Goal: Task Accomplishment & Management: Manage account settings

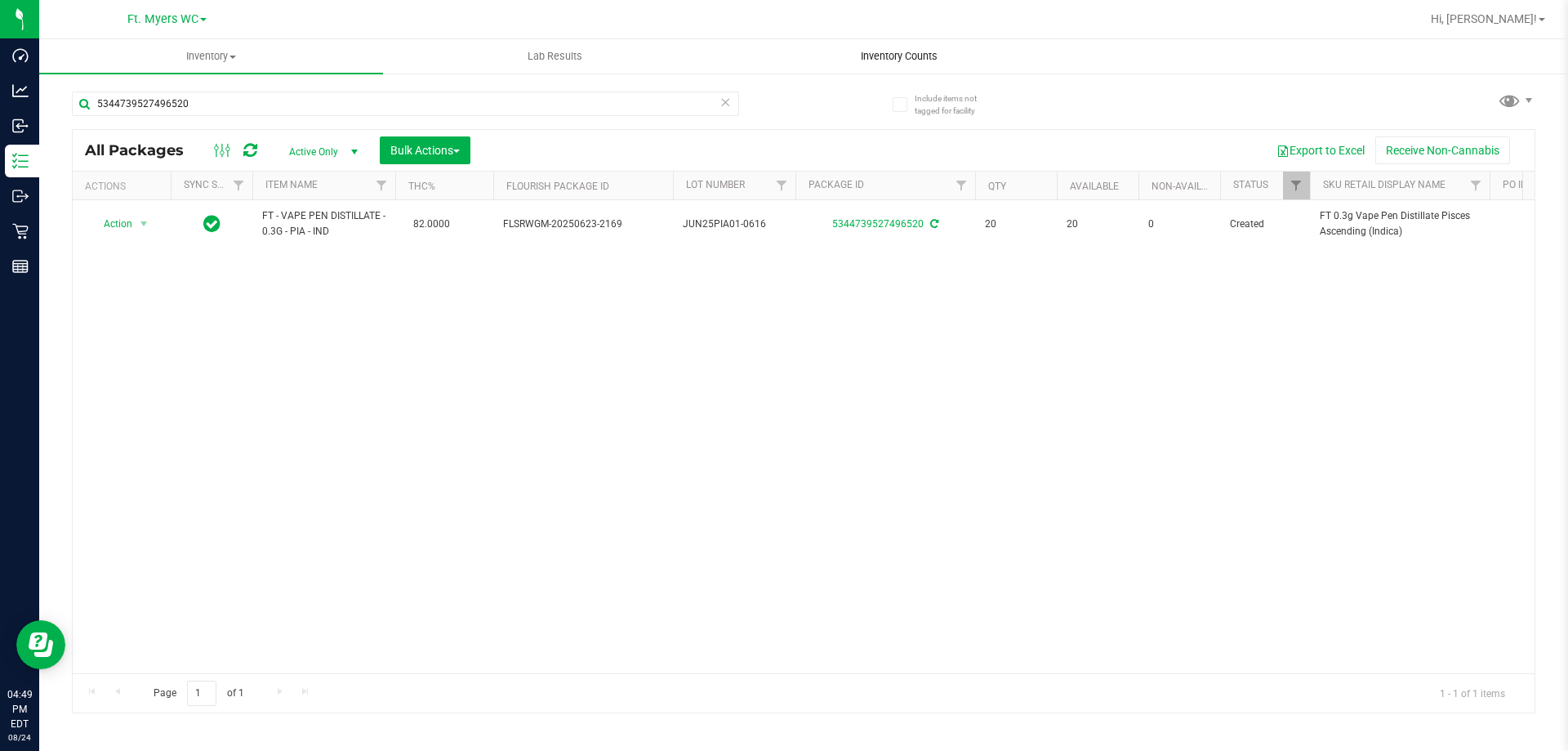
click at [894, 56] on span "Inventory Counts" at bounding box center [898, 56] width 121 height 14
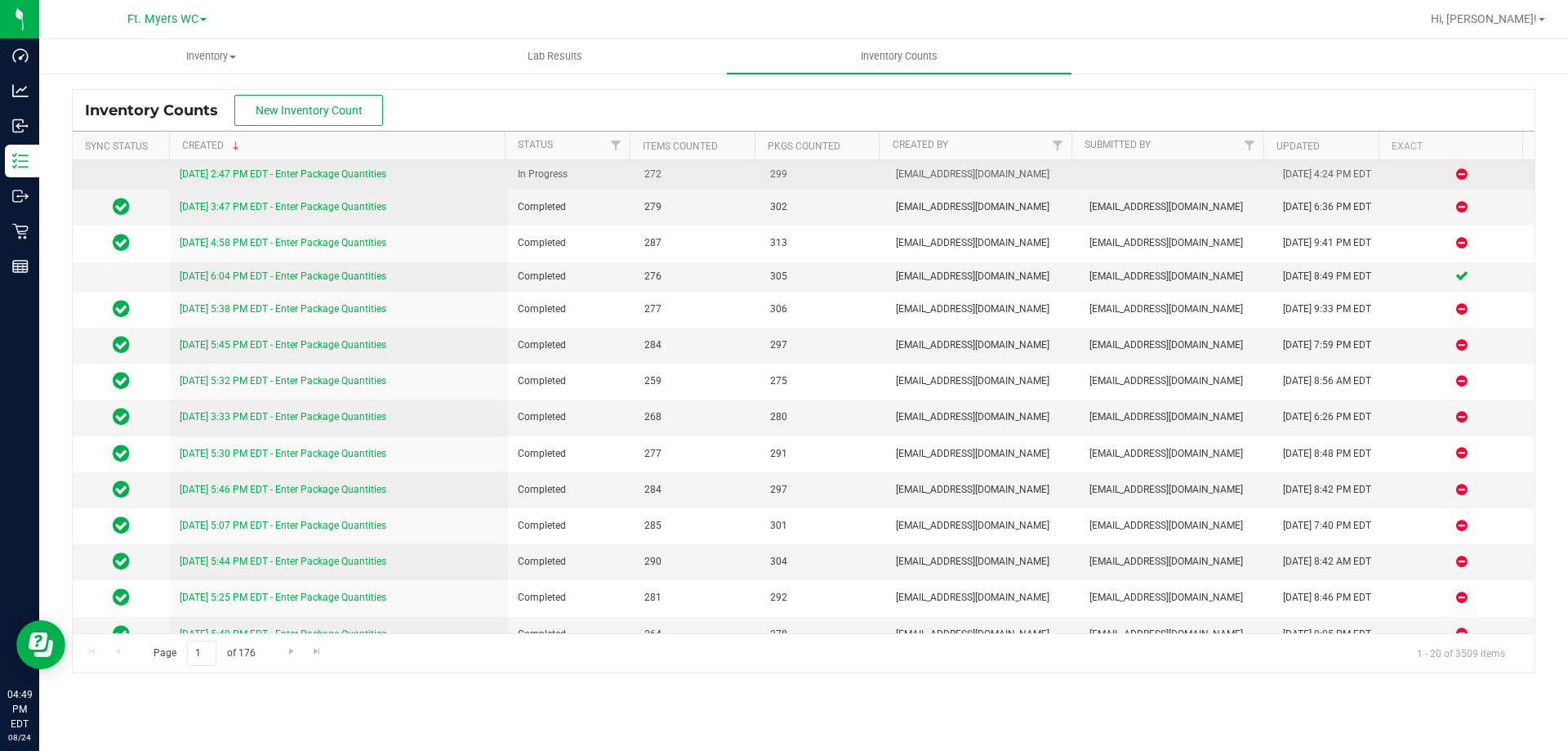
click at [374, 173] on link "[DATE] 2:47 PM EDT - Enter Package Quantities" at bounding box center [283, 174] width 207 height 12
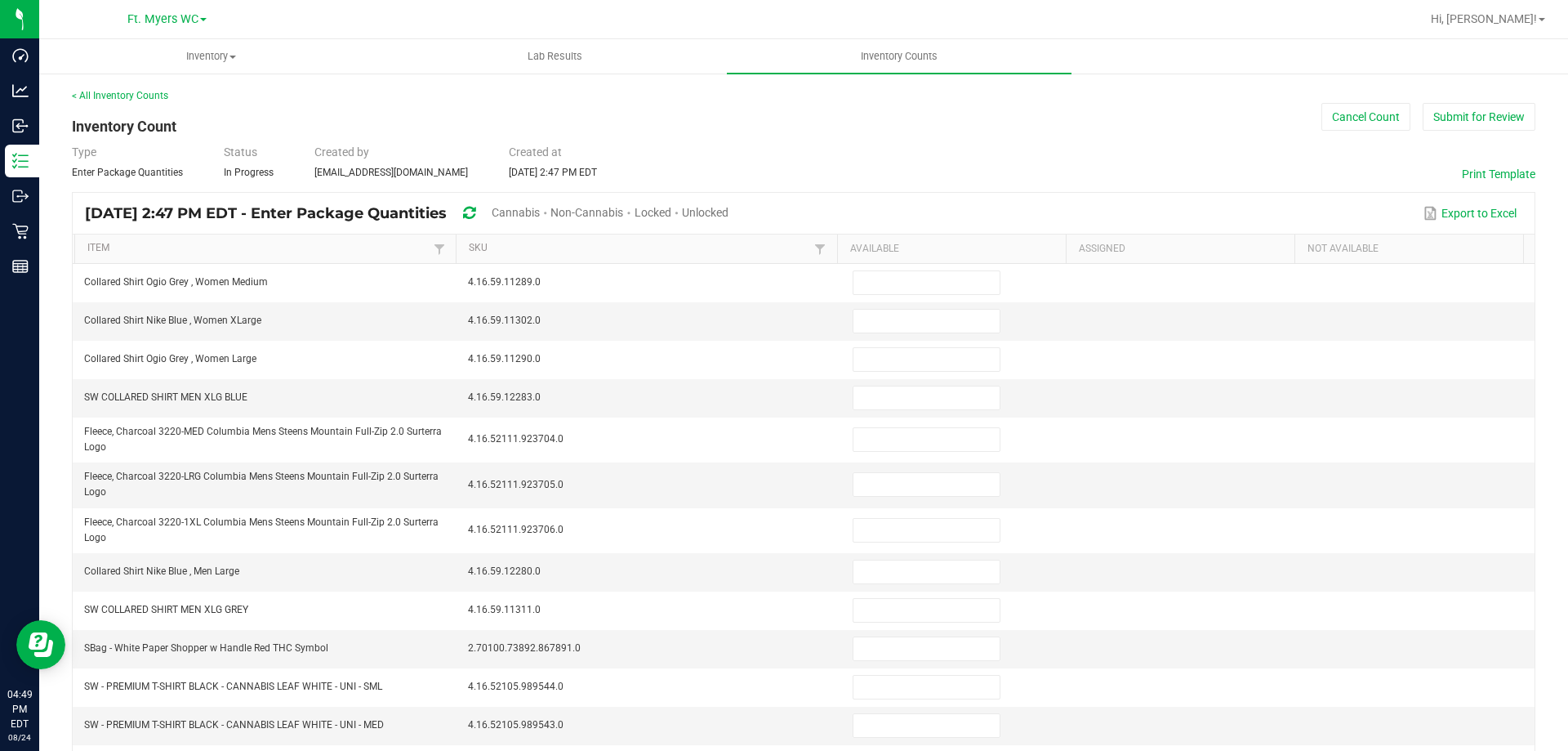
click at [728, 207] on span "Unlocked" at bounding box center [705, 213] width 46 height 14
type input "17"
type input "19"
type input "4"
type input "6"
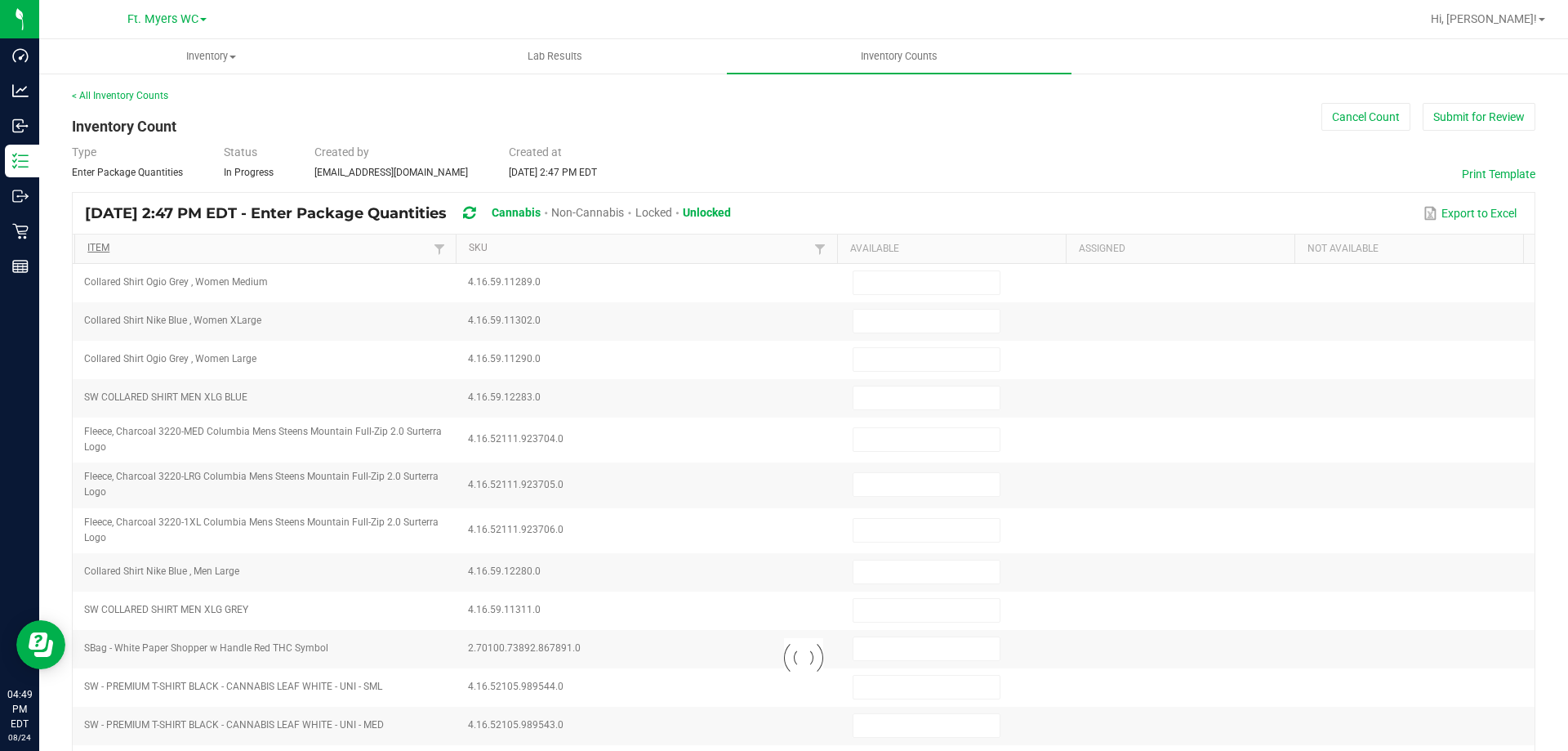
type input "3"
type input "0"
type input "12"
type input "9"
type input "0"
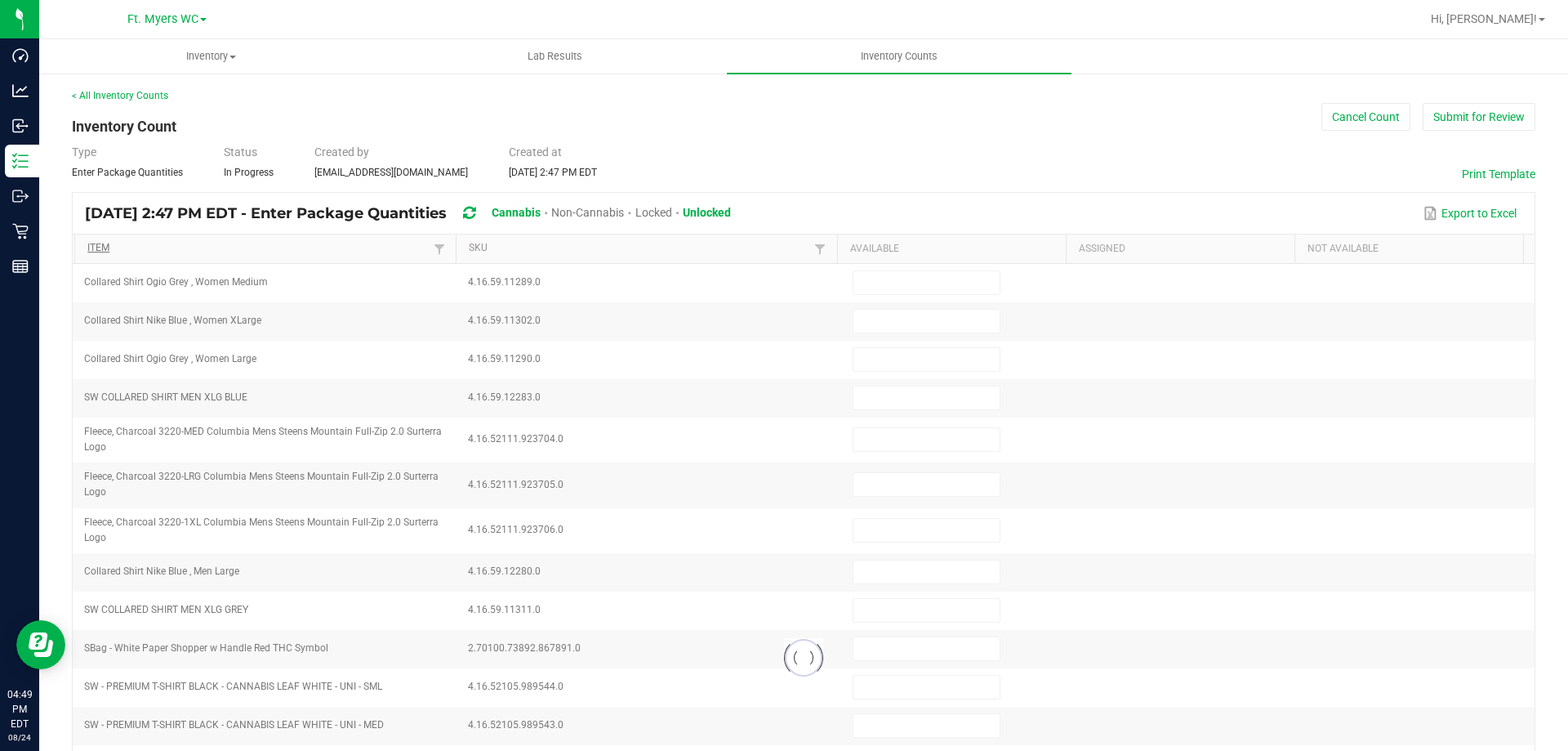
type input "1"
type input "7"
type input "0"
type input "8"
type input "7"
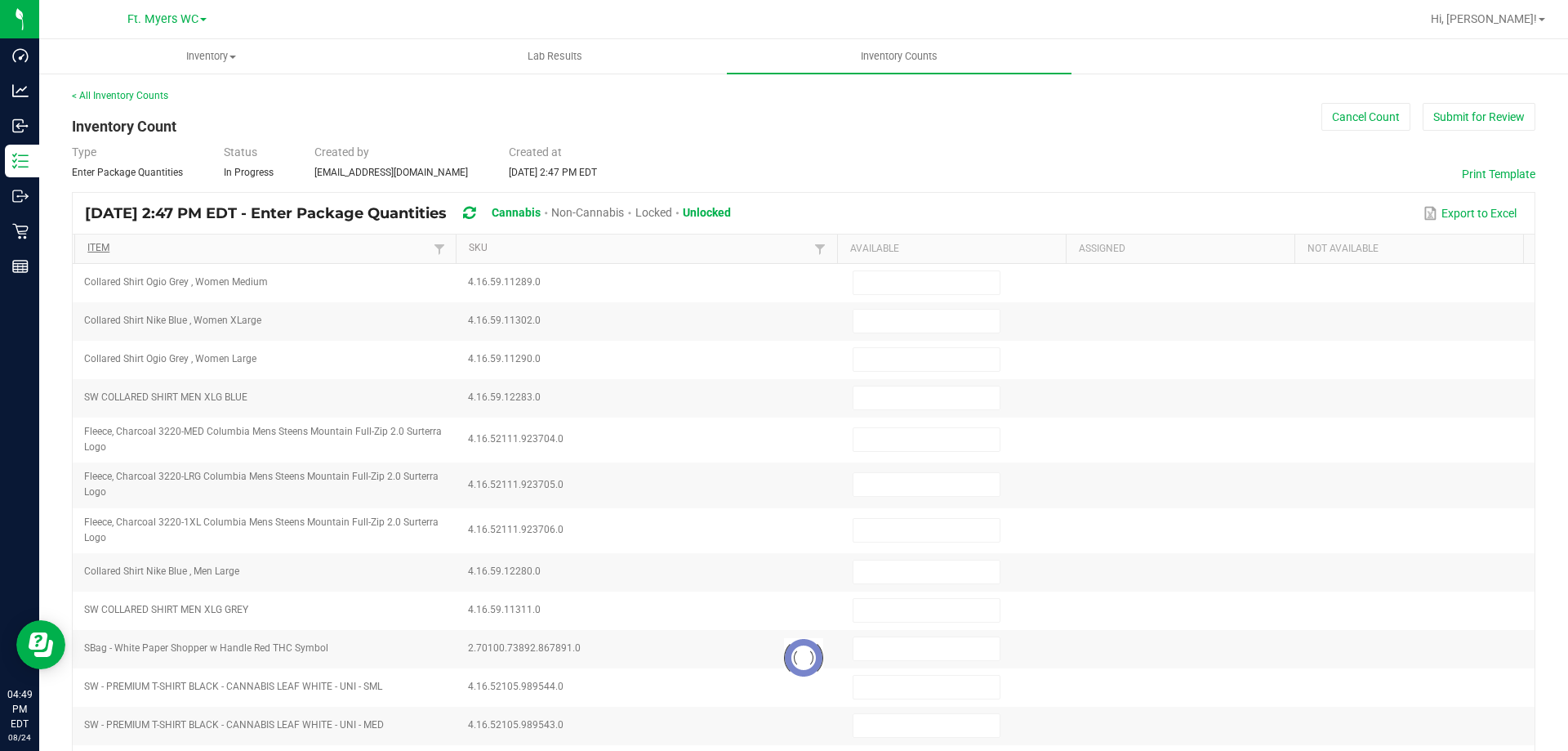
type input "0"
type input "4"
type input "3"
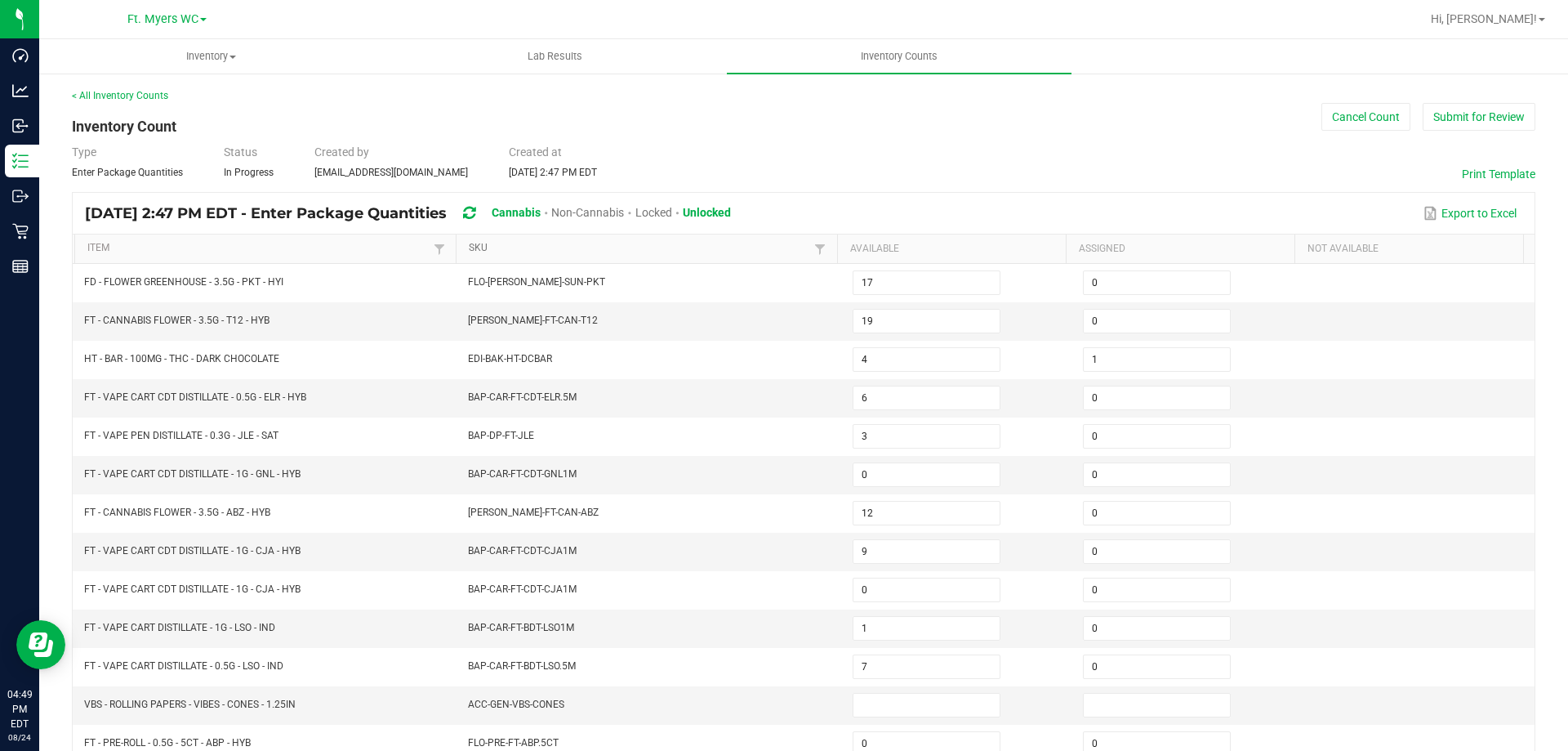
click at [524, 250] on link "SKU" at bounding box center [639, 248] width 341 height 14
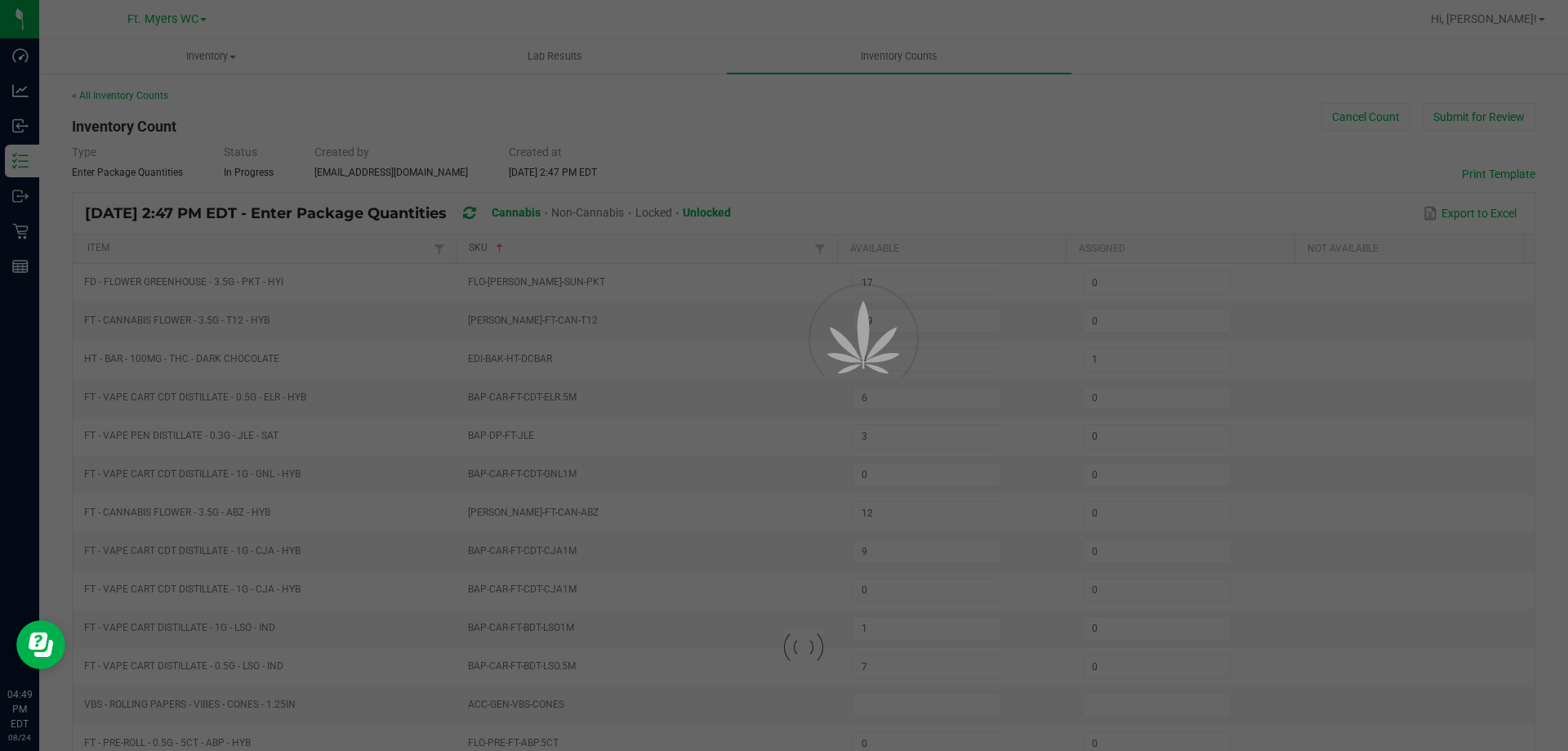
type input "1"
type input "10"
type input "6"
type input "11"
type input "7"
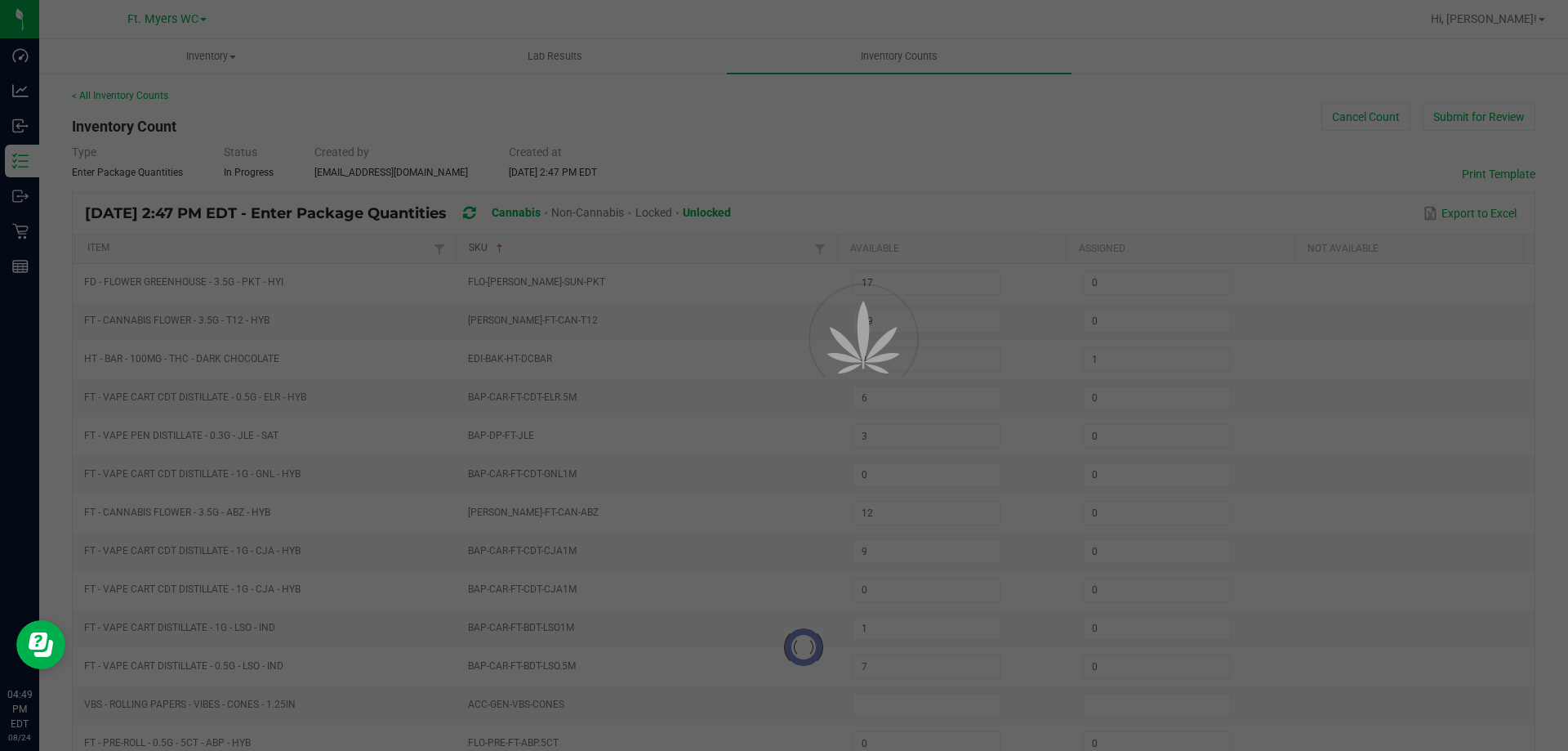
type input "0"
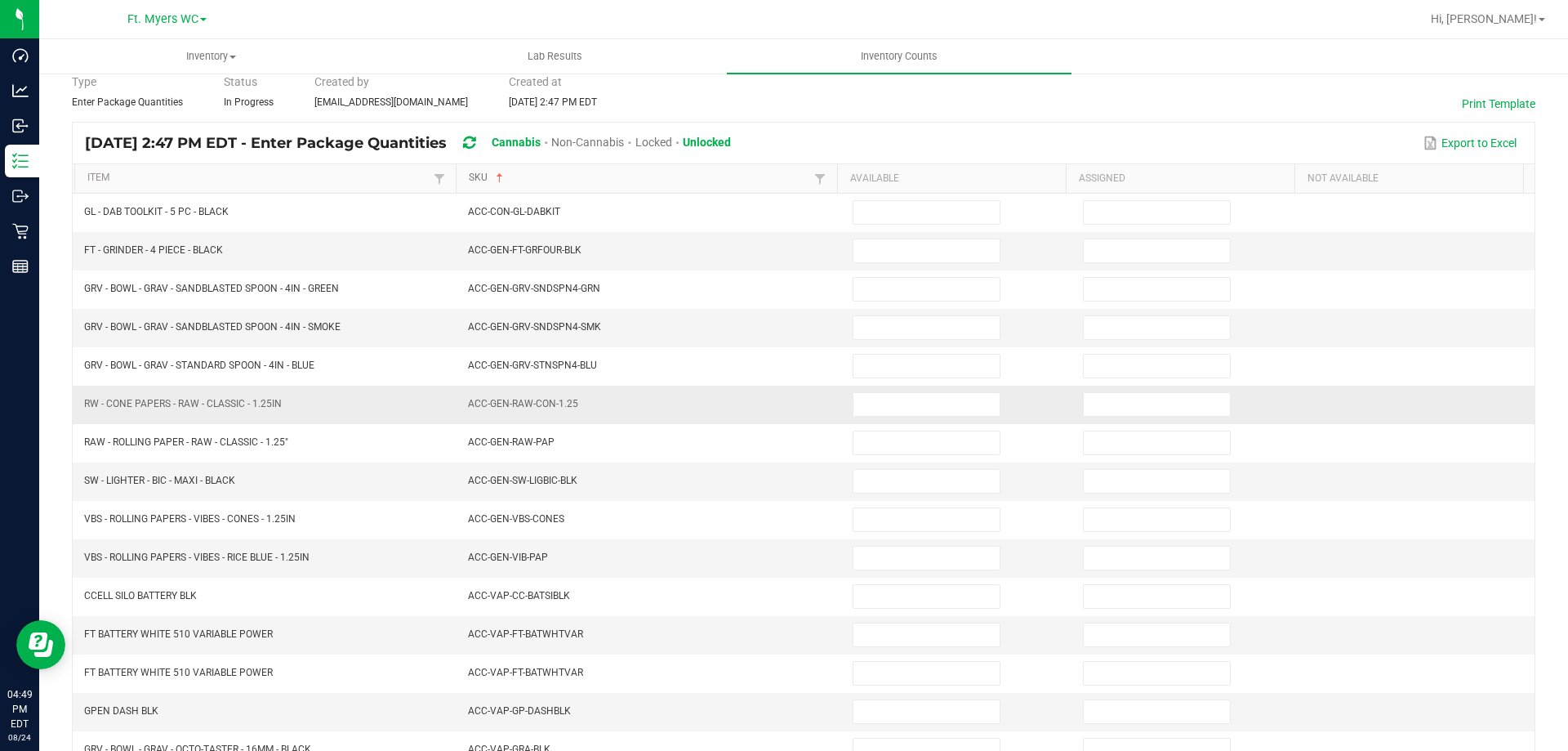
scroll to position [339, 0]
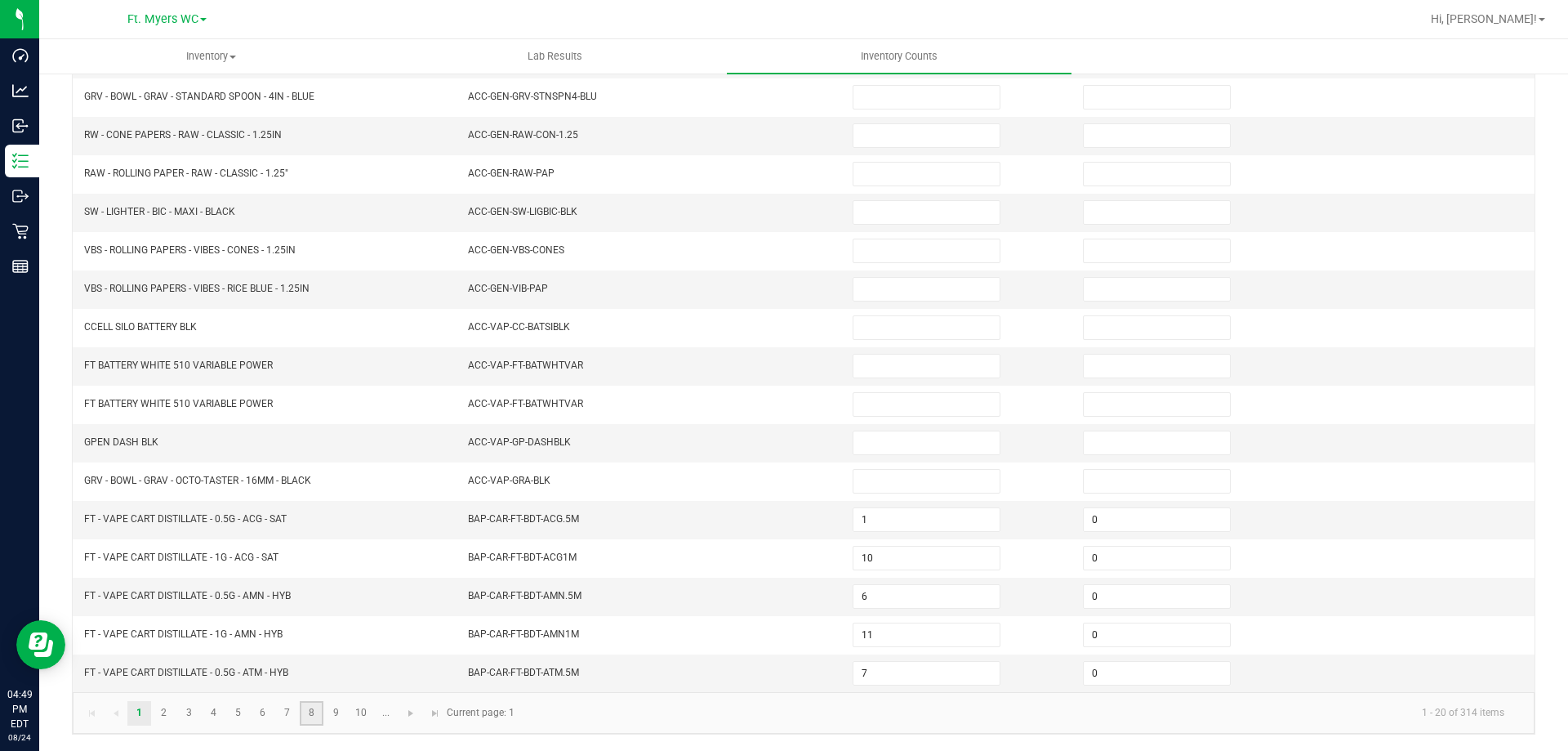
click at [311, 710] on link "8" at bounding box center [311, 712] width 24 height 24
type input "1"
type input "3"
type input "1"
type input "8"
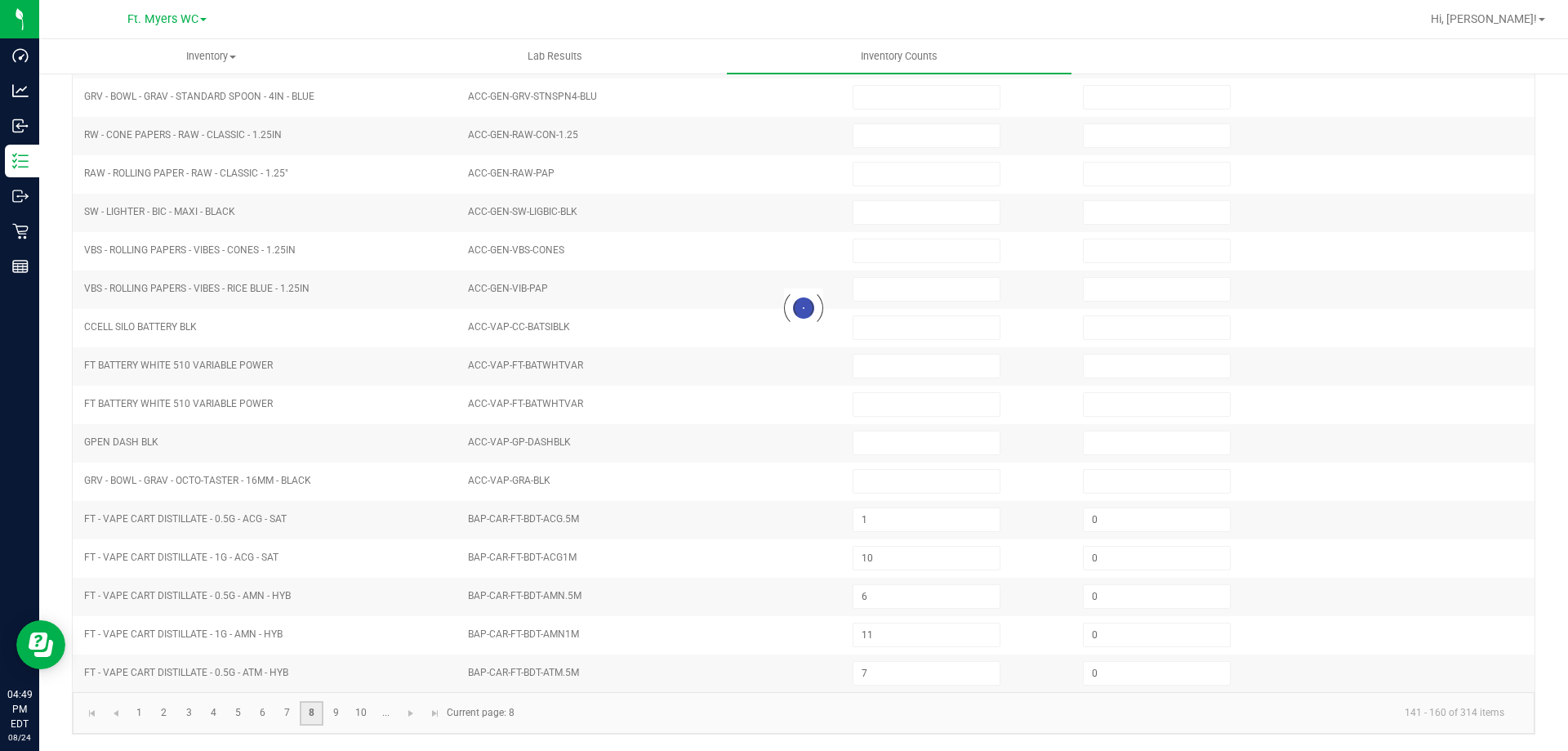
type input "9"
type input "3"
type input "5"
type input "9"
type input "10"
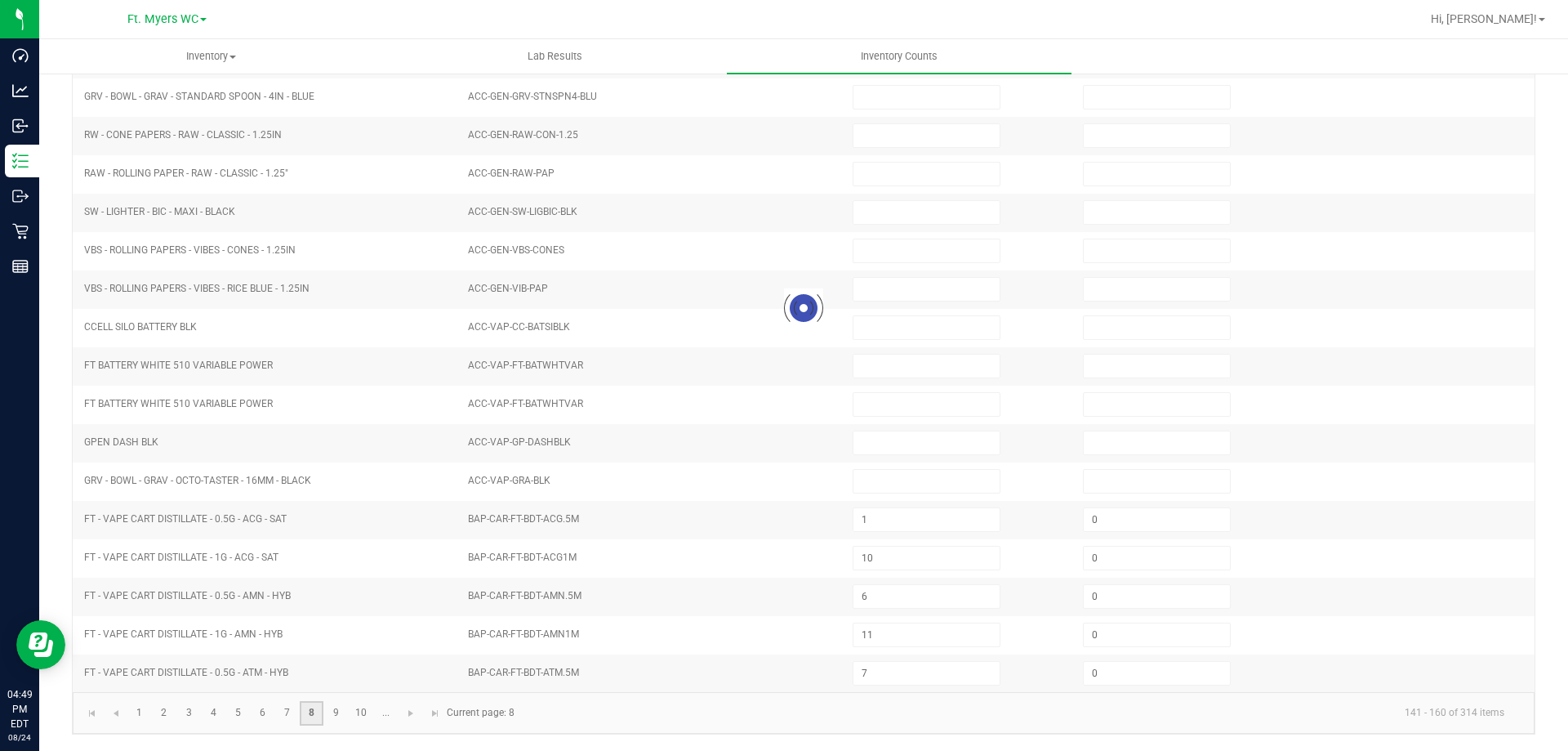
type input "10"
type input "11"
type input "2"
type input "9"
type input "5"
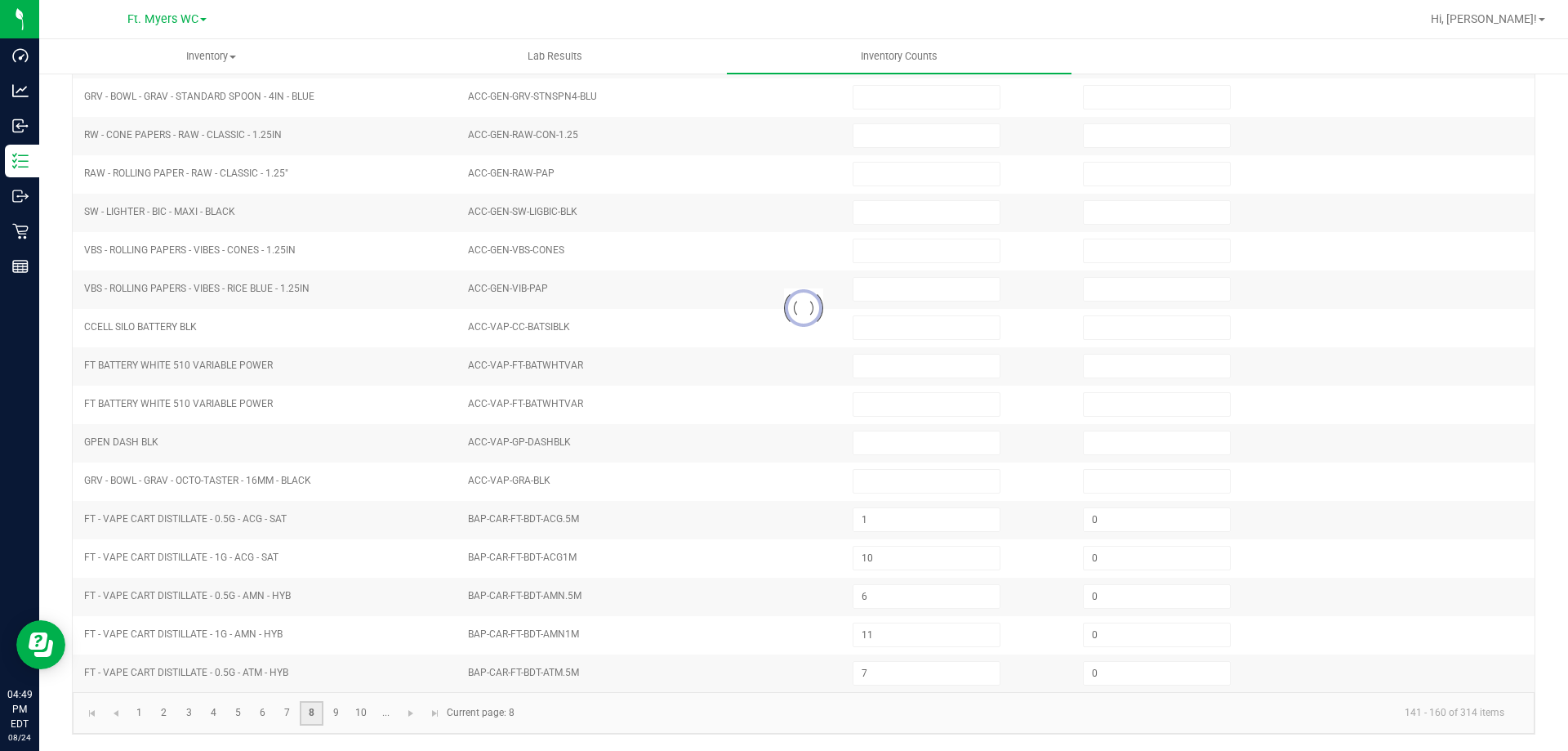
type input "4"
type input "8"
type input "11"
type input "0"
type input "2"
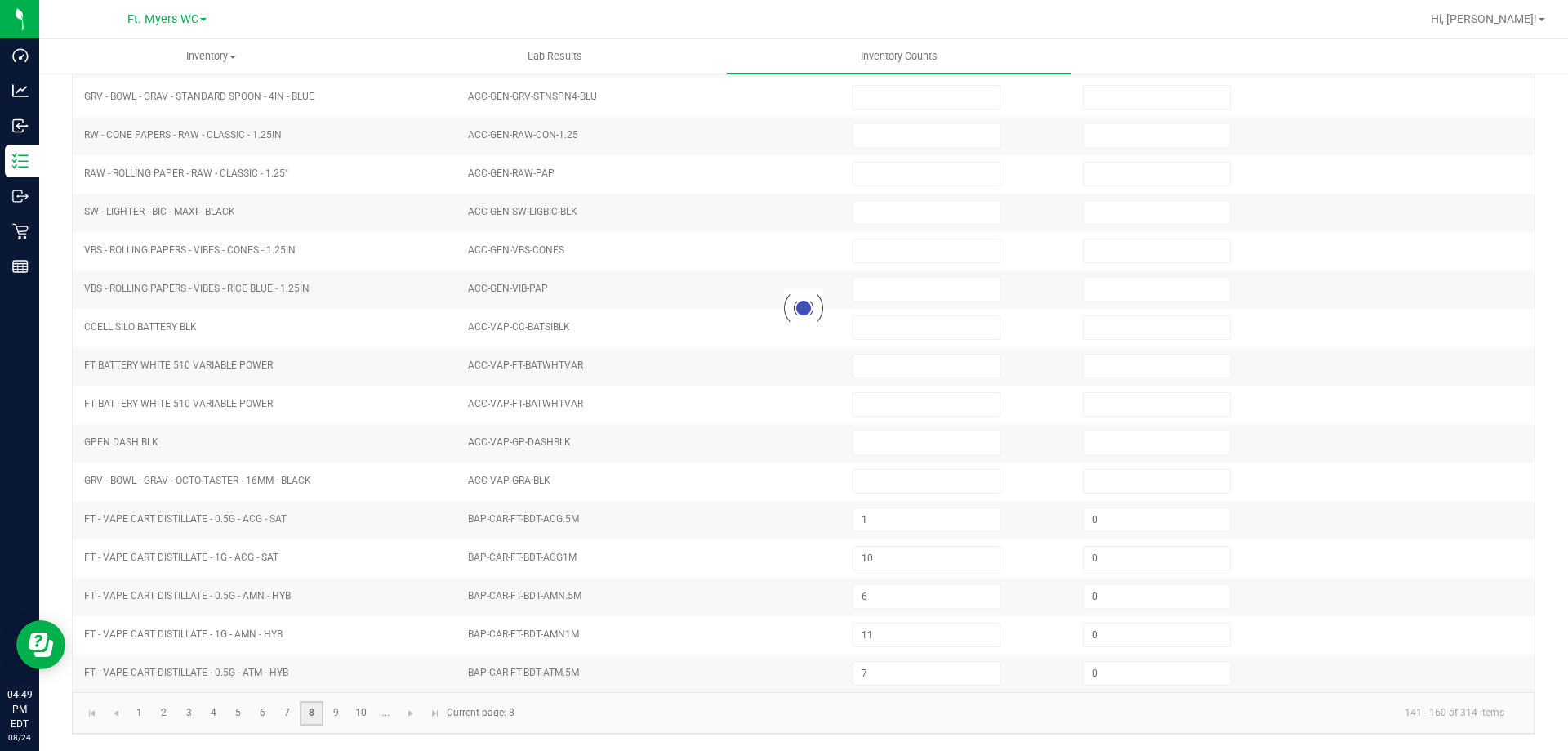
type input "5"
type input "0"
type input "1"
type input "0"
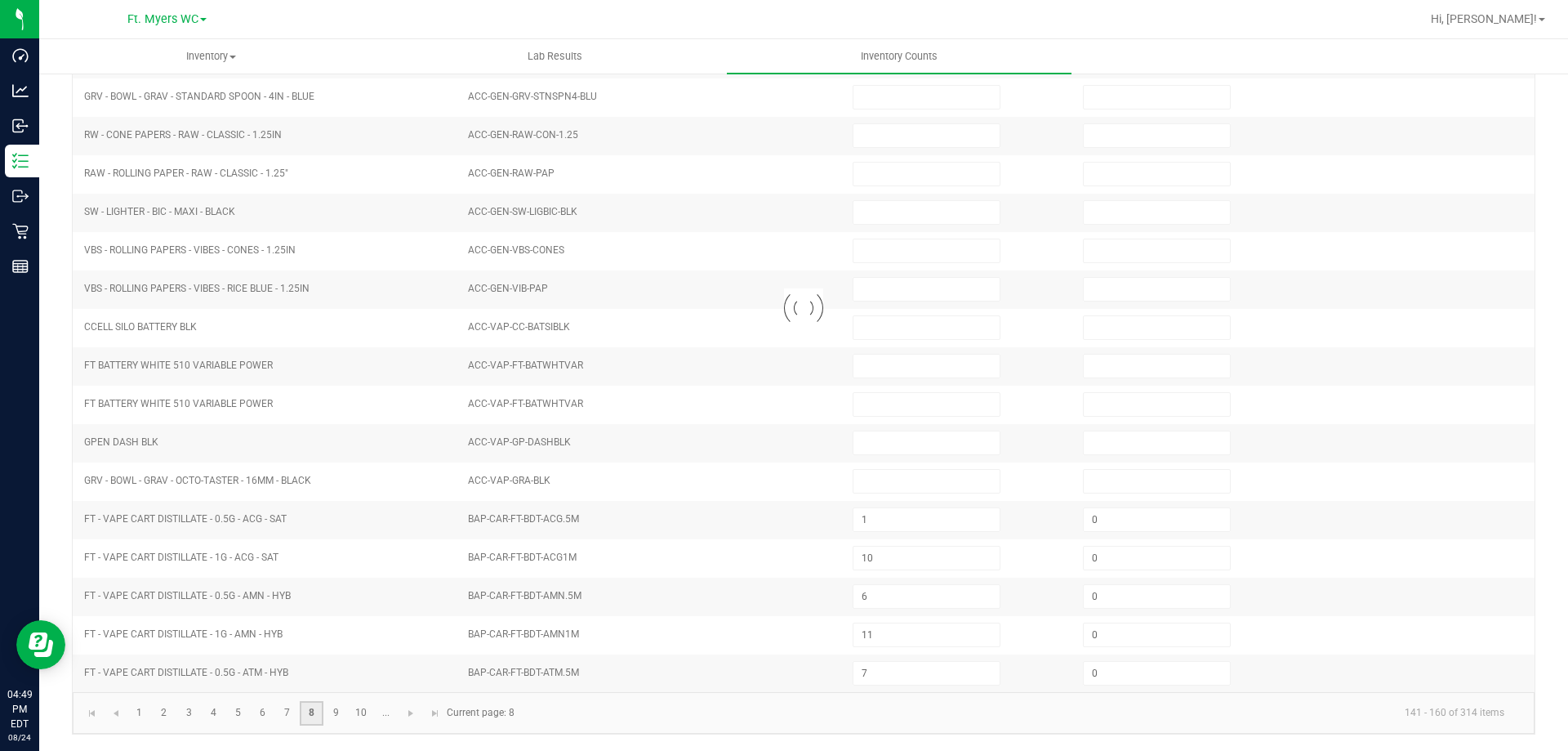
type input "0"
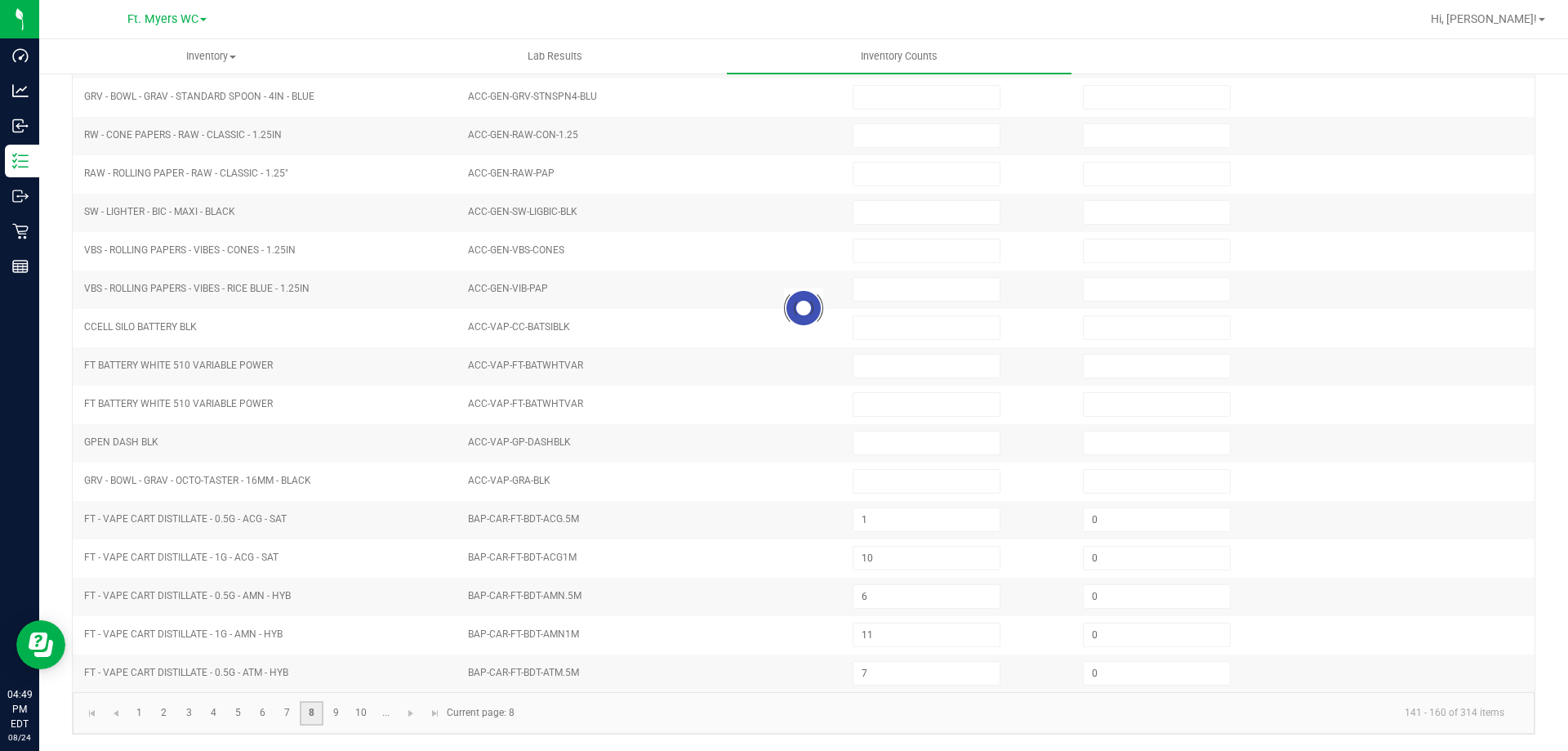
type input "0"
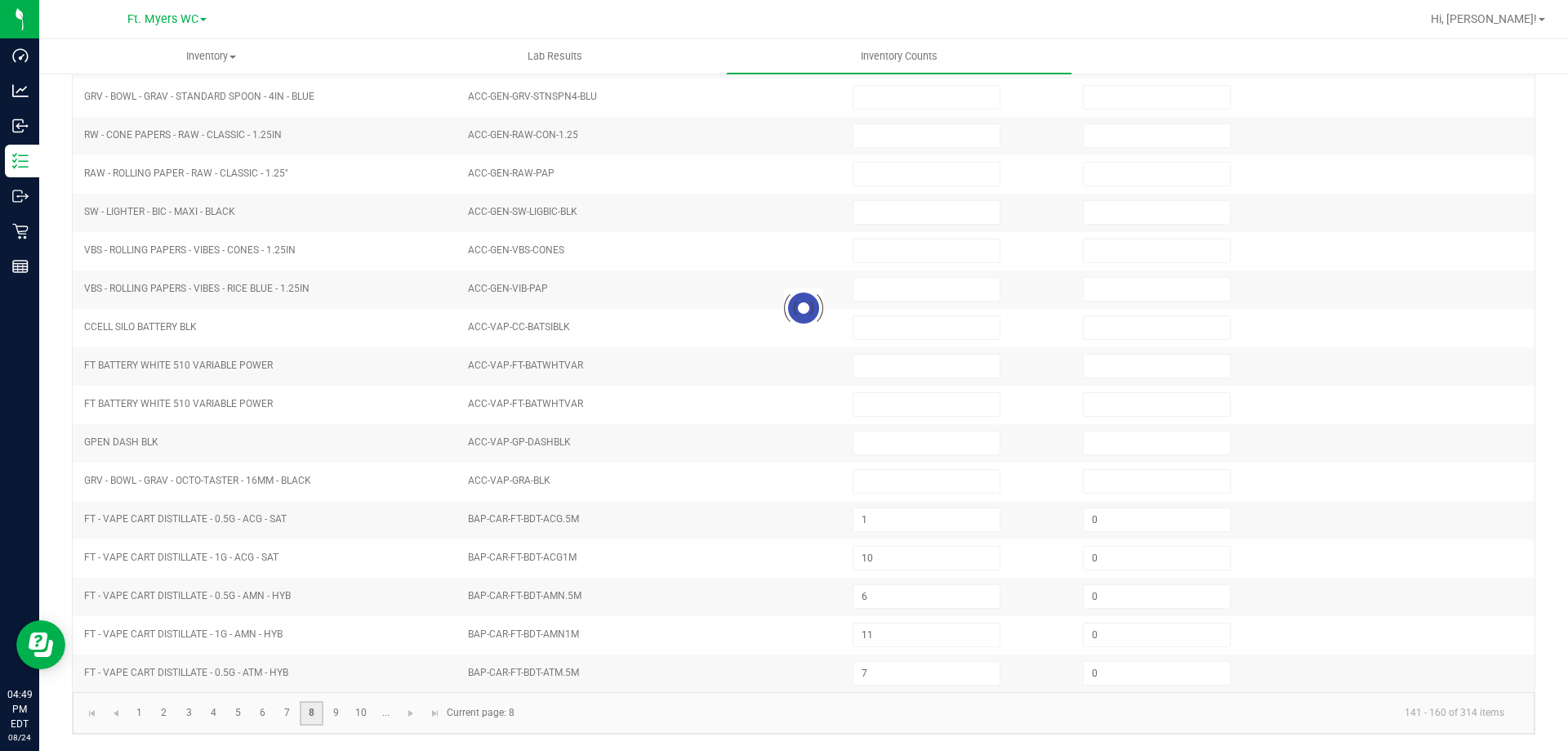
type input "0"
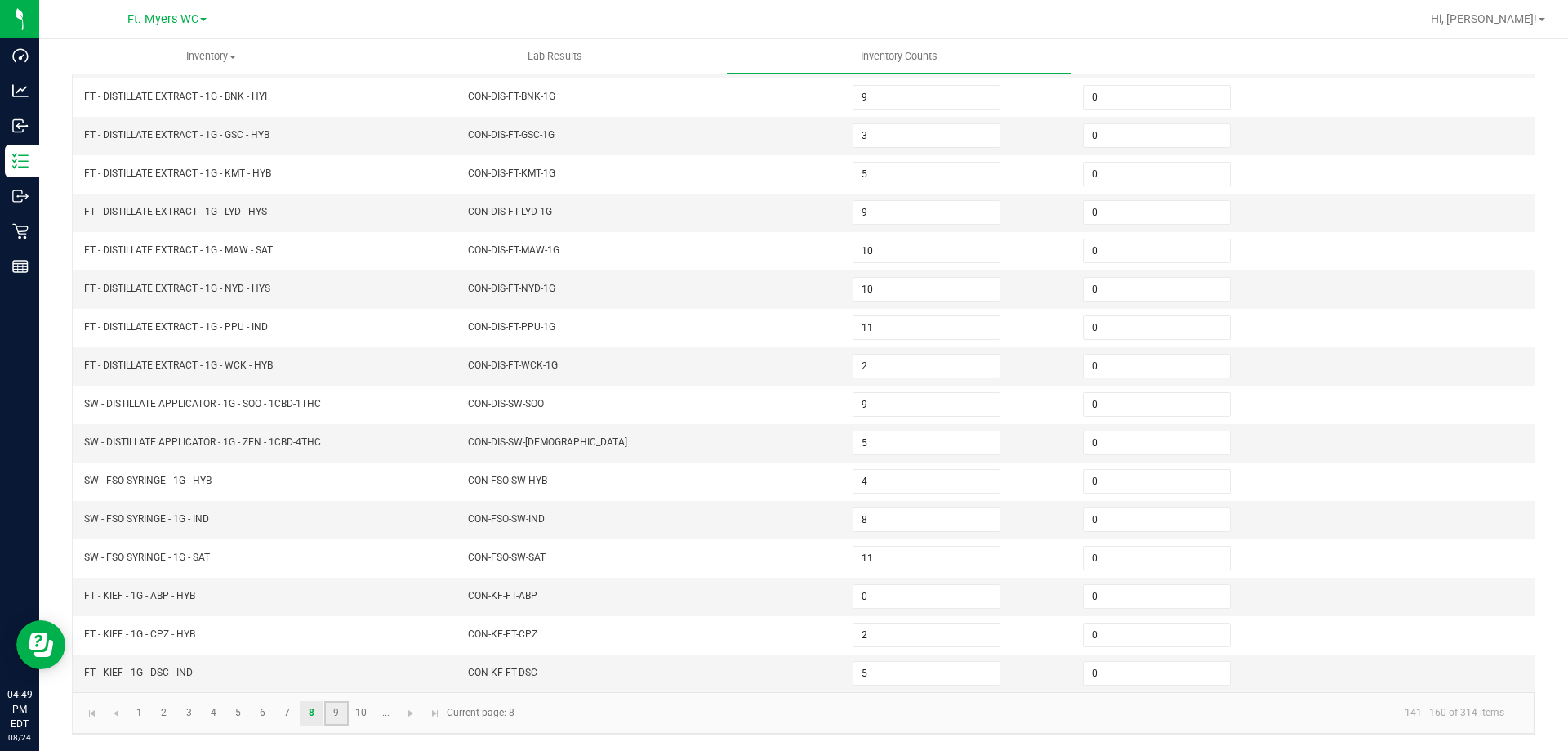
click at [338, 716] on link "9" at bounding box center [336, 712] width 24 height 24
type input "0"
type input "7"
type input "4"
type input "6"
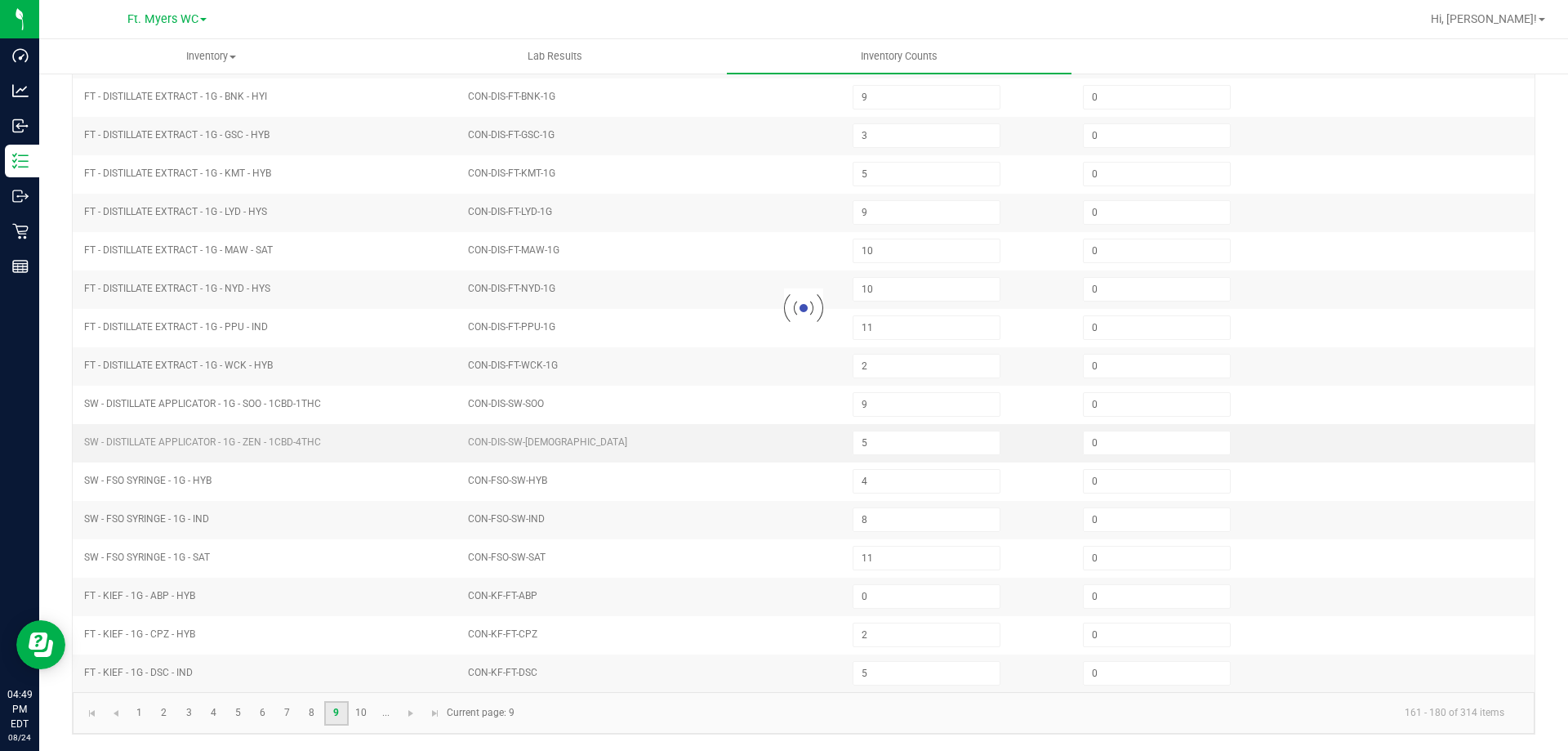
type input "8"
type input "0"
type input "6"
type input "7"
type input "0"
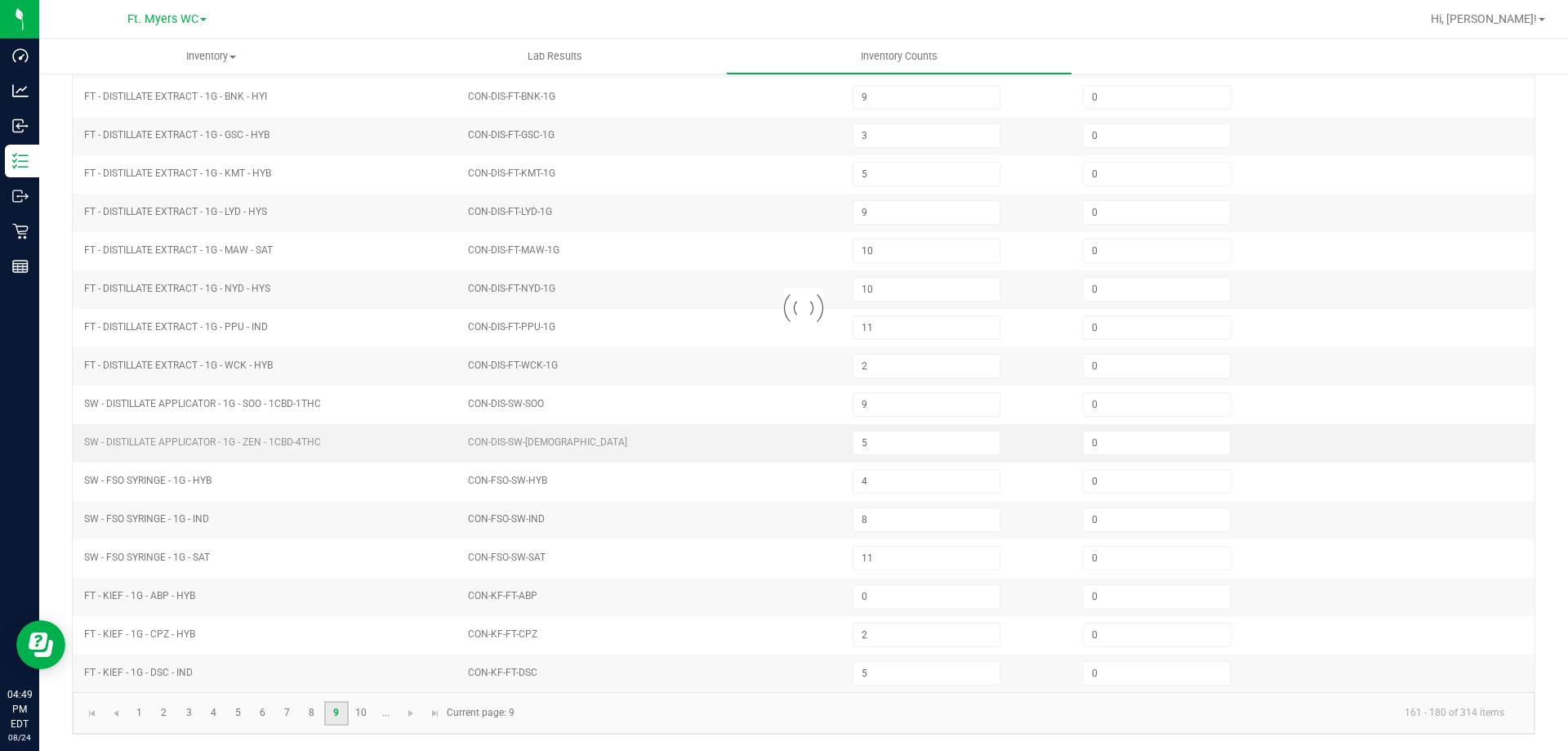
type input "0"
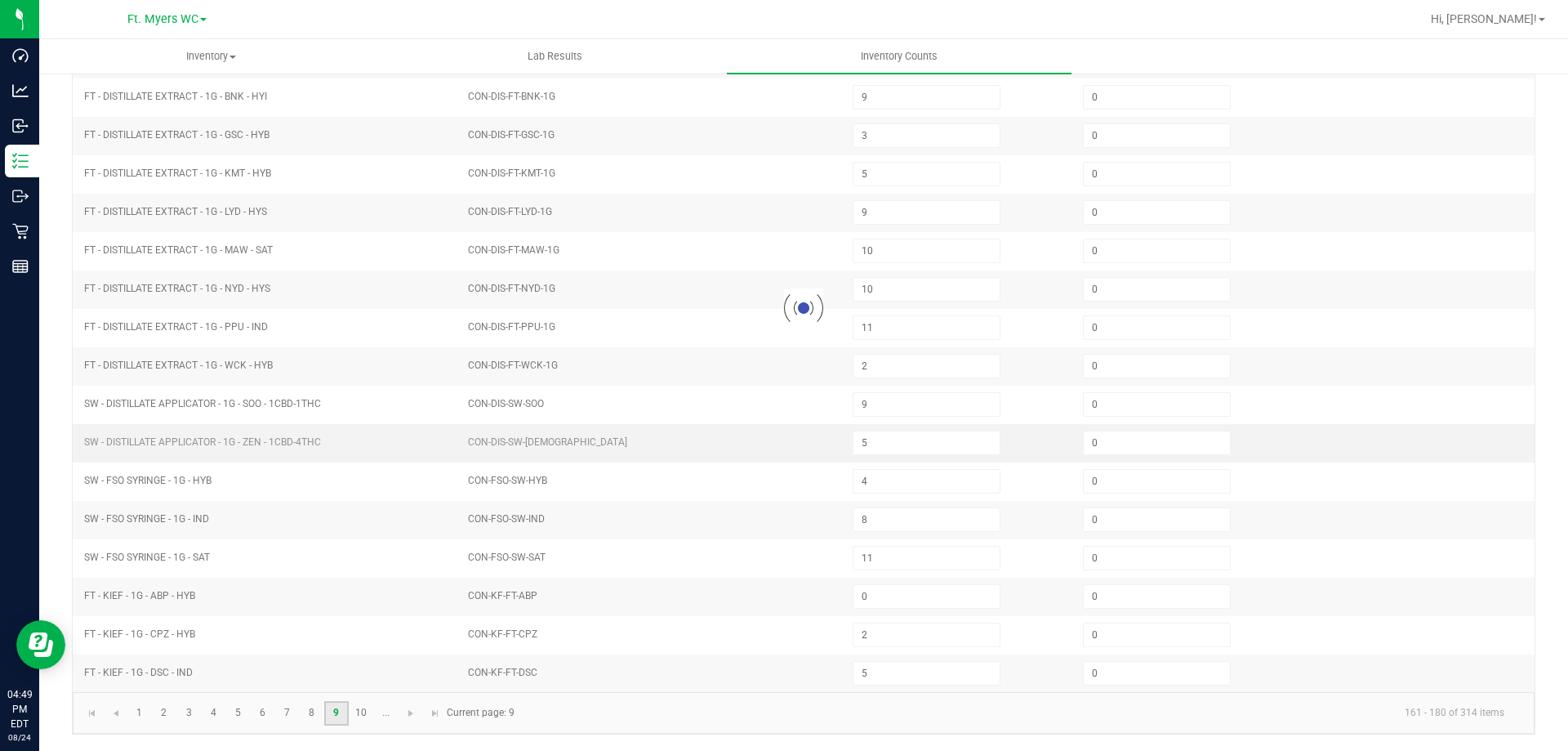
type input "0"
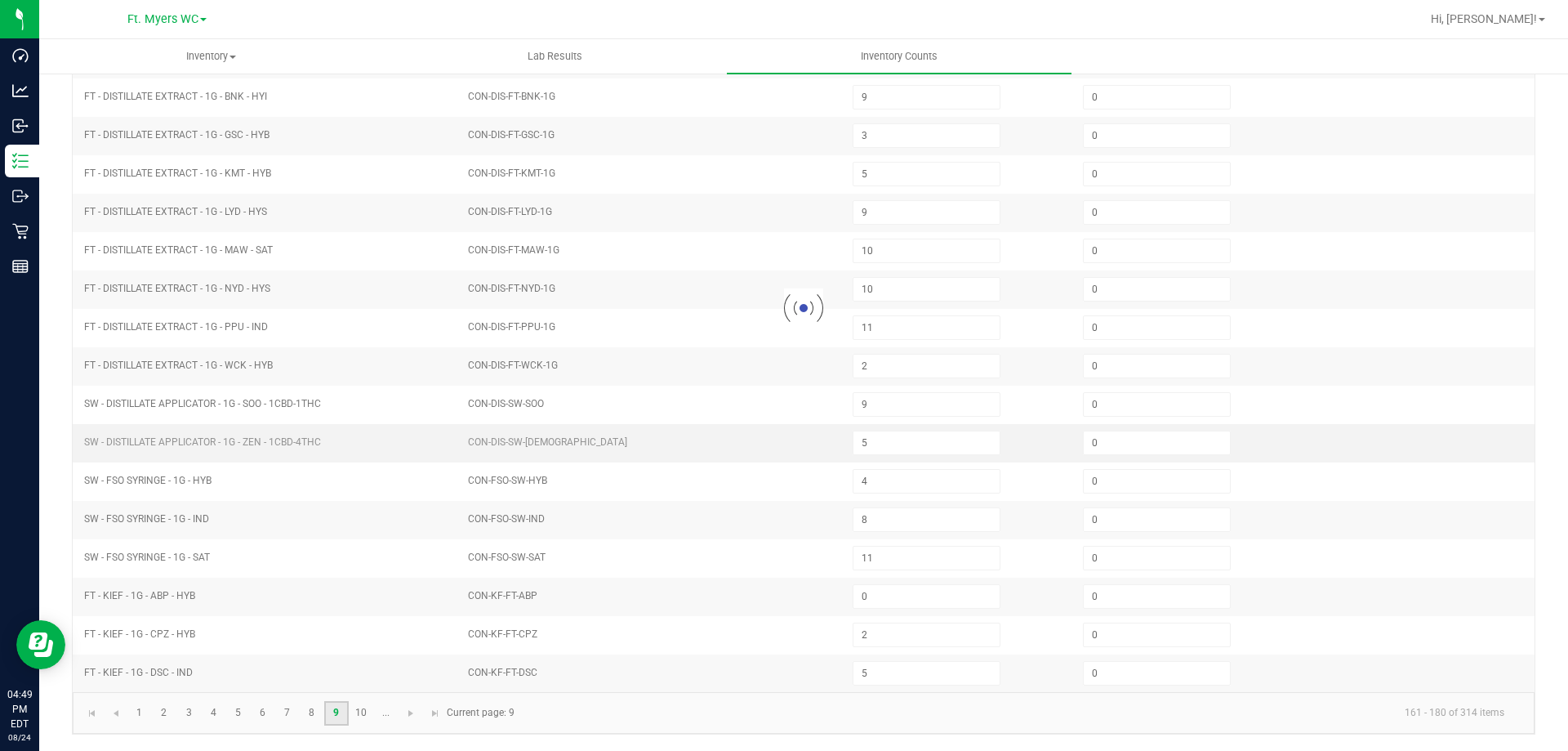
type input "0"
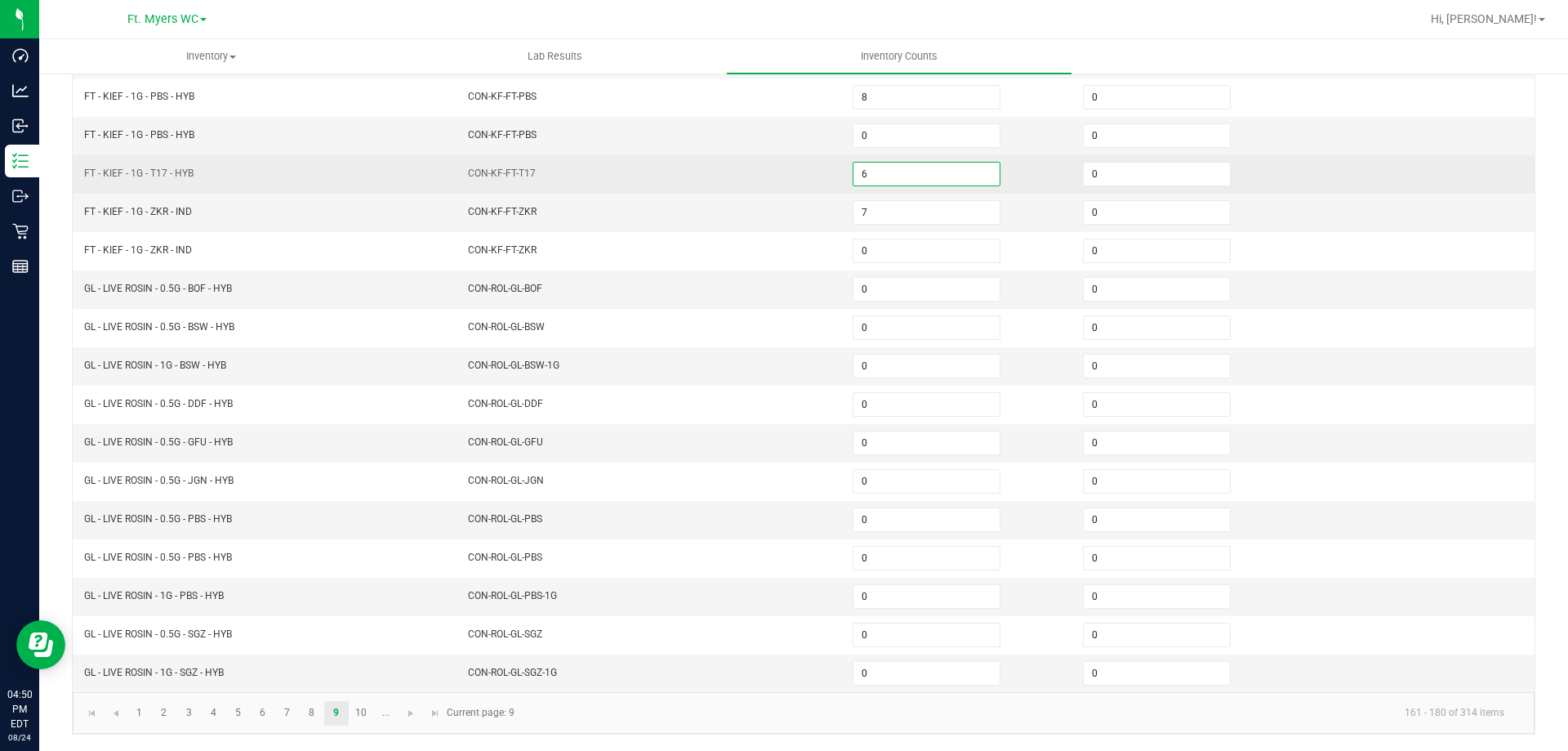
click at [894, 178] on input "6" at bounding box center [926, 174] width 146 height 23
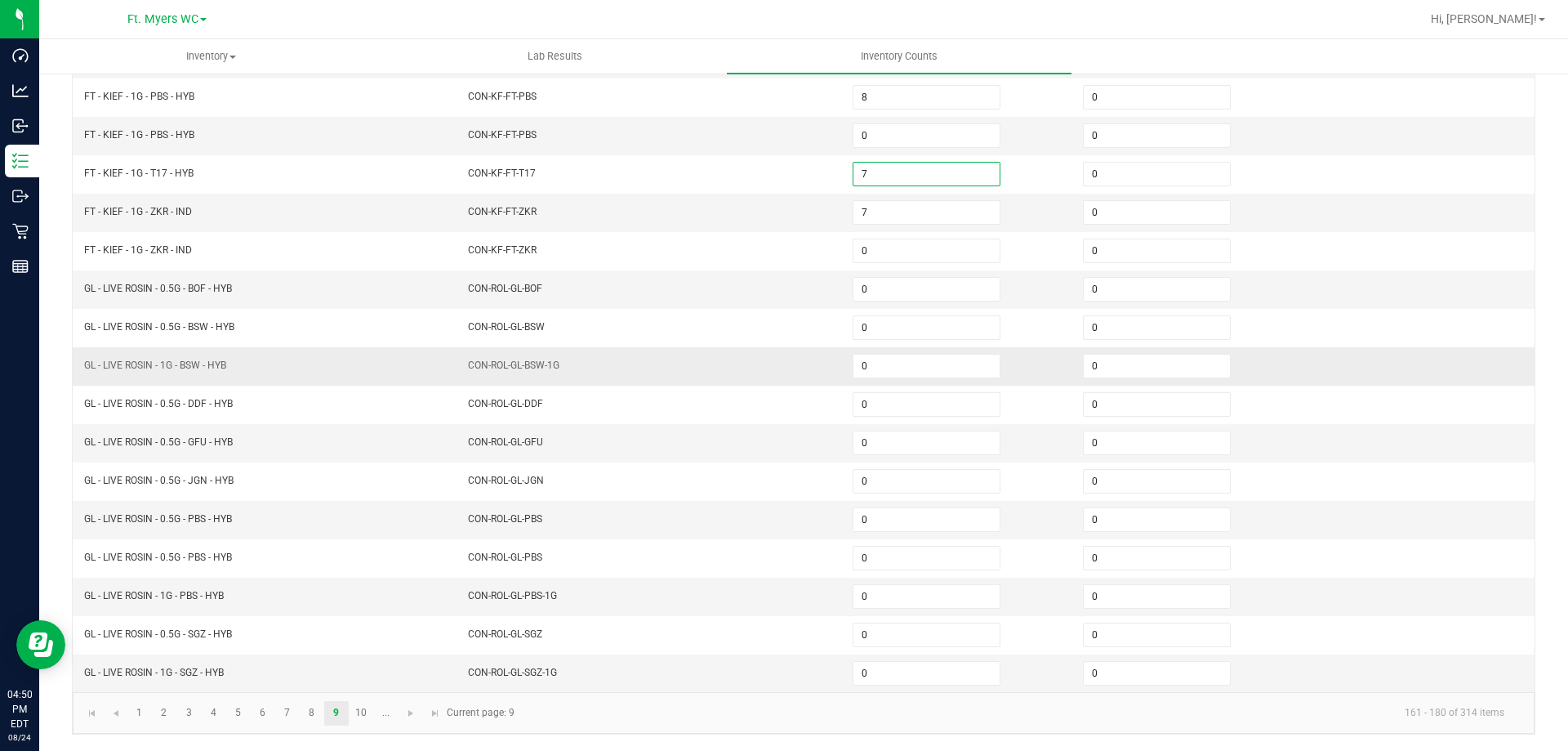
type input "7"
click at [525, 379] on td "CON-ROL-GL-BSW-1G" at bounding box center [650, 366] width 385 height 39
click at [218, 714] on link "4" at bounding box center [214, 712] width 24 height 24
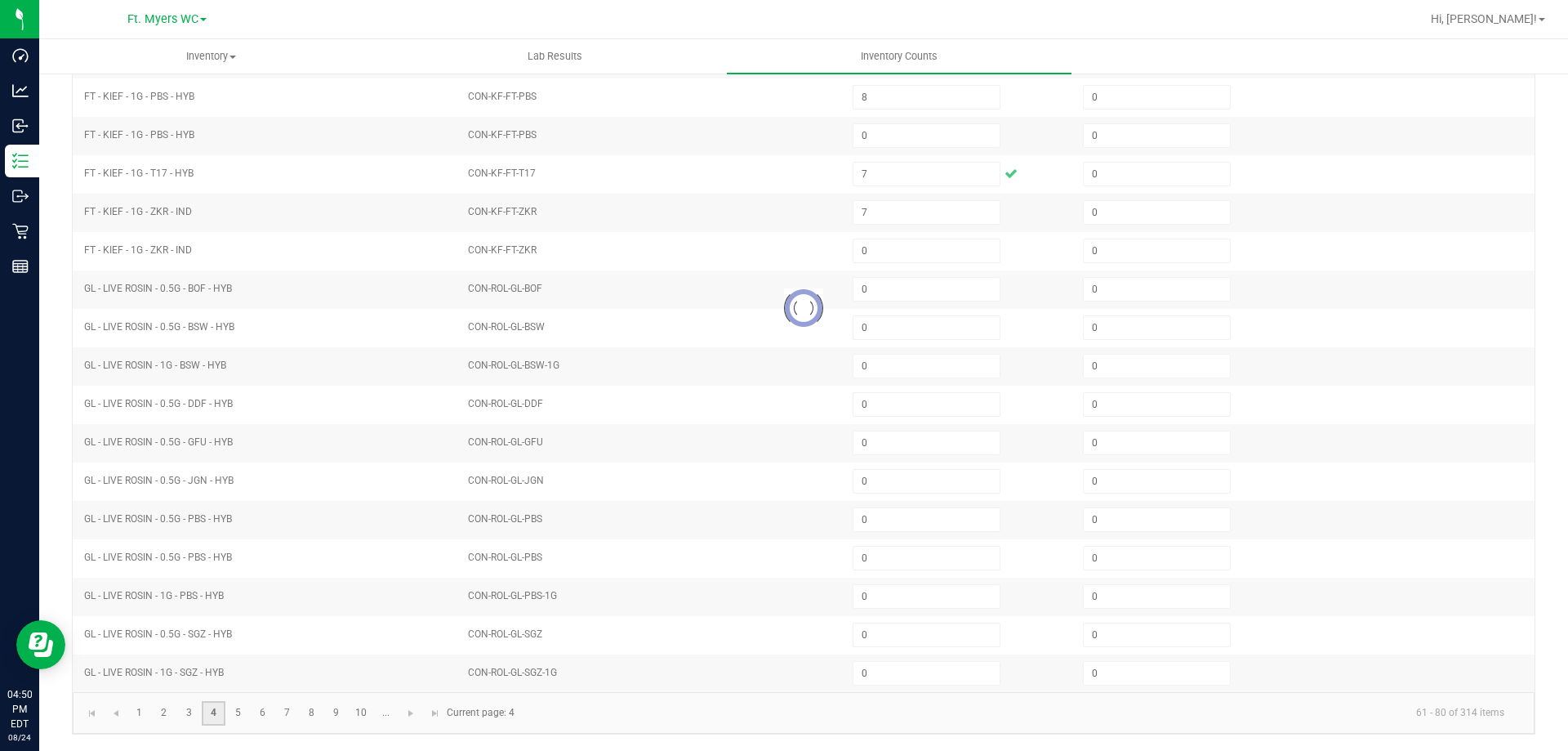
type input "3"
type input "6"
type input "2"
type input "3"
type input "6"
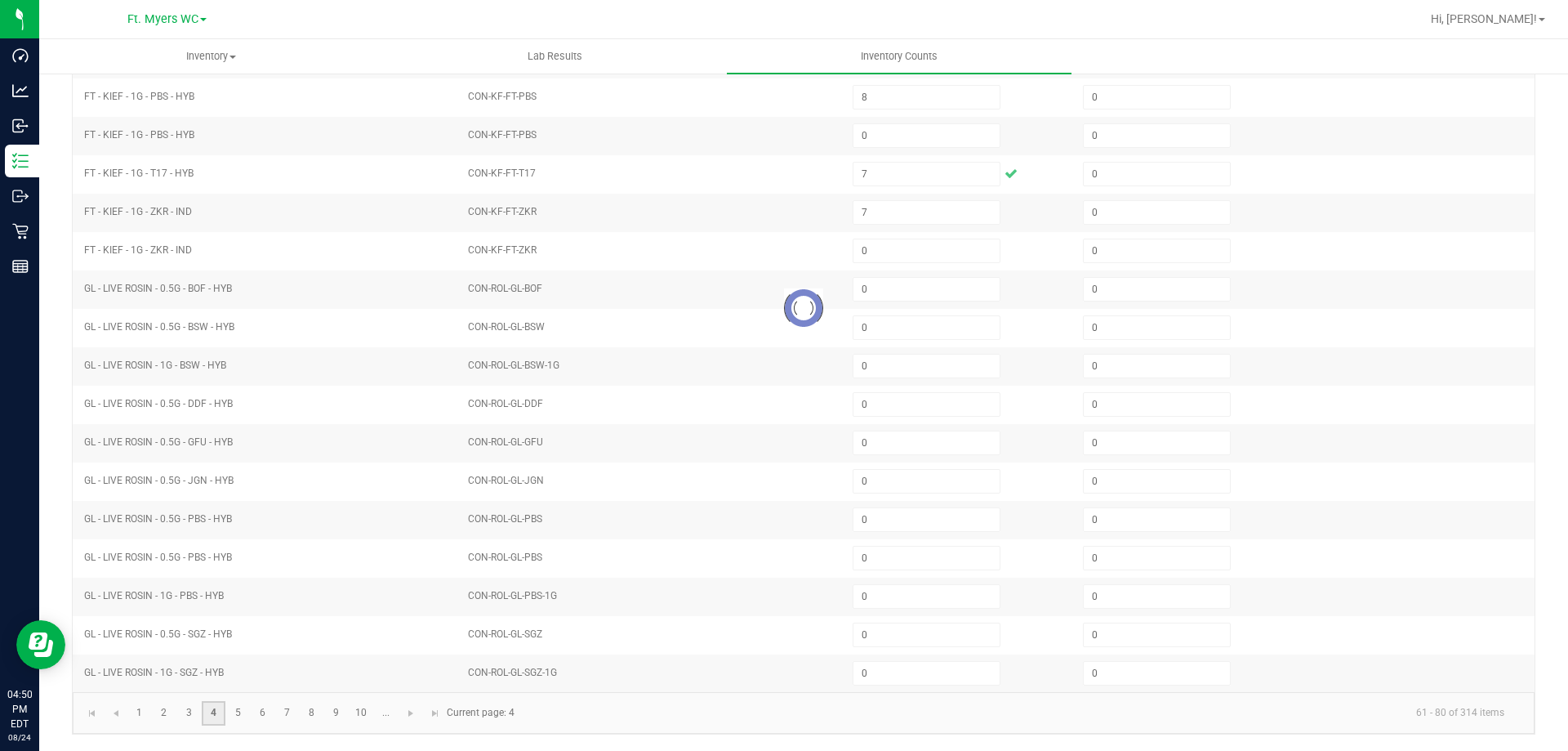
type input "2"
type input "3"
type input "5"
type input "1"
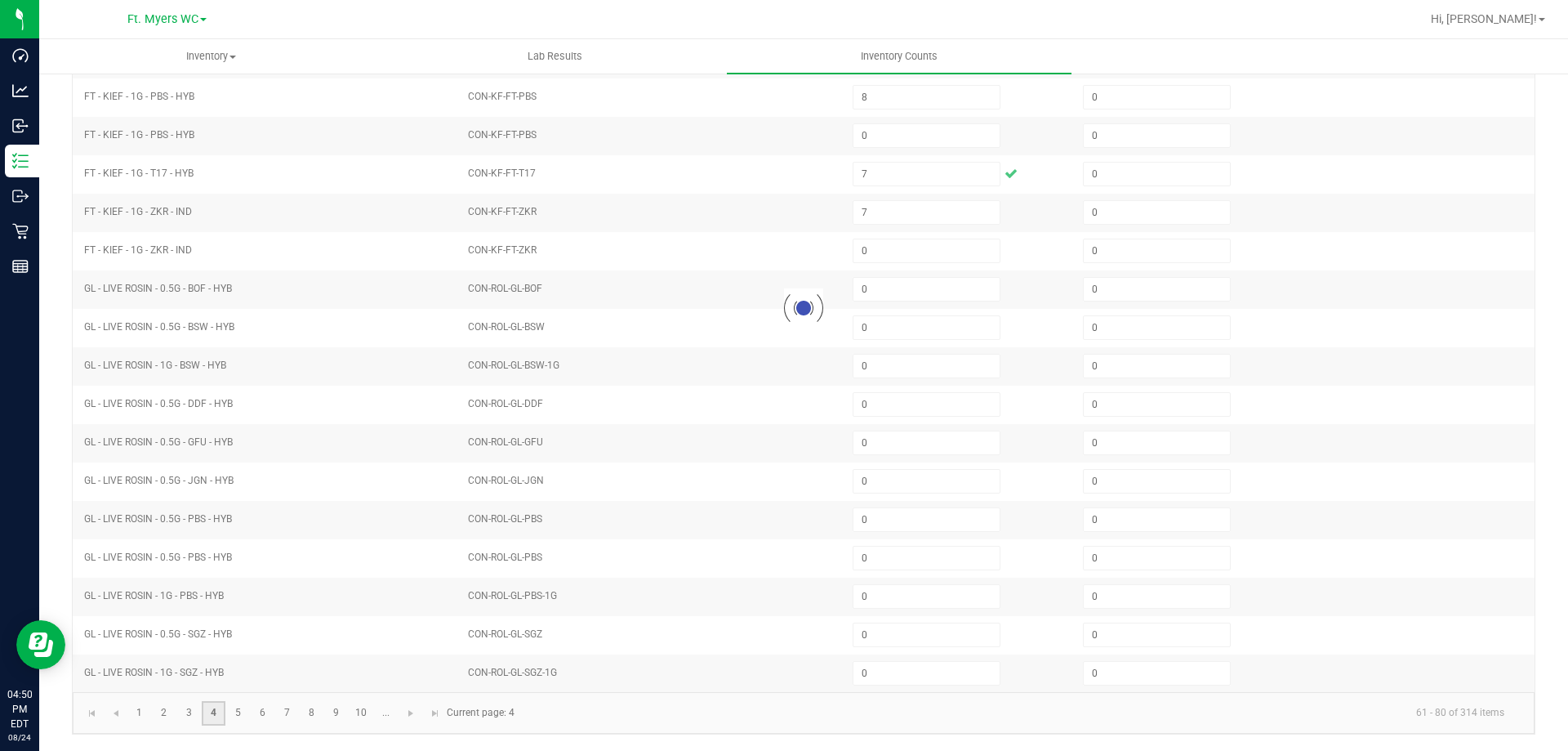
type input "11"
type input "9"
type input "8"
type input "1"
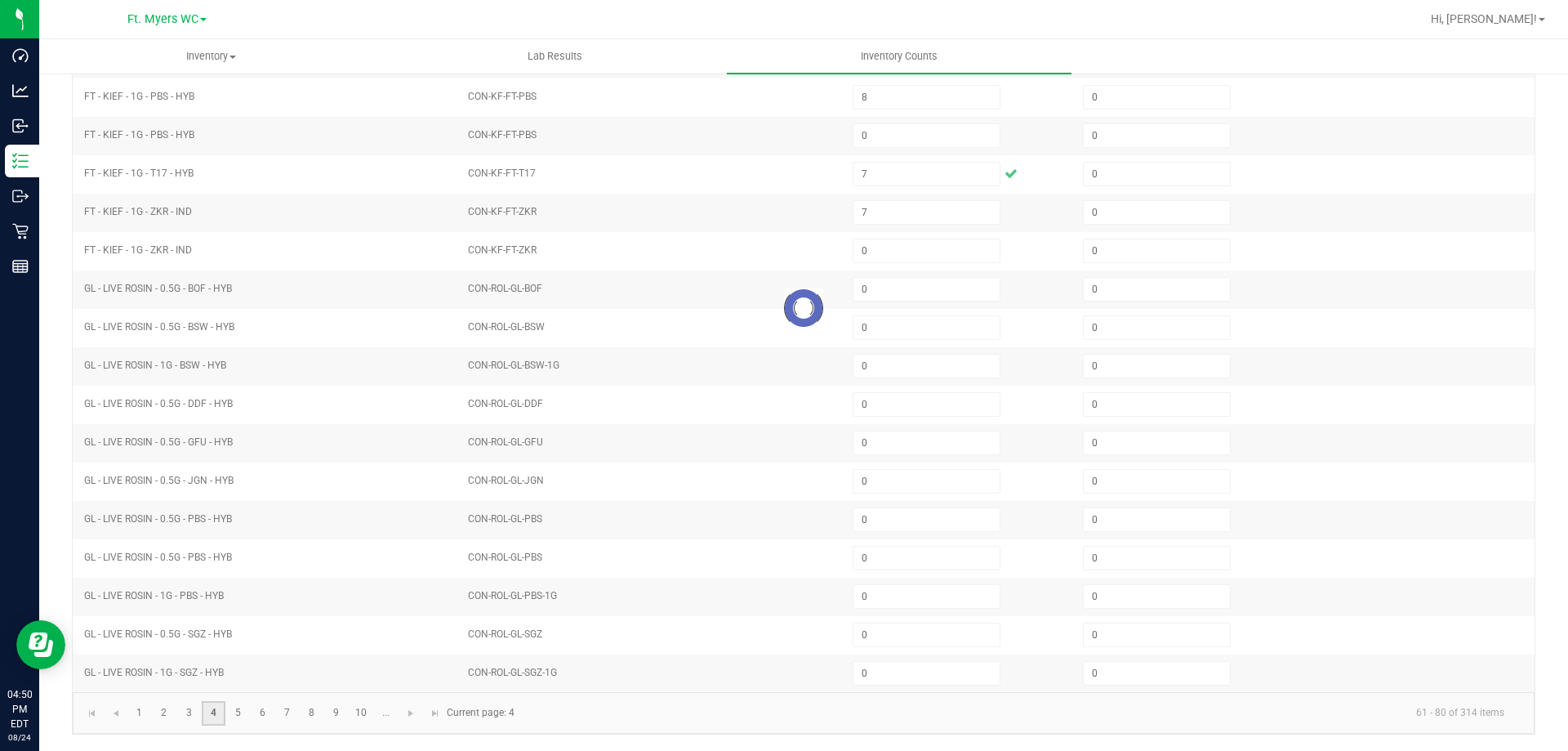
type input "6"
type input "3"
type input "4"
type input "12"
type input "2"
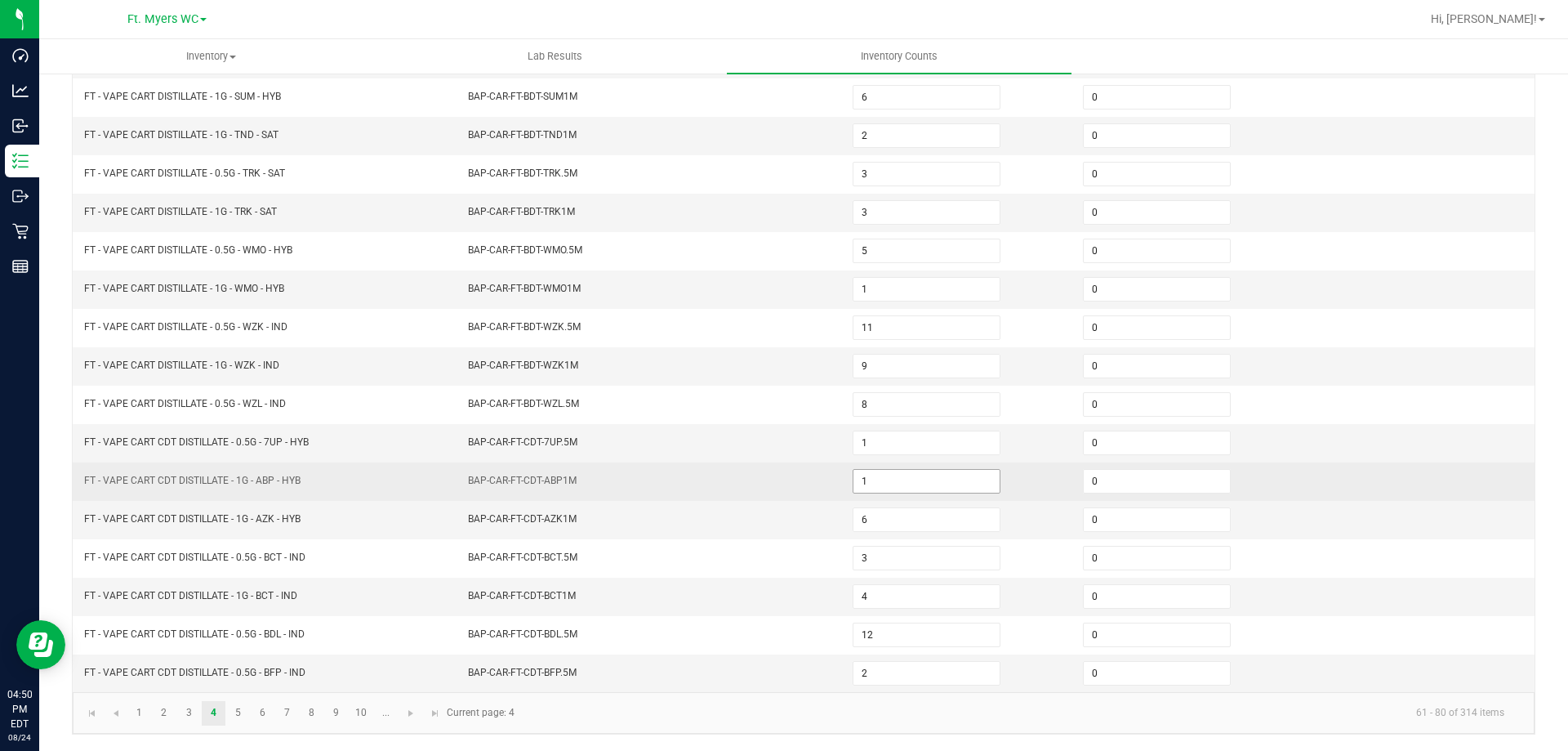
click at [908, 483] on input "1" at bounding box center [926, 481] width 146 height 23
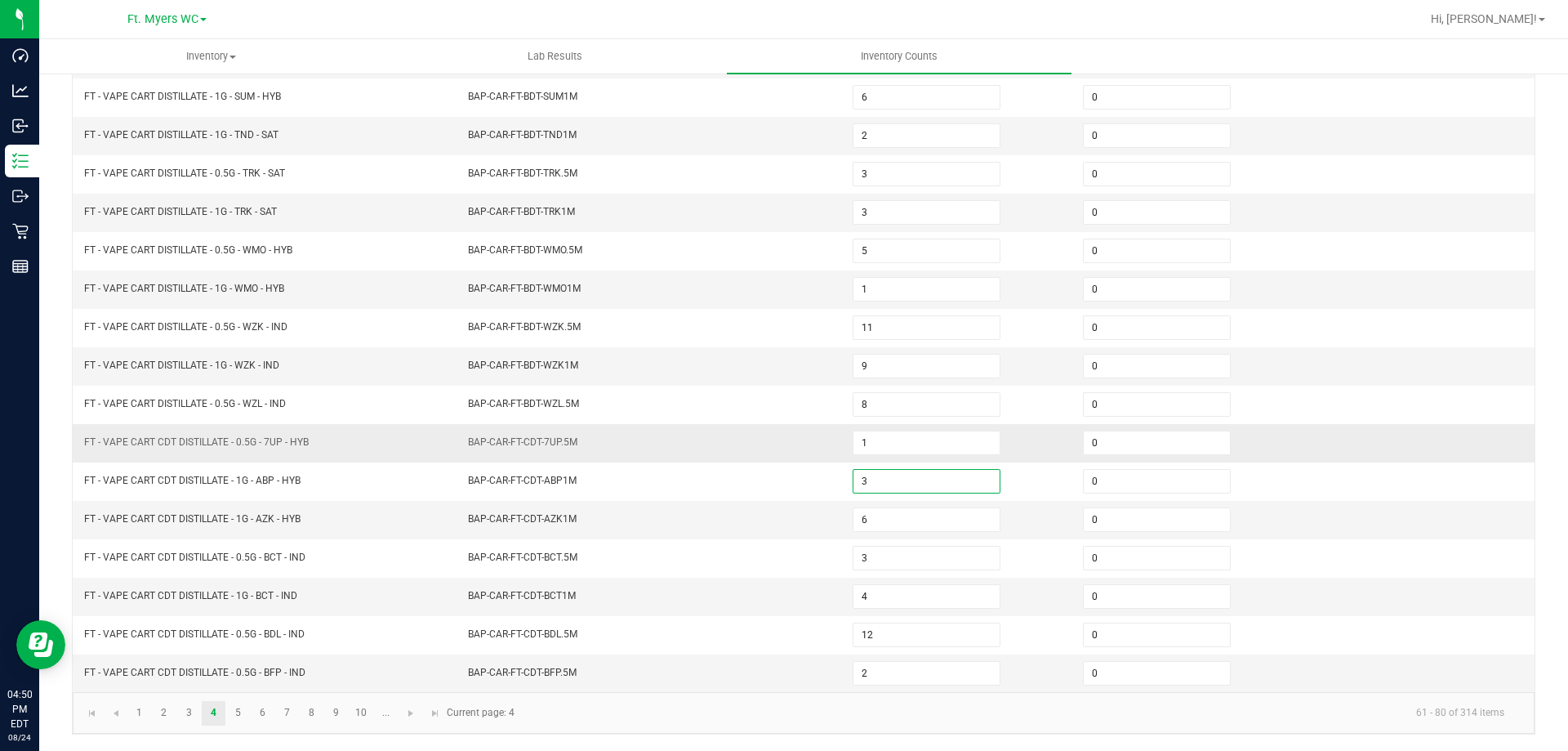
type input "3"
click at [518, 444] on span "BAP-CAR-FT-CDT-7UP.5M" at bounding box center [522, 442] width 109 height 12
click at [246, 719] on link "5" at bounding box center [238, 712] width 24 height 24
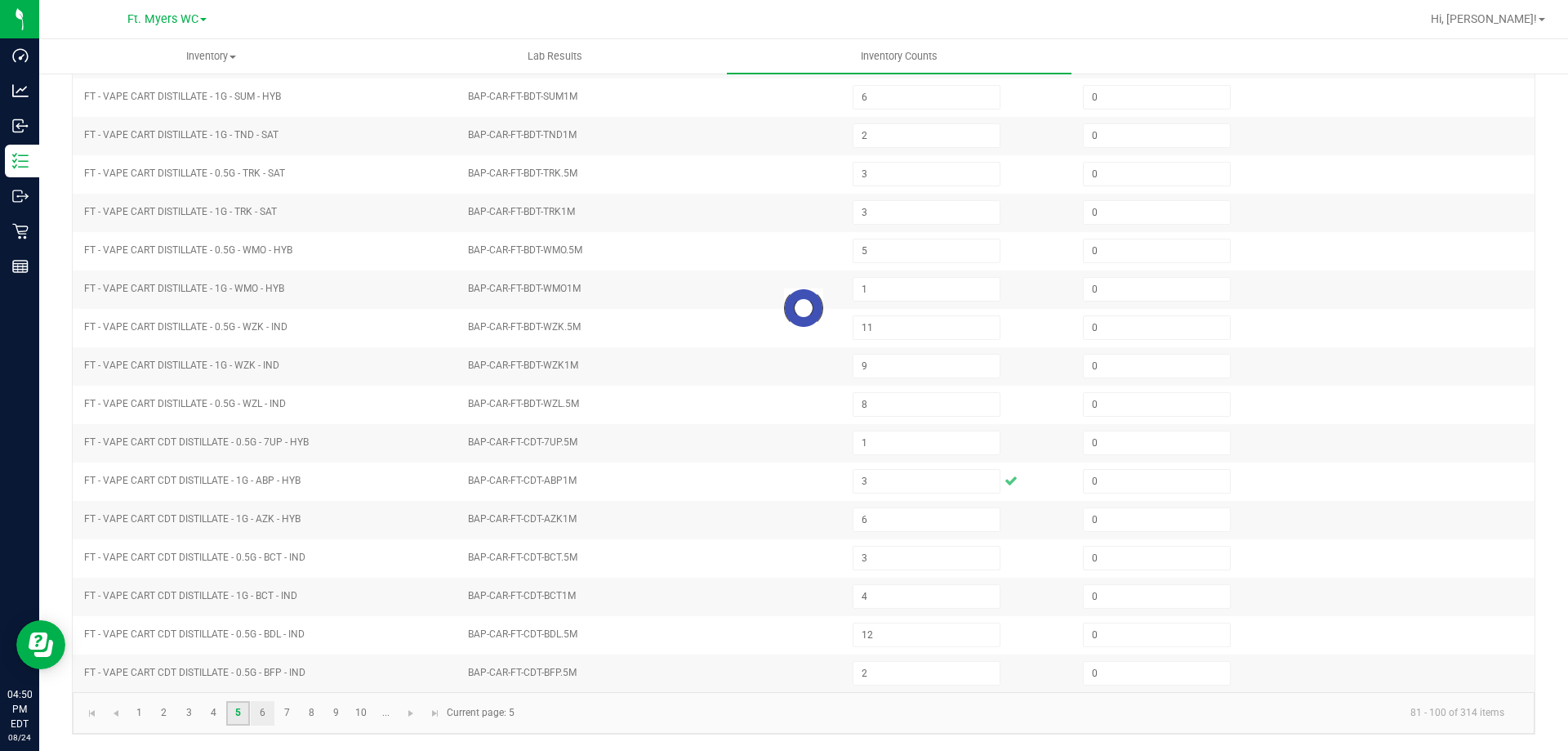
type input "3"
type input "8"
type input "9"
type input "0"
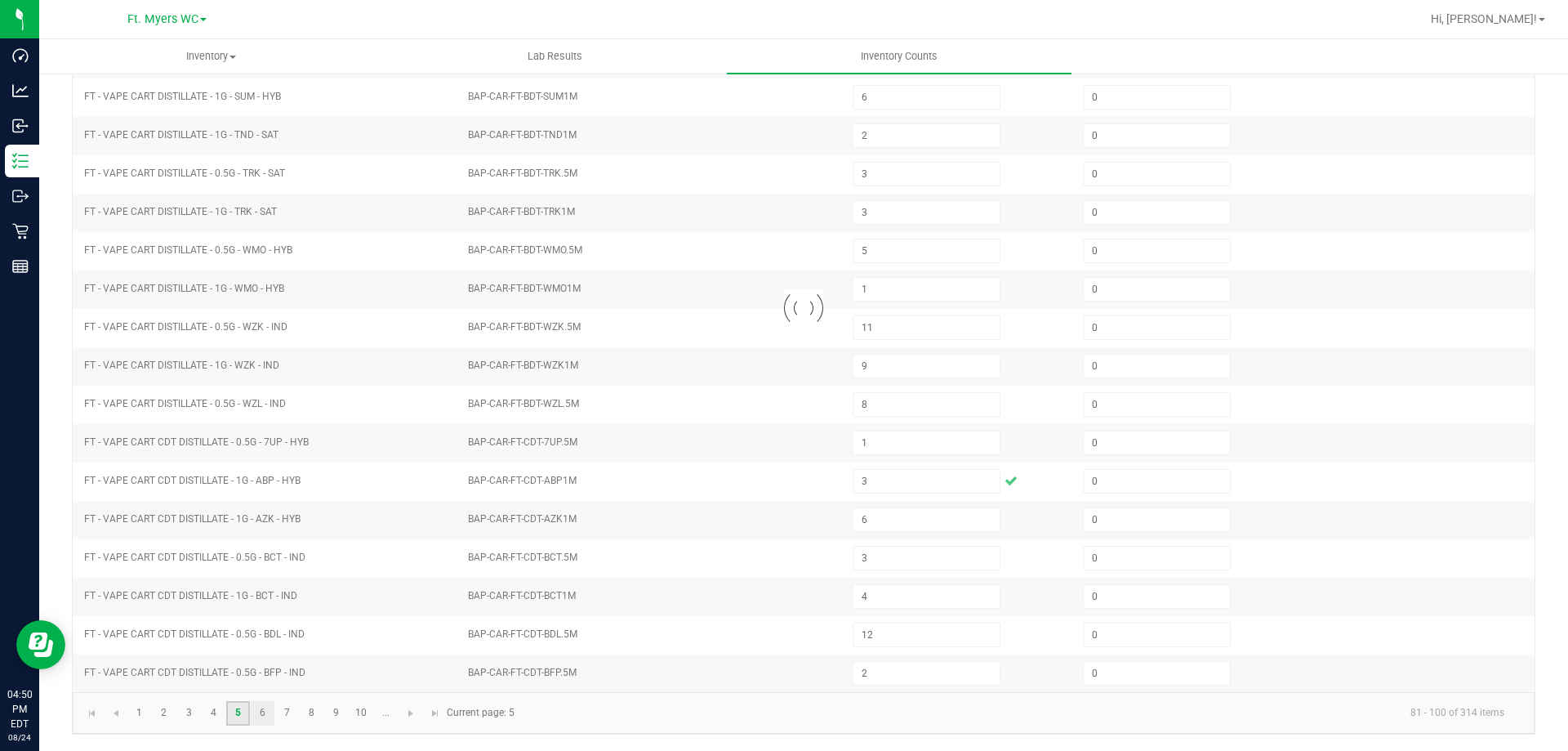
type input "10"
type input "1"
type input "8"
type input "13"
type input "7"
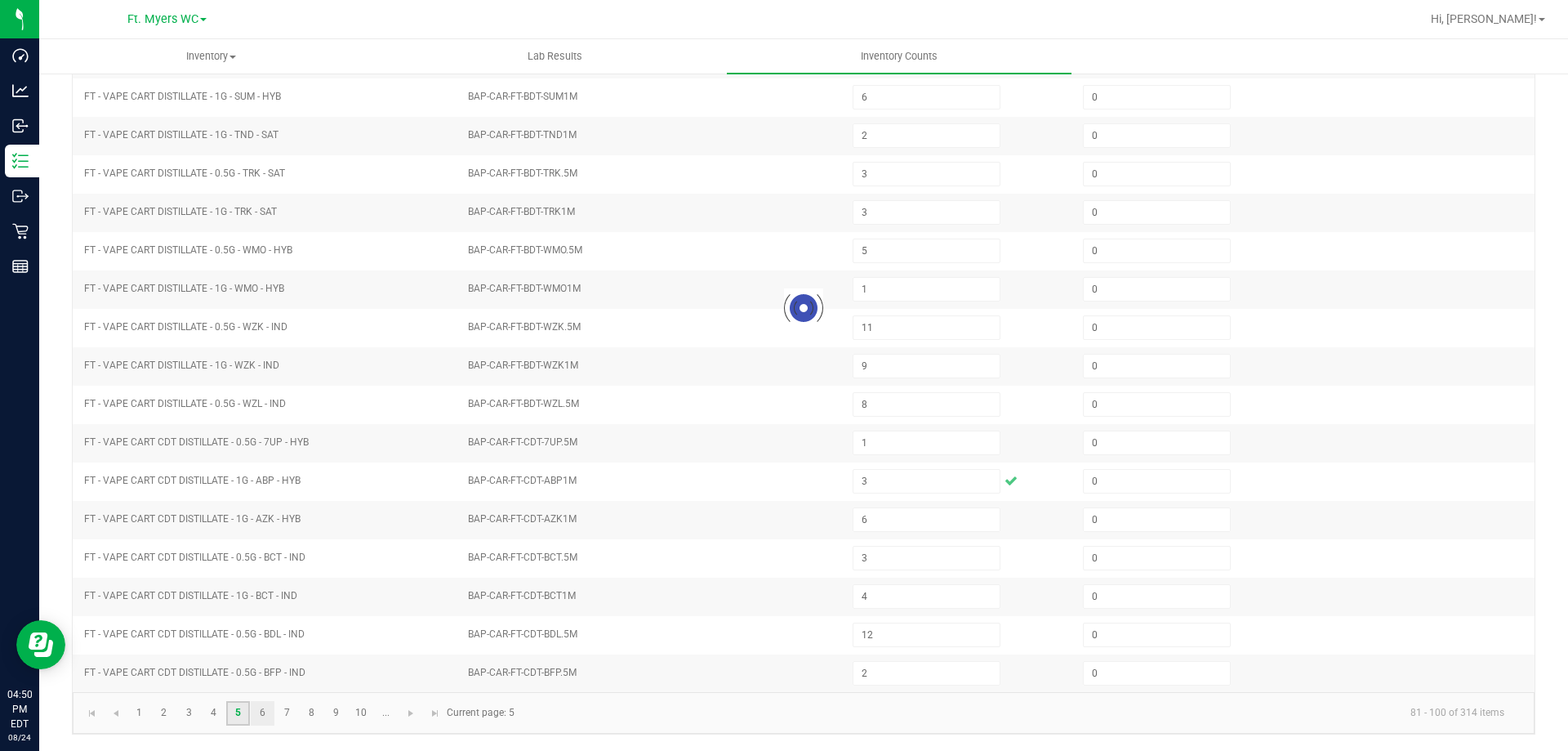
type input "12"
type input "2"
type input "0"
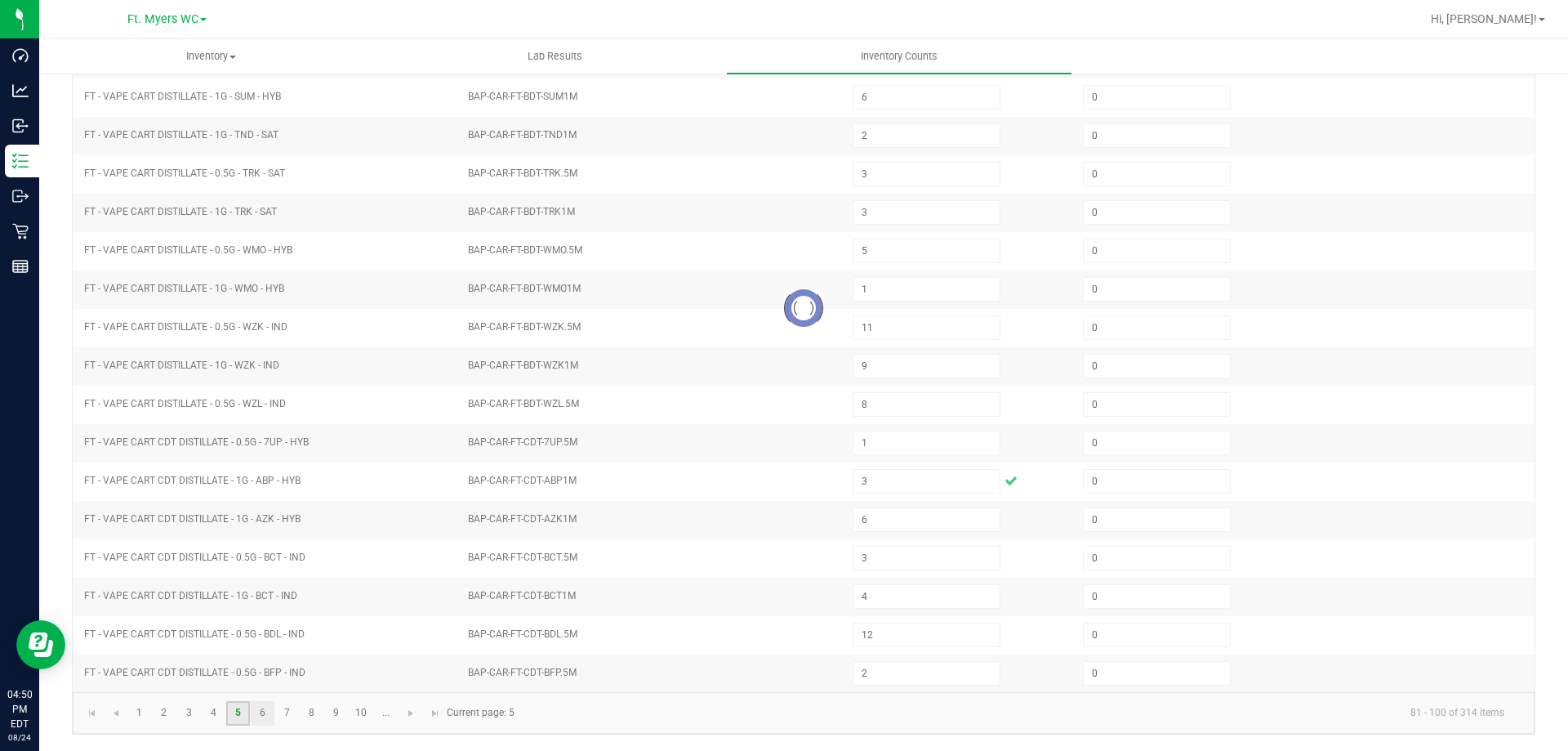
type input "4"
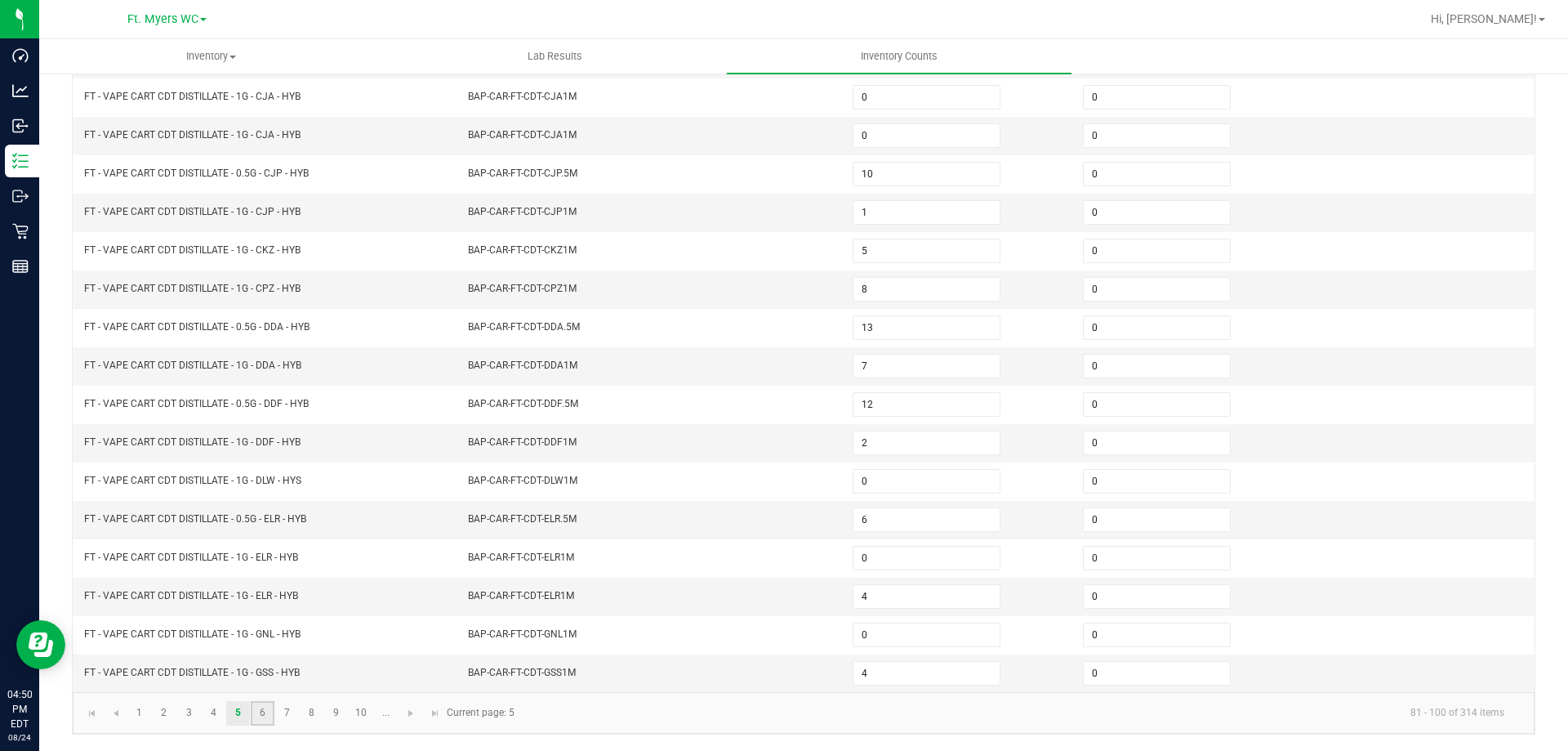
click at [262, 720] on link "6" at bounding box center [262, 712] width 24 height 24
type input "5"
type input "10"
type input "2"
type input "12"
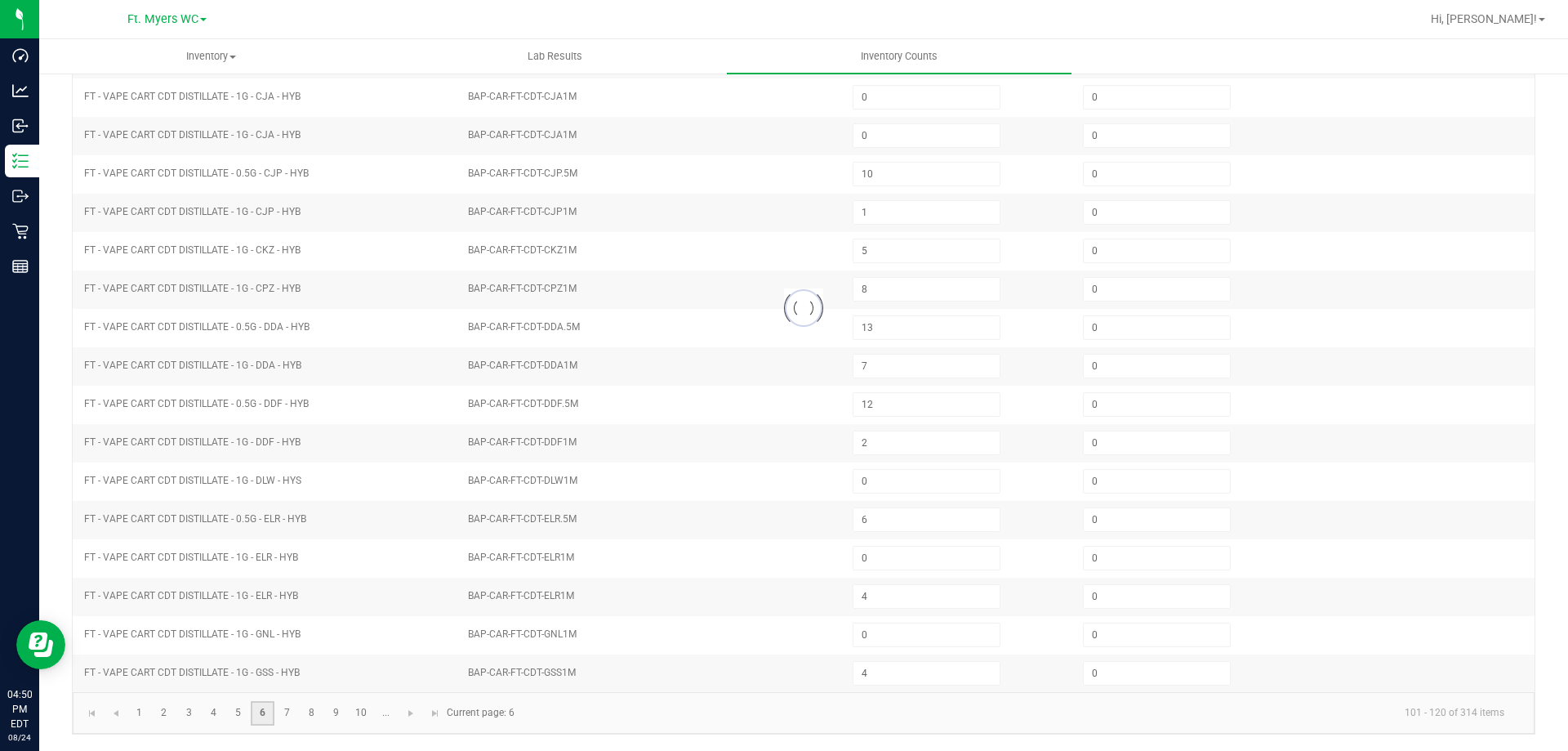
type input "6"
type input "9"
type input "0"
type input "5"
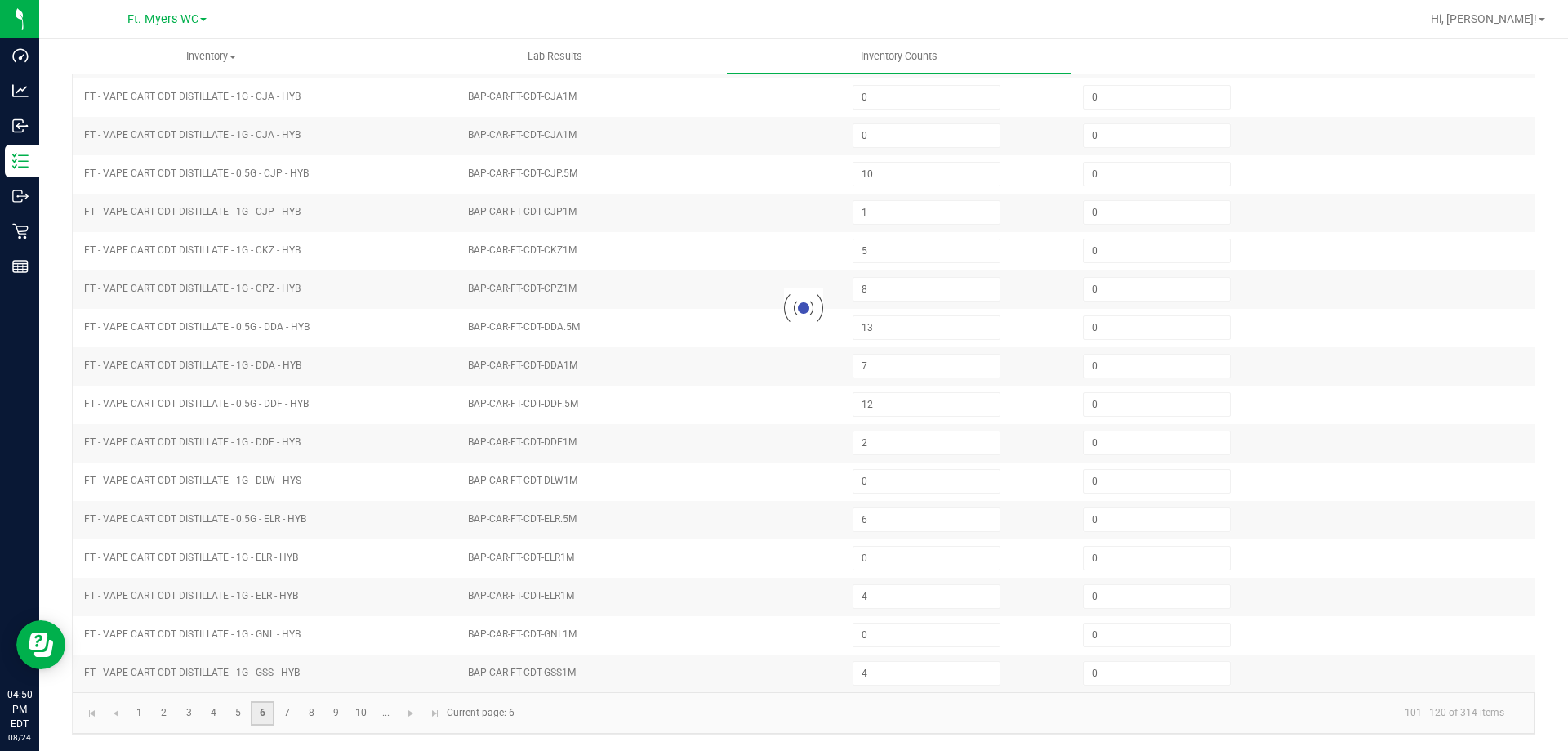
type input "10"
type input "0"
type input "1"
type input "0"
type input "7"
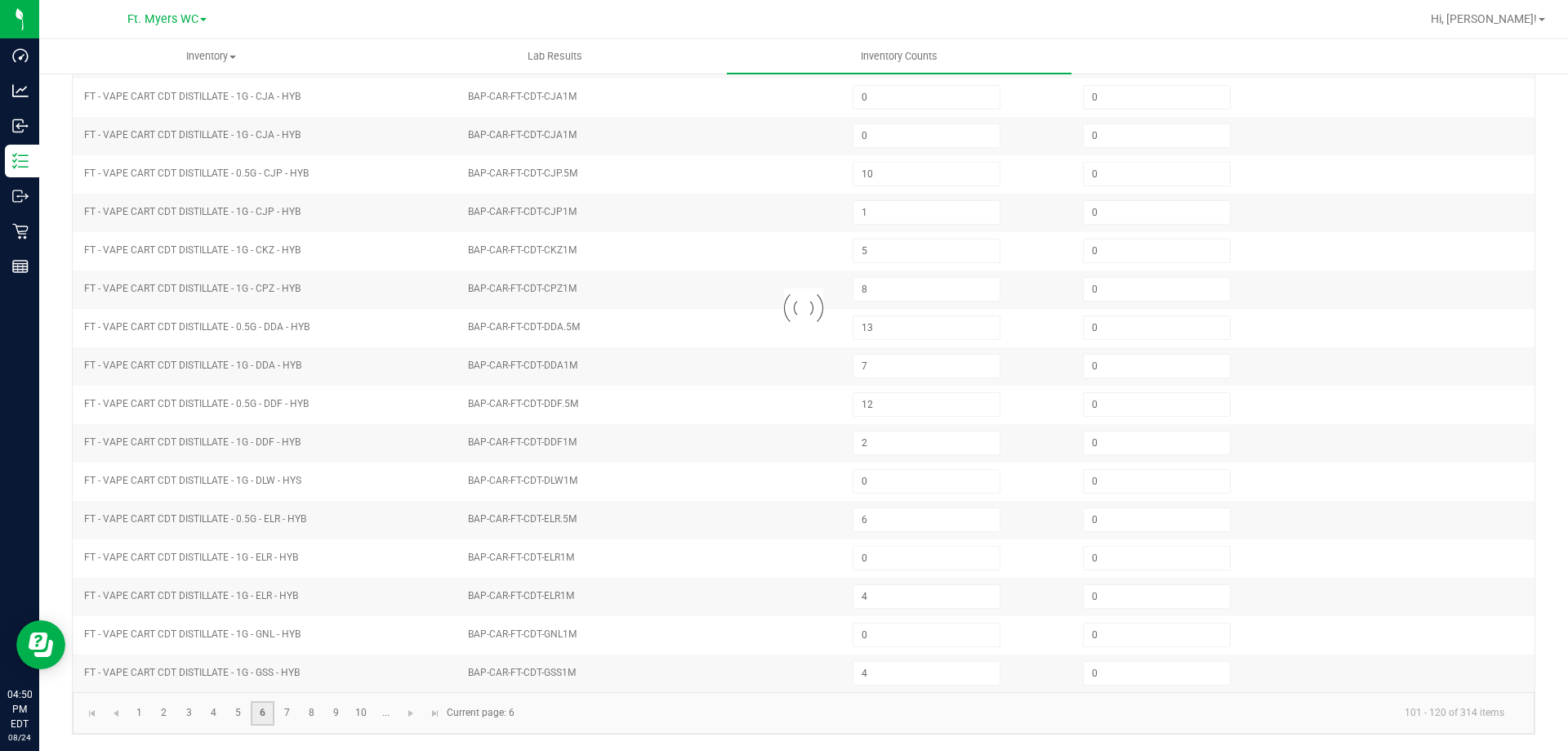
type input "11"
type input "3"
click at [208, 708] on link "4" at bounding box center [214, 712] width 24 height 24
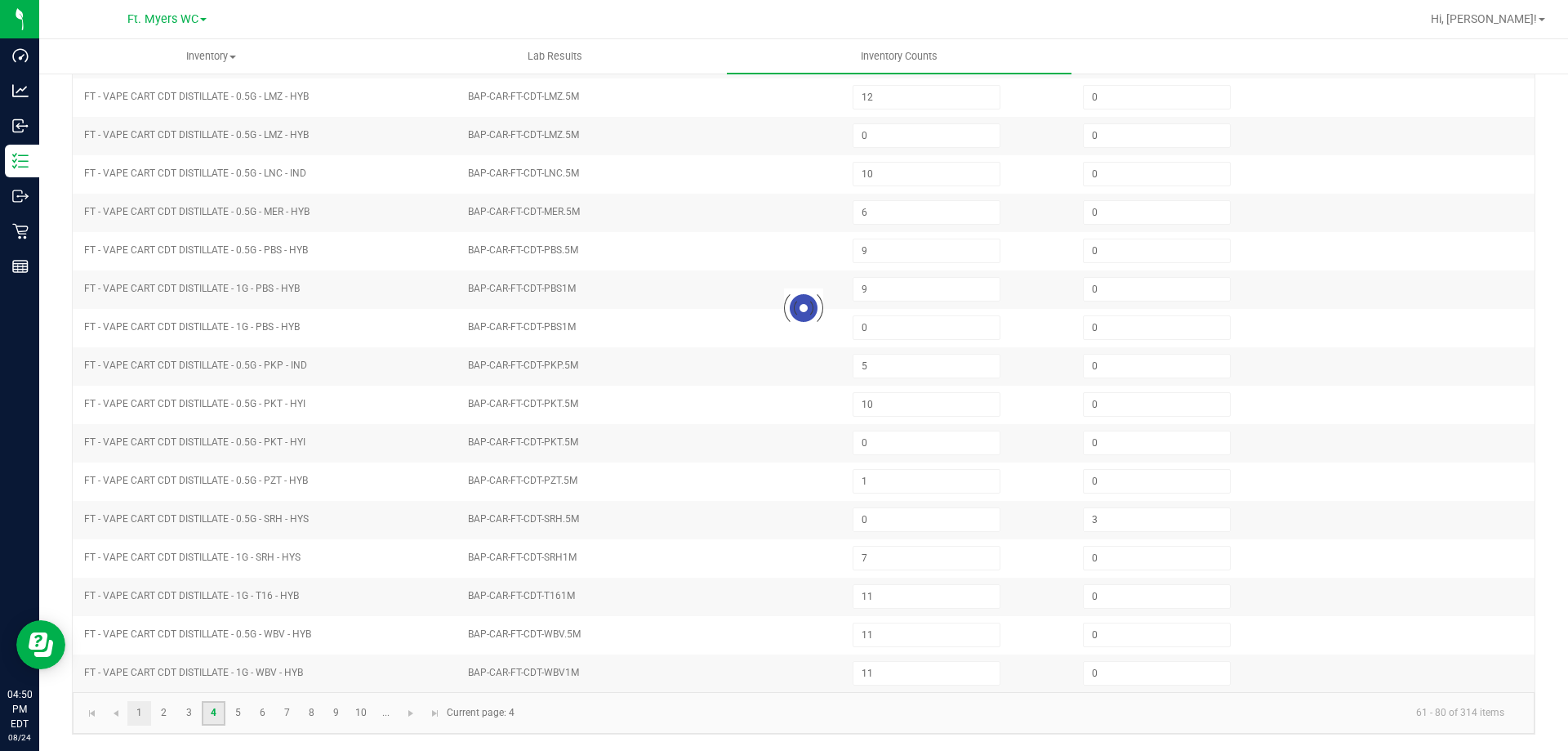
type input "3"
type input "6"
type input "3"
type input "6"
type input "2"
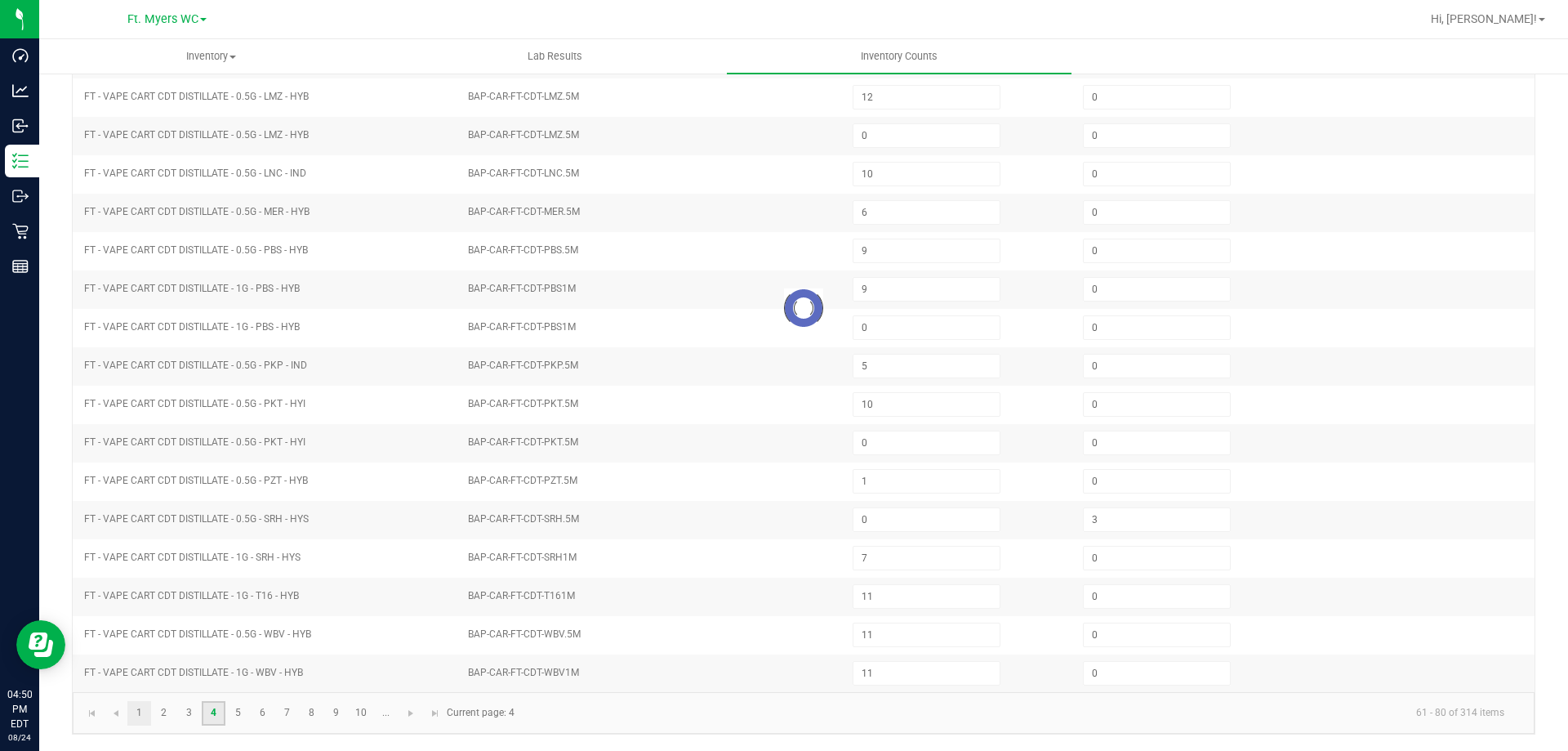
type input "3"
type input "5"
type input "1"
type input "11"
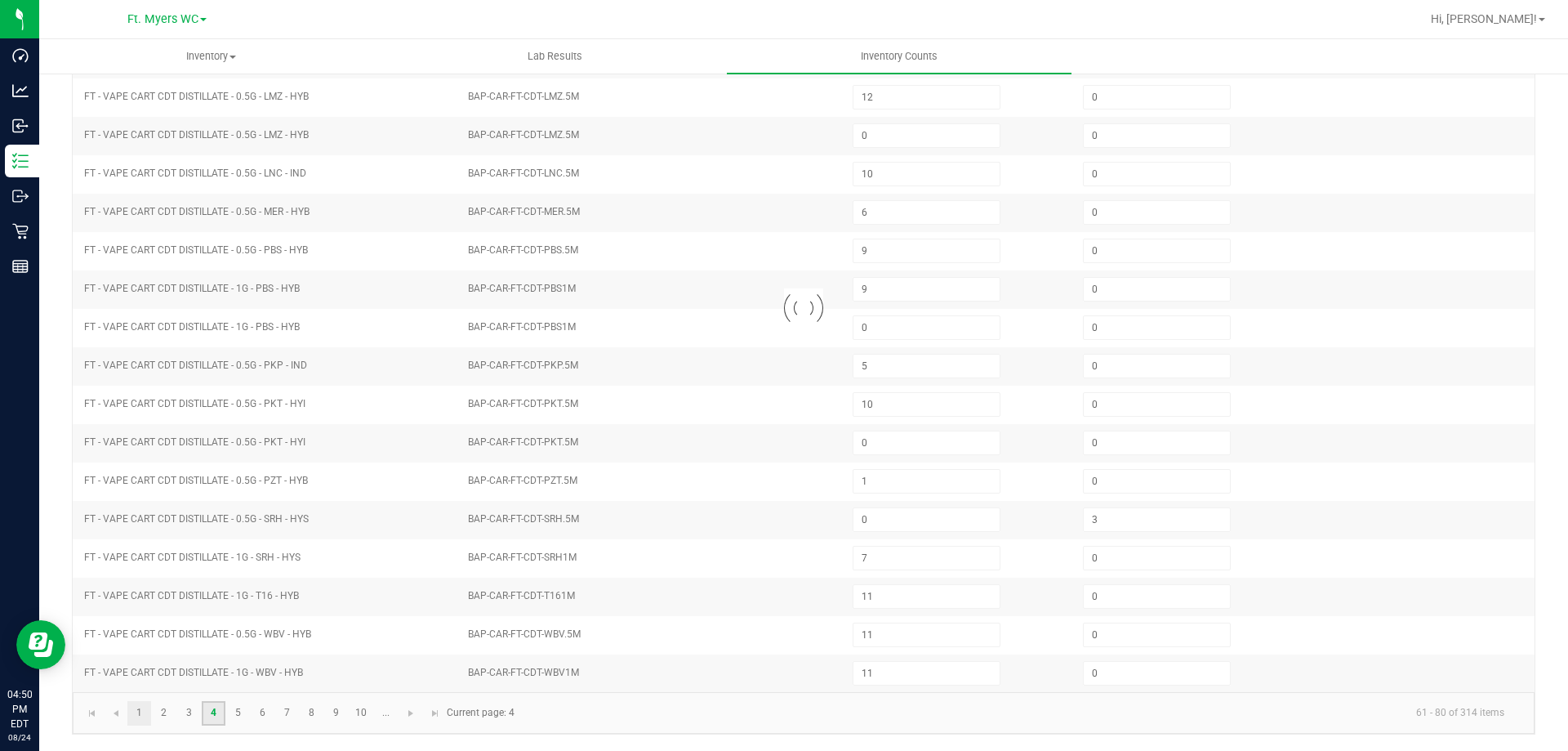
type input "9"
type input "8"
type input "1"
type input "3"
type input "6"
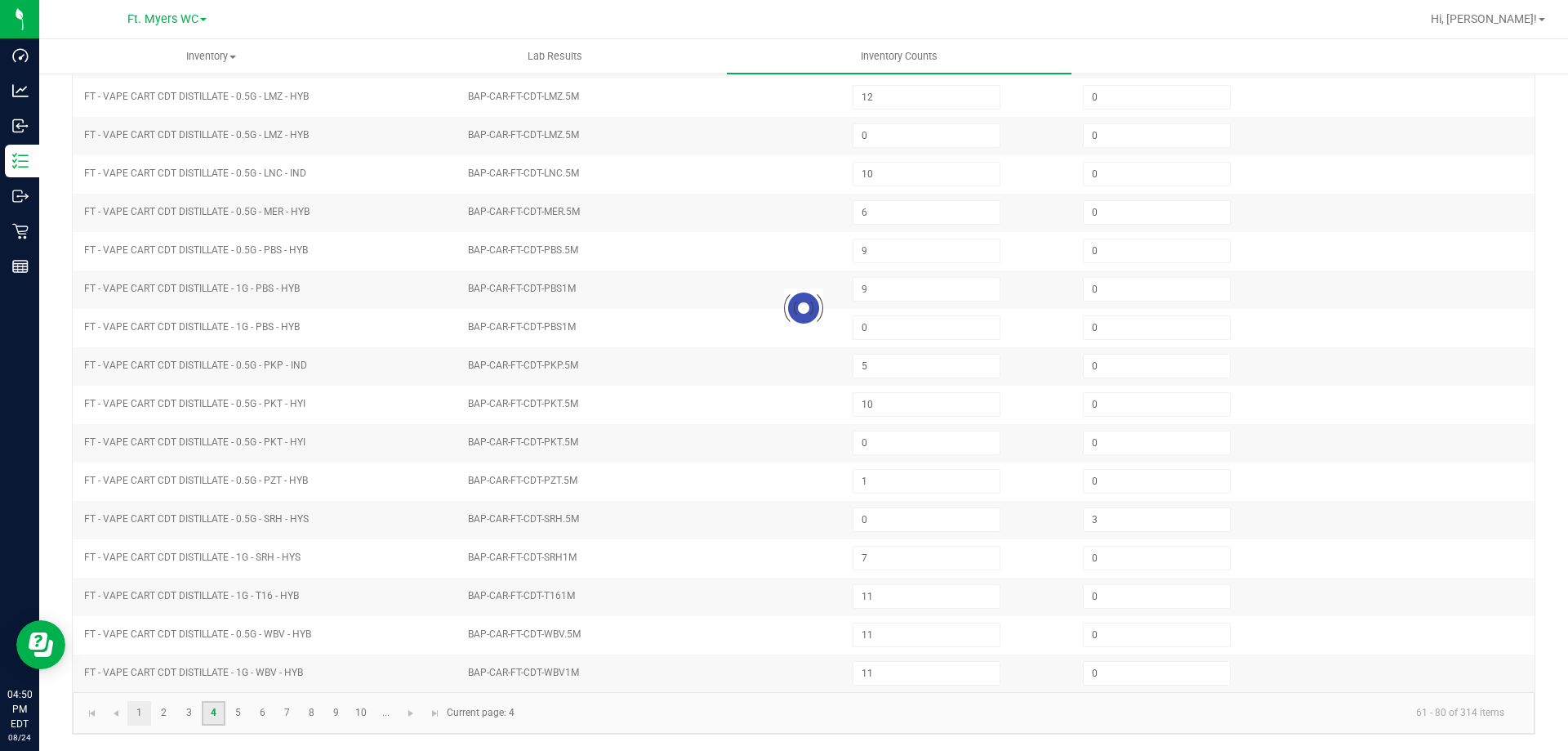
type input "3"
type input "4"
type input "12"
type input "2"
type input "0"
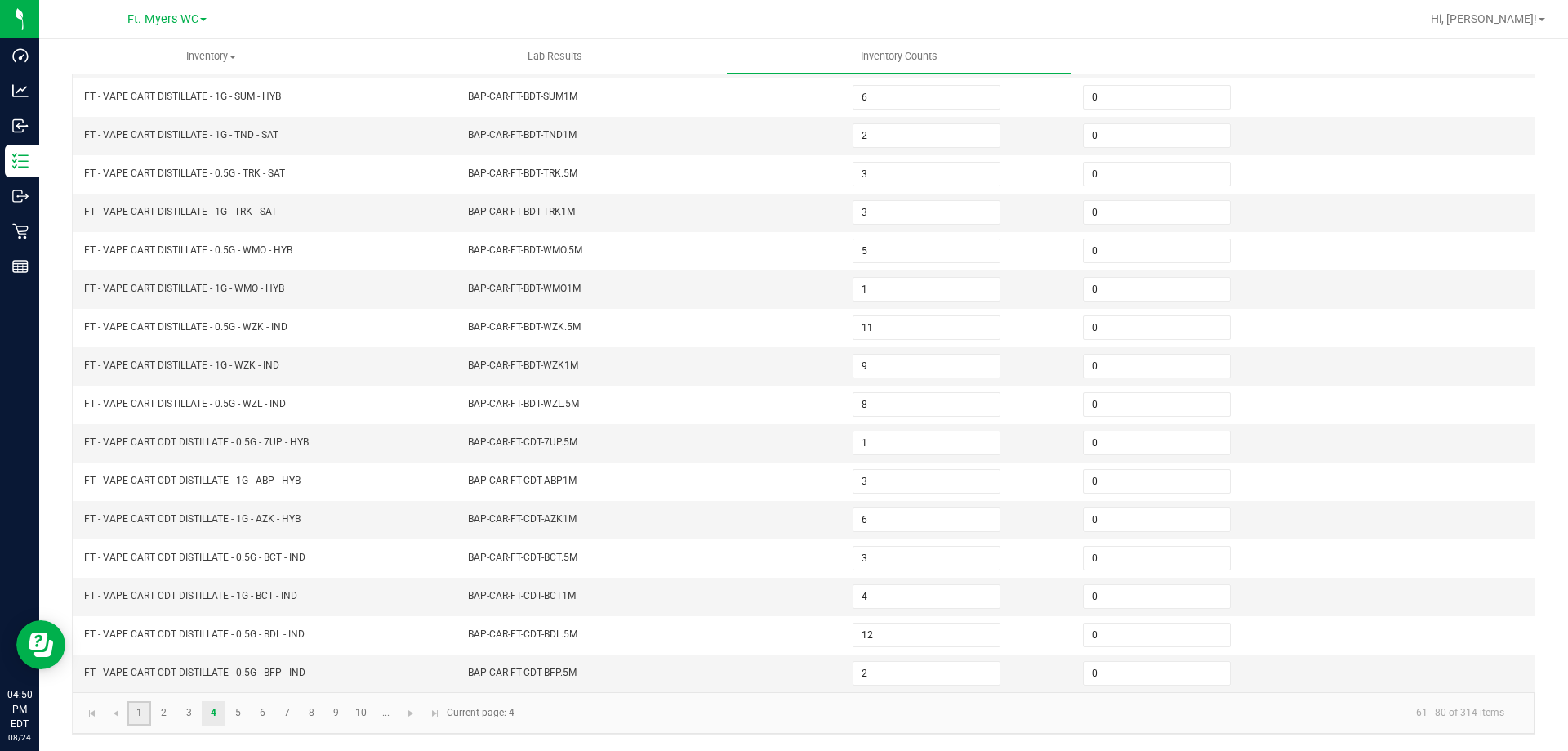
click at [143, 713] on link "1" at bounding box center [139, 712] width 24 height 24
type input "1"
type input "10"
click at [368, 709] on link "10" at bounding box center [361, 712] width 24 height 24
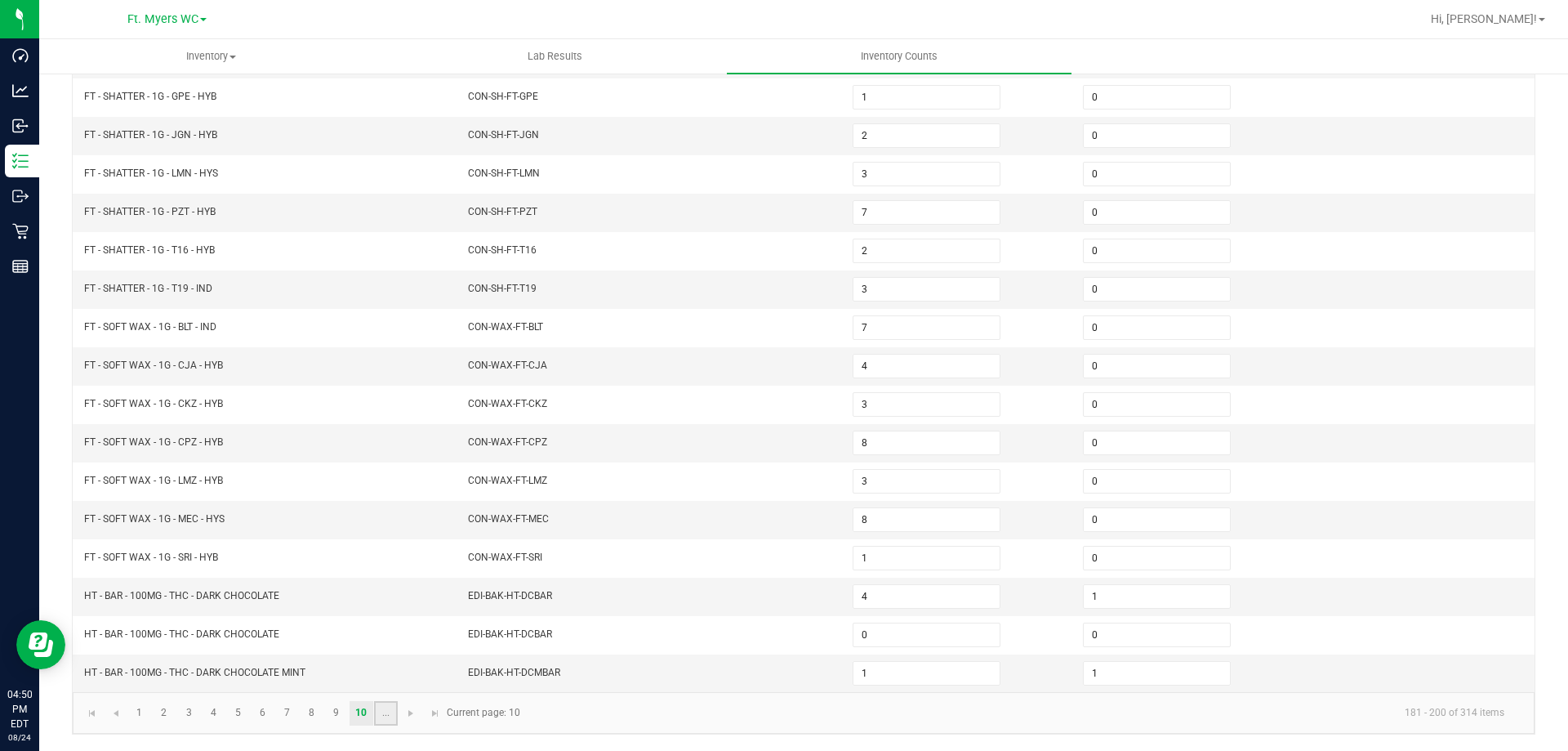
click at [379, 715] on link "..." at bounding box center [385, 712] width 24 height 24
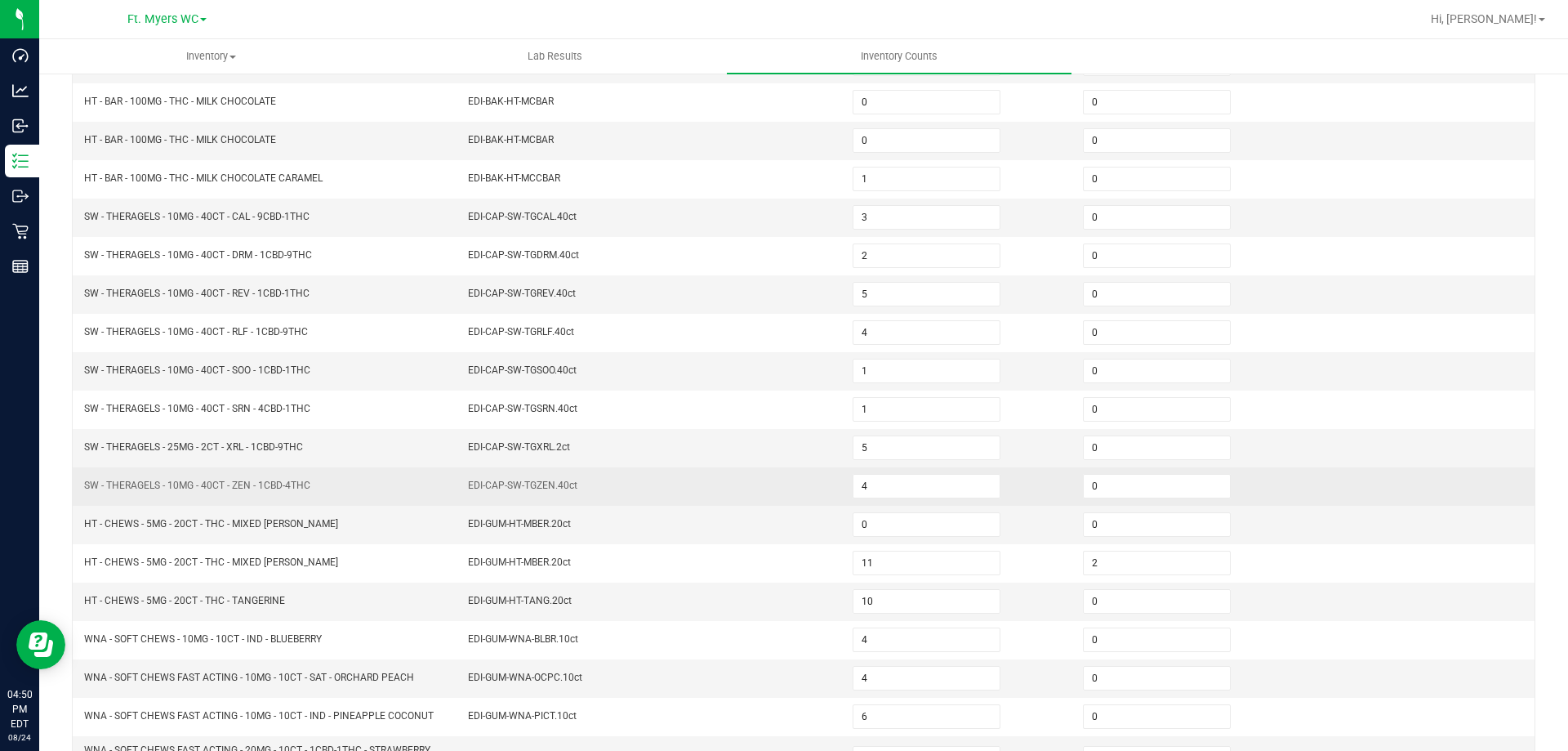
scroll to position [13, 0]
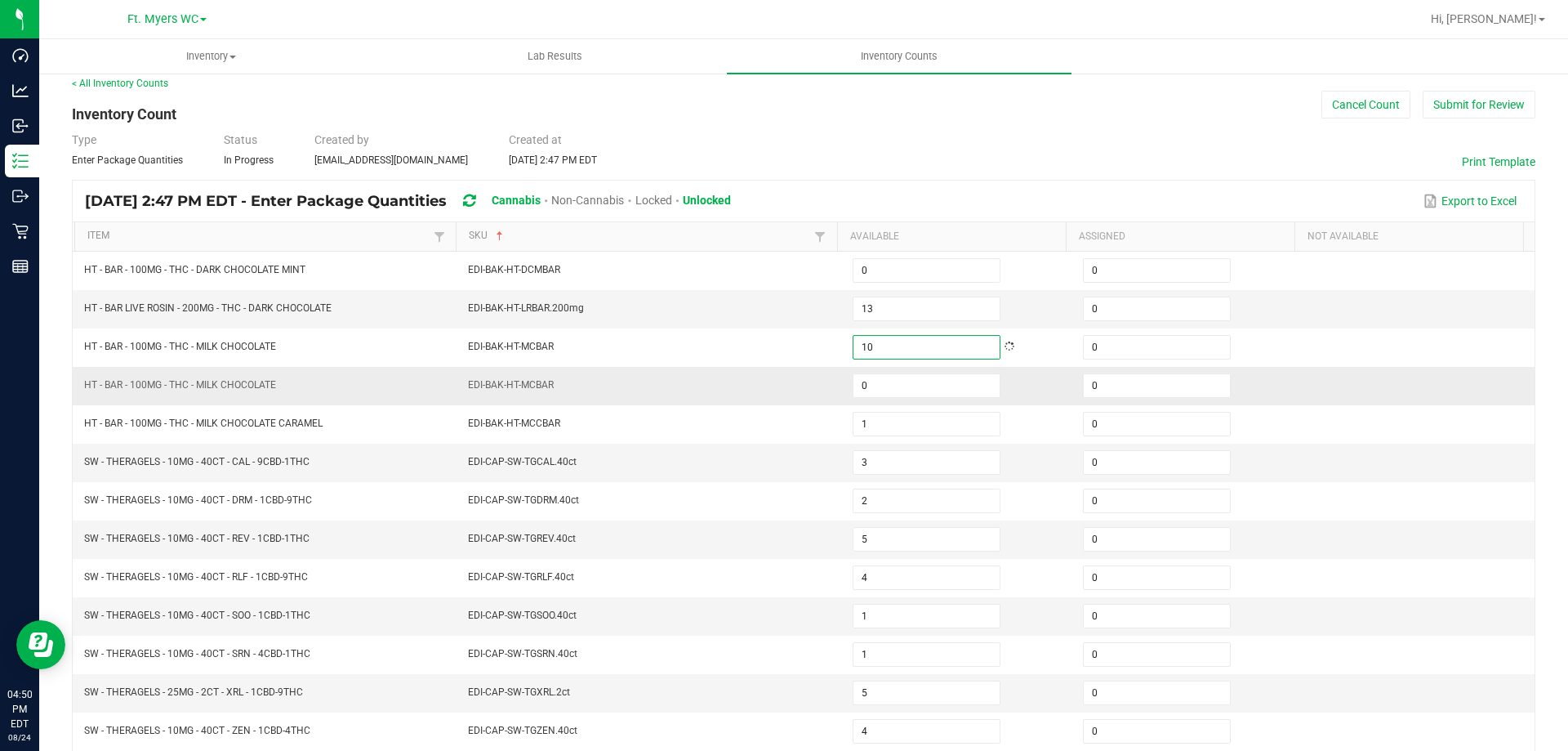
click at [540, 379] on span "EDI-BAK-HT-MCBAR" at bounding box center [510, 385] width 86 height 12
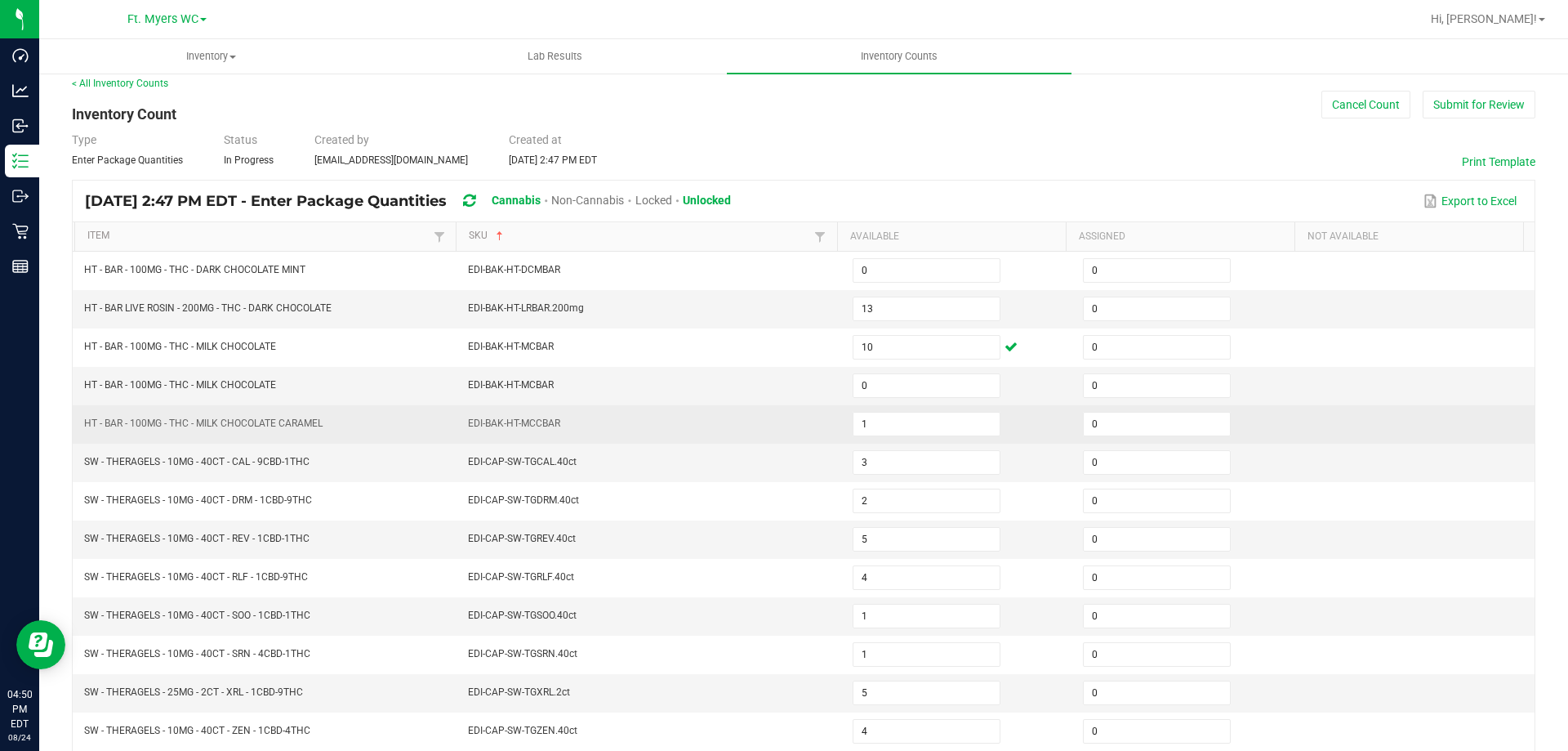
scroll to position [346, 0]
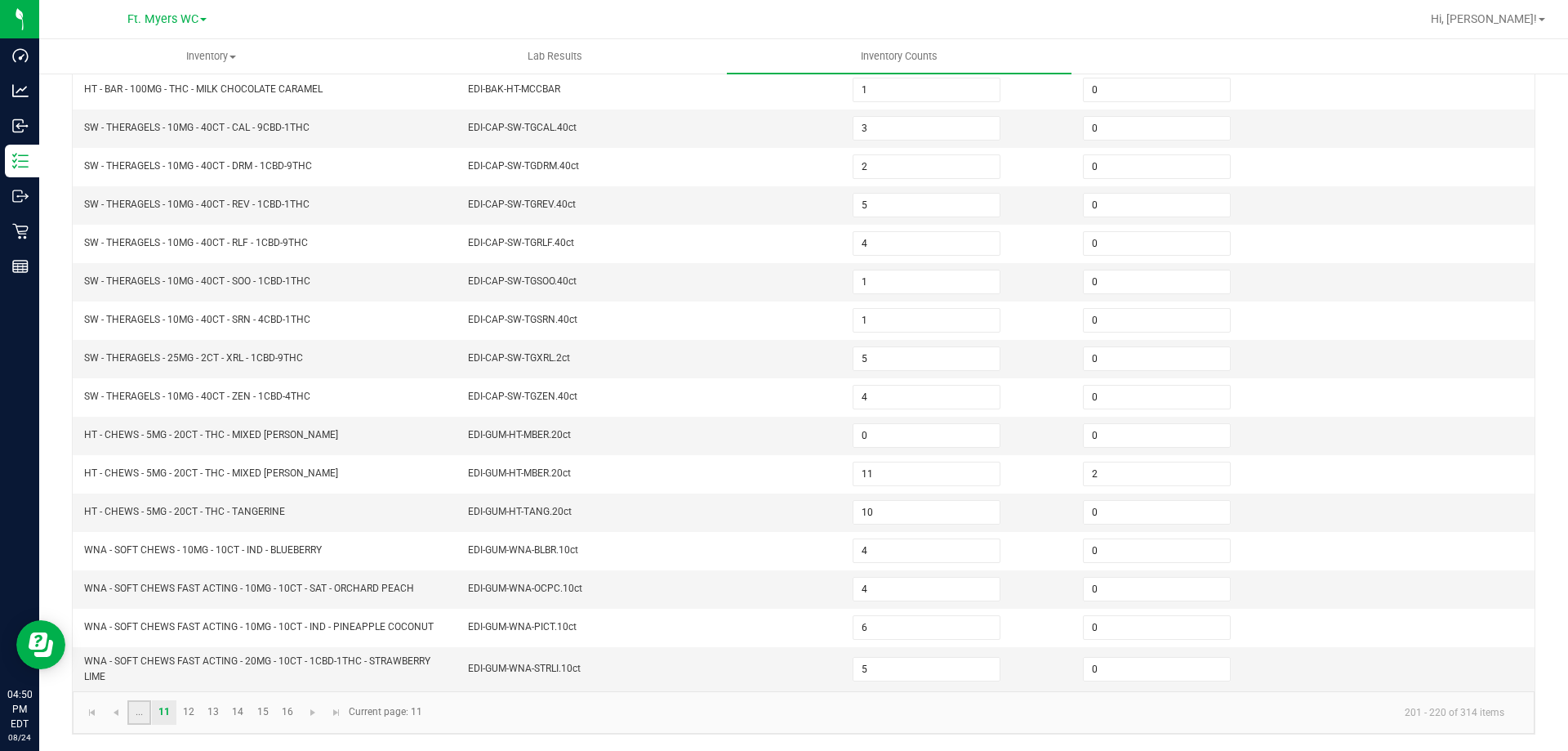
click at [138, 715] on link "..." at bounding box center [139, 711] width 24 height 24
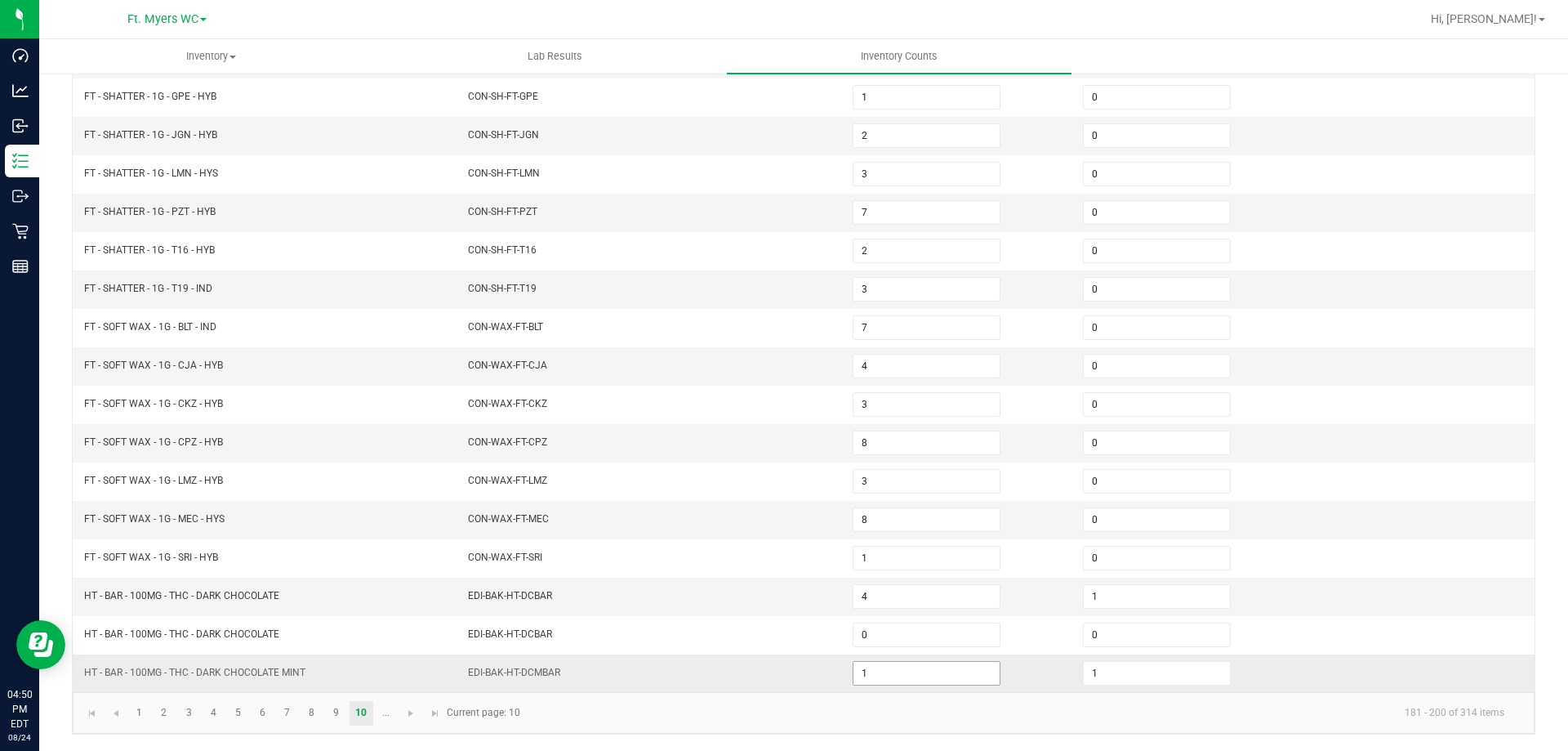
click at [883, 670] on input "1" at bounding box center [926, 674] width 146 height 23
click at [388, 713] on link "..." at bounding box center [385, 712] width 24 height 24
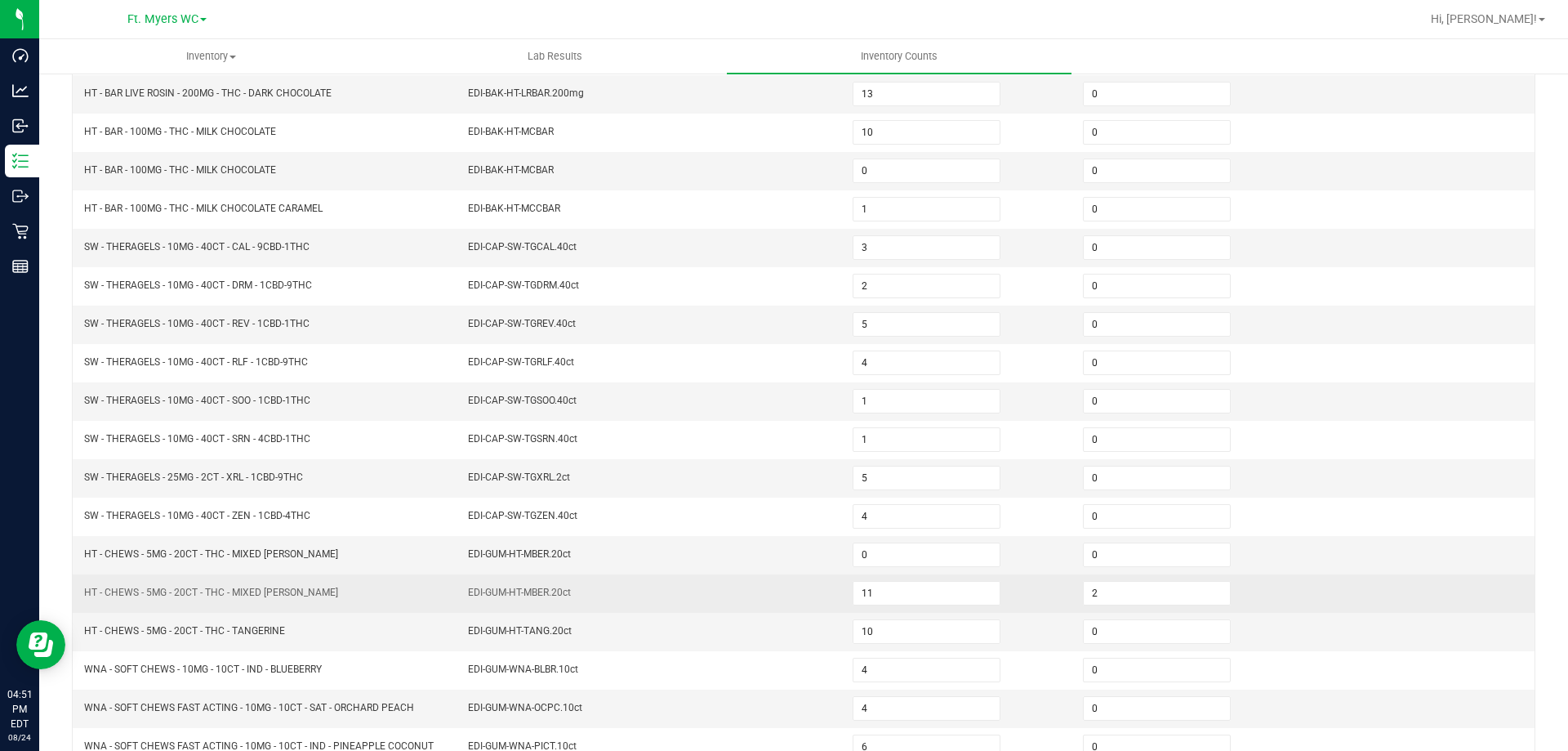
scroll to position [94, 0]
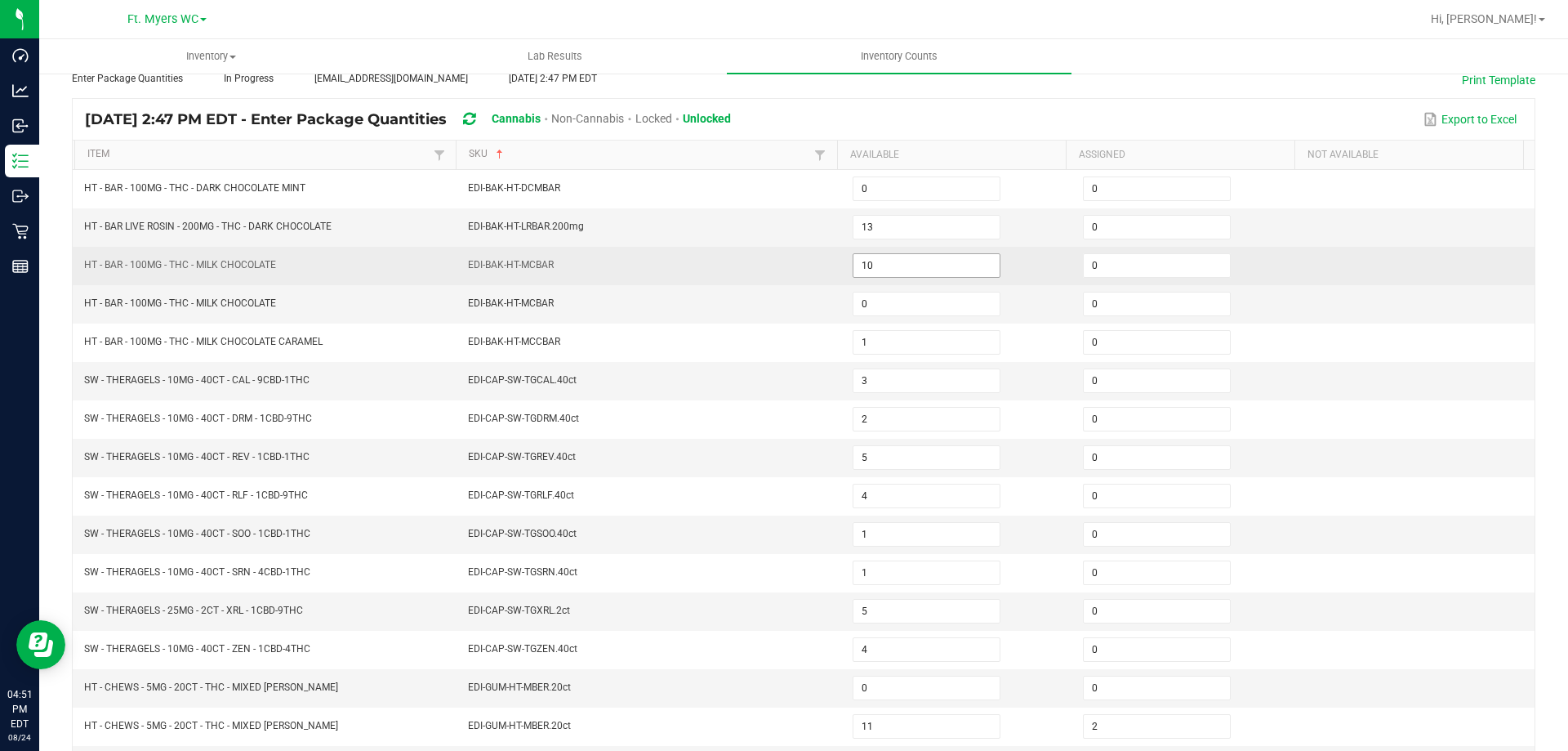
click at [878, 267] on input "10" at bounding box center [926, 266] width 146 height 23
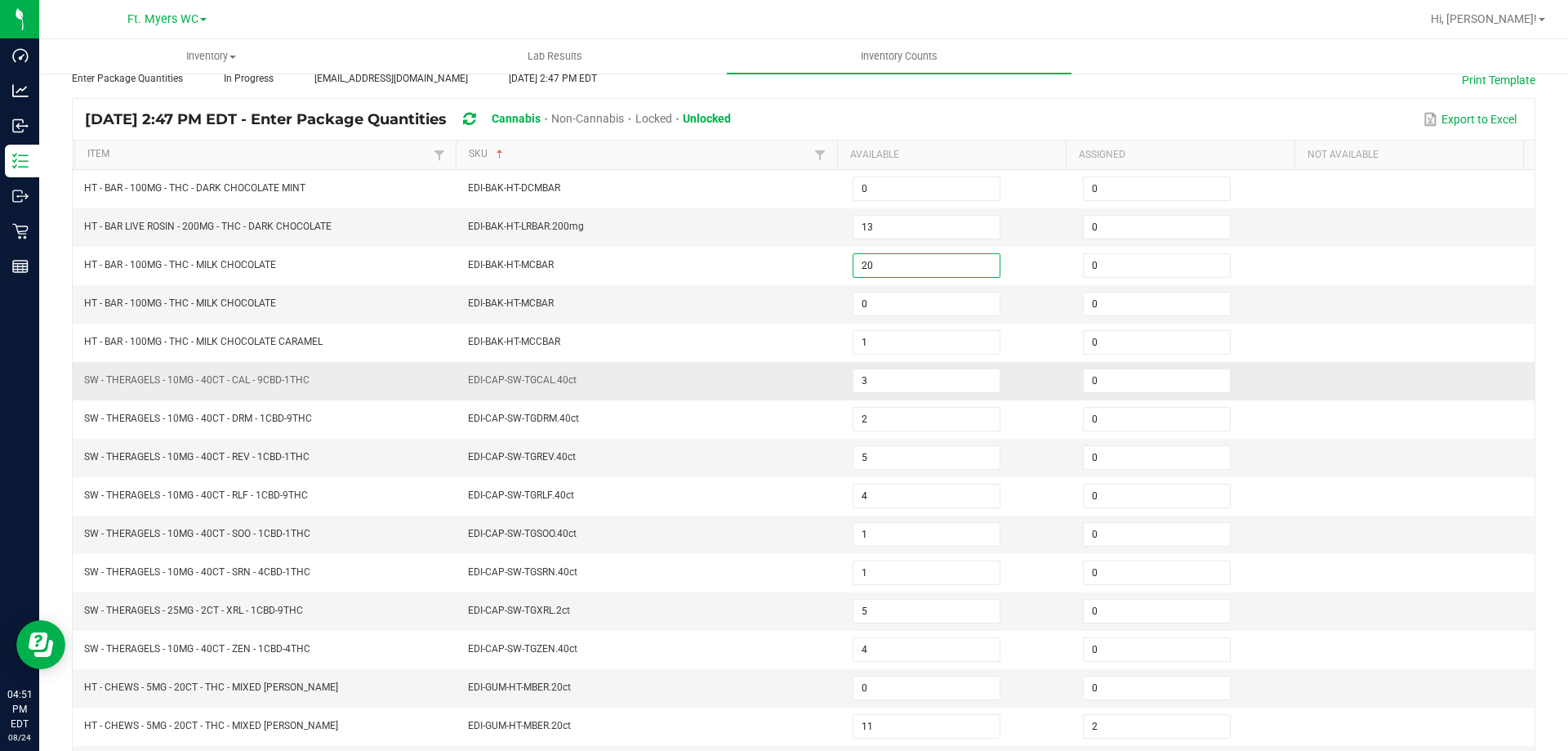
click at [654, 376] on td "EDI-CAP-SW-TGCAL.40ct" at bounding box center [650, 381] width 385 height 39
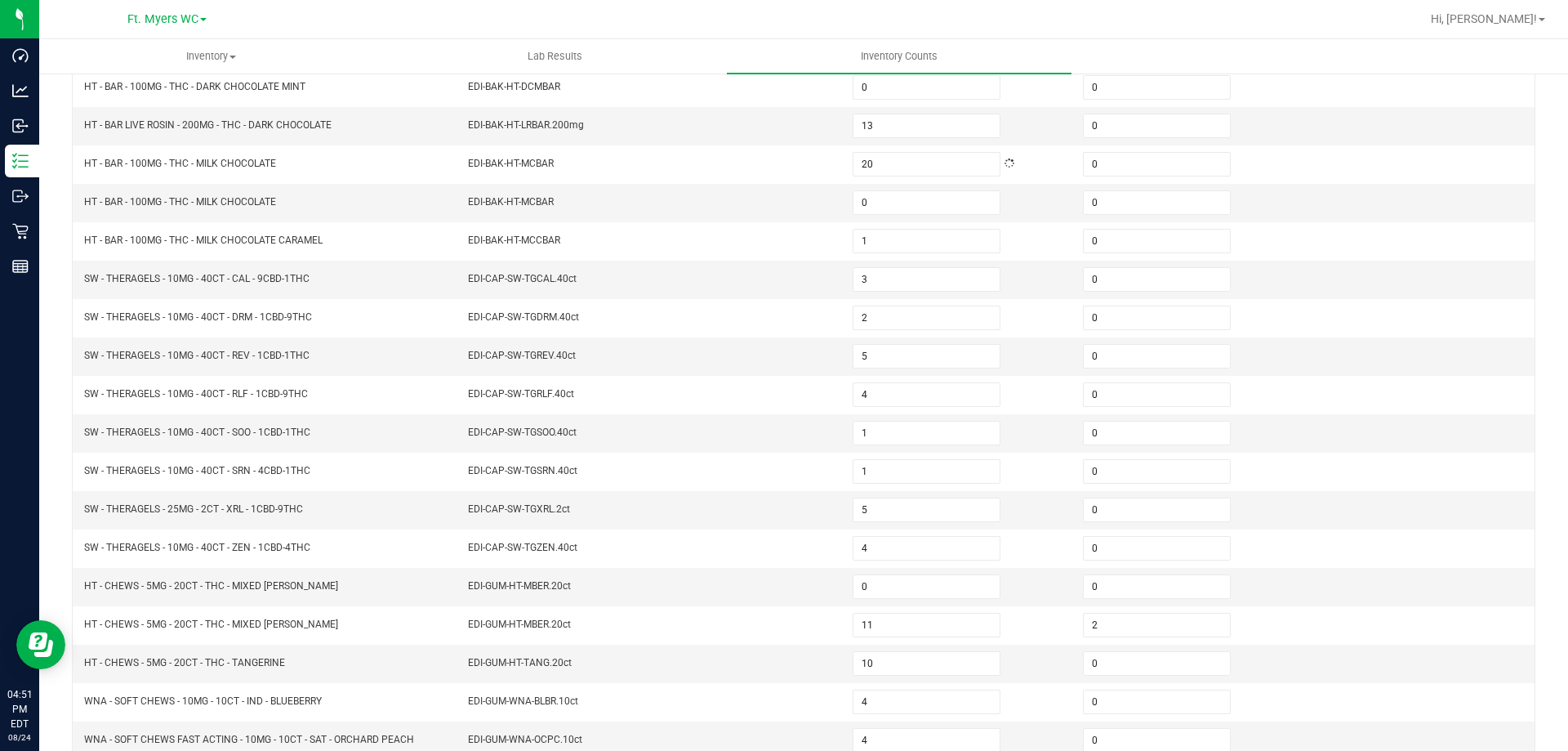
scroll to position [346, 0]
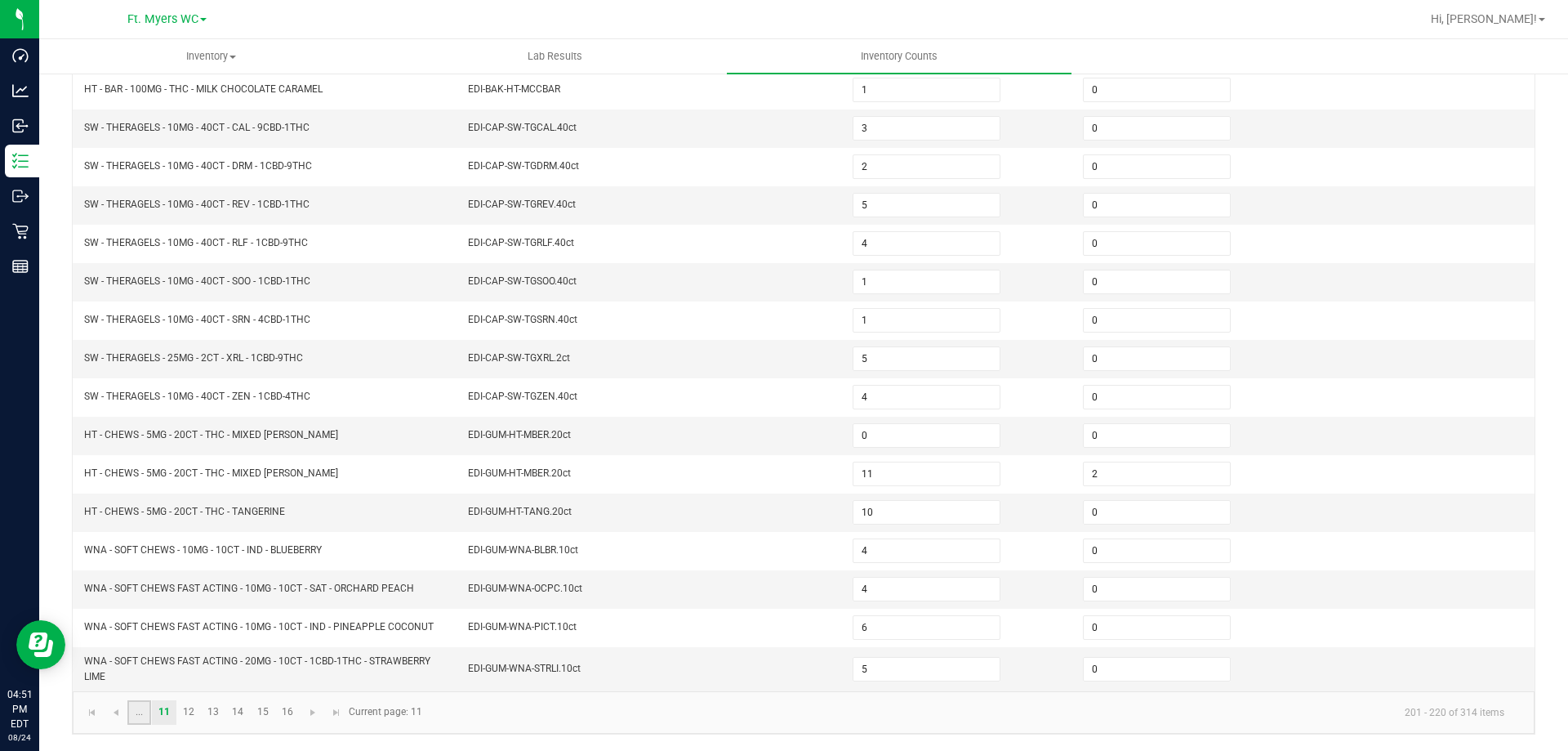
click at [140, 717] on link "..." at bounding box center [139, 711] width 24 height 24
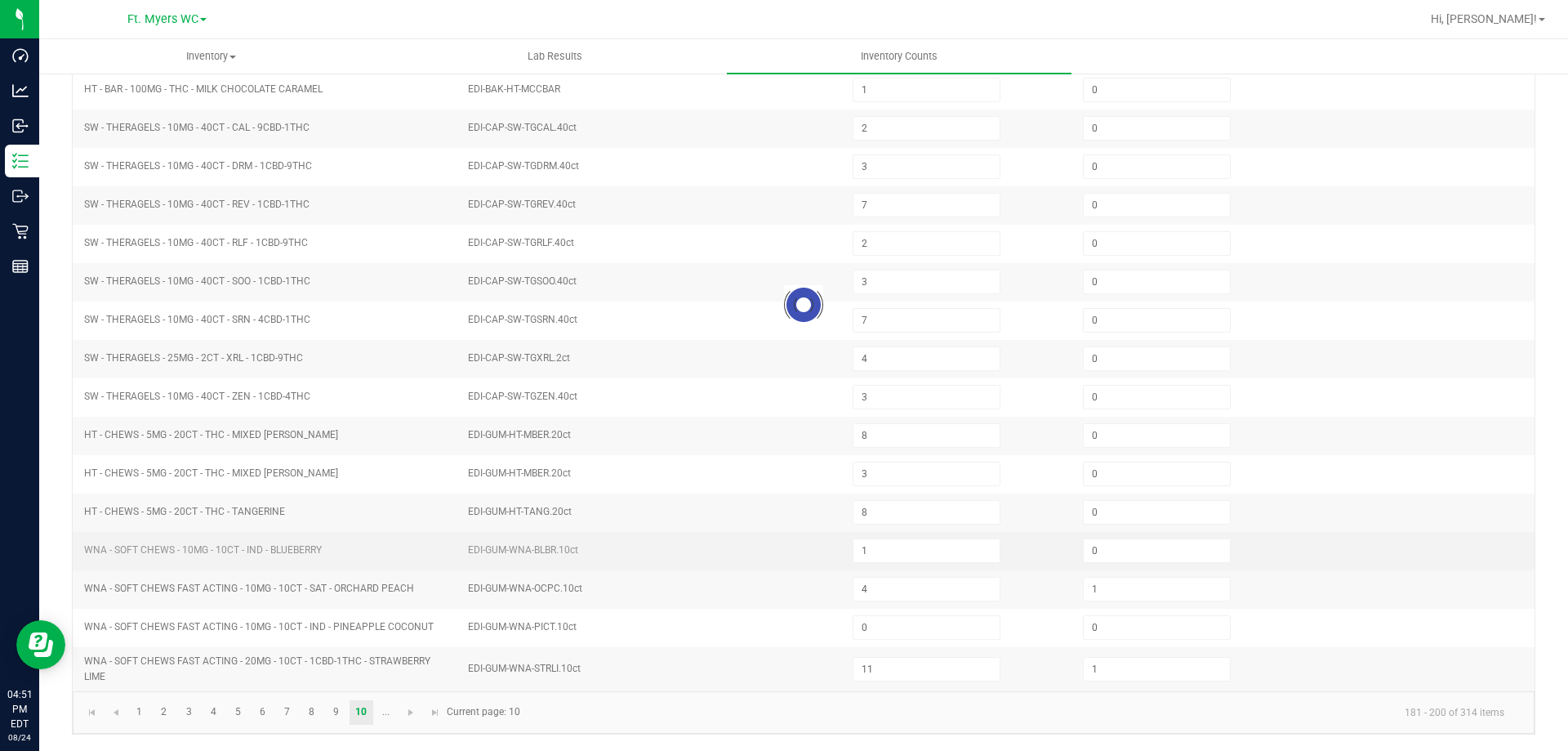
scroll to position [339, 0]
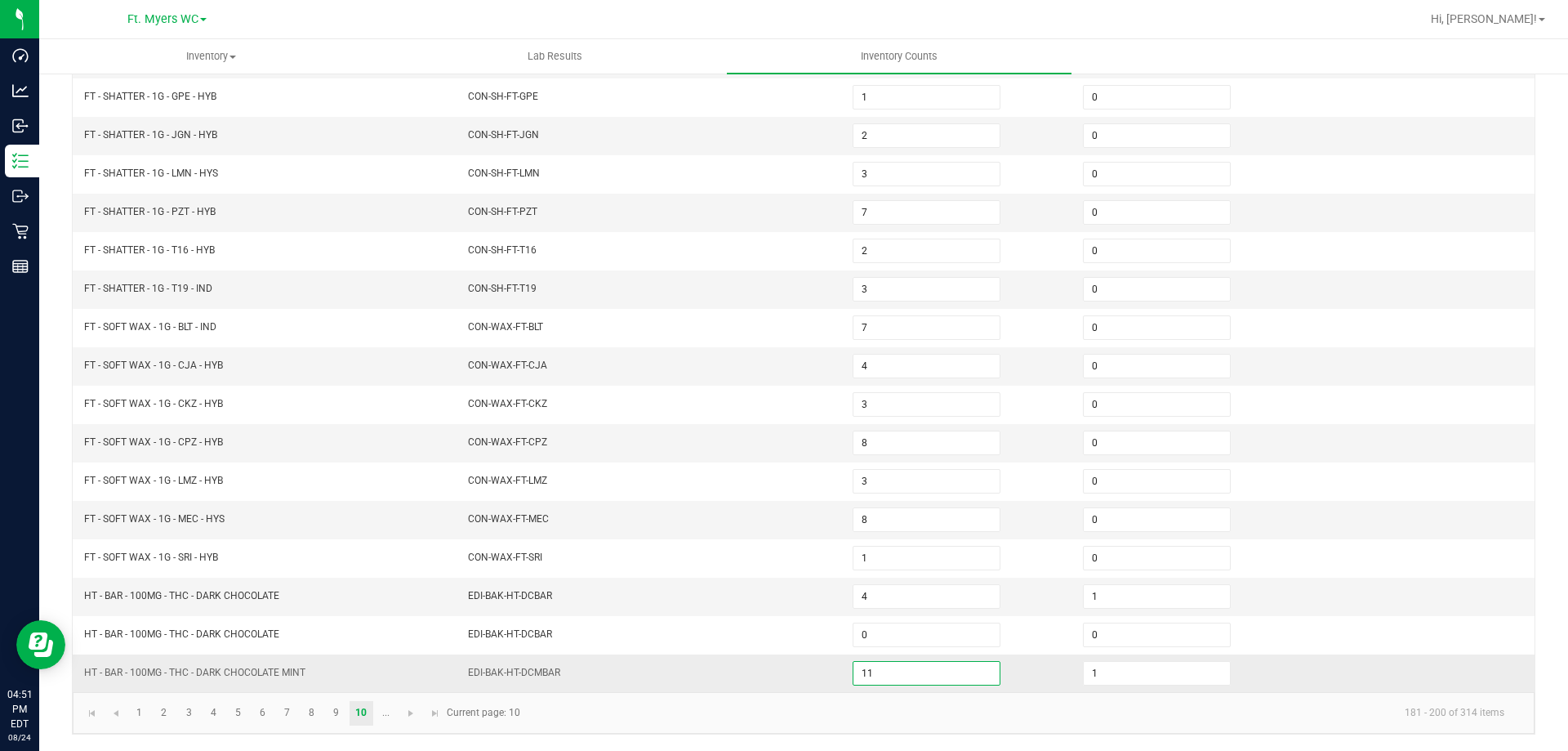
click at [911, 683] on input "11" at bounding box center [926, 674] width 146 height 23
click at [915, 600] on input "4" at bounding box center [926, 596] width 146 height 23
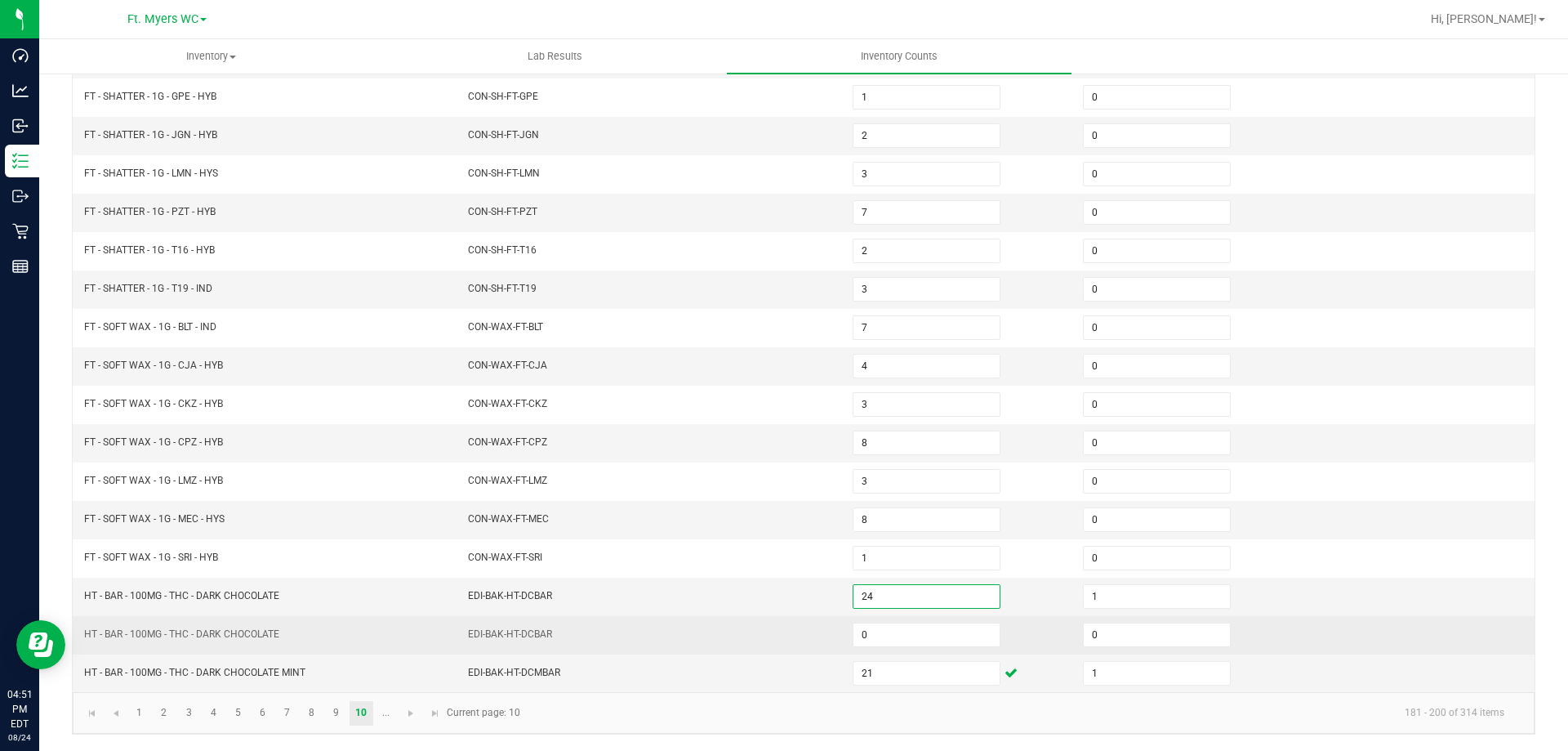
click at [784, 627] on td "EDI-BAK-HT-DCBAR" at bounding box center [650, 635] width 385 height 39
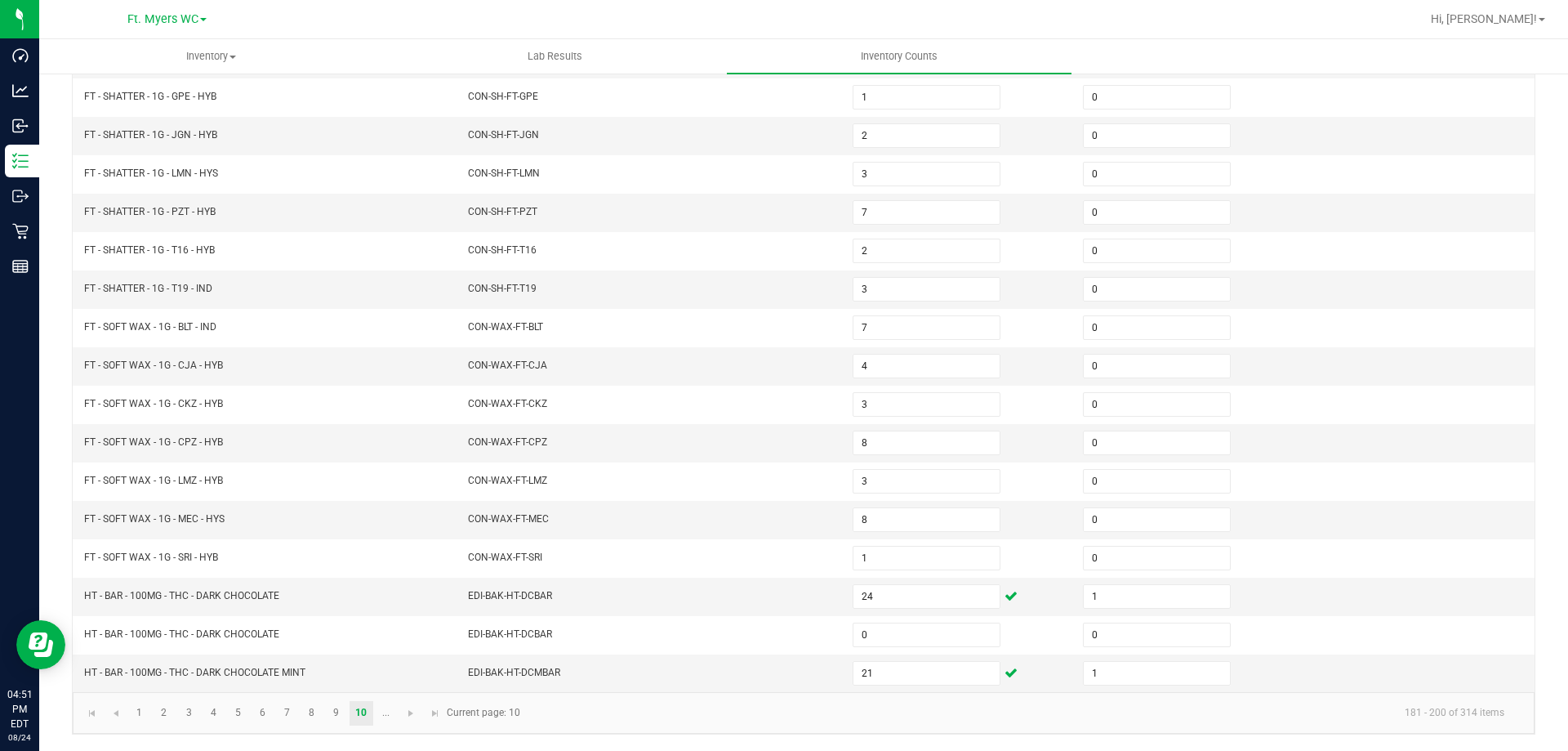
click at [381, 728] on kendo-pager "1 2 3 4 5 6 7 8 9 10 ... 181 - 200 of 314 items Current page: 10" at bounding box center [803, 712] width 1462 height 42
drag, startPoint x: 398, startPoint y: 699, endPoint x: 351, endPoint y: 678, distance: 51.5
click at [303, 658] on td "HT - BAR - 100MG - THC - DARK CHOCOLATE MINT" at bounding box center [267, 673] width 385 height 38
click at [396, 723] on link "..." at bounding box center [385, 712] width 24 height 24
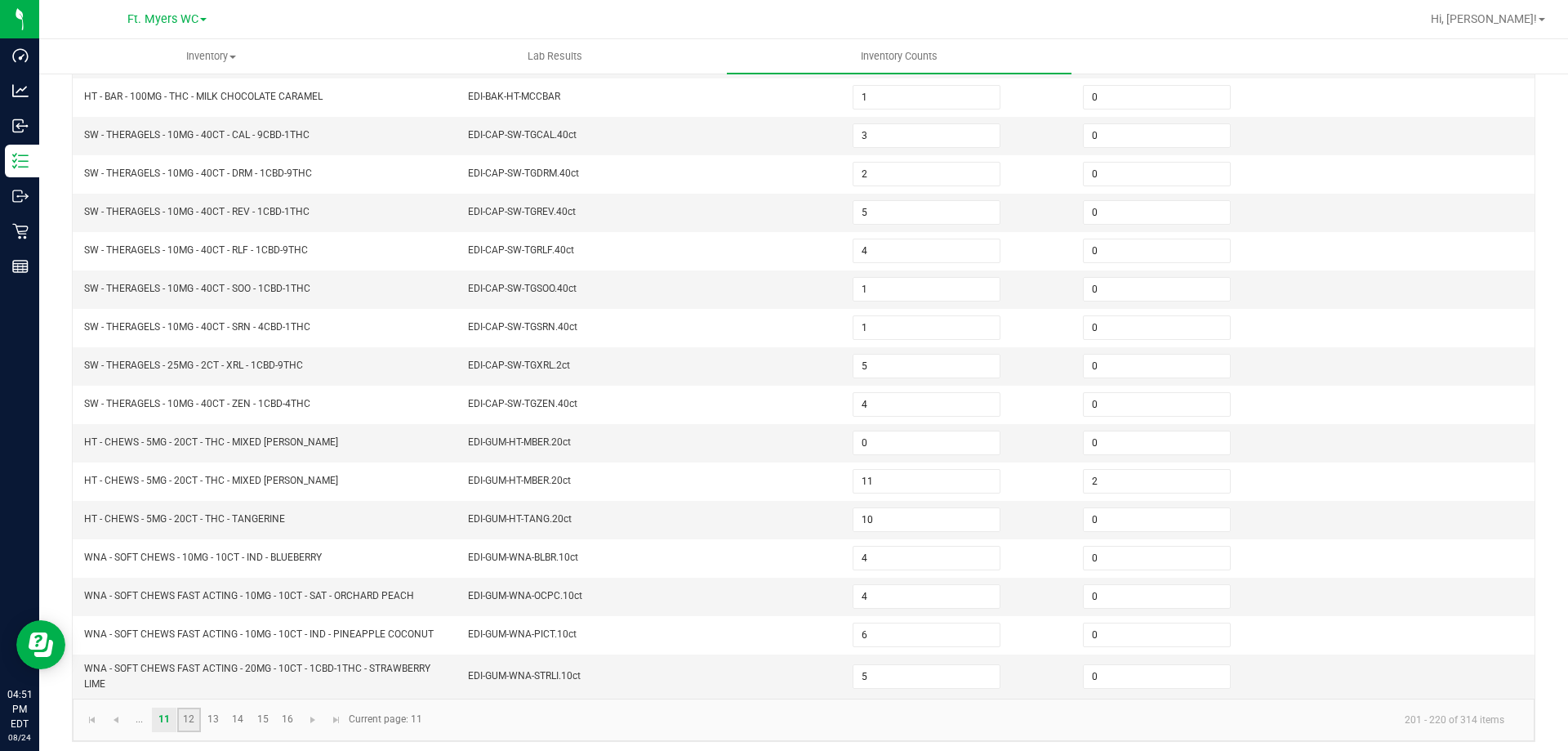
click at [192, 727] on link "12" at bounding box center [188, 719] width 24 height 24
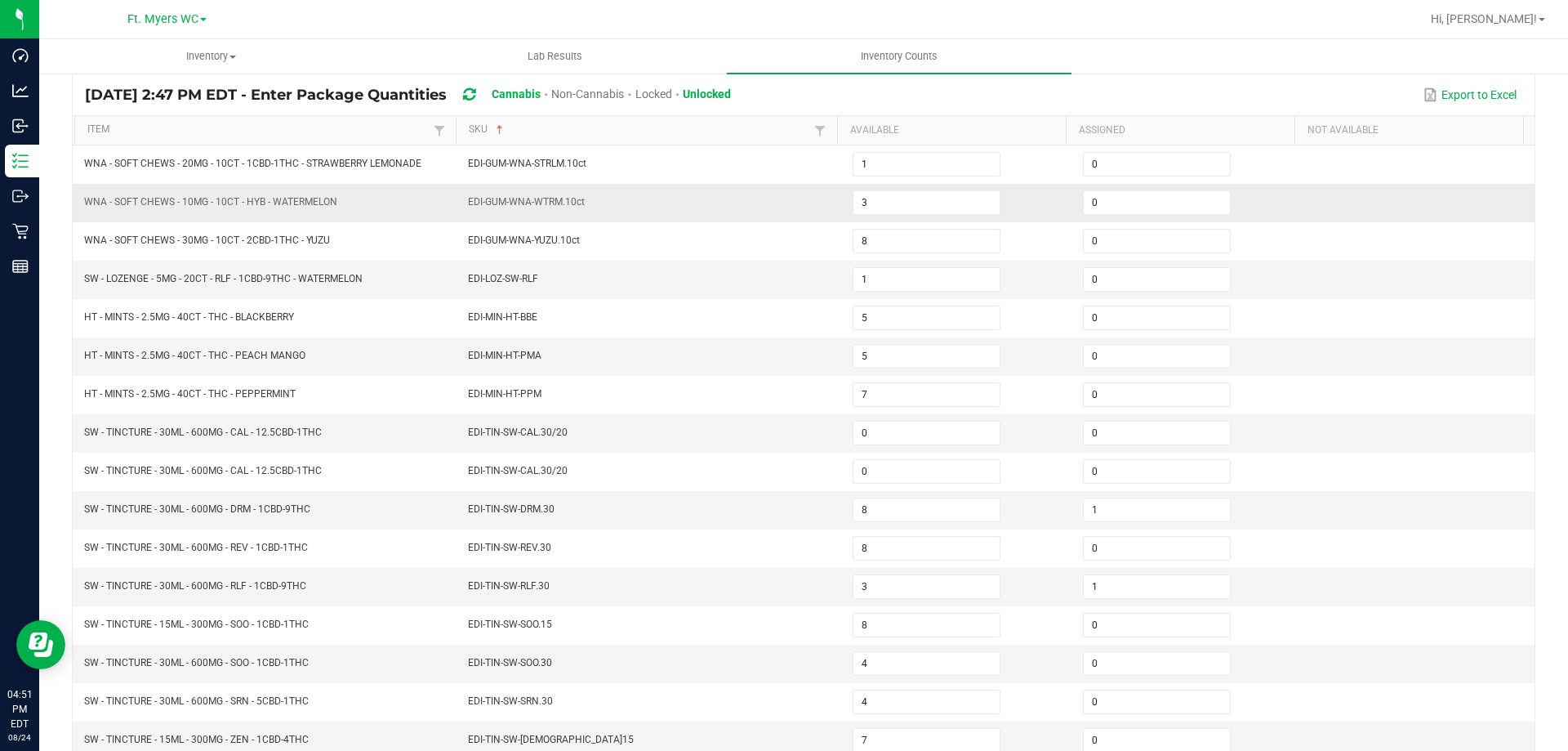
scroll to position [94, 0]
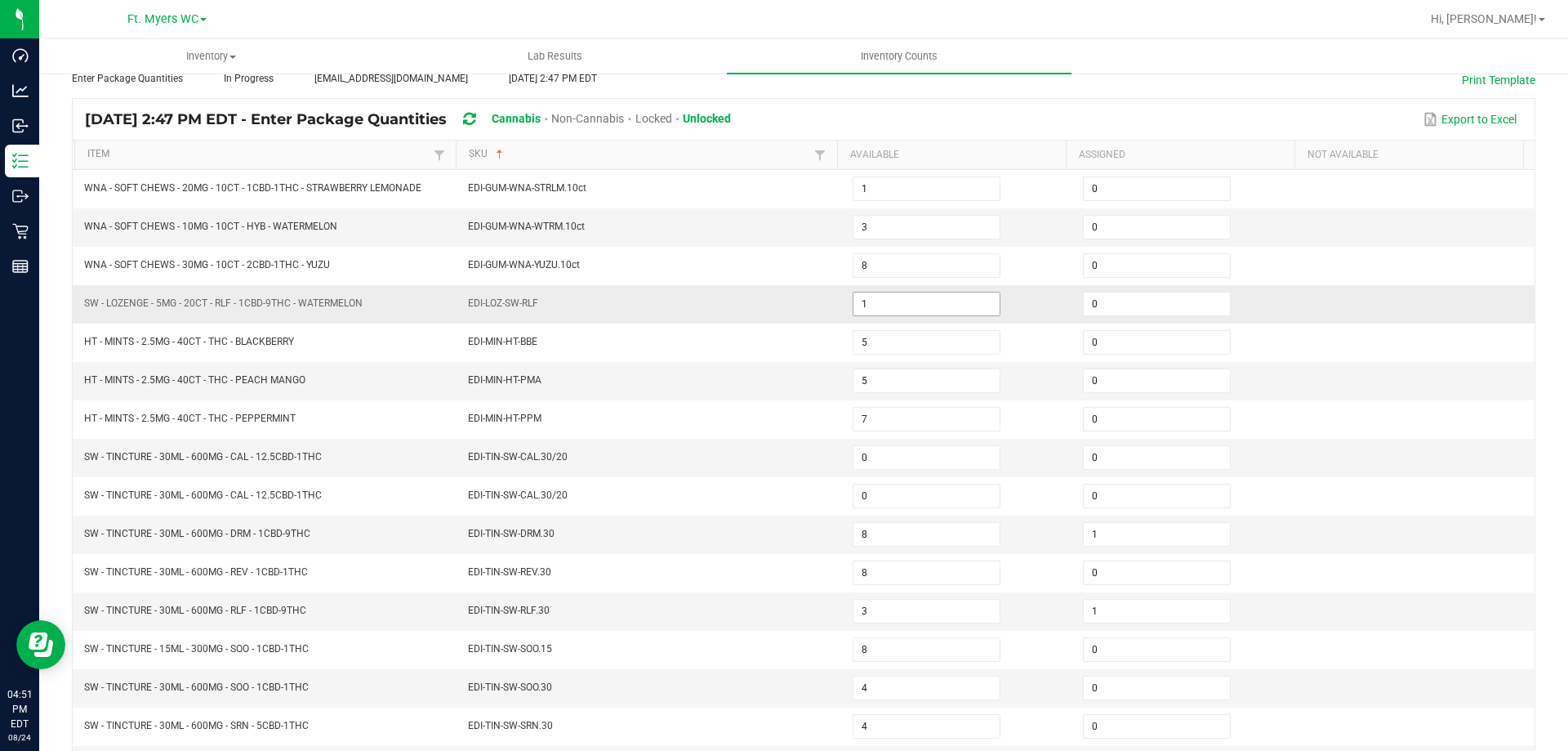
click at [875, 307] on input "1" at bounding box center [926, 304] width 146 height 23
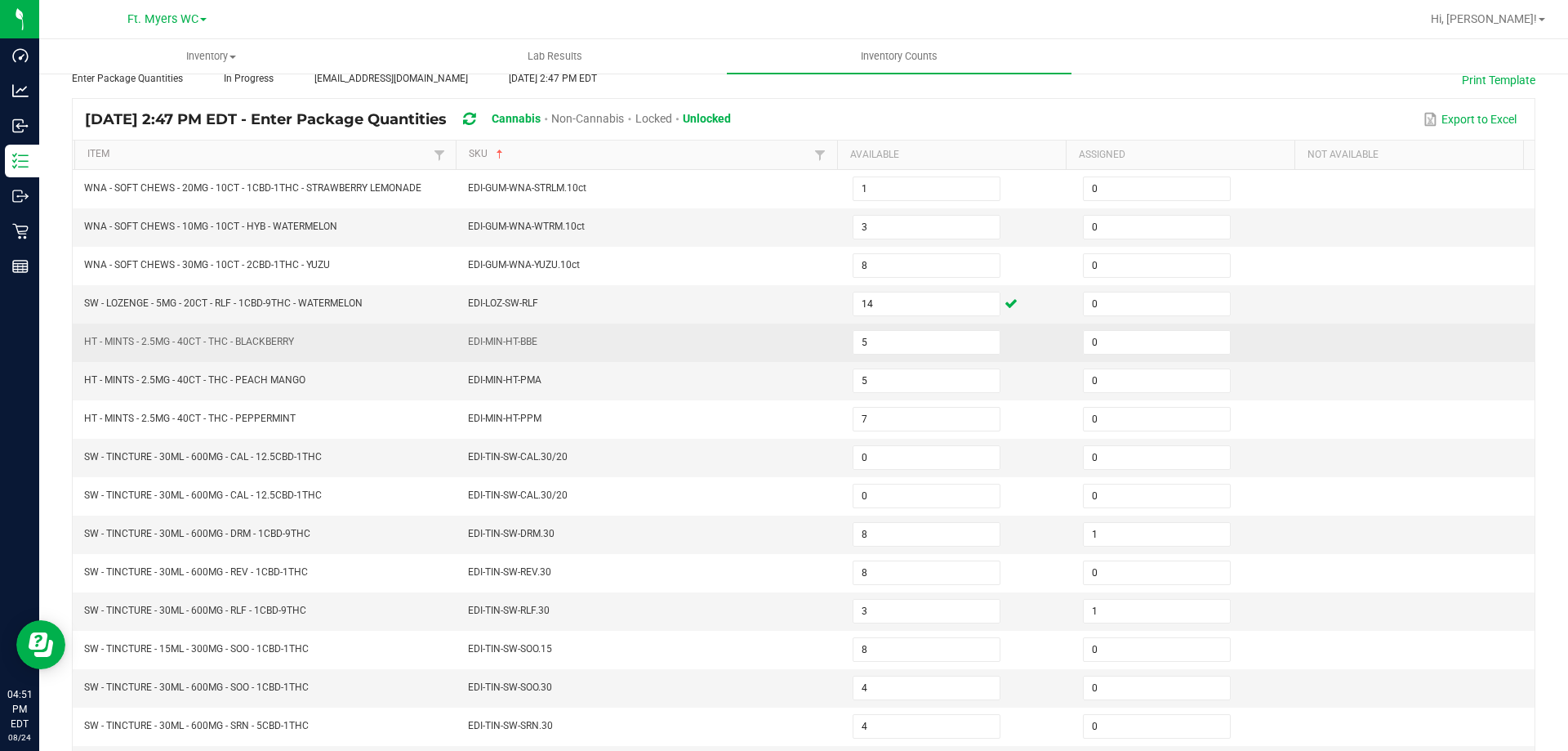
click at [598, 352] on td "EDI-MIN-HT-BBE" at bounding box center [650, 343] width 385 height 39
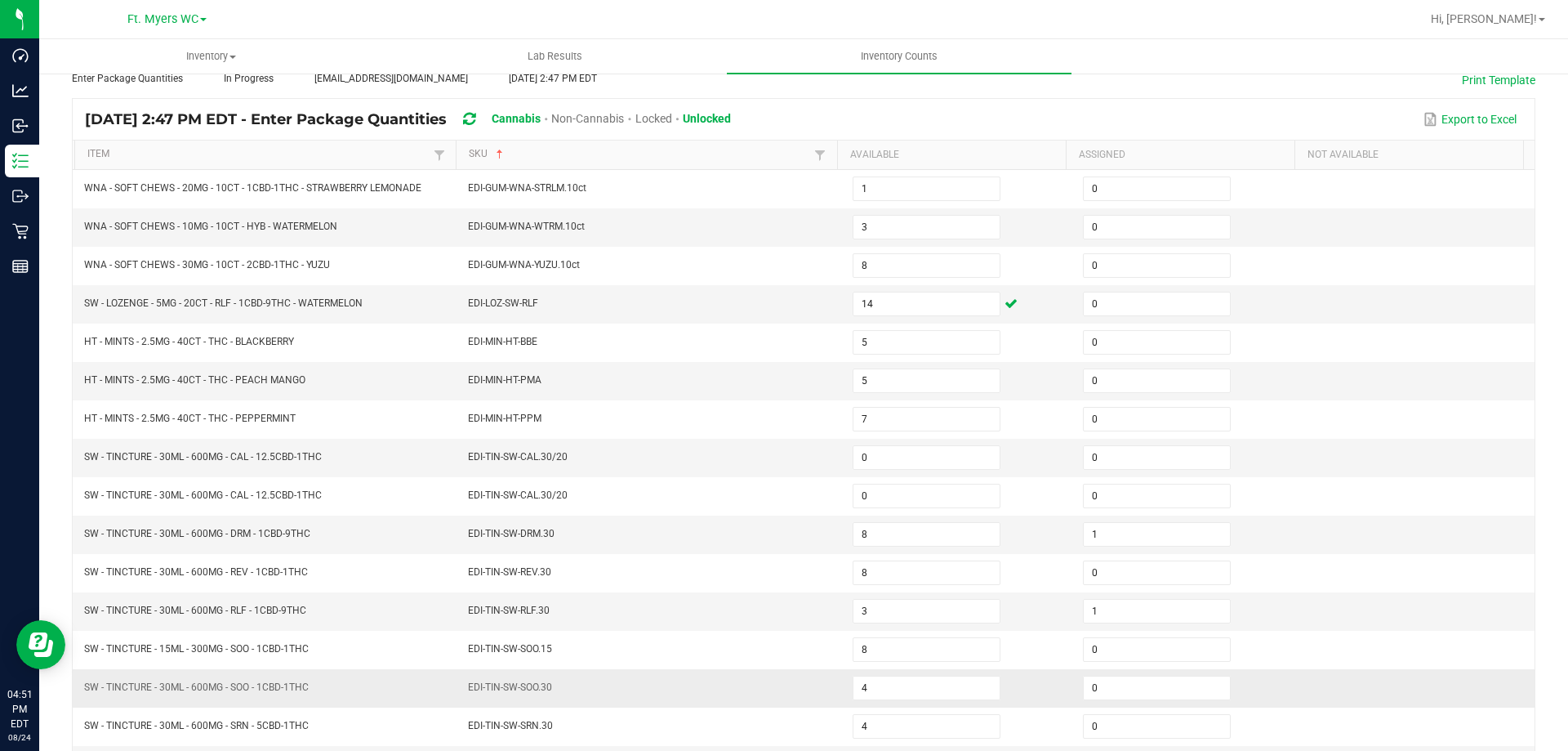
scroll to position [339, 0]
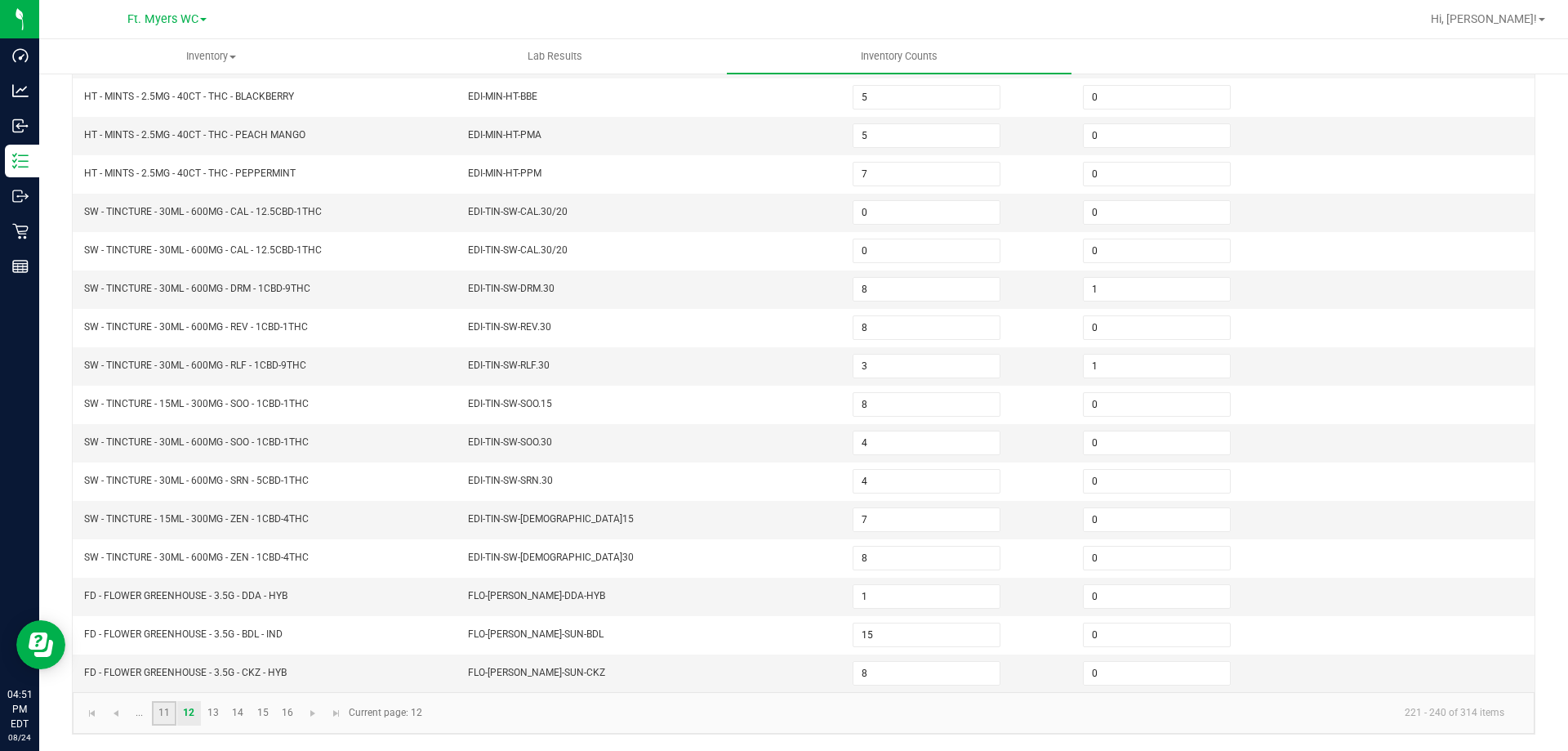
click at [171, 711] on link "11" at bounding box center [163, 712] width 24 height 24
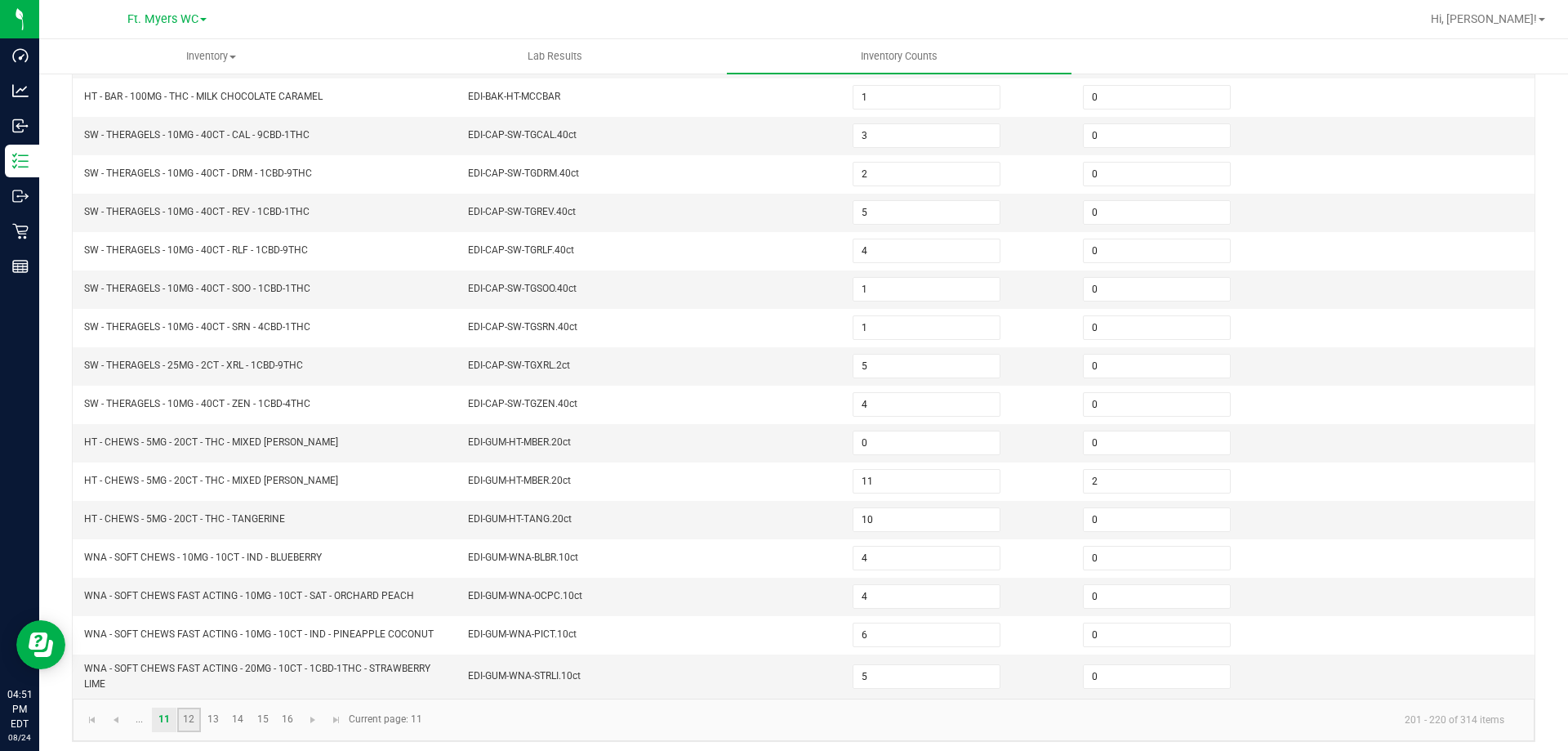
click at [198, 717] on link "12" at bounding box center [188, 719] width 24 height 24
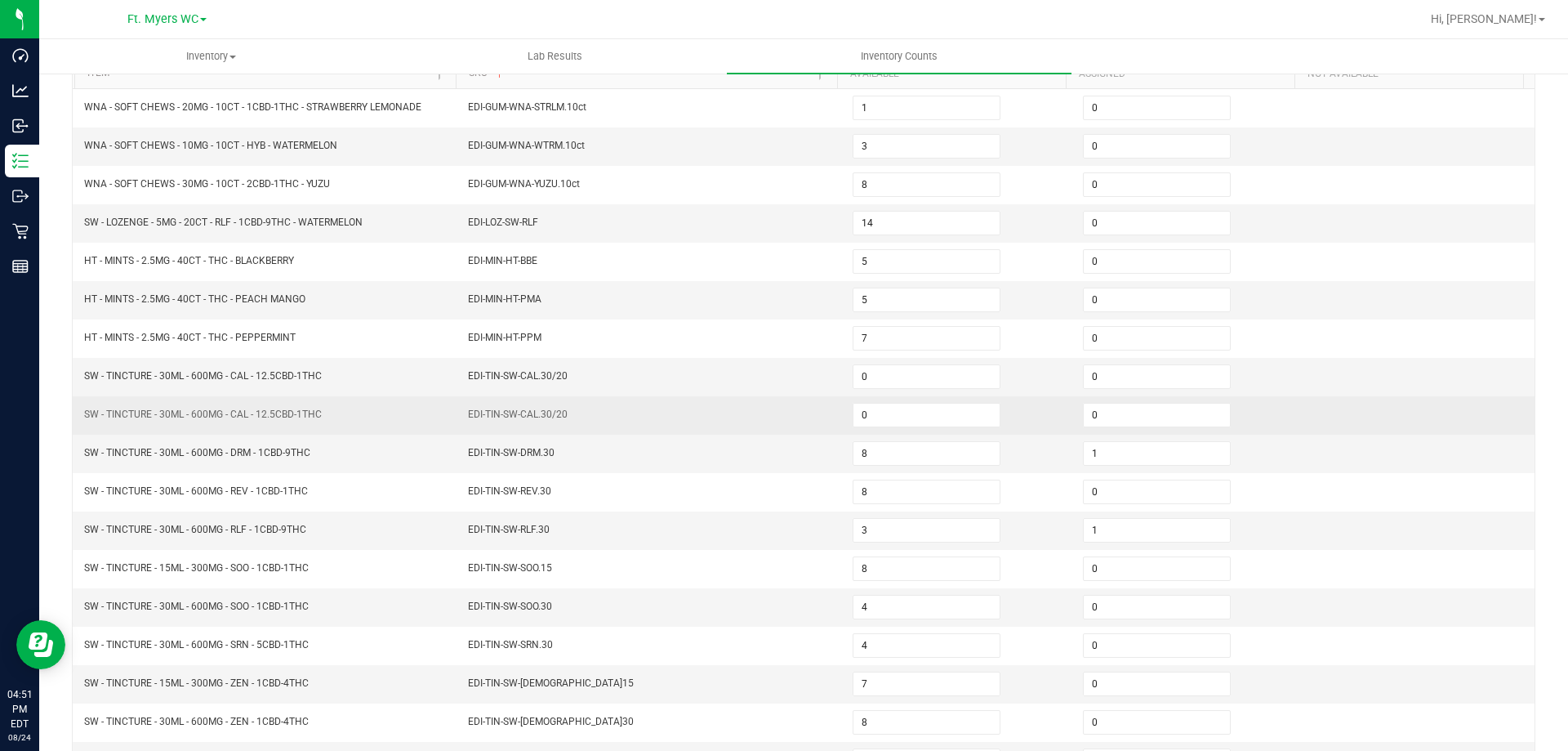
scroll to position [94, 0]
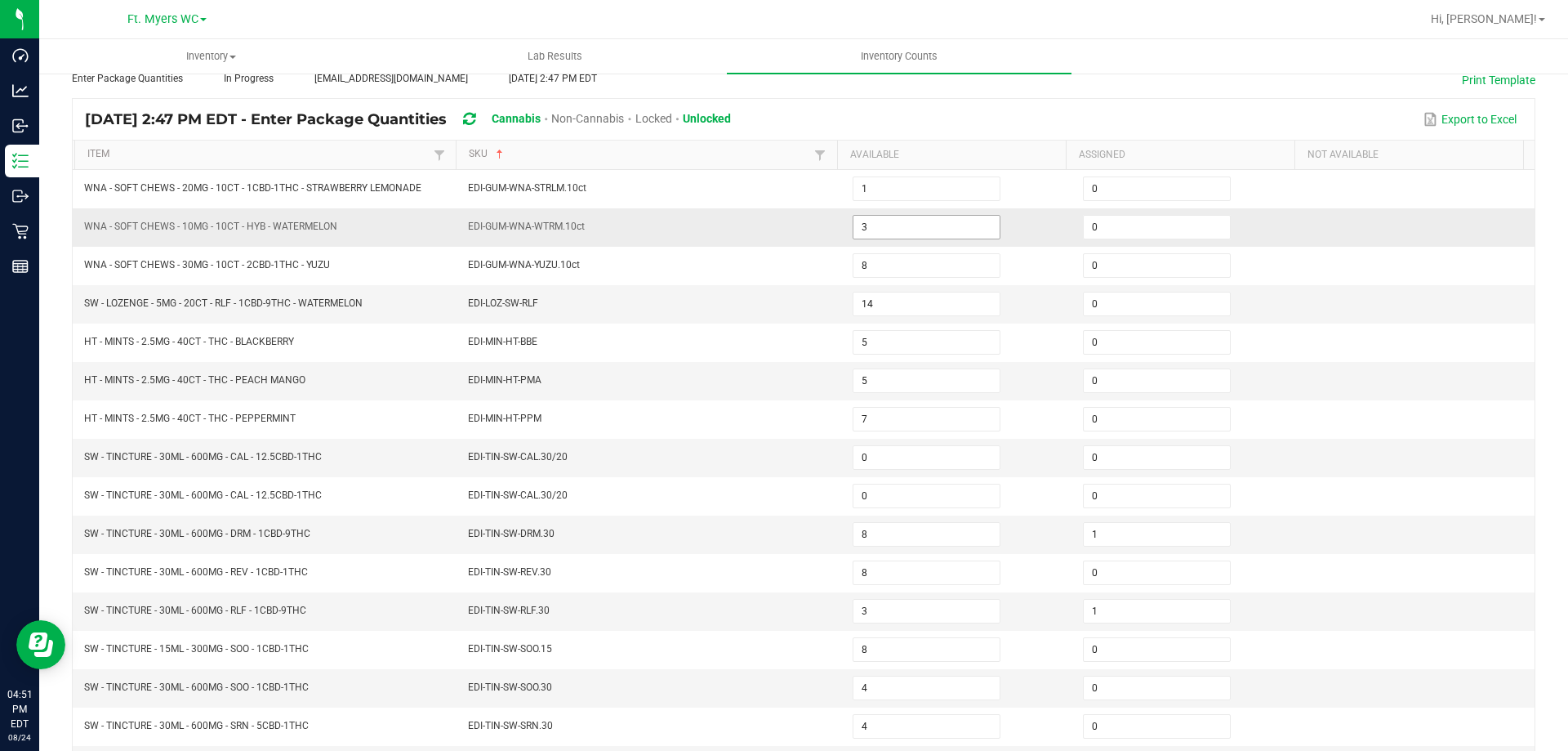
click at [922, 234] on input "3" at bounding box center [926, 227] width 146 height 23
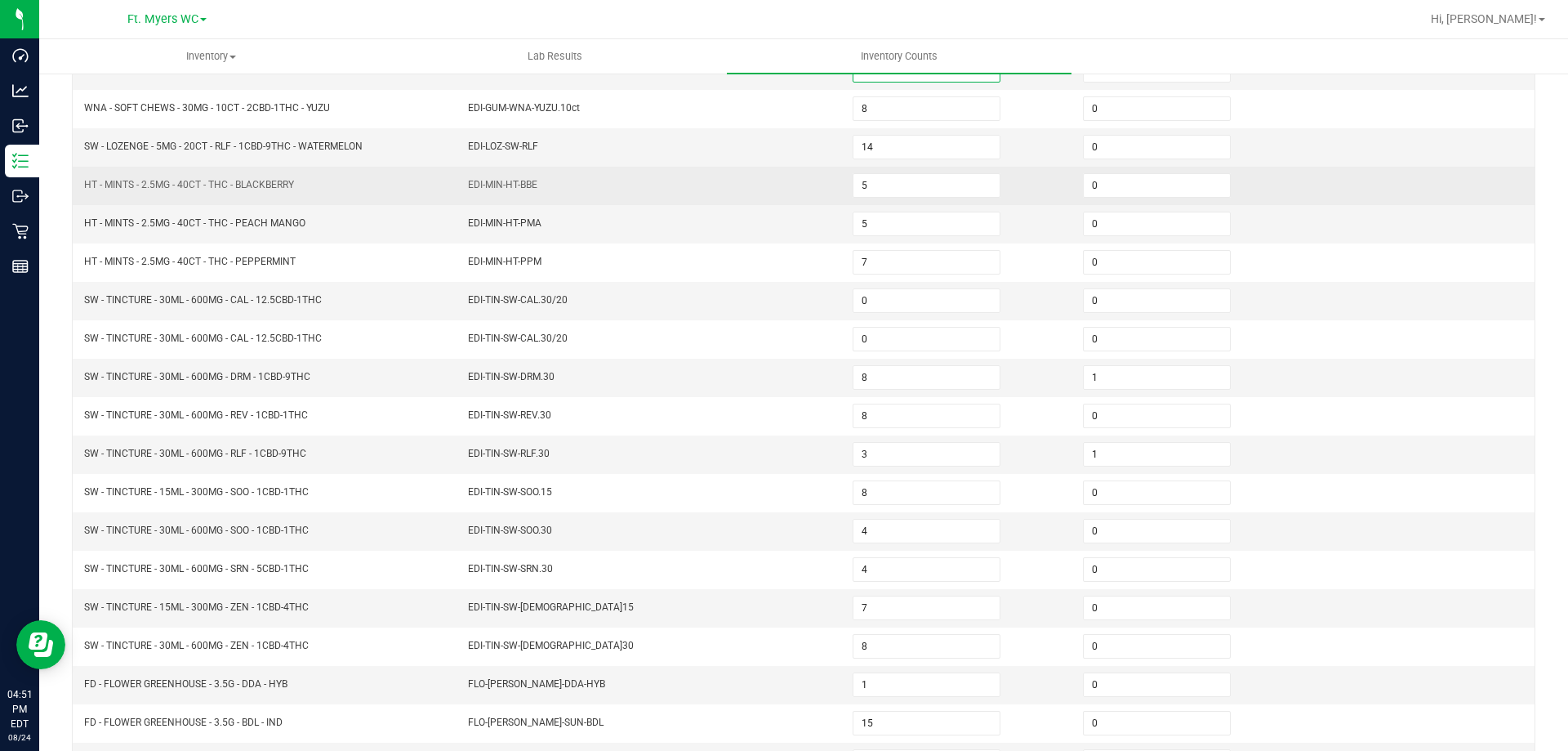
scroll to position [339, 0]
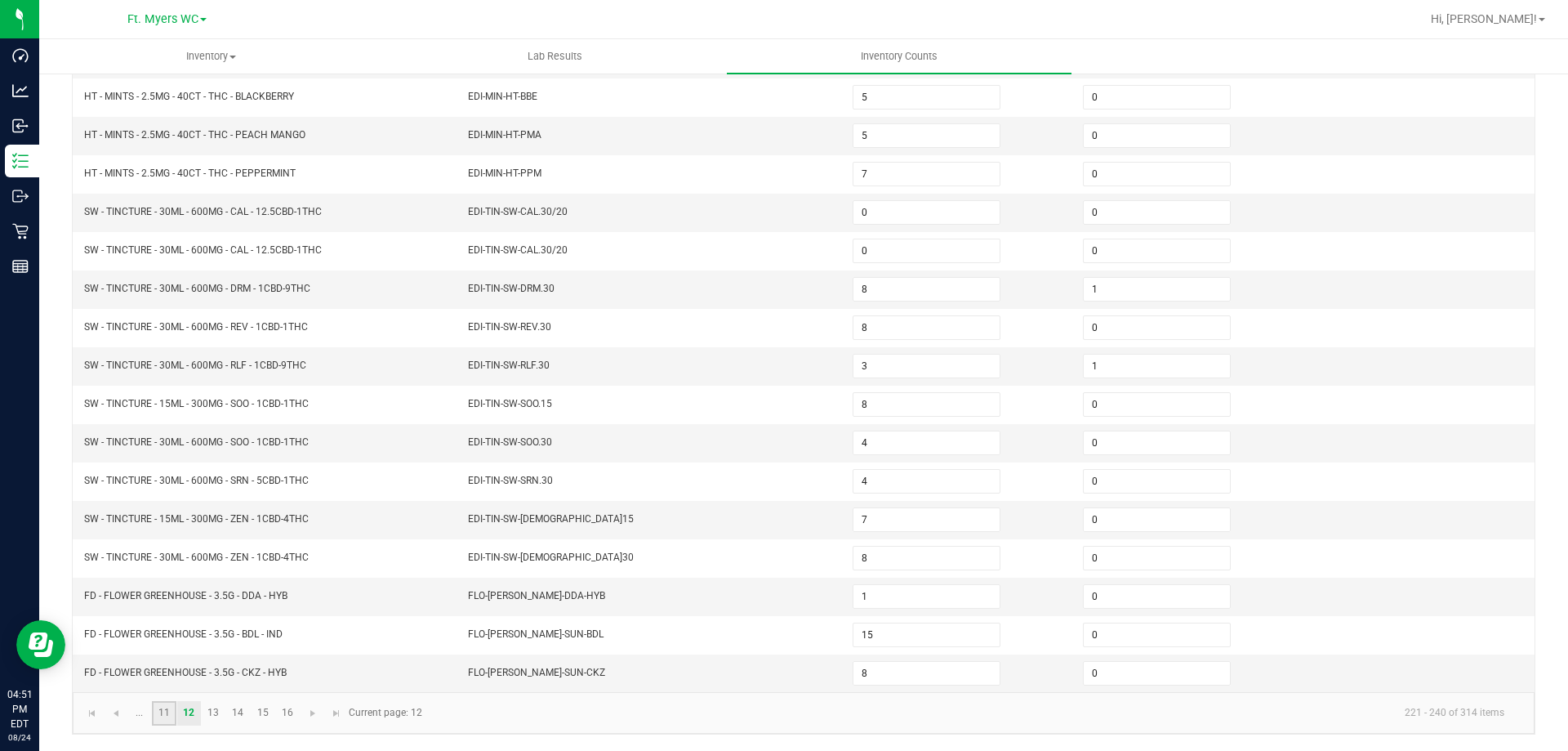
click at [160, 711] on link "11" at bounding box center [163, 712] width 24 height 24
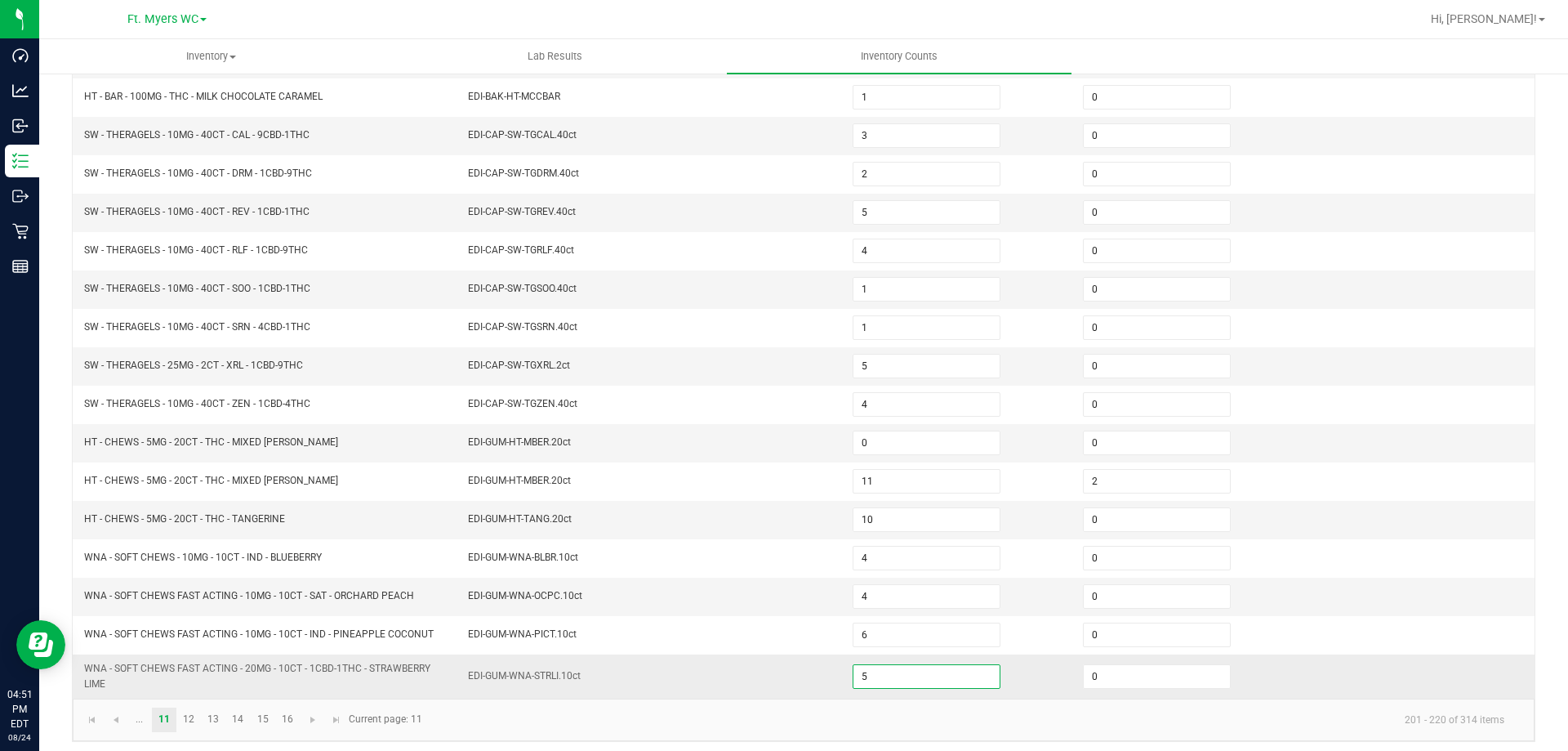
click at [919, 678] on input "5" at bounding box center [926, 677] width 146 height 23
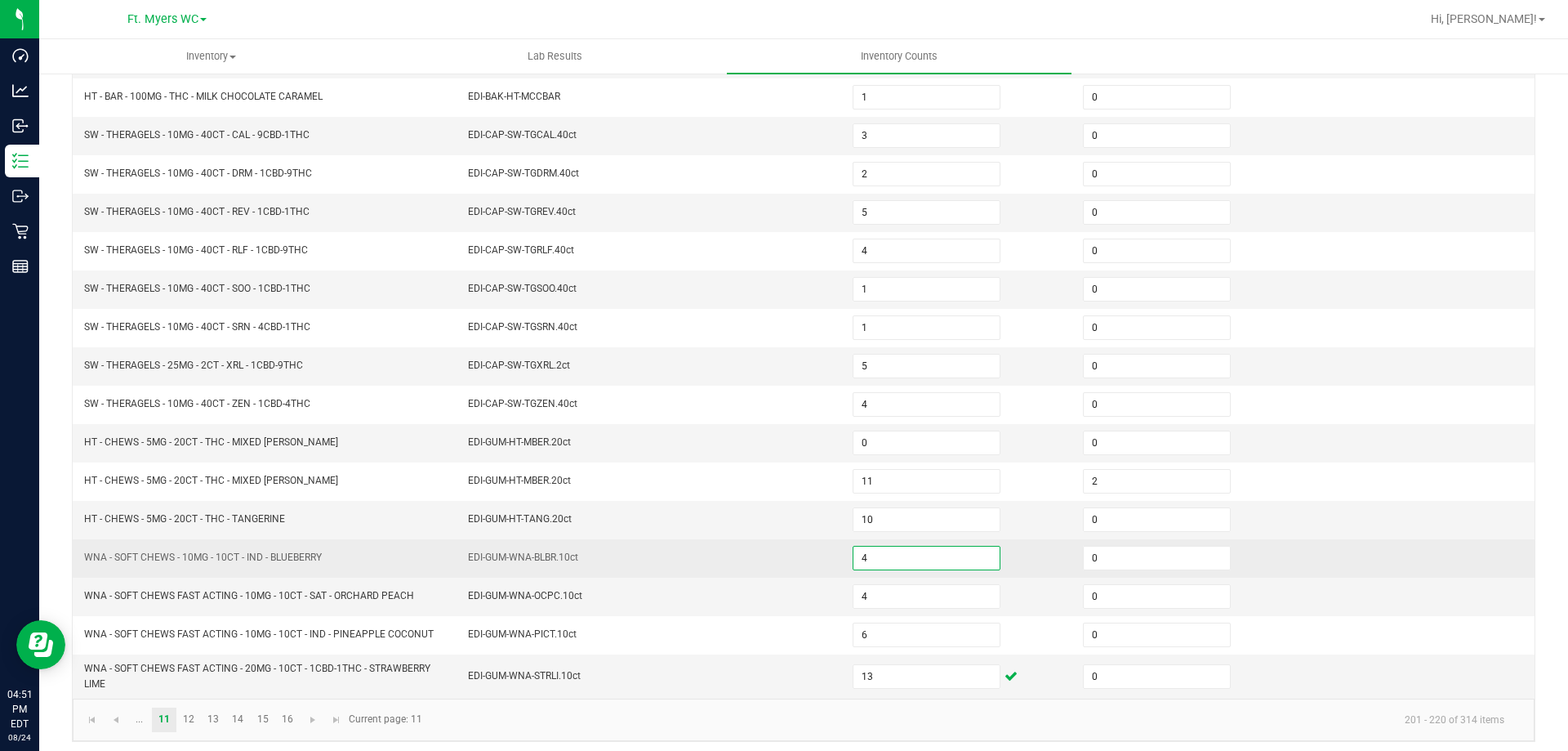
click at [947, 557] on input "4" at bounding box center [926, 558] width 146 height 23
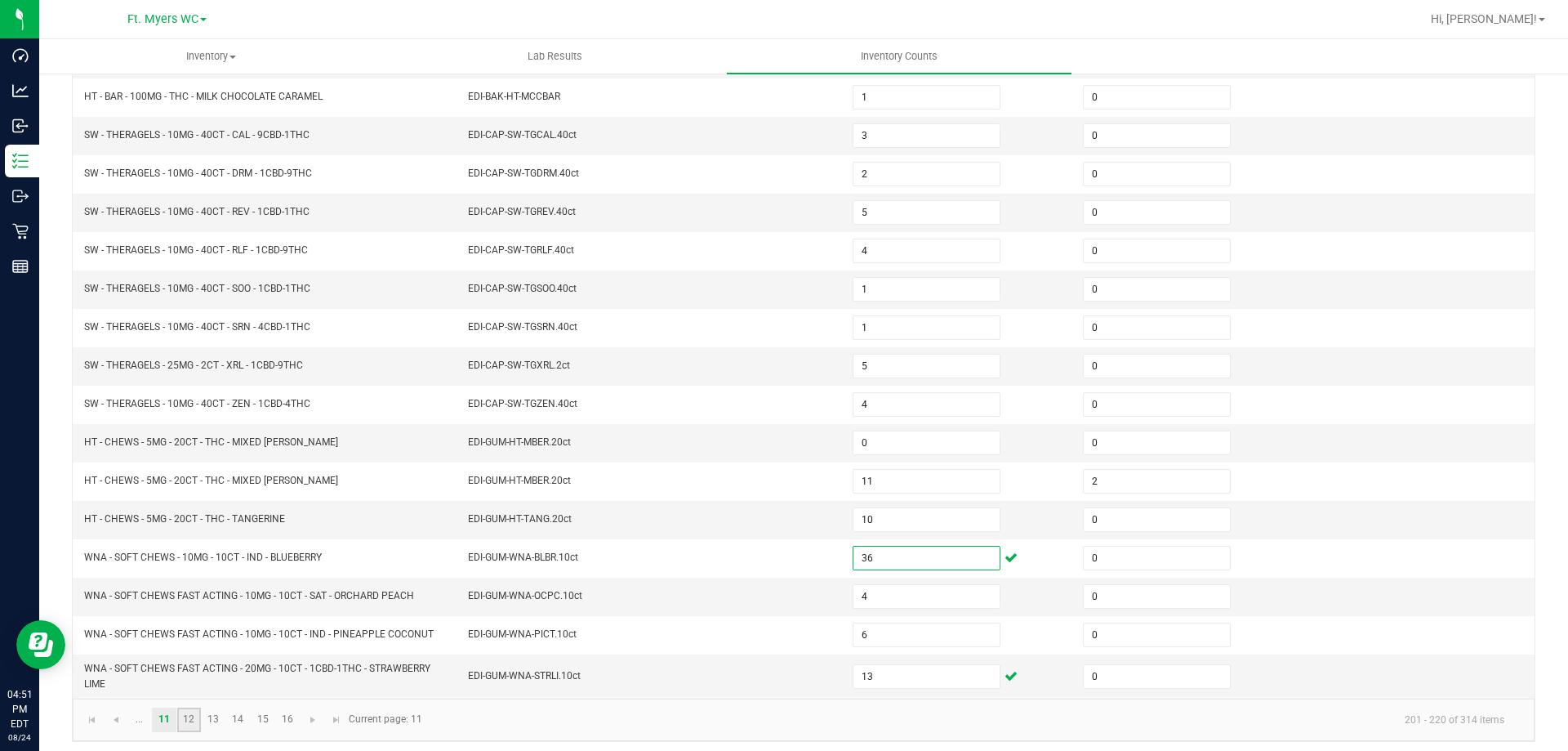
click at [180, 719] on link "12" at bounding box center [188, 719] width 24 height 24
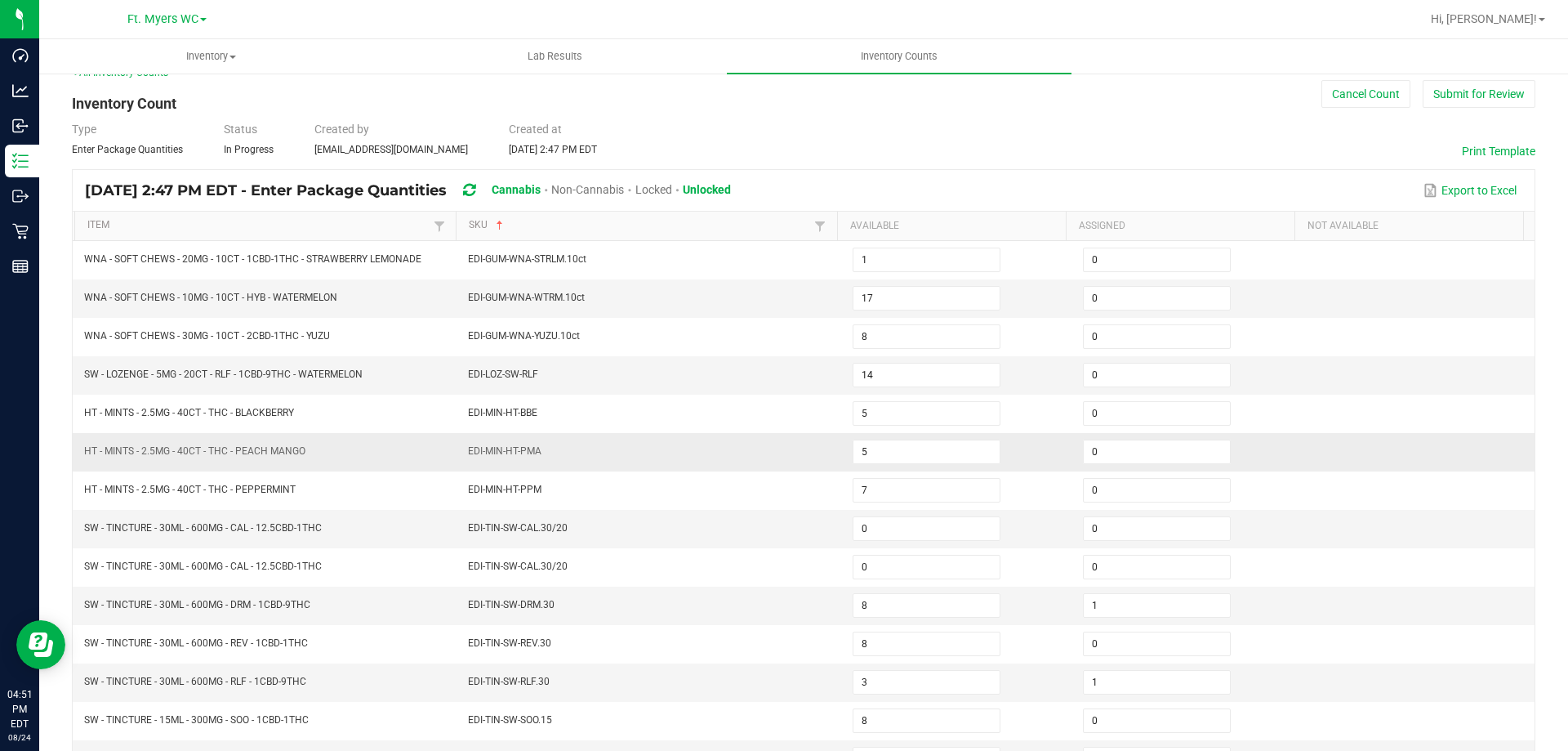
scroll to position [13, 0]
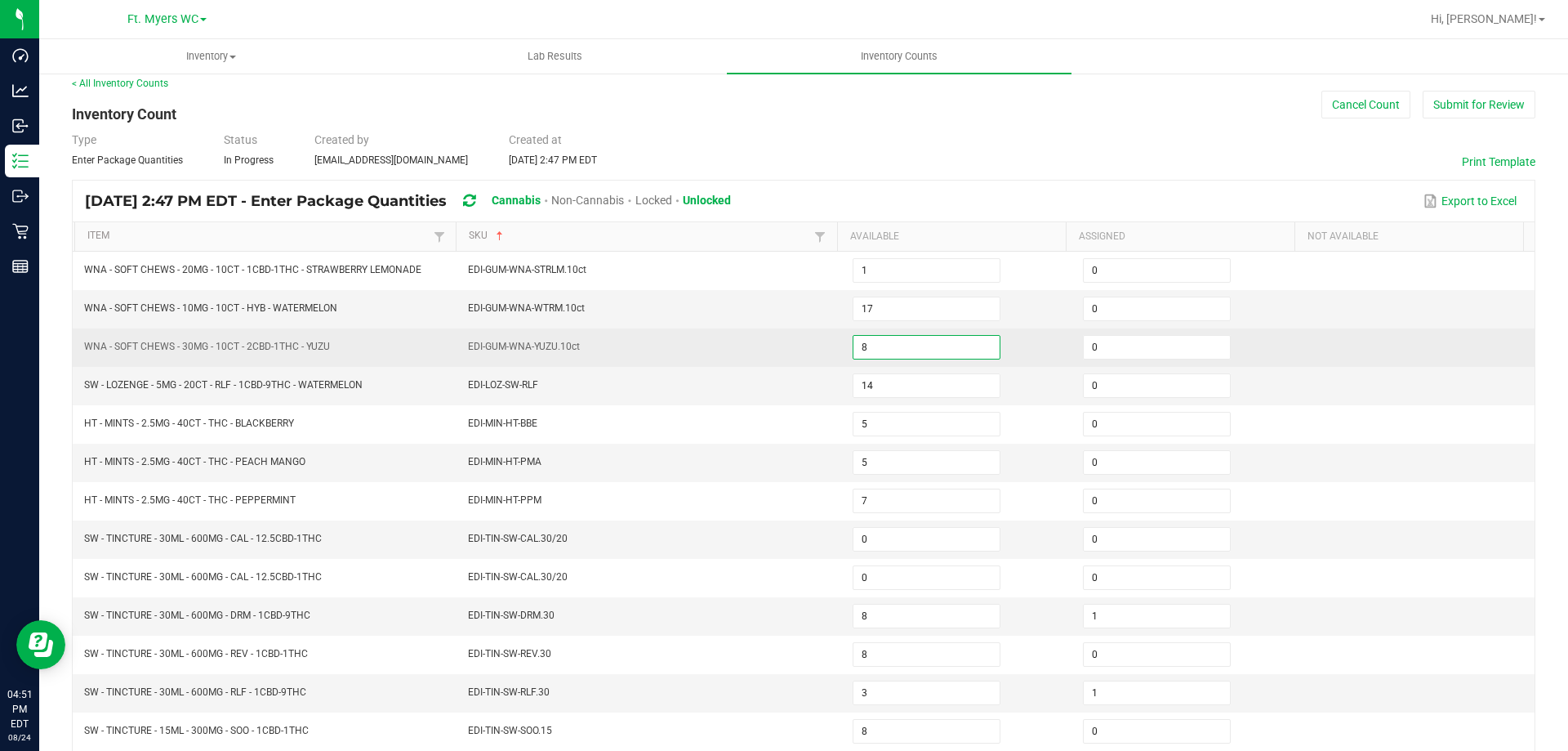
click at [945, 346] on input "8" at bounding box center [926, 347] width 146 height 23
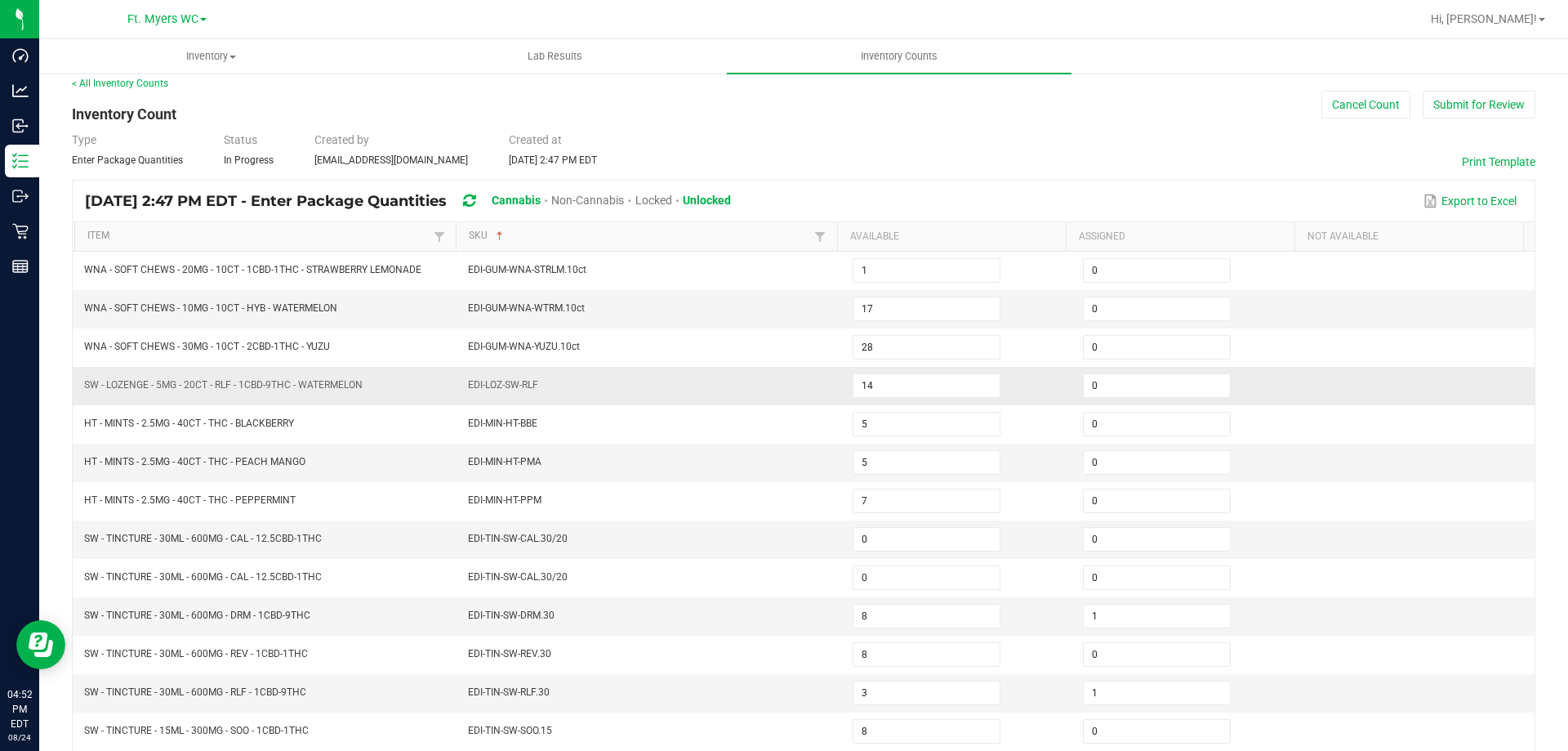
click at [615, 398] on td "EDI-LOZ-SW-RLF" at bounding box center [650, 386] width 385 height 39
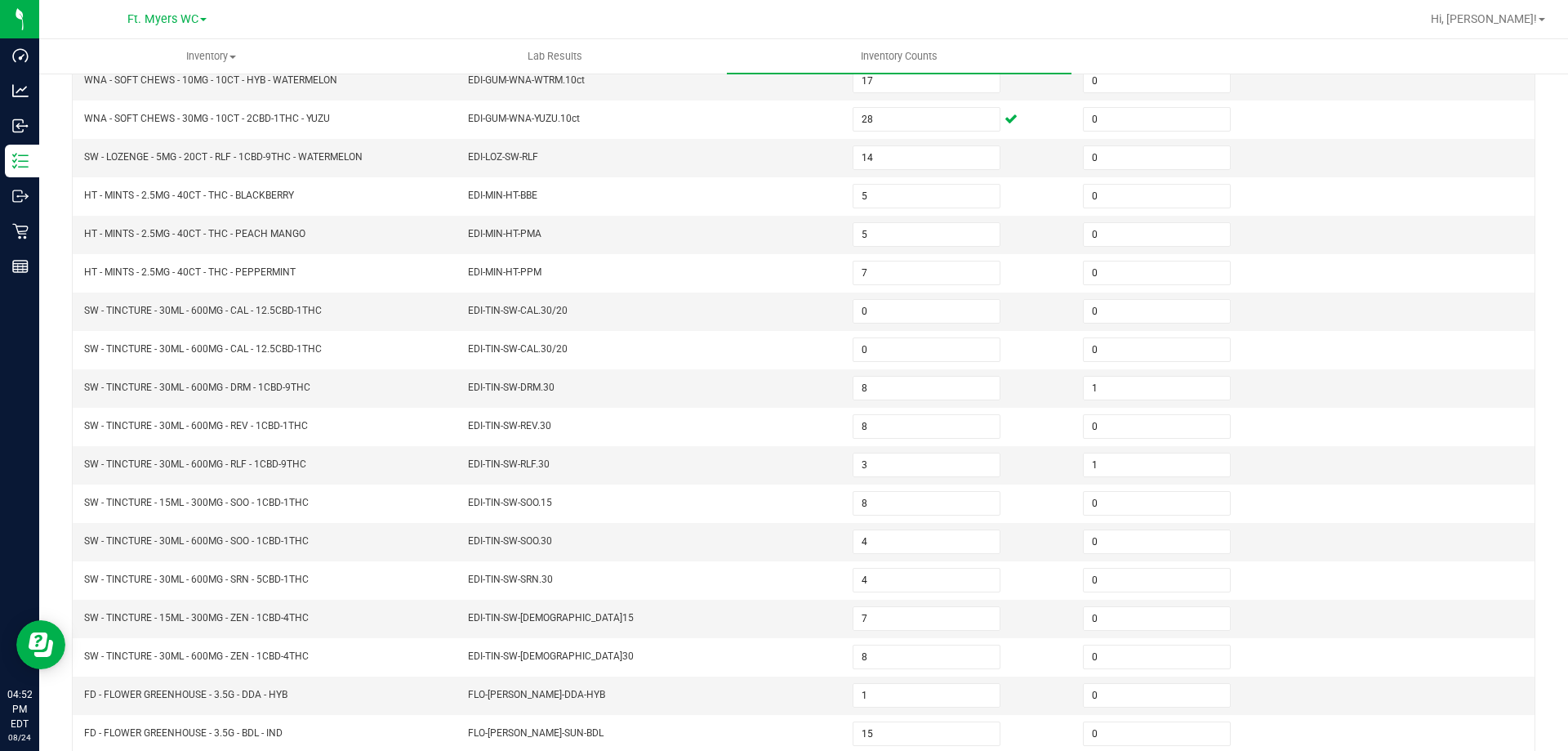
scroll to position [339, 0]
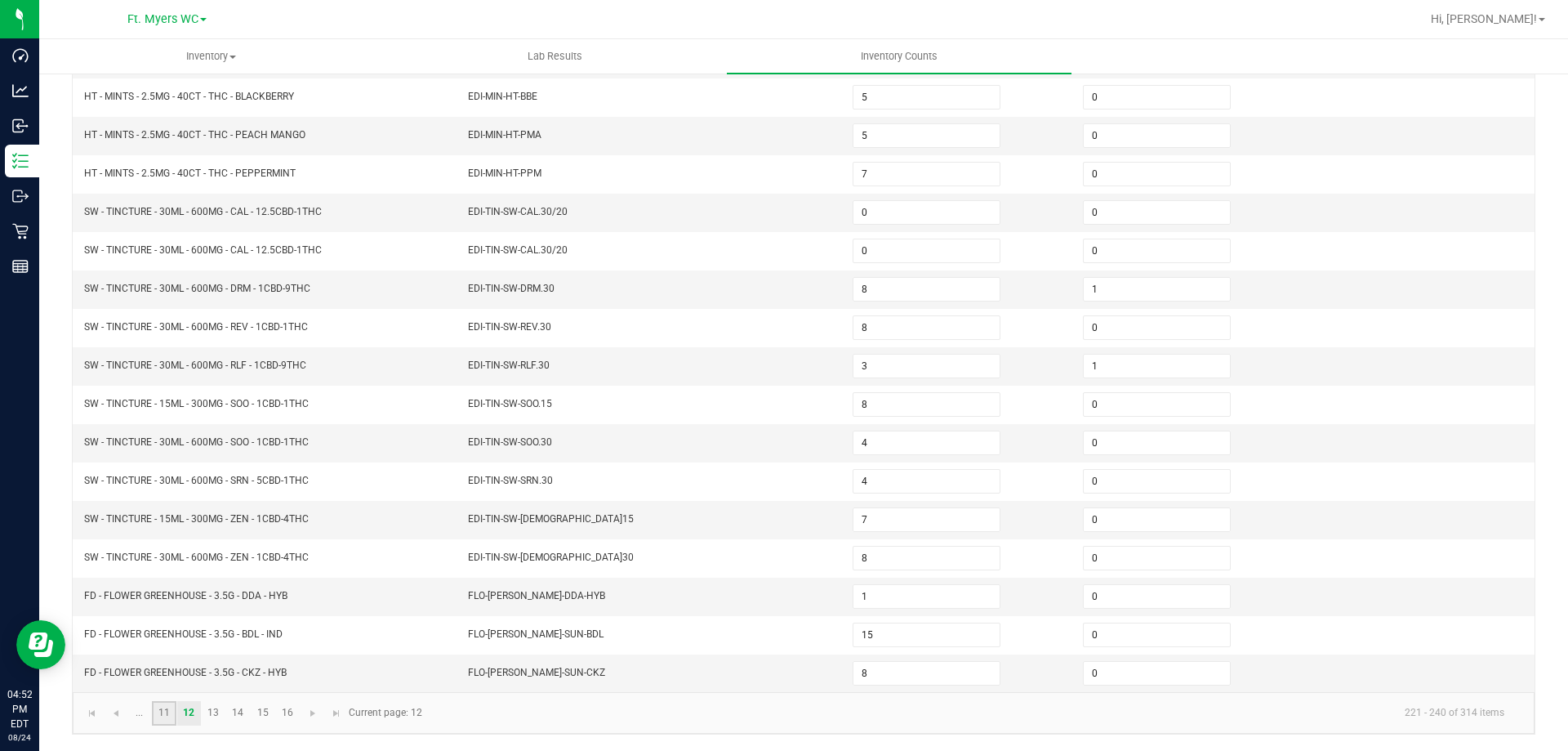
click at [158, 713] on link "11" at bounding box center [163, 712] width 24 height 24
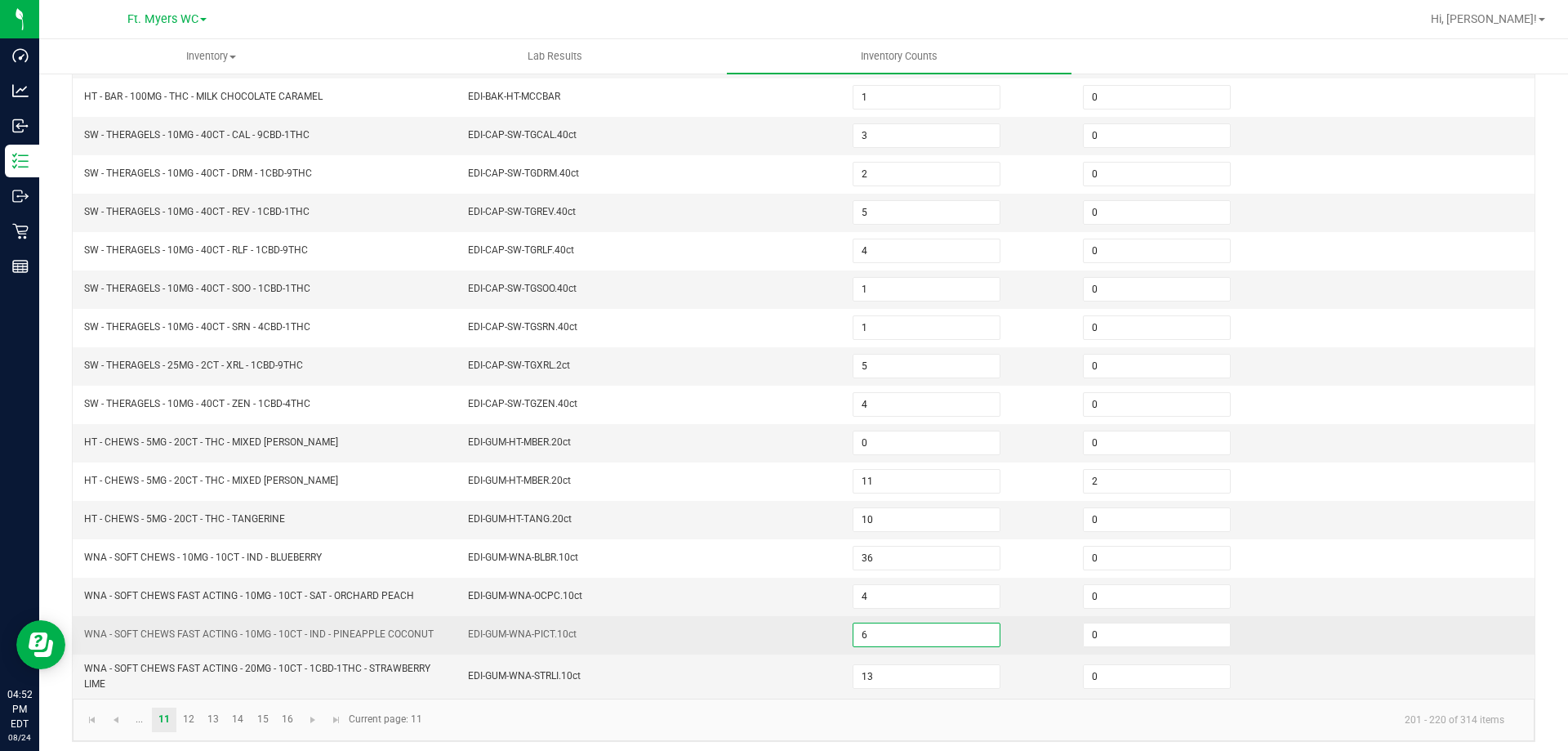
click at [924, 642] on input "6" at bounding box center [926, 635] width 146 height 23
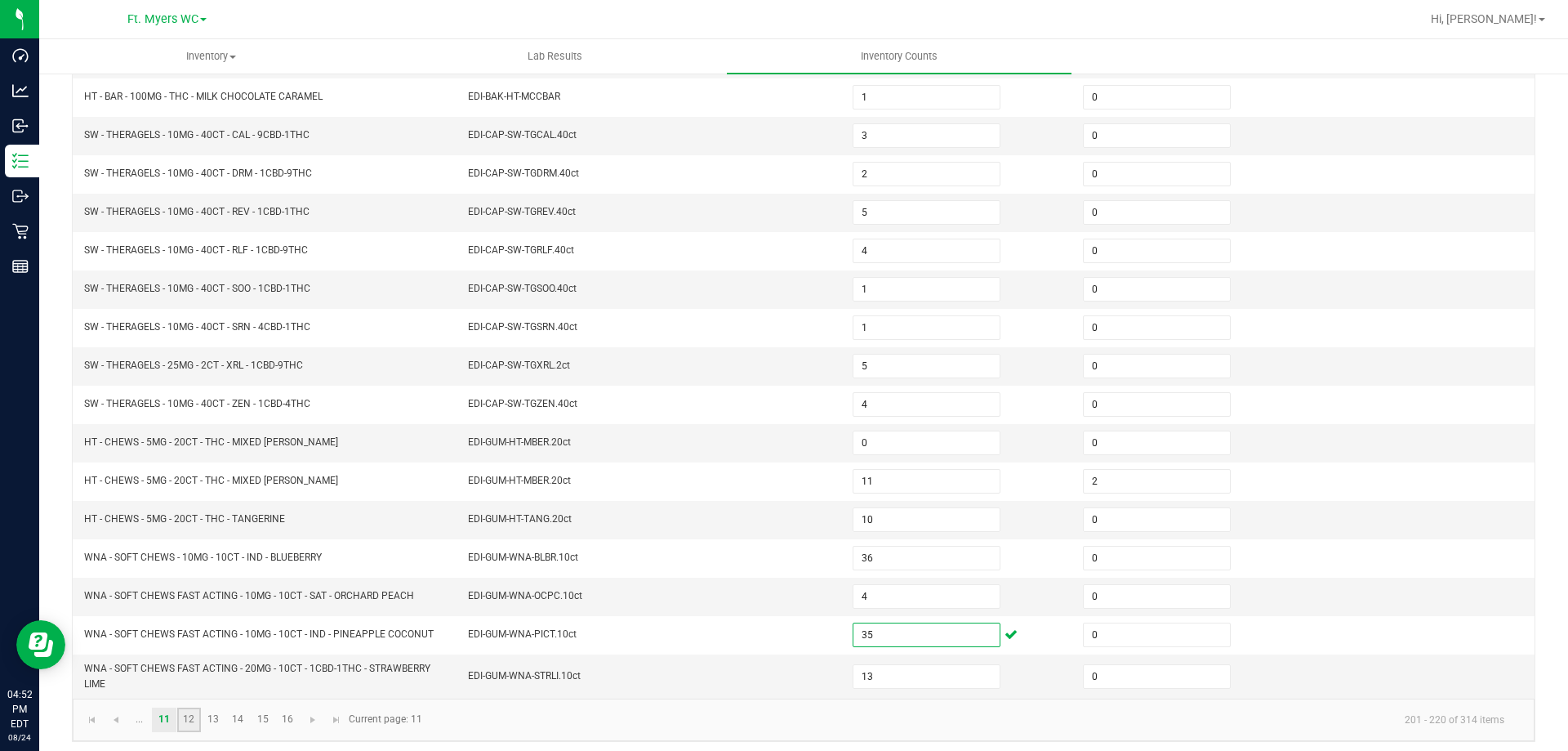
click at [189, 720] on link "12" at bounding box center [188, 719] width 24 height 24
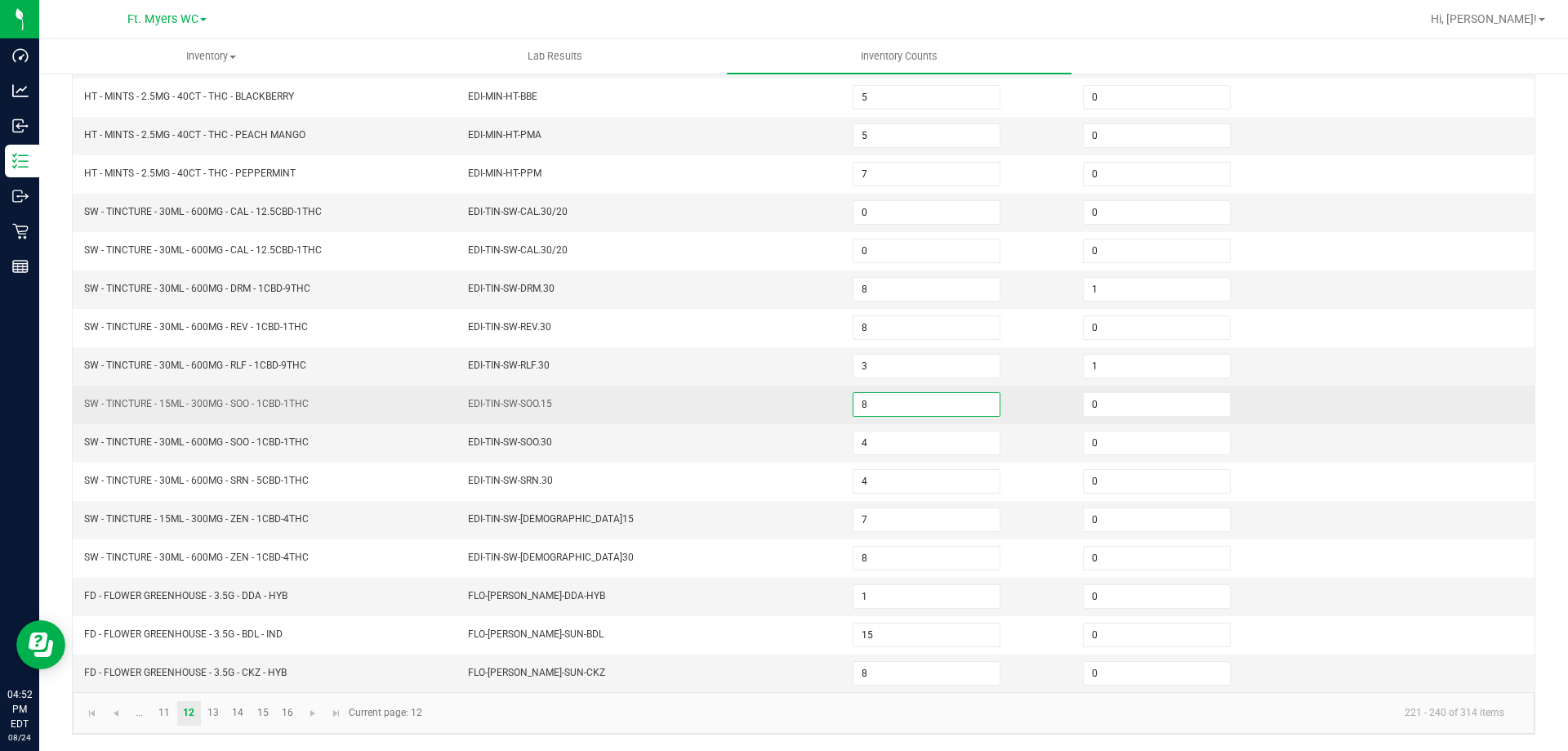
click at [886, 398] on input "8" at bounding box center [926, 405] width 146 height 23
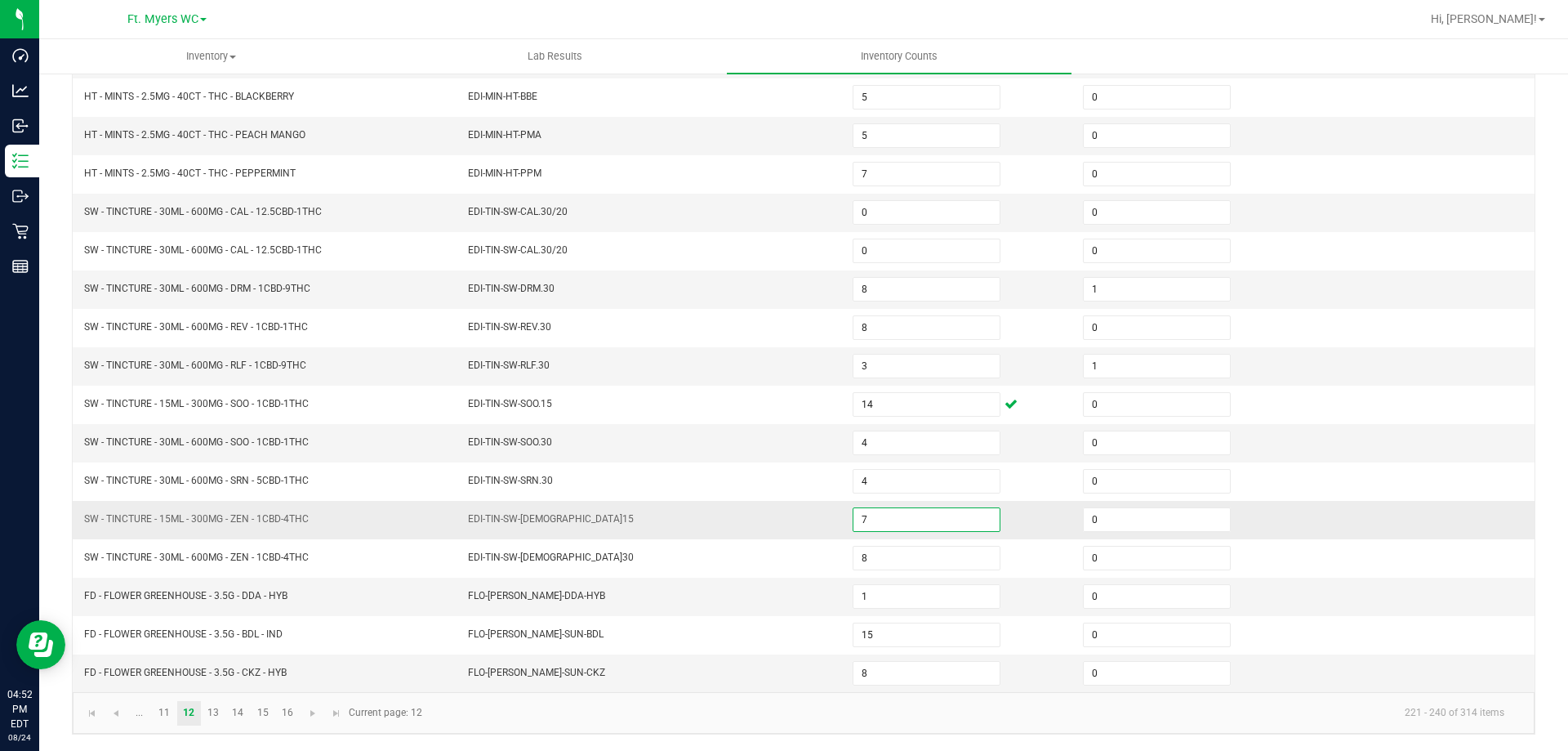
click at [888, 514] on input "7" at bounding box center [926, 520] width 146 height 23
click at [908, 282] on input "8" at bounding box center [926, 289] width 146 height 23
click at [926, 369] on input "3" at bounding box center [926, 366] width 146 height 23
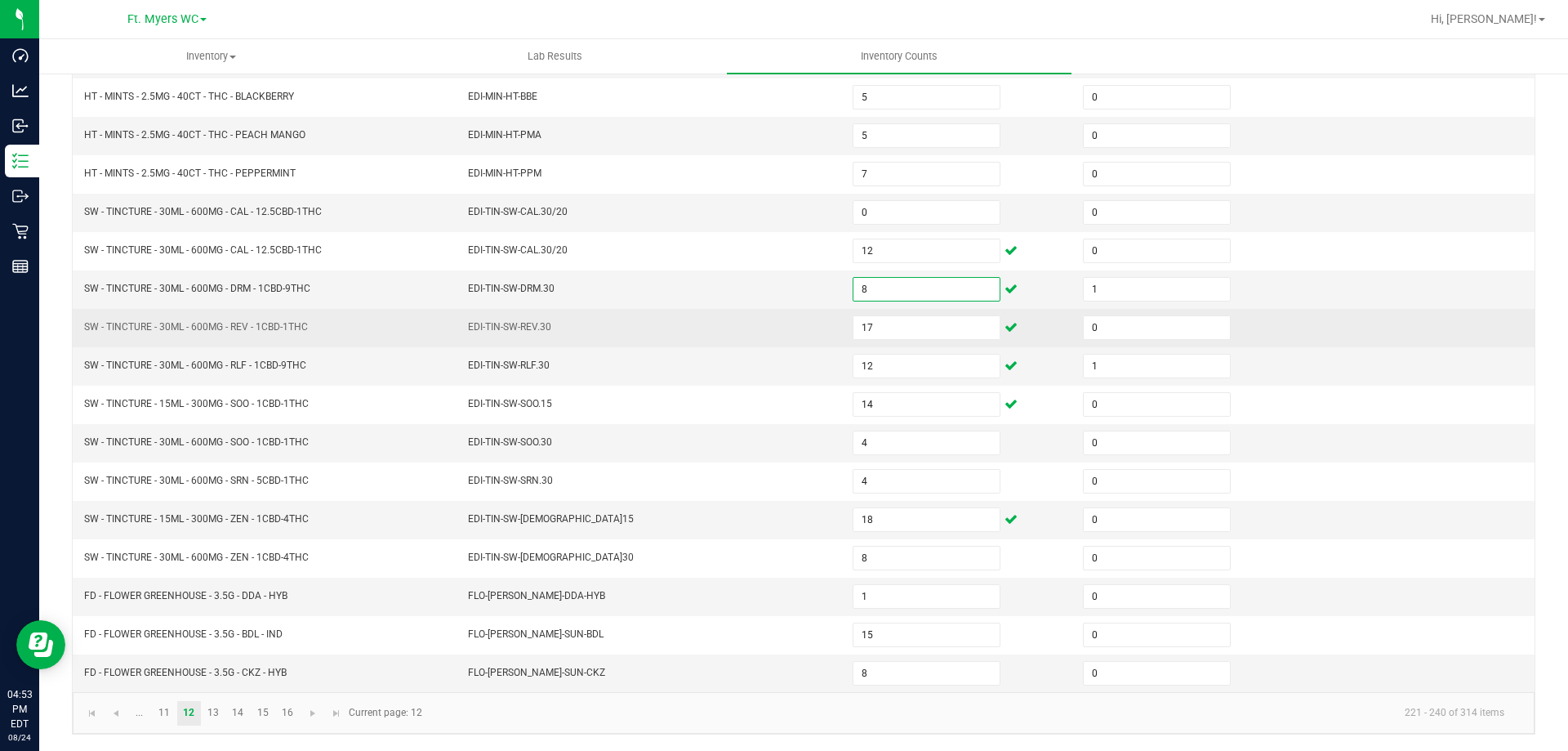
click at [778, 311] on td "EDI-TIN-SW-REV.30" at bounding box center [650, 328] width 385 height 39
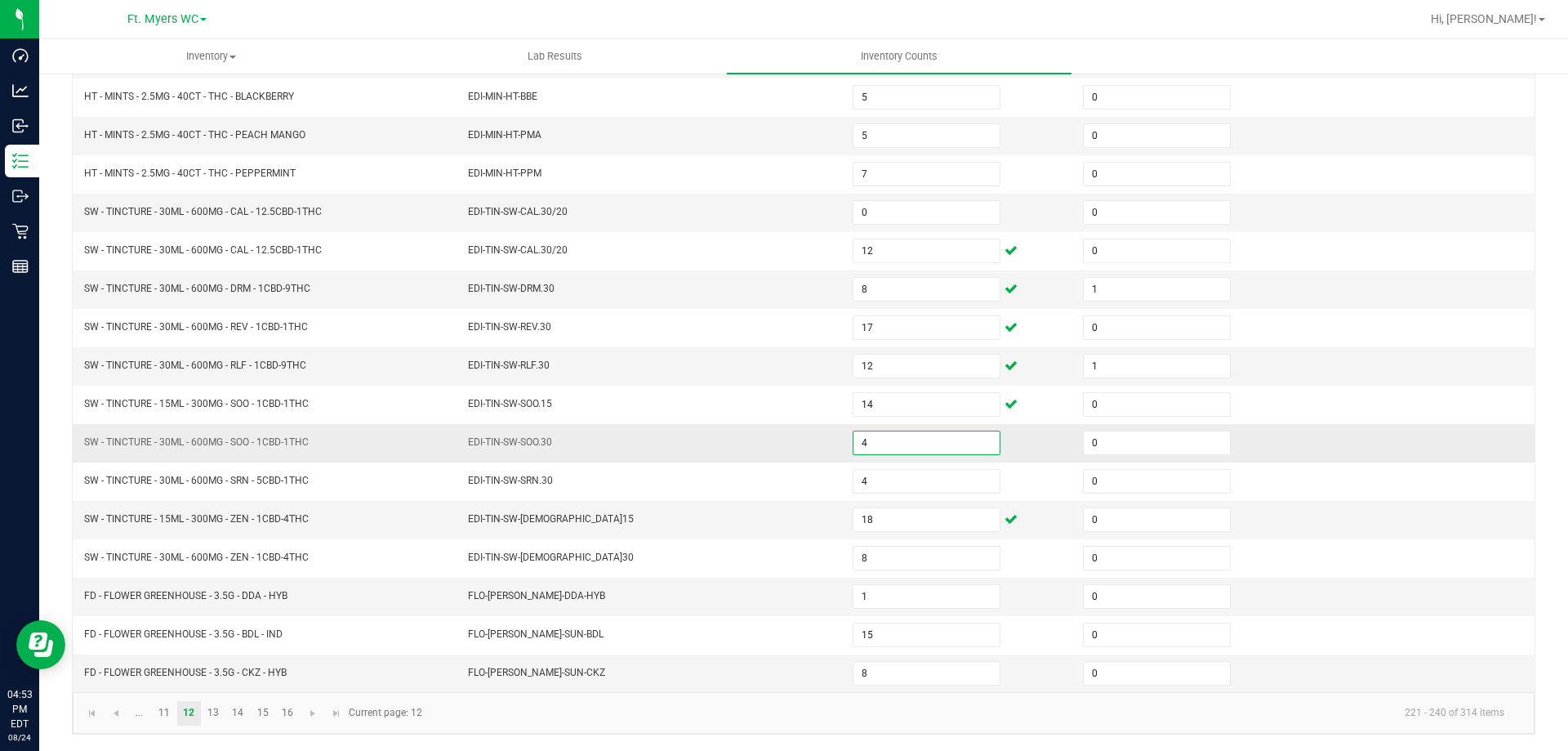
click at [894, 445] on input "4" at bounding box center [926, 443] width 146 height 23
click at [705, 451] on td "EDI-TIN-SW-SOO.30" at bounding box center [650, 444] width 385 height 39
click at [868, 441] on input "6" at bounding box center [926, 443] width 146 height 23
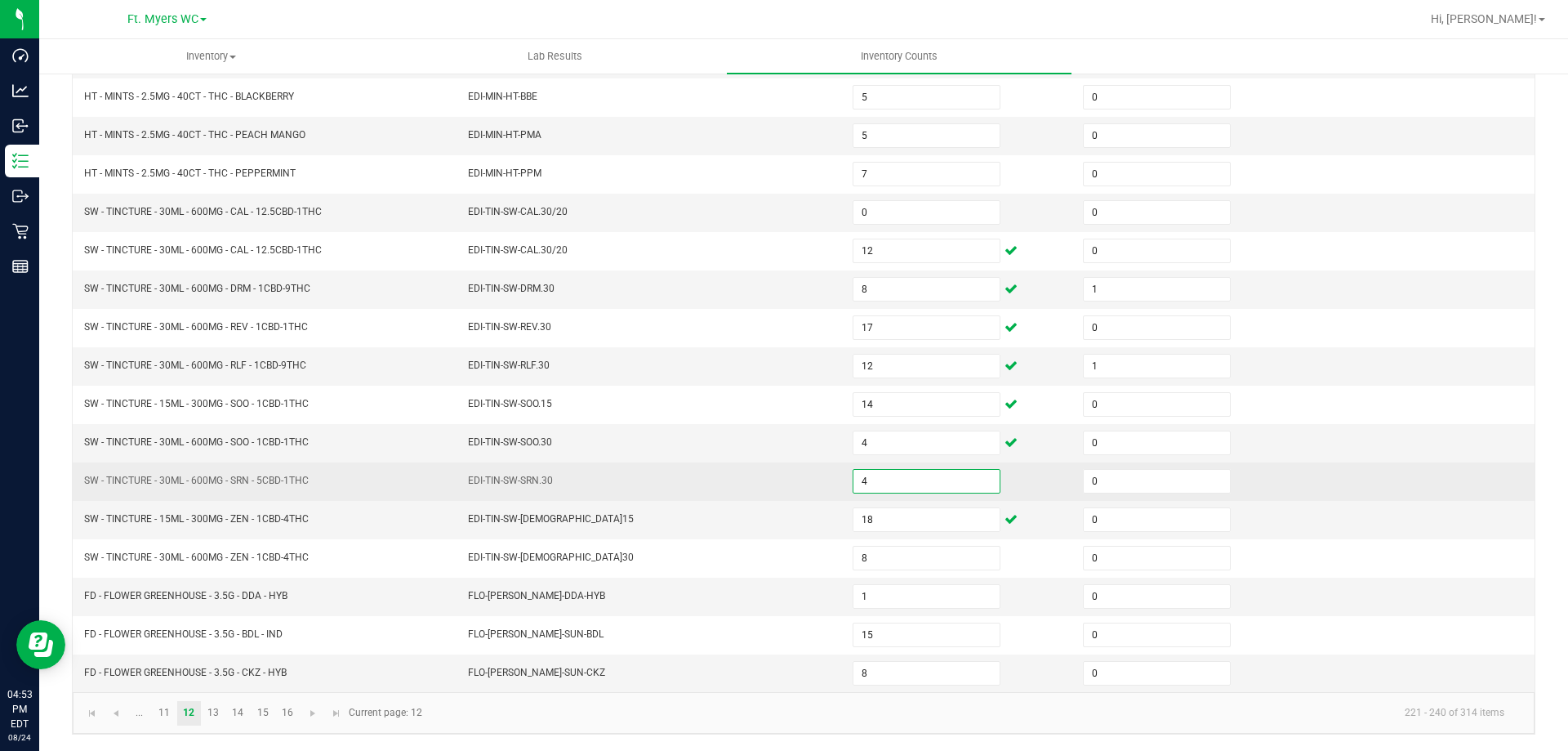
click at [888, 484] on input "4" at bounding box center [926, 481] width 146 height 23
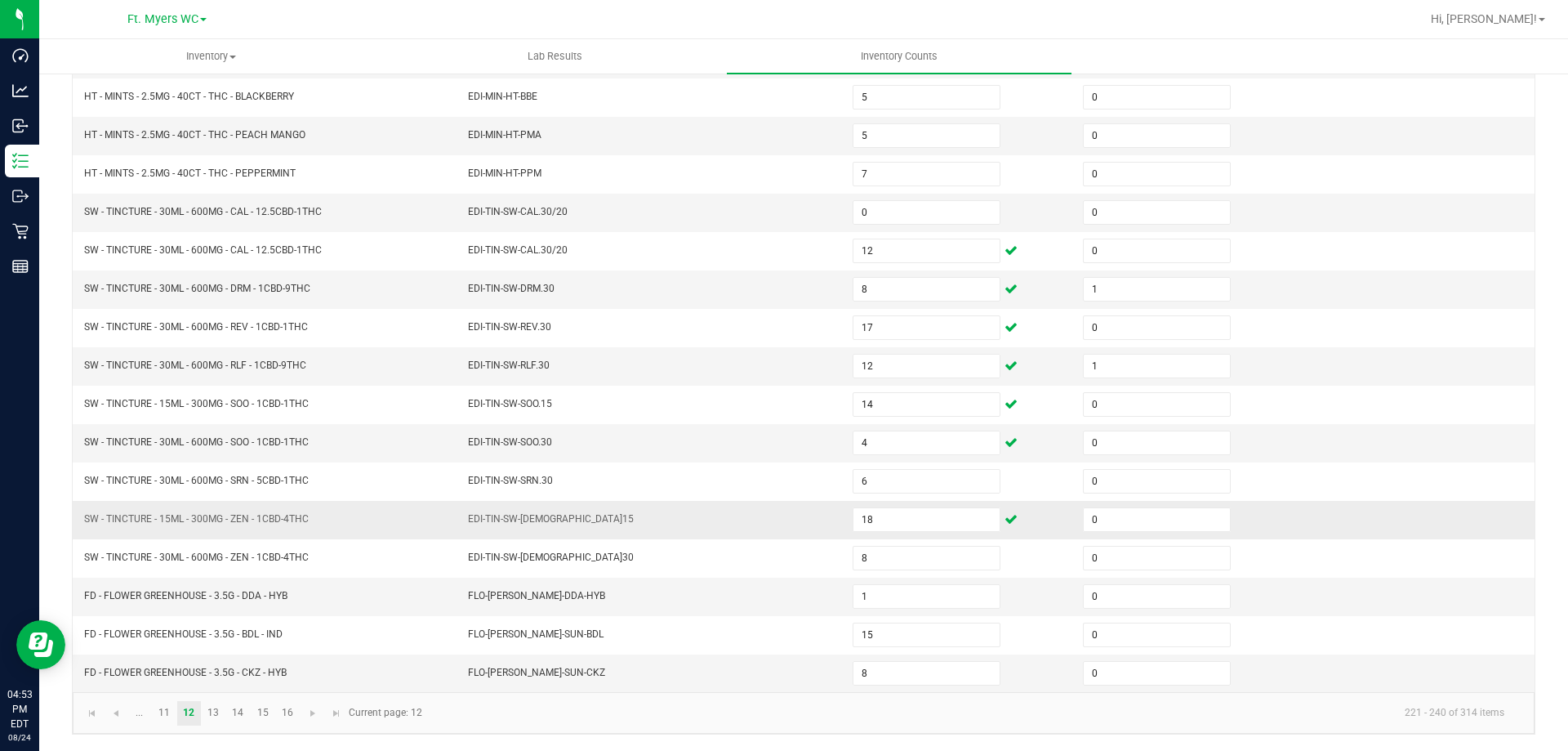
click at [729, 501] on td "EDI-TIN-SW-ZEN.15" at bounding box center [650, 520] width 385 height 39
click at [263, 713] on link "15" at bounding box center [262, 712] width 24 height 24
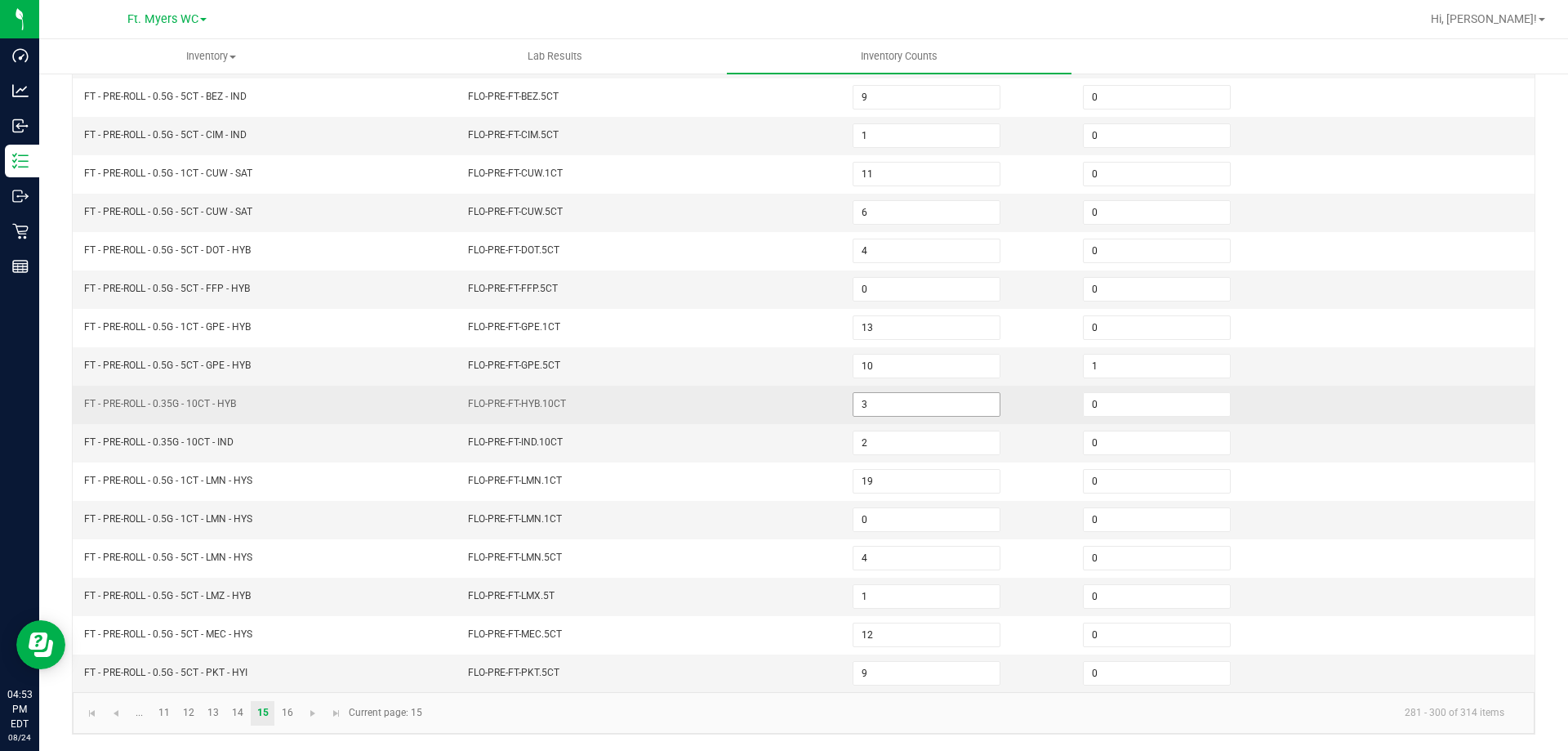
click at [900, 408] on input "3" at bounding box center [926, 405] width 146 height 23
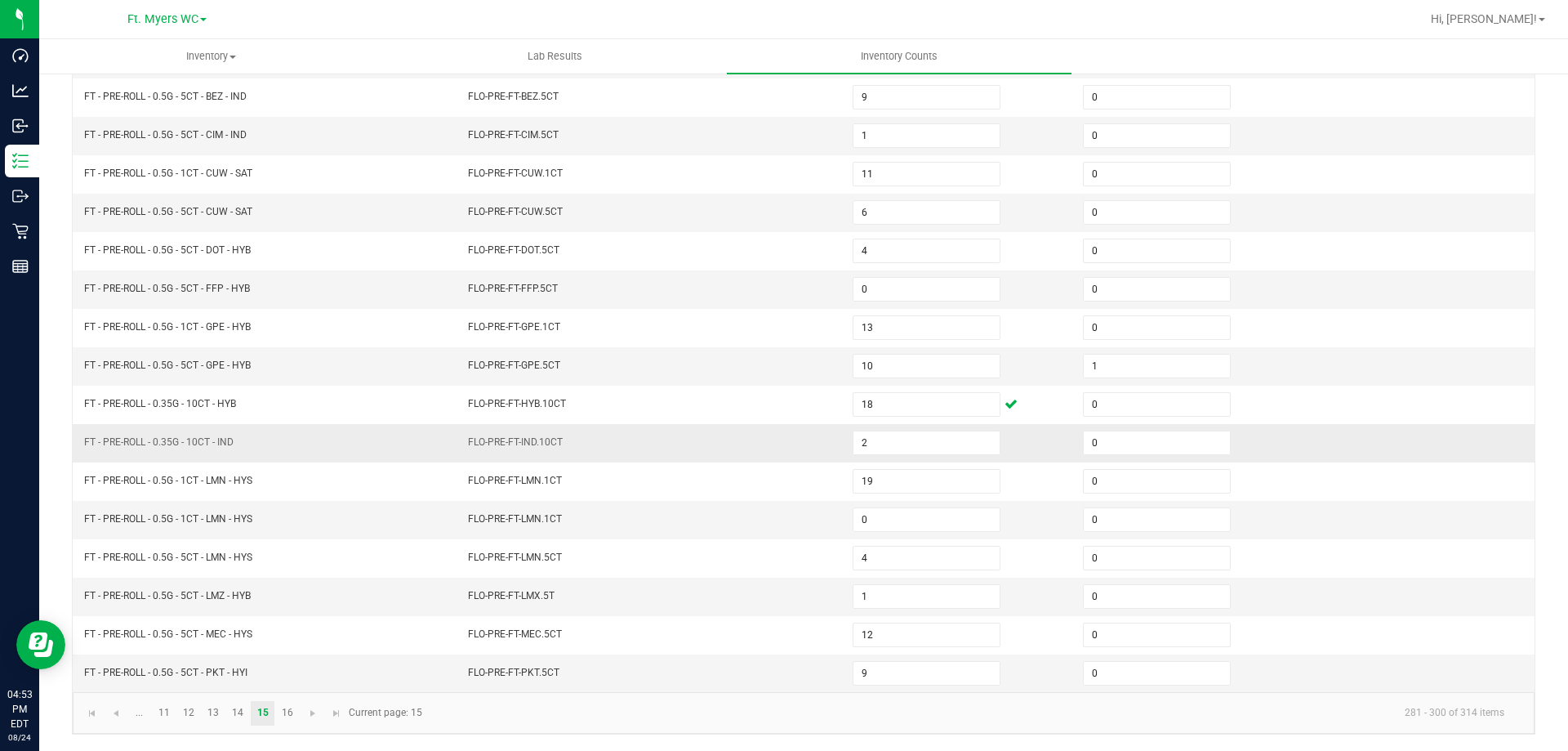
click at [891, 428] on td "2" at bounding box center [957, 444] width 230 height 39
click at [892, 441] on input "2" at bounding box center [926, 443] width 146 height 23
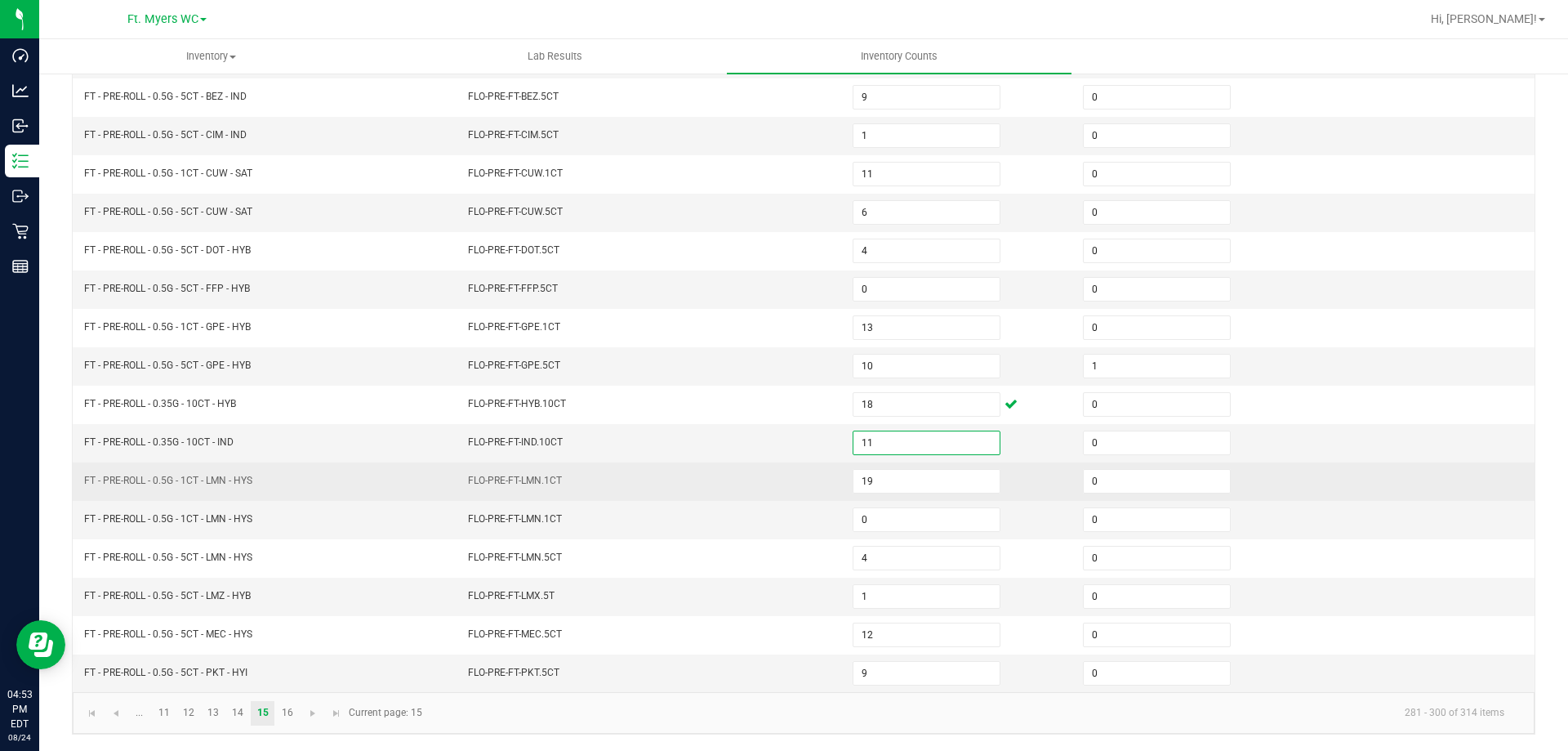
click at [703, 477] on td "FLO-PRE-FT-LMN.1CT" at bounding box center [650, 481] width 385 height 39
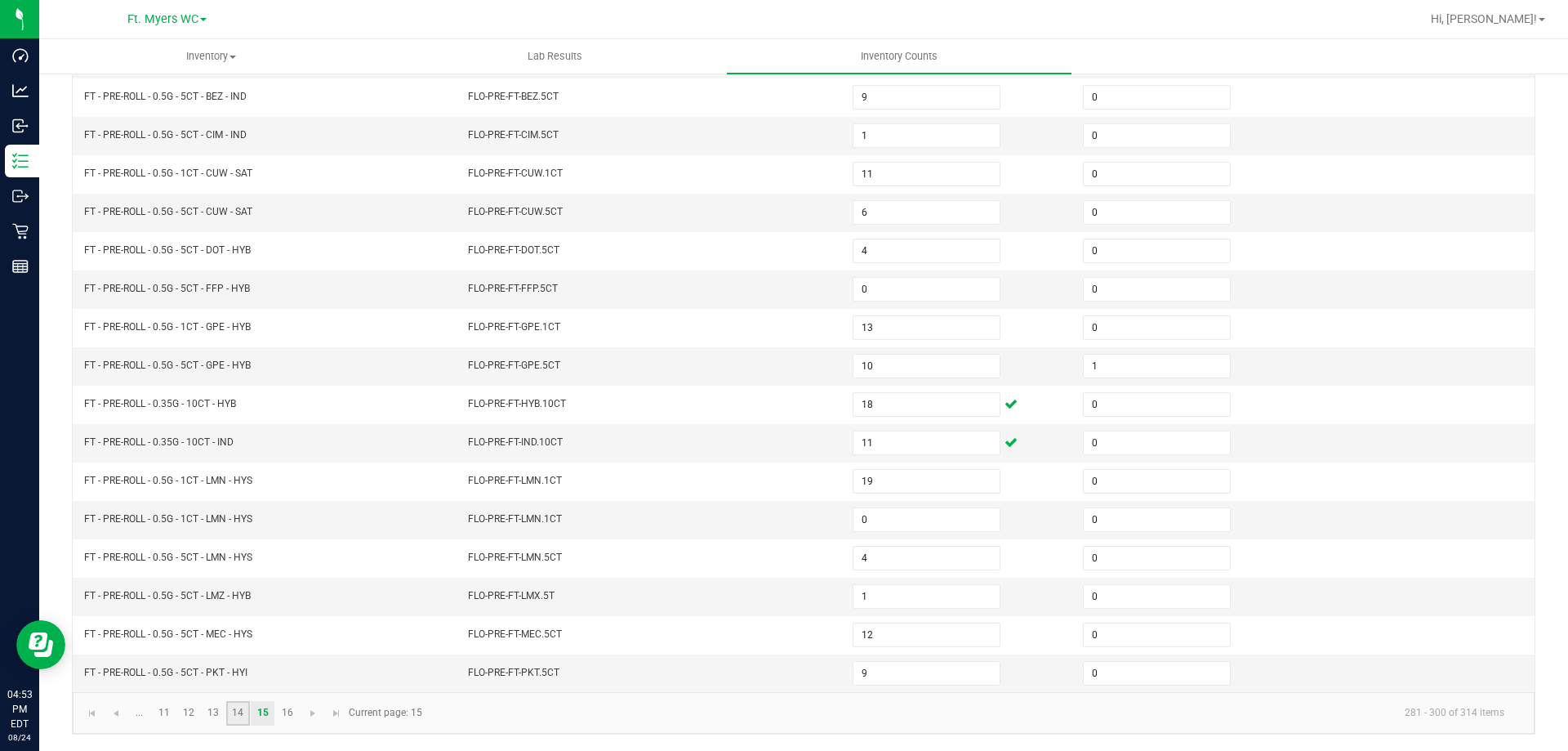
click at [227, 723] on link "14" at bounding box center [238, 712] width 24 height 24
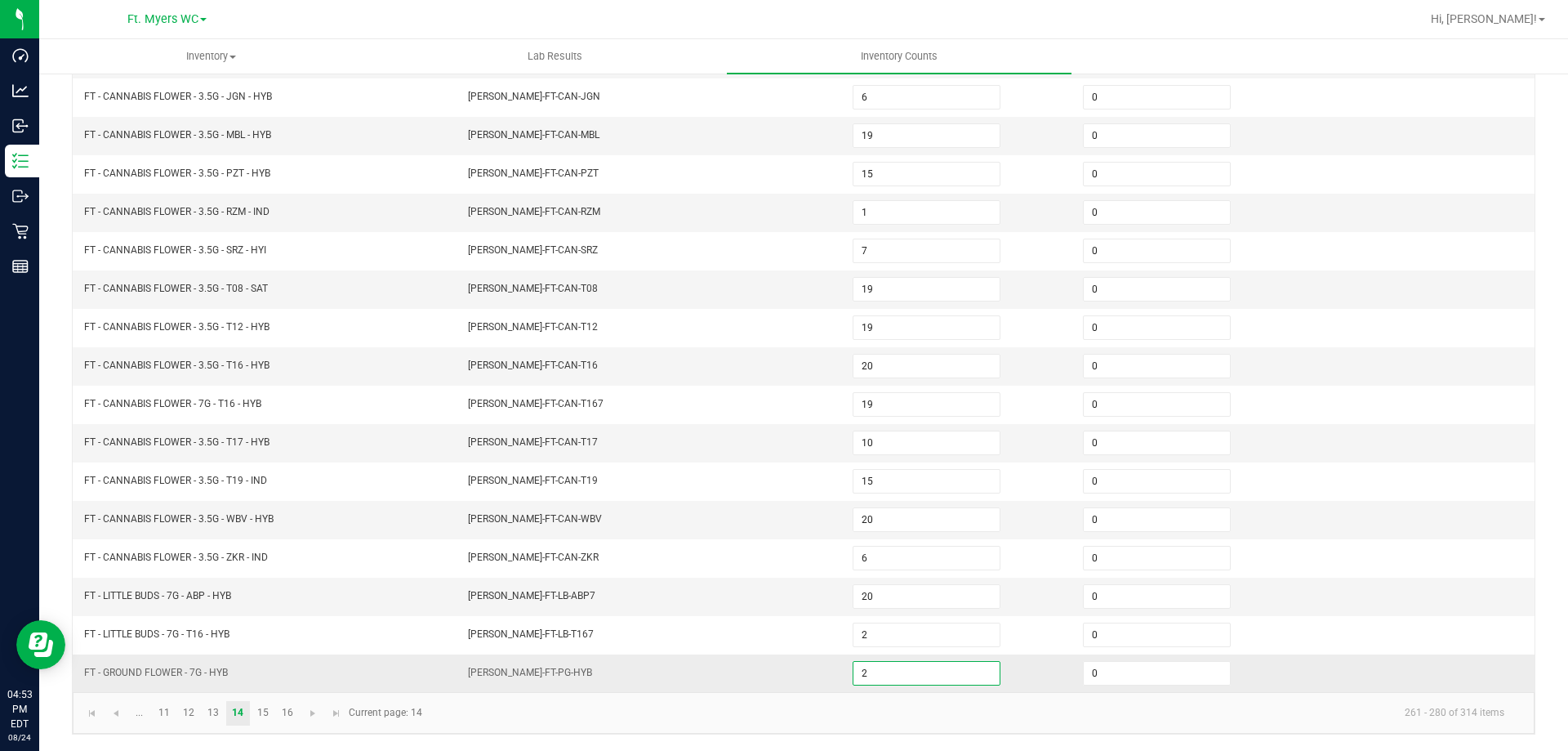
click at [878, 673] on input "2" at bounding box center [926, 674] width 146 height 23
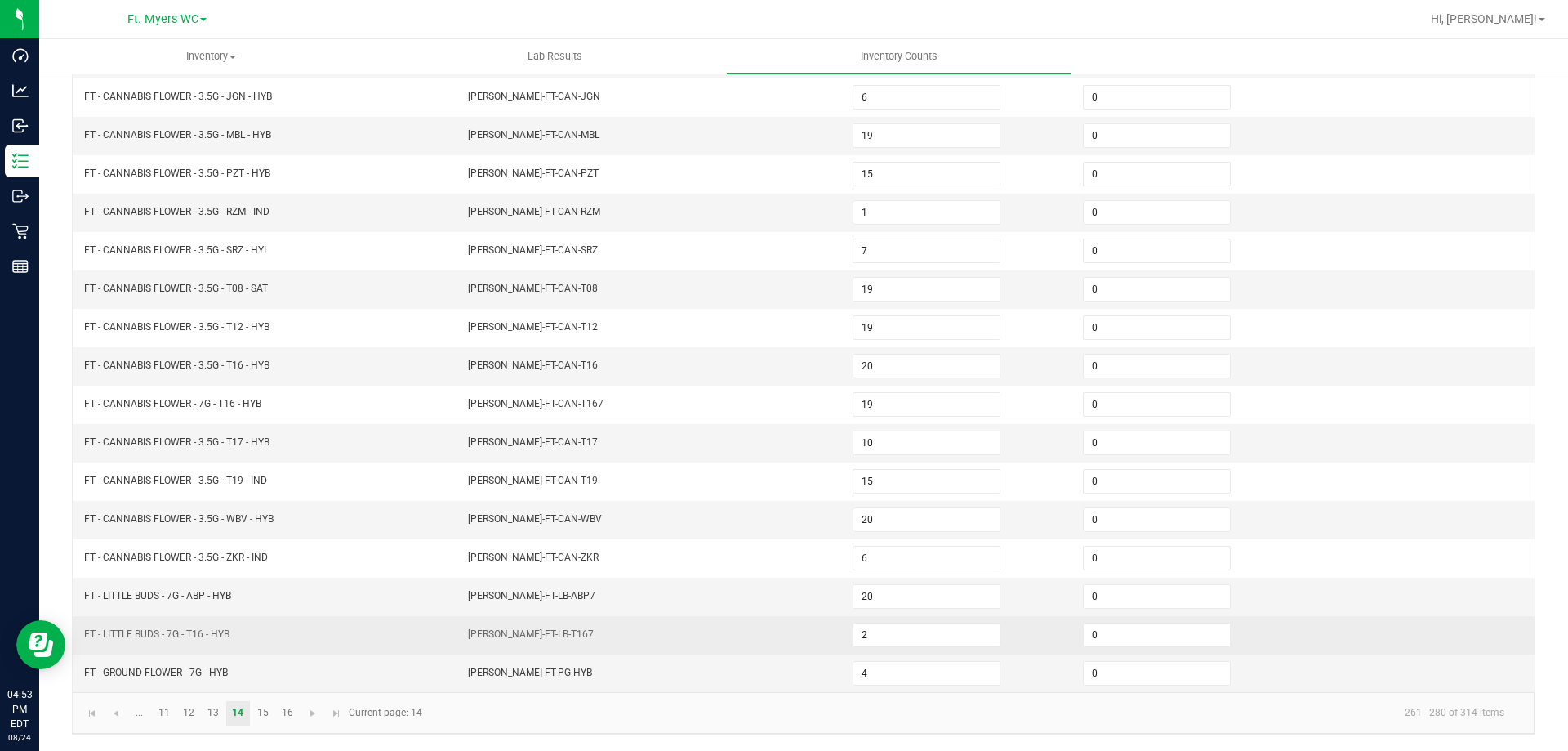
click at [692, 651] on td "FLO-BUD-FT-LB-T167" at bounding box center [650, 635] width 385 height 39
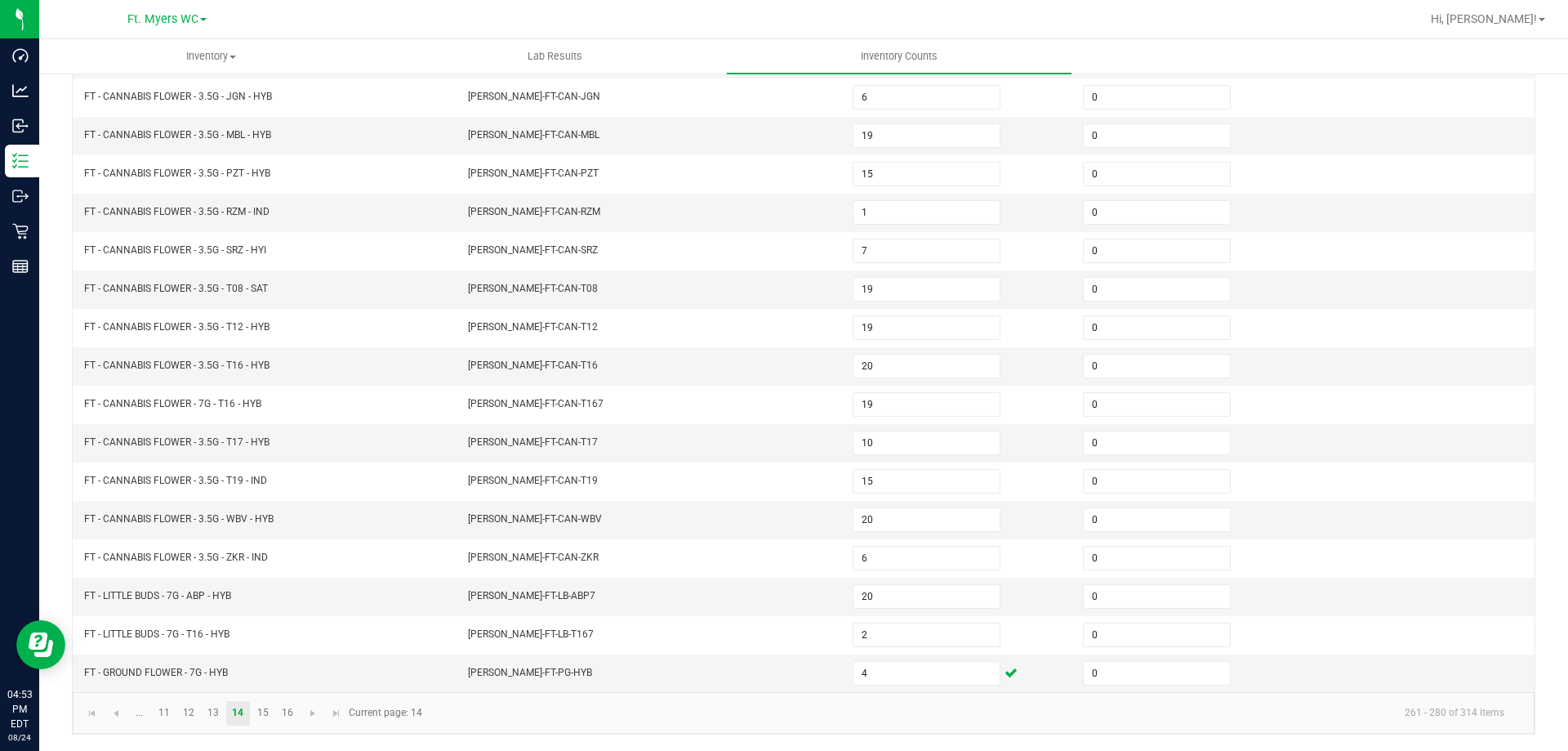
click at [285, 726] on kendo-pager "... 11 12 13 14 15 16 261 - 280 of 314 items Current page: 14" at bounding box center [803, 712] width 1462 height 42
click at [285, 723] on link "16" at bounding box center [287, 712] width 24 height 24
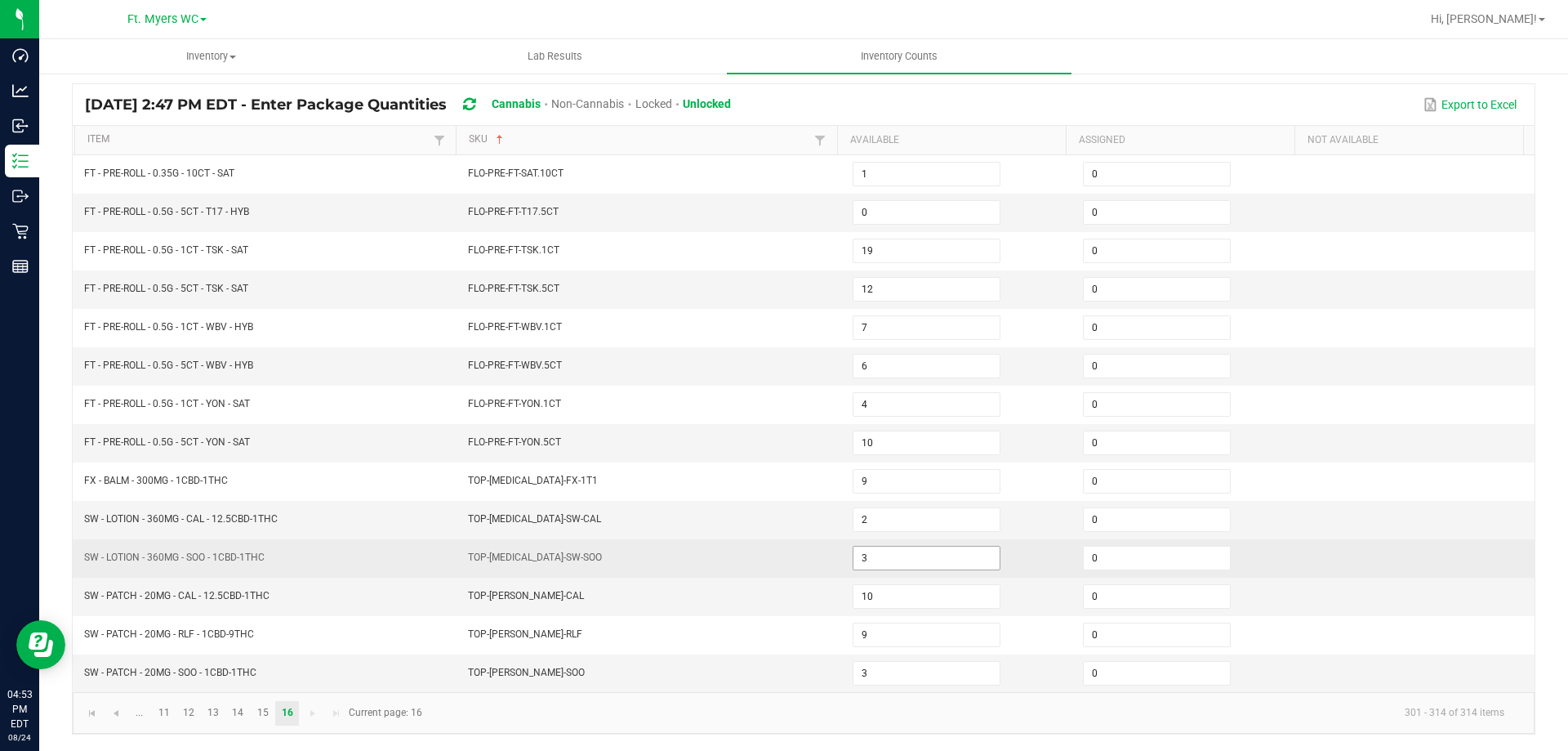
click at [910, 546] on span "3" at bounding box center [926, 558] width 148 height 24
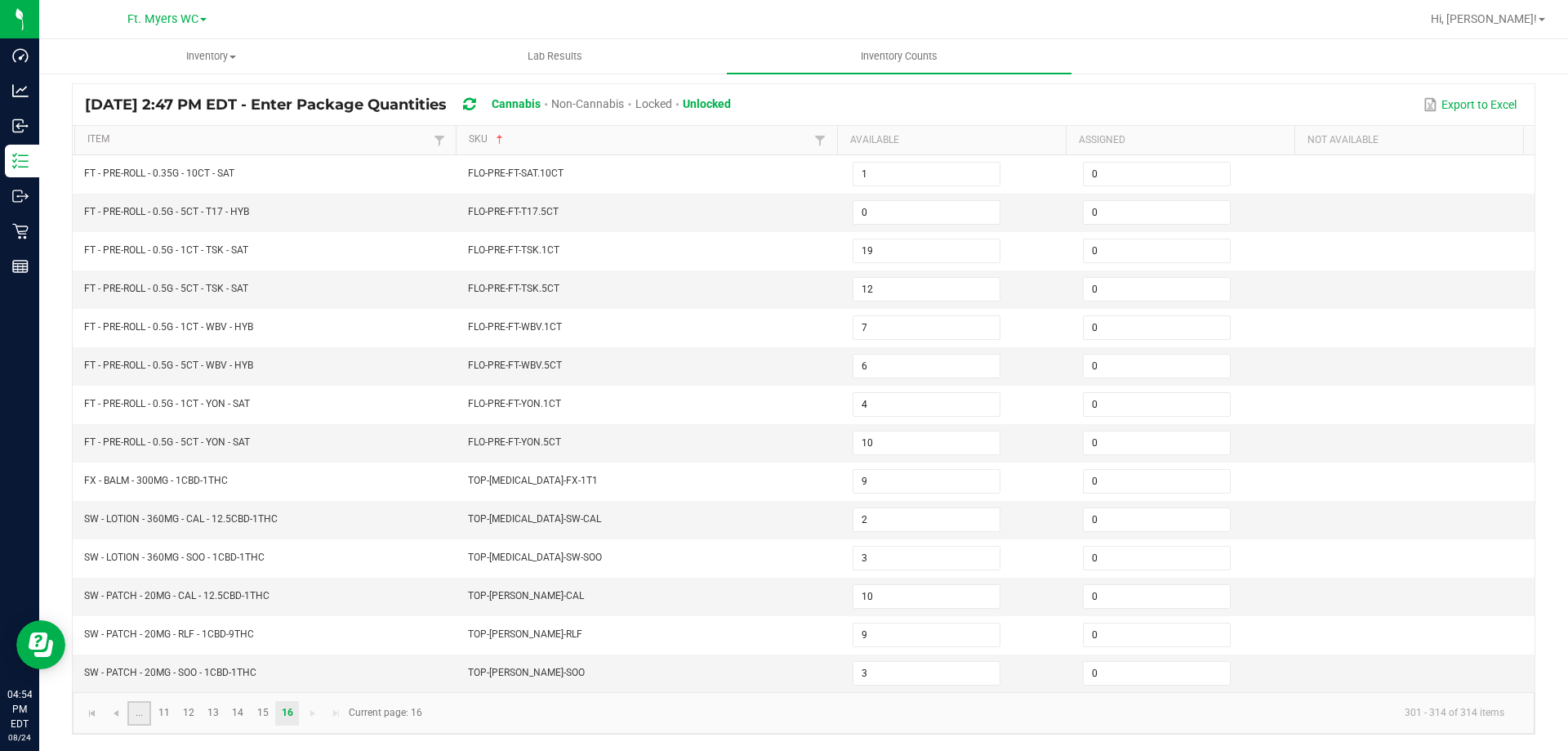
click at [144, 711] on link "..." at bounding box center [139, 712] width 24 height 24
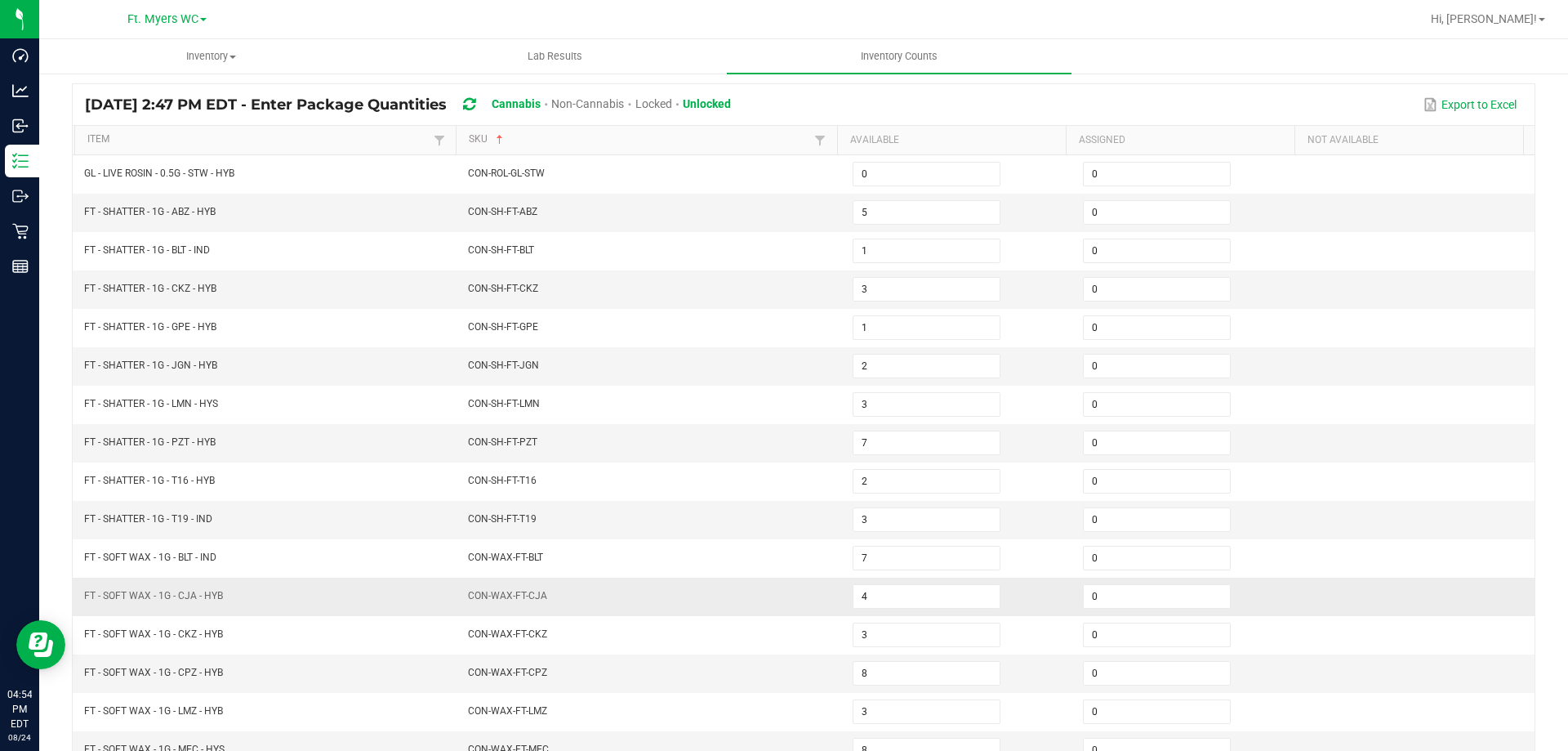
scroll to position [339, 0]
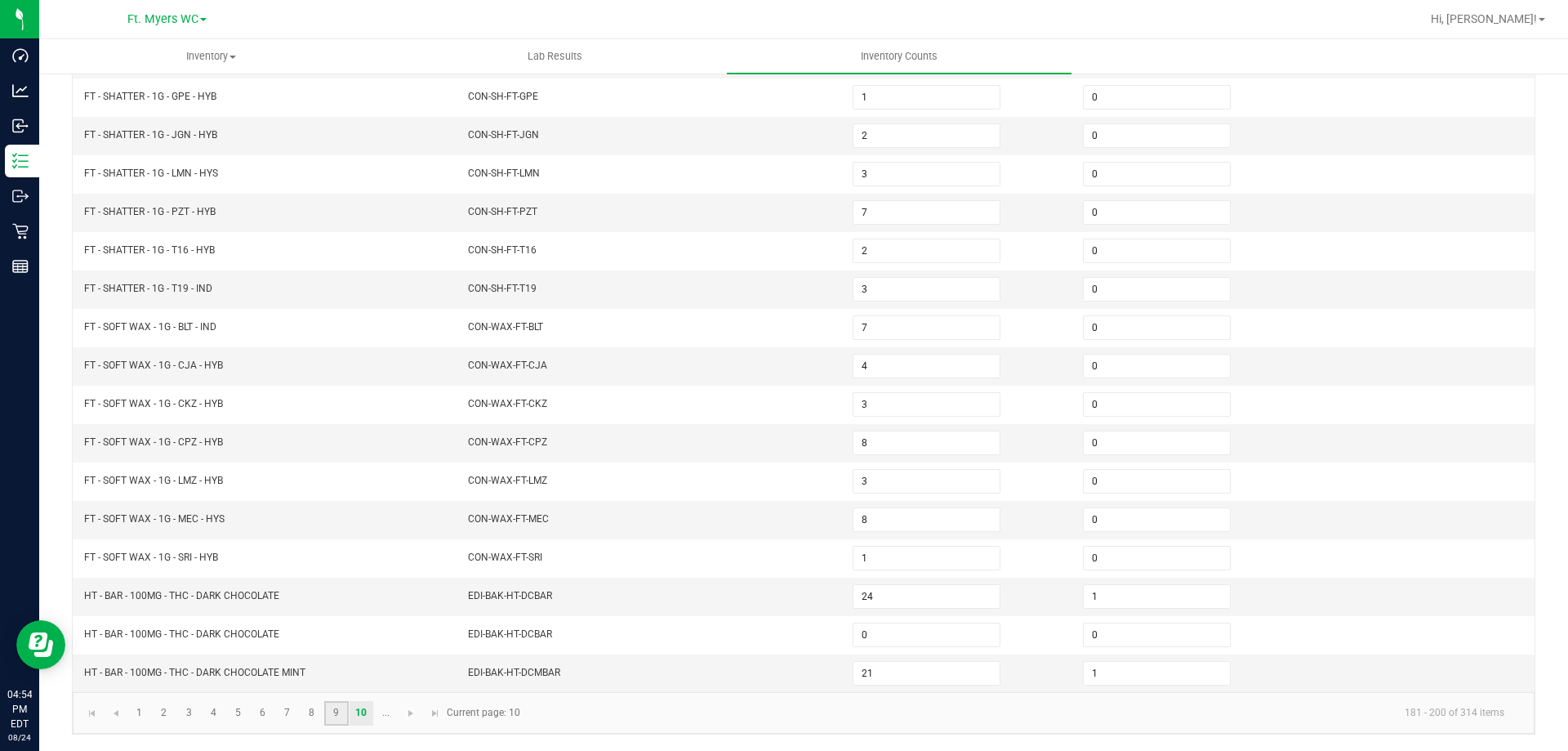
click at [337, 717] on link "9" at bounding box center [336, 712] width 24 height 24
click at [899, 294] on input "0" at bounding box center [926, 289] width 146 height 23
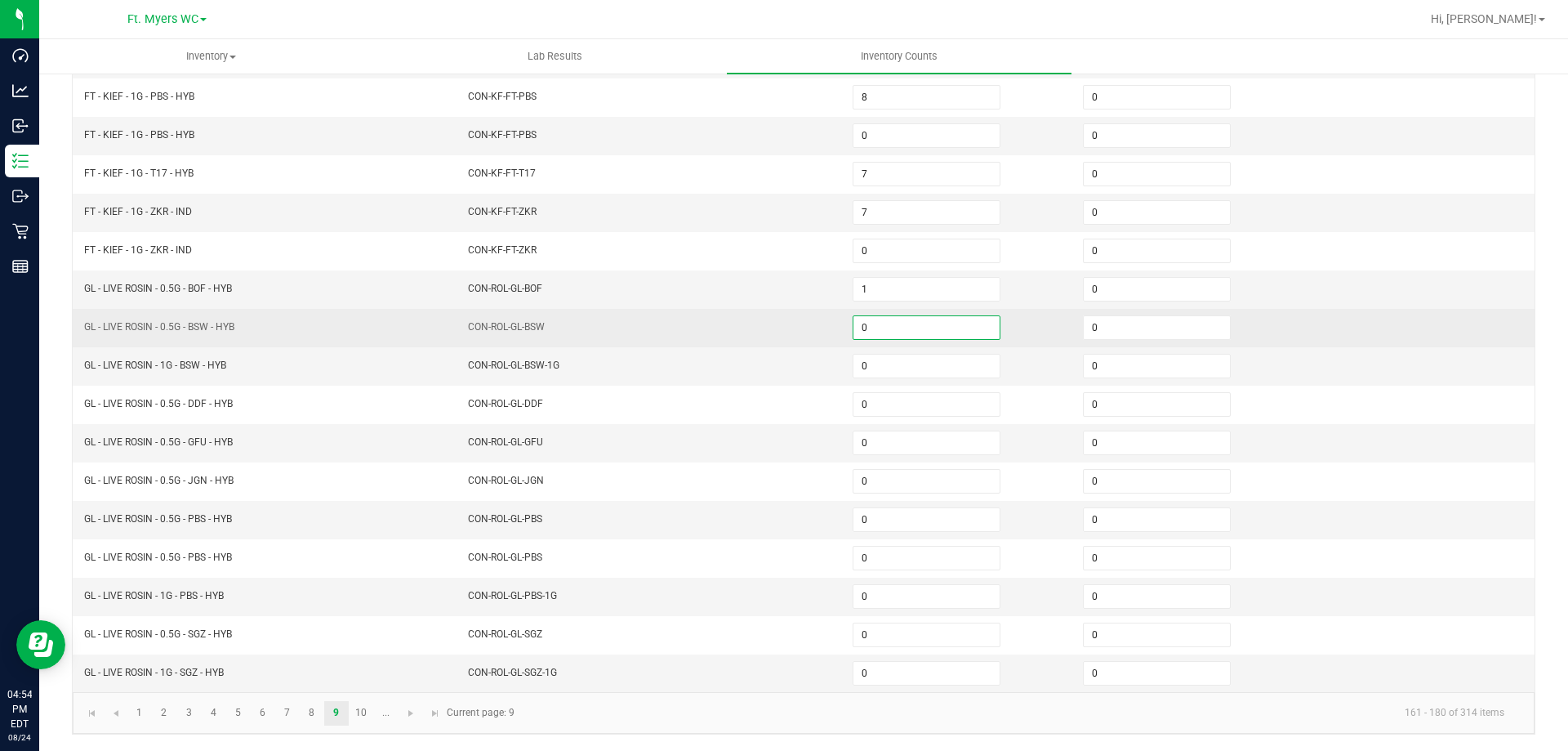
click at [898, 319] on input "0" at bounding box center [926, 328] width 146 height 23
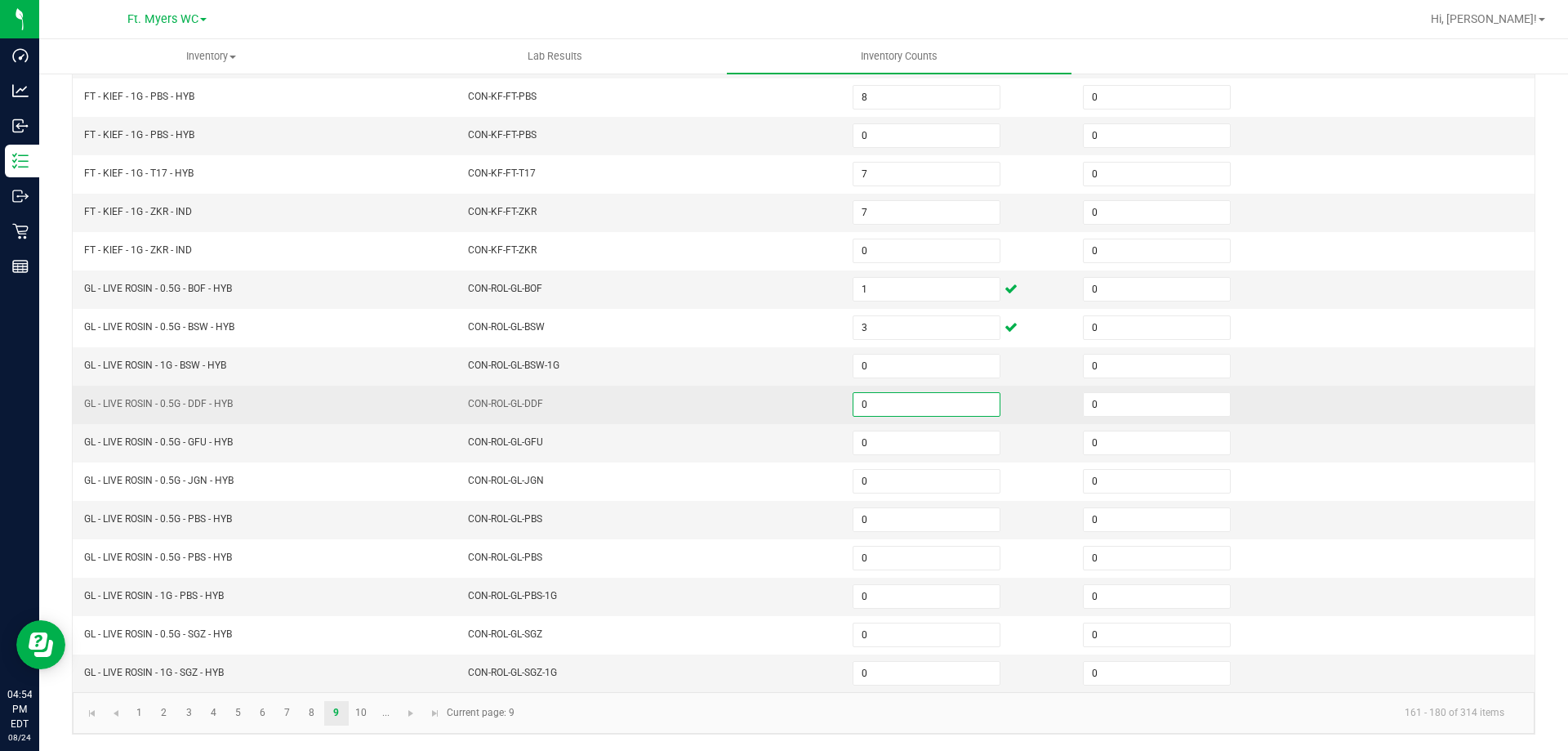
click at [895, 407] on input "0" at bounding box center [926, 405] width 146 height 23
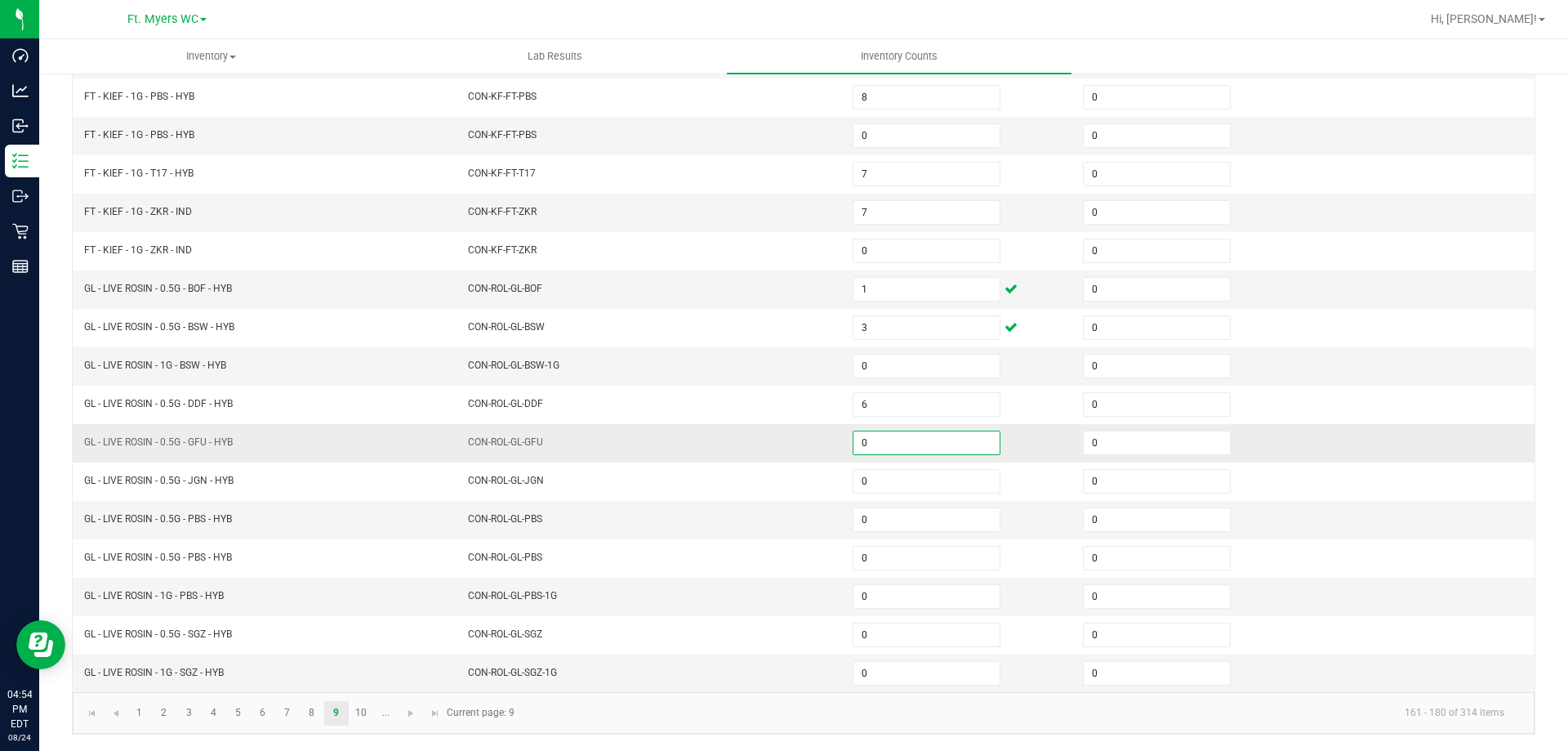
click at [904, 435] on input "0" at bounding box center [926, 443] width 146 height 23
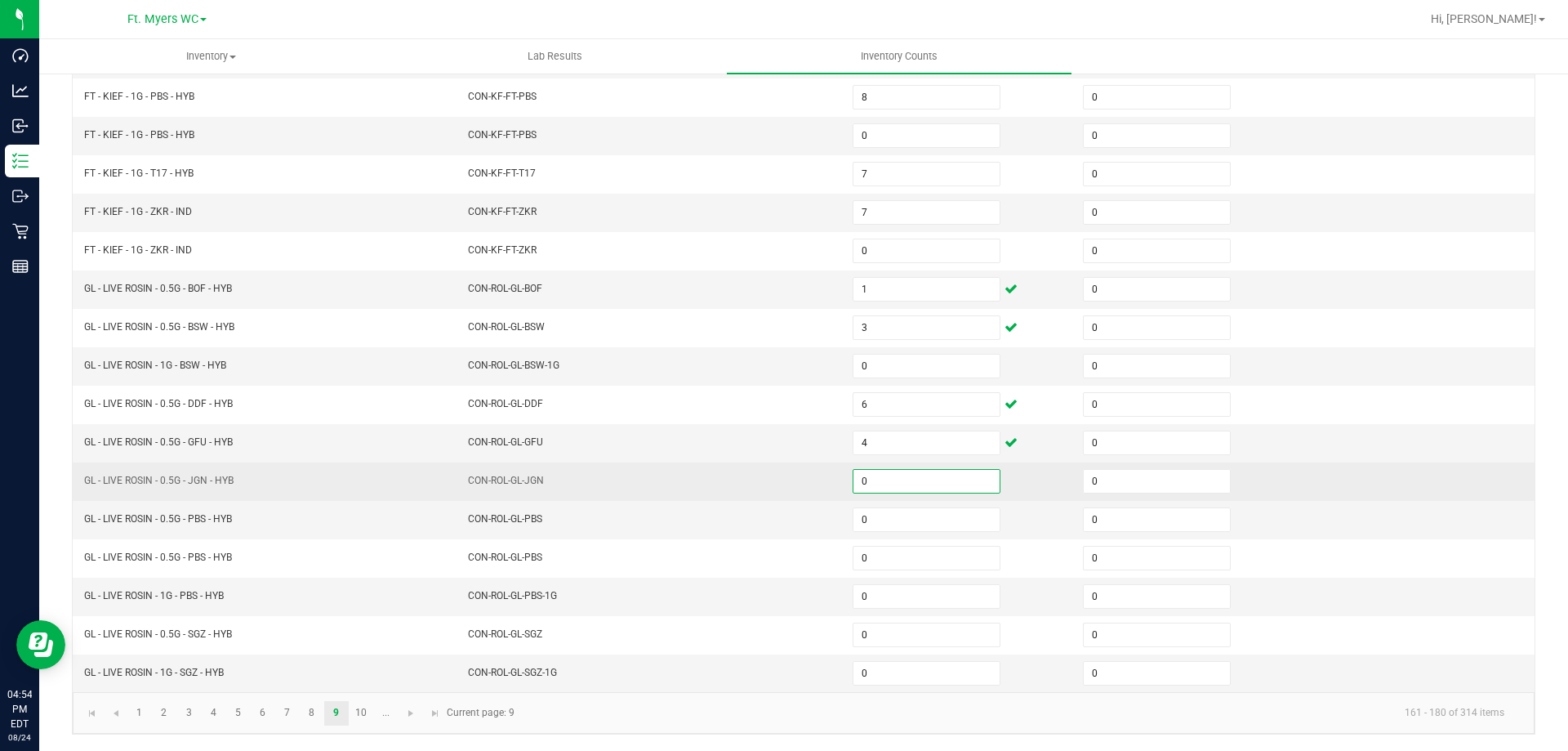
click at [881, 484] on input "0" at bounding box center [926, 481] width 146 height 23
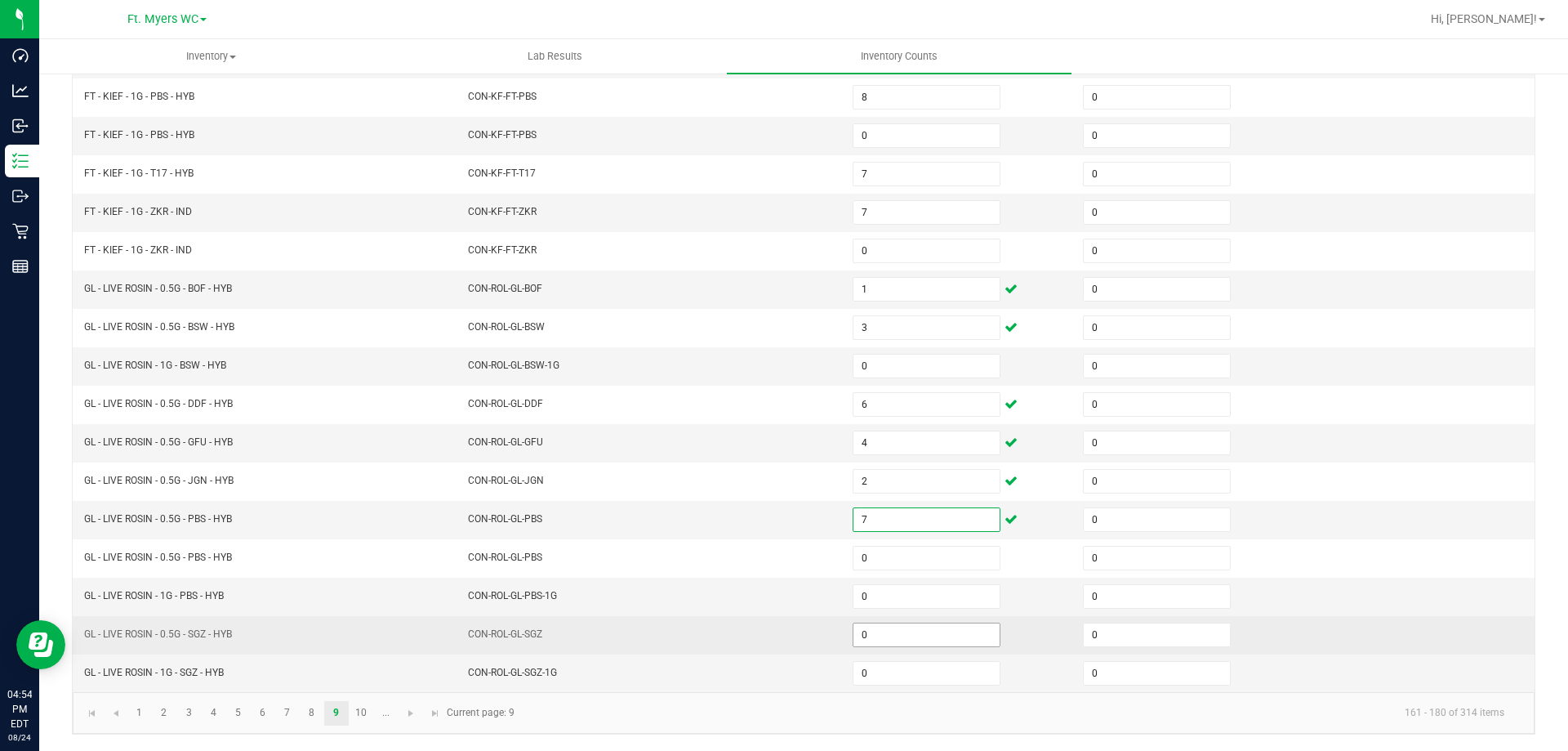
click at [883, 638] on input "0" at bounding box center [926, 635] width 146 height 23
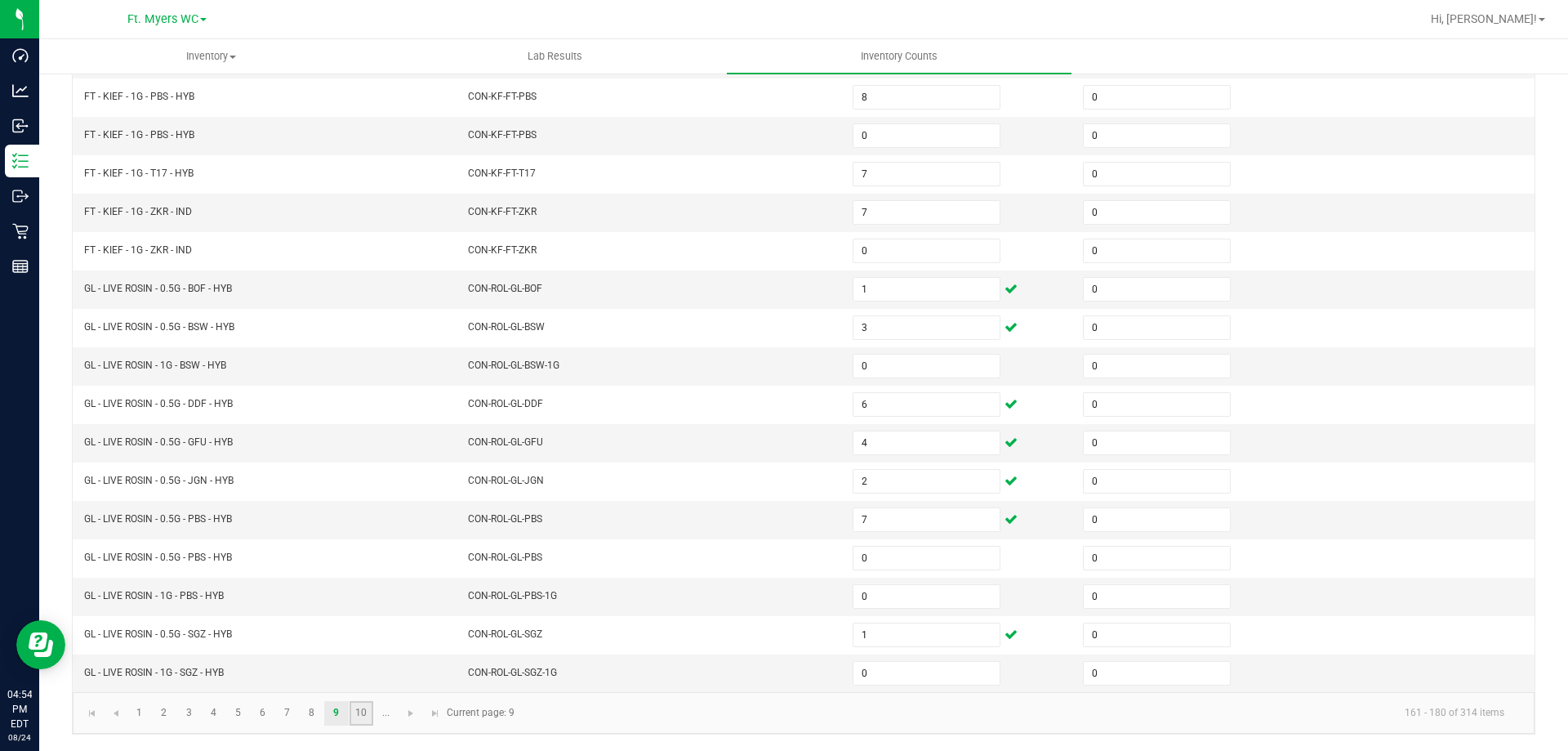
click at [367, 720] on link "10" at bounding box center [361, 712] width 24 height 24
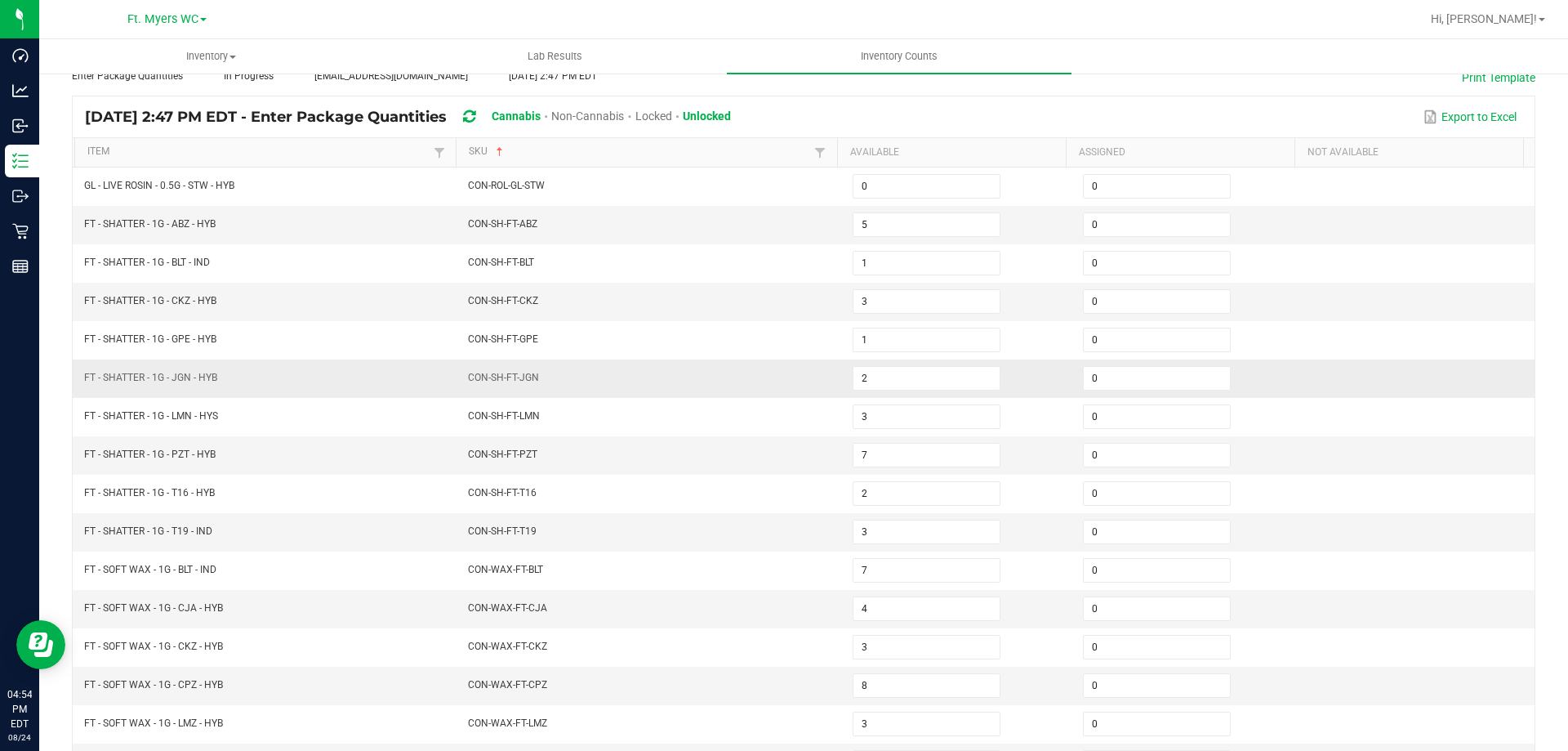
scroll to position [94, 0]
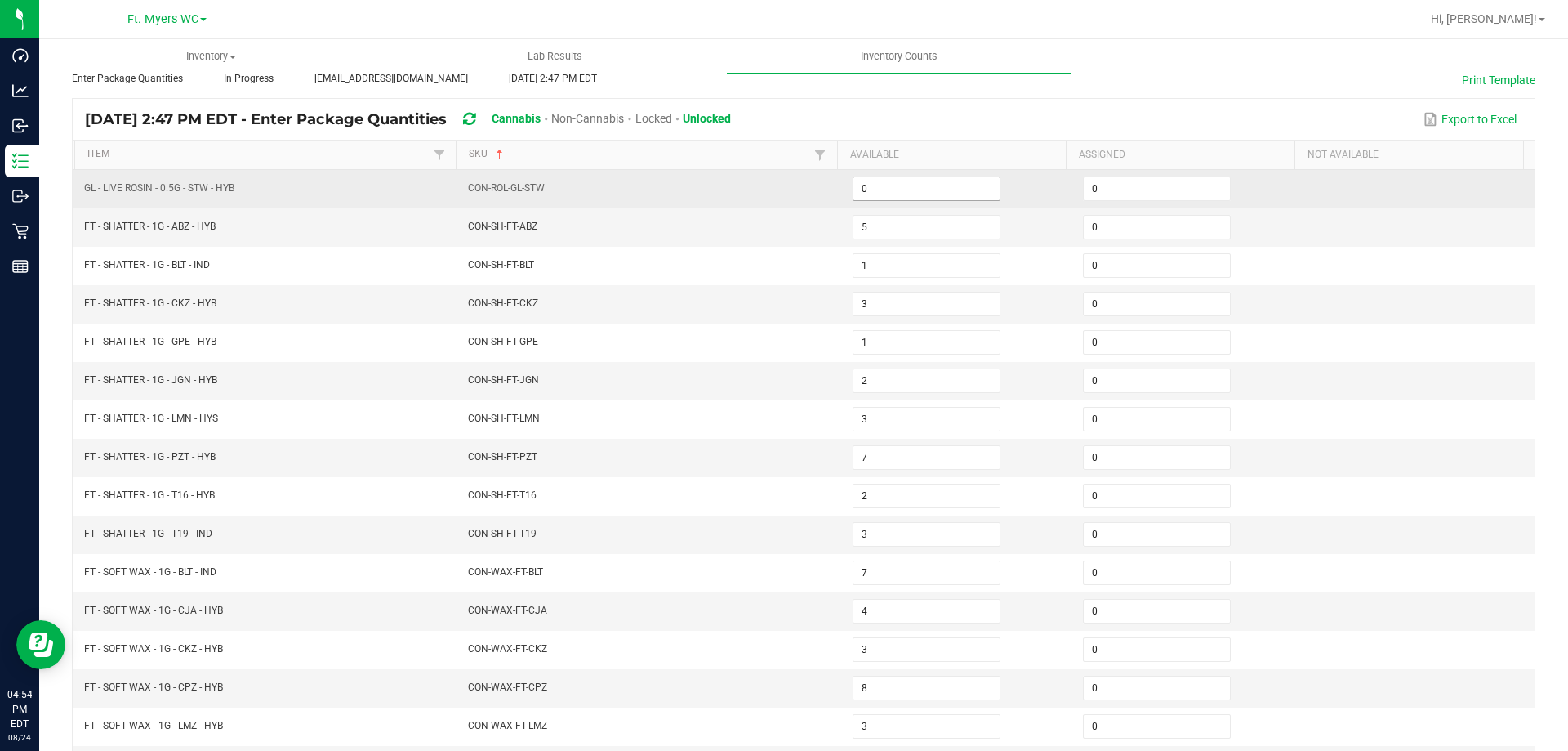
click at [945, 191] on input "0" at bounding box center [926, 188] width 146 height 23
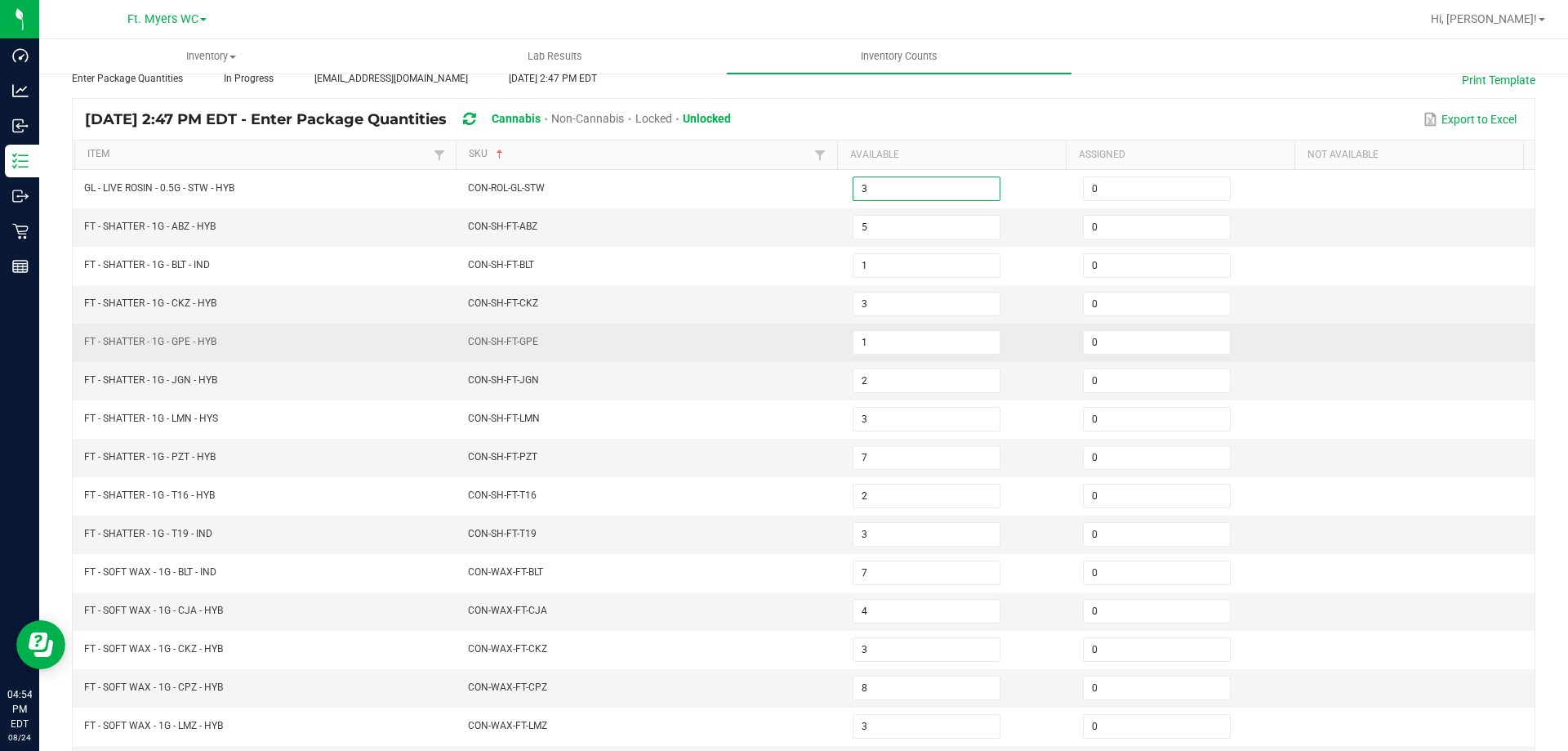
click at [539, 332] on td "CON-SH-FT-GPE" at bounding box center [650, 343] width 385 height 39
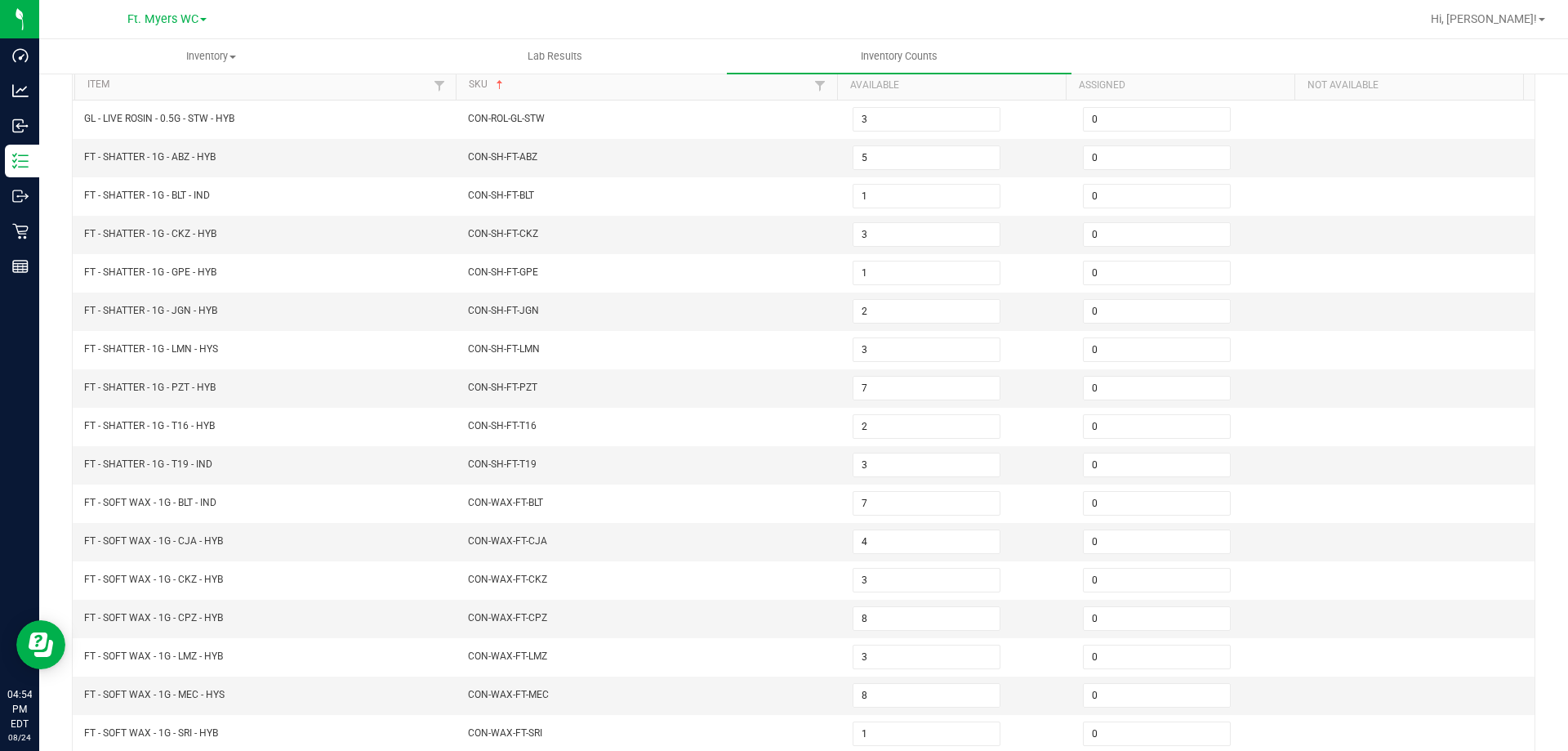
scroll to position [339, 0]
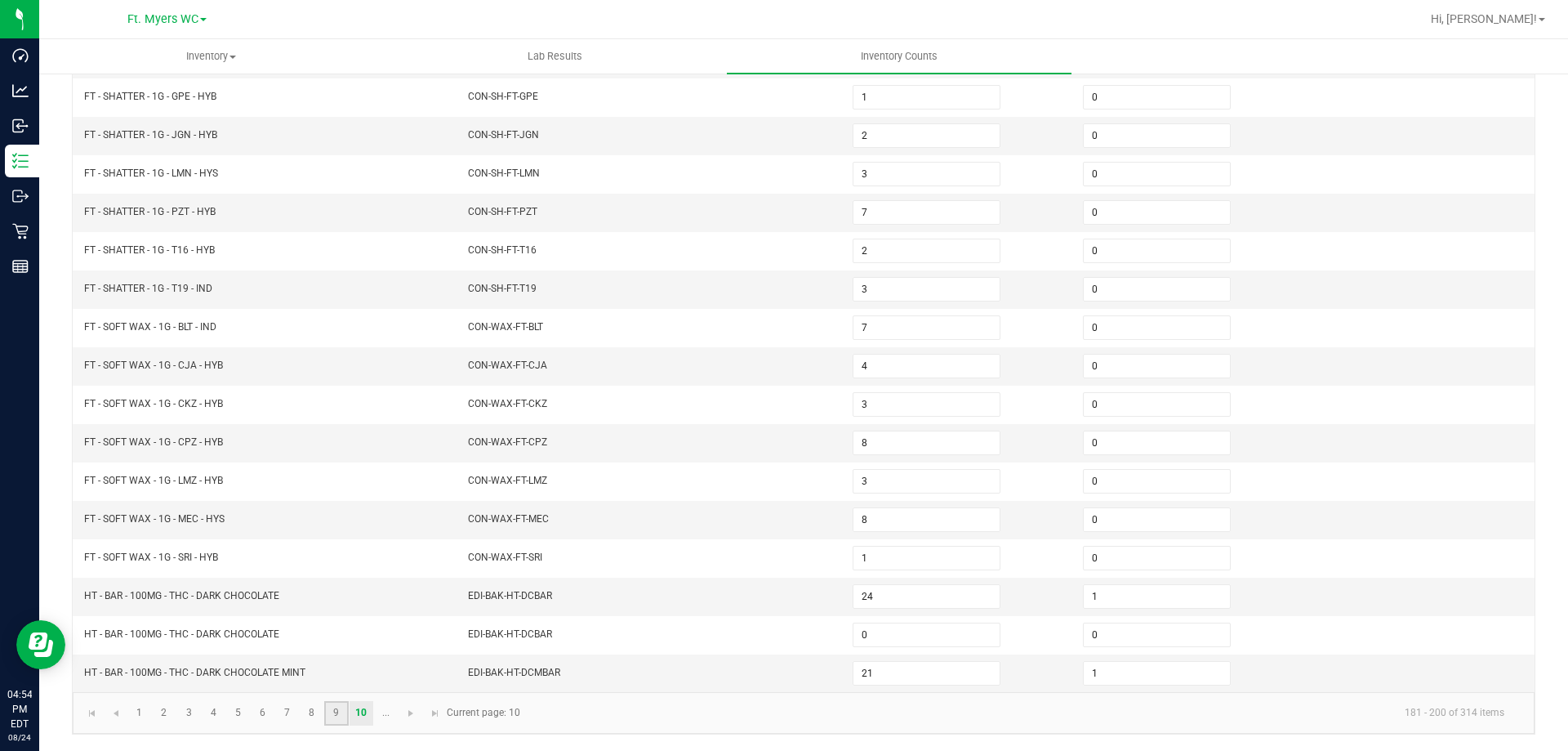
click at [341, 721] on link "9" at bounding box center [336, 712] width 24 height 24
click at [868, 362] on input "0" at bounding box center [926, 366] width 146 height 23
click at [878, 599] on input "0" at bounding box center [926, 596] width 146 height 23
click at [865, 675] on input "0" at bounding box center [926, 674] width 146 height 23
click at [776, 654] on td "CON-ROL-GL-SGZ-1G" at bounding box center [650, 673] width 385 height 38
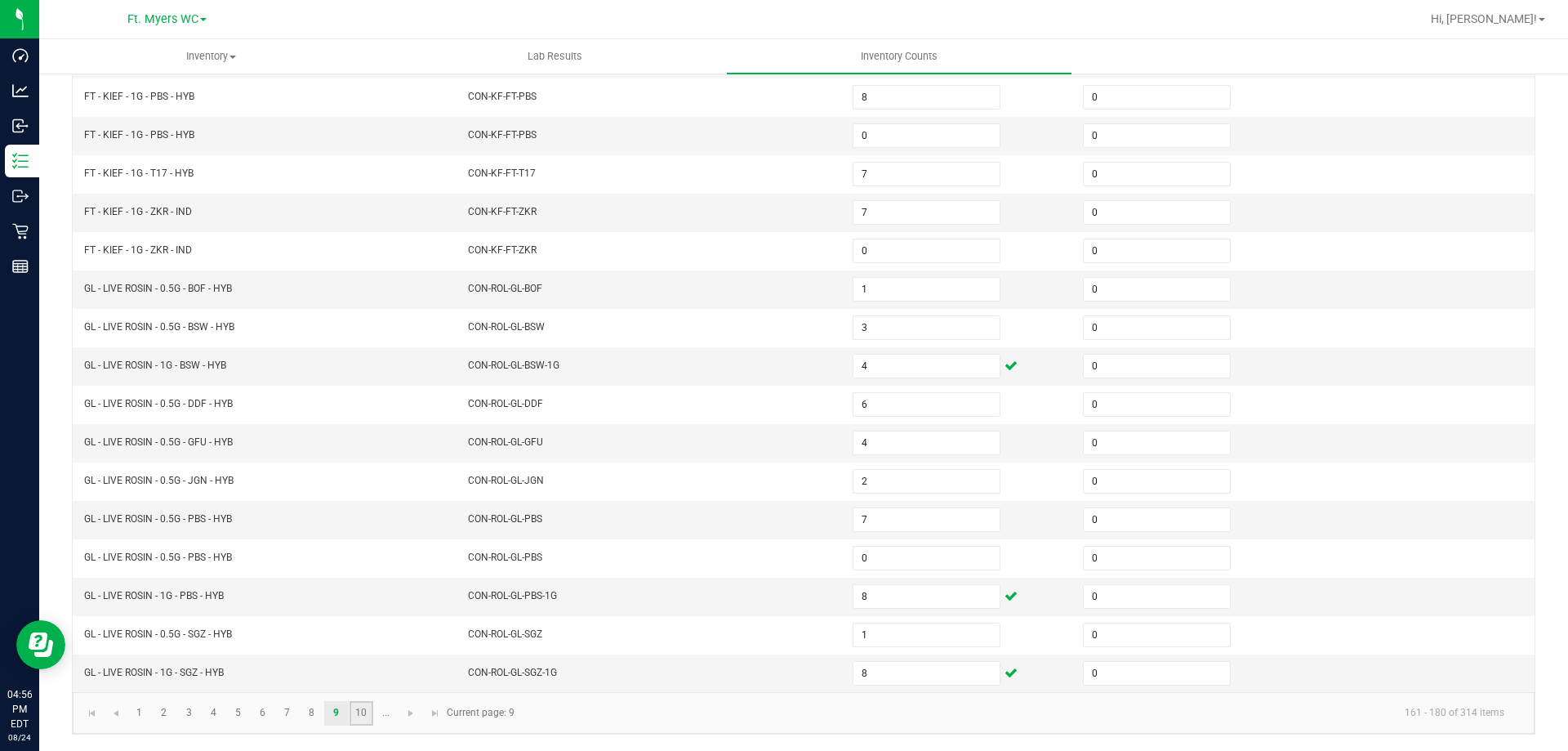
click at [368, 720] on link "10" at bounding box center [361, 712] width 24 height 24
click at [1144, 599] on input "1" at bounding box center [1156, 596] width 146 height 23
click at [383, 719] on link "..." at bounding box center [385, 712] width 24 height 24
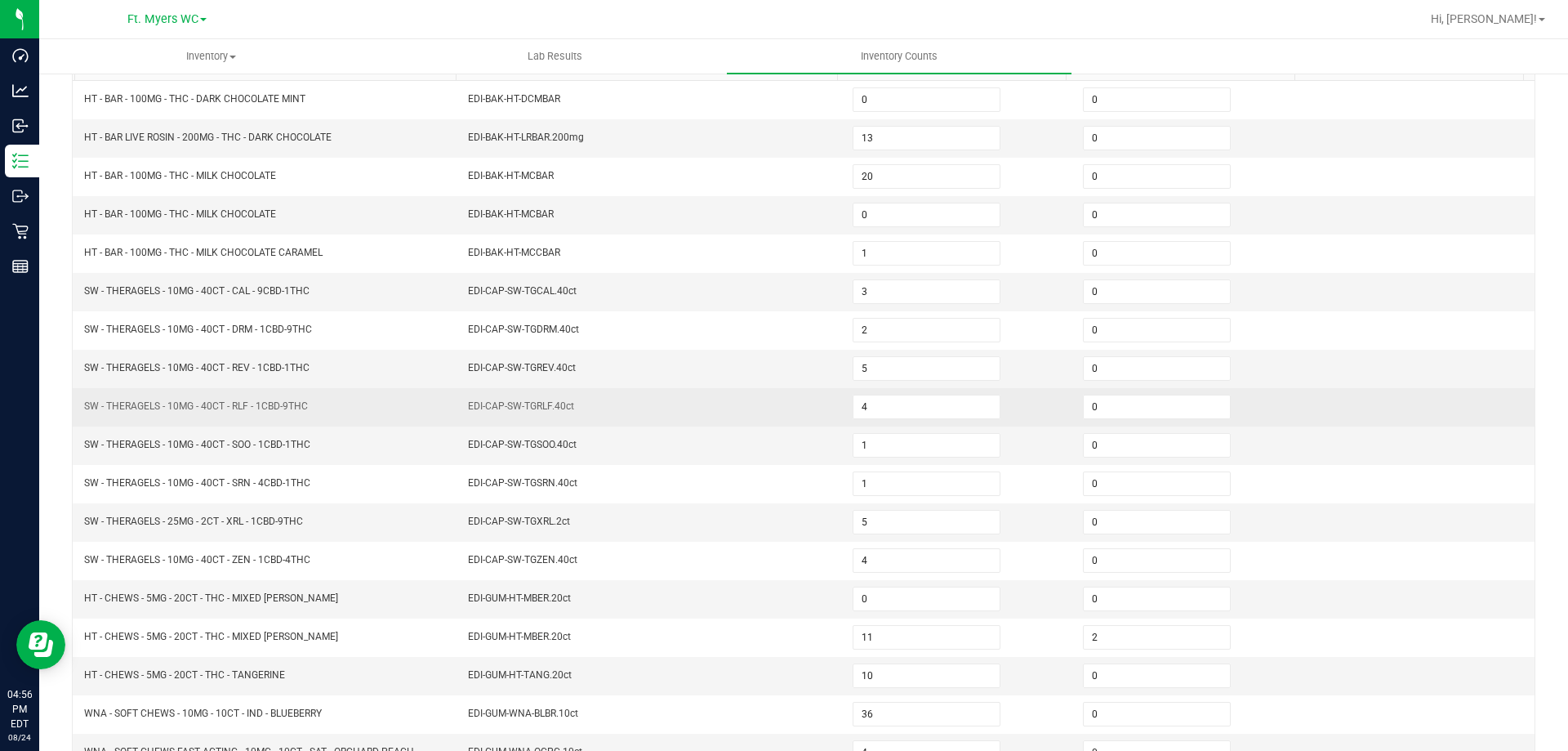
scroll to position [176, 0]
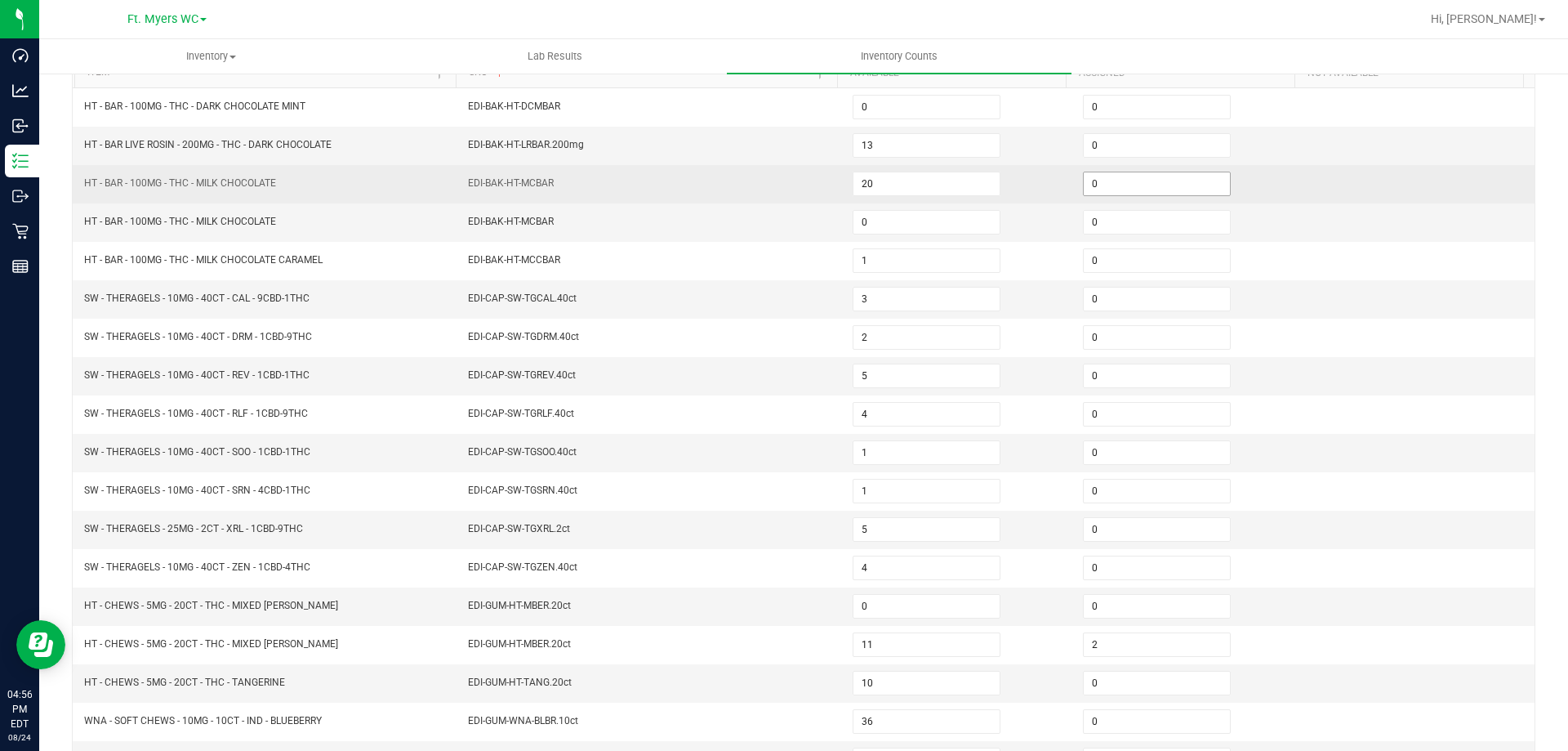
click at [1092, 188] on input "0" at bounding box center [1156, 184] width 146 height 23
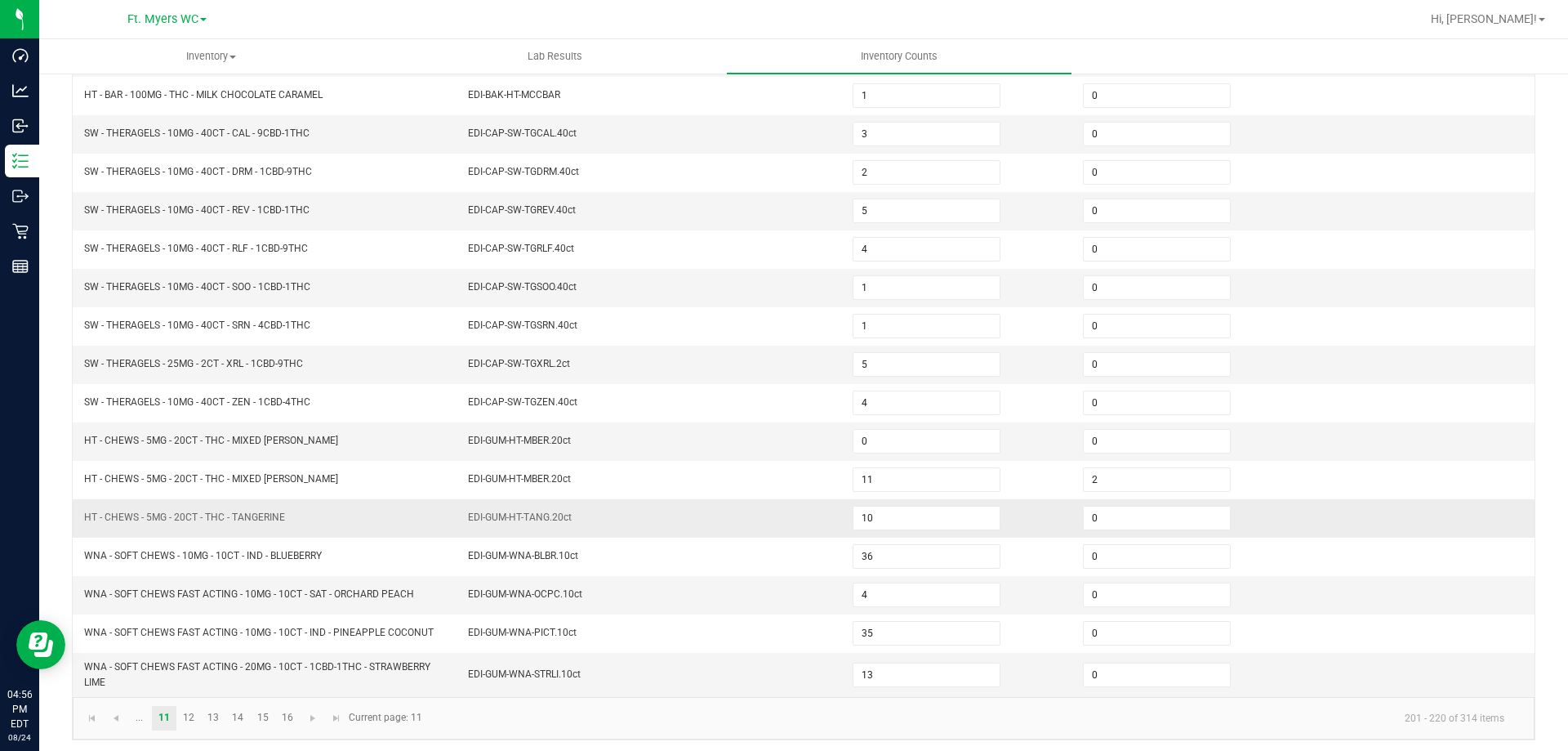
scroll to position [346, 0]
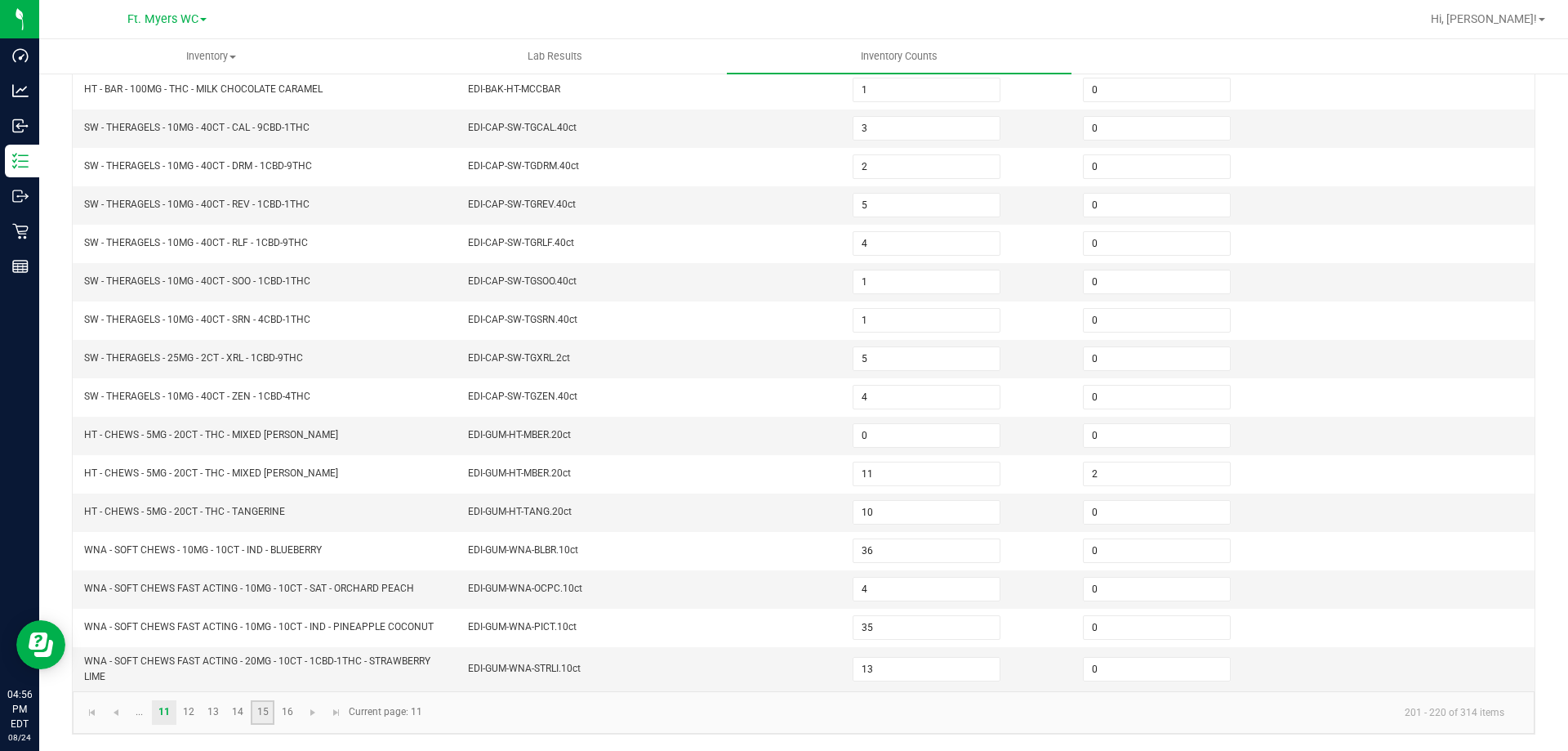
click at [264, 720] on link "15" at bounding box center [262, 711] width 24 height 24
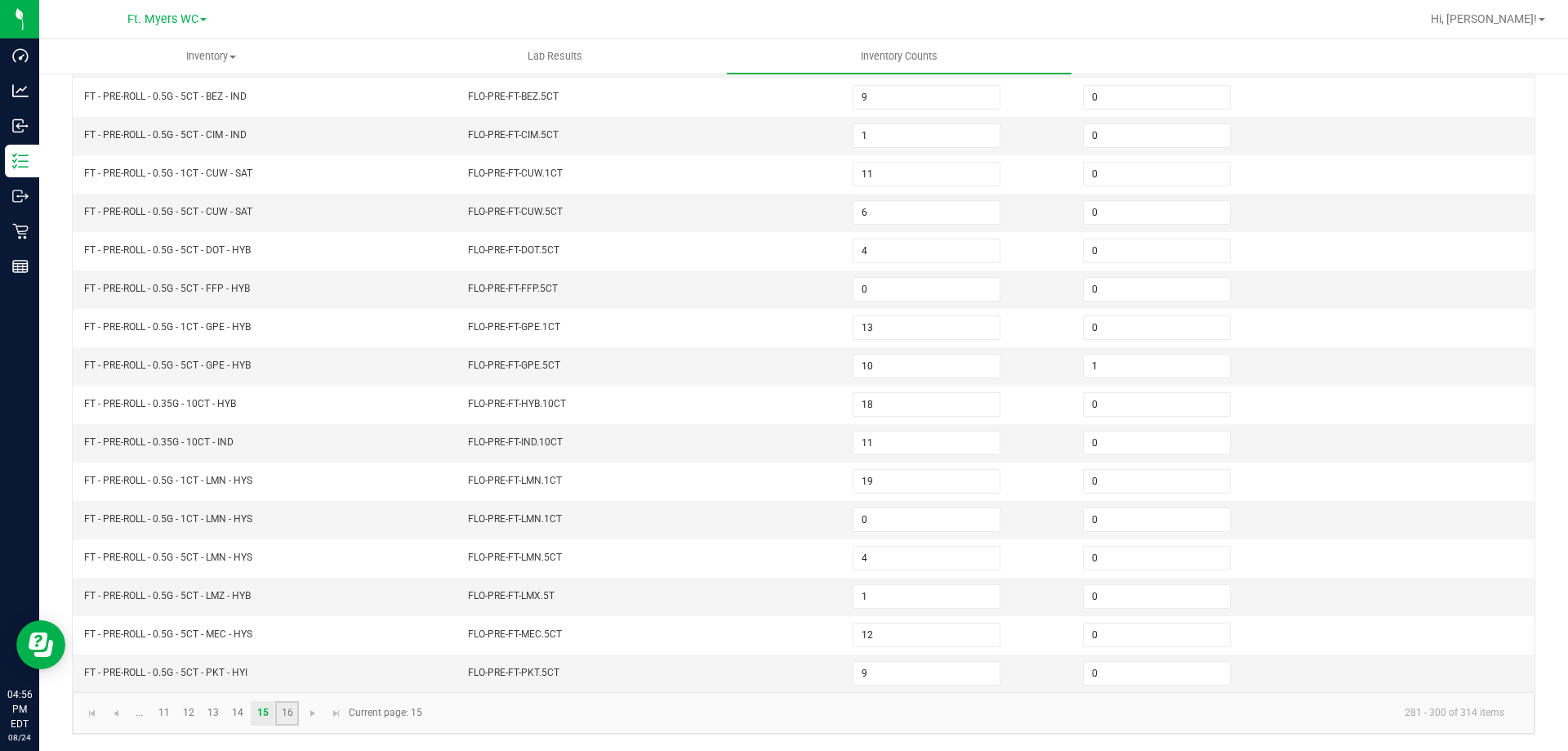
click at [288, 714] on link "16" at bounding box center [287, 712] width 24 height 24
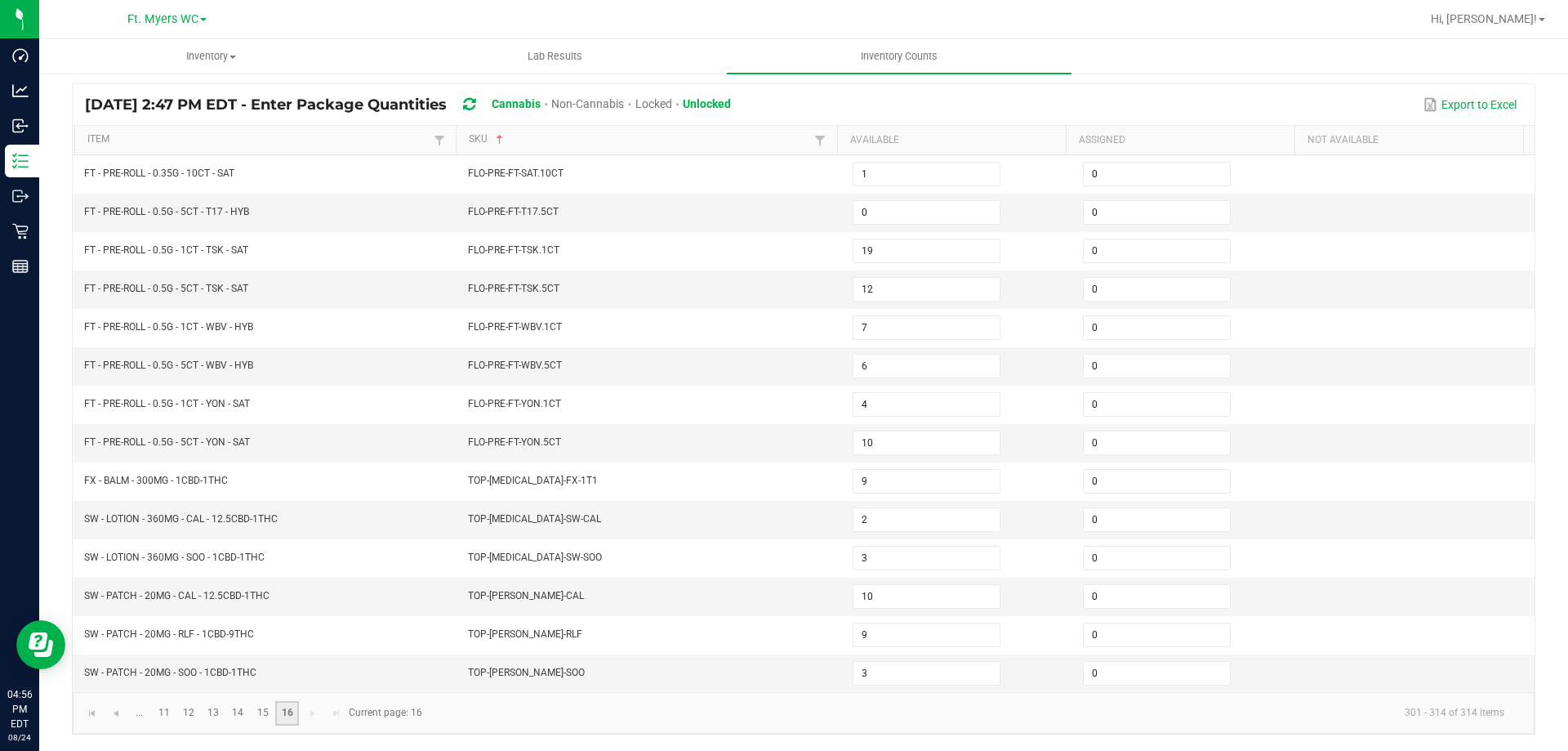
scroll to position [108, 0]
click at [1096, 213] on input "0" at bounding box center [1156, 213] width 146 height 23
click at [257, 708] on link "15" at bounding box center [262, 712] width 24 height 24
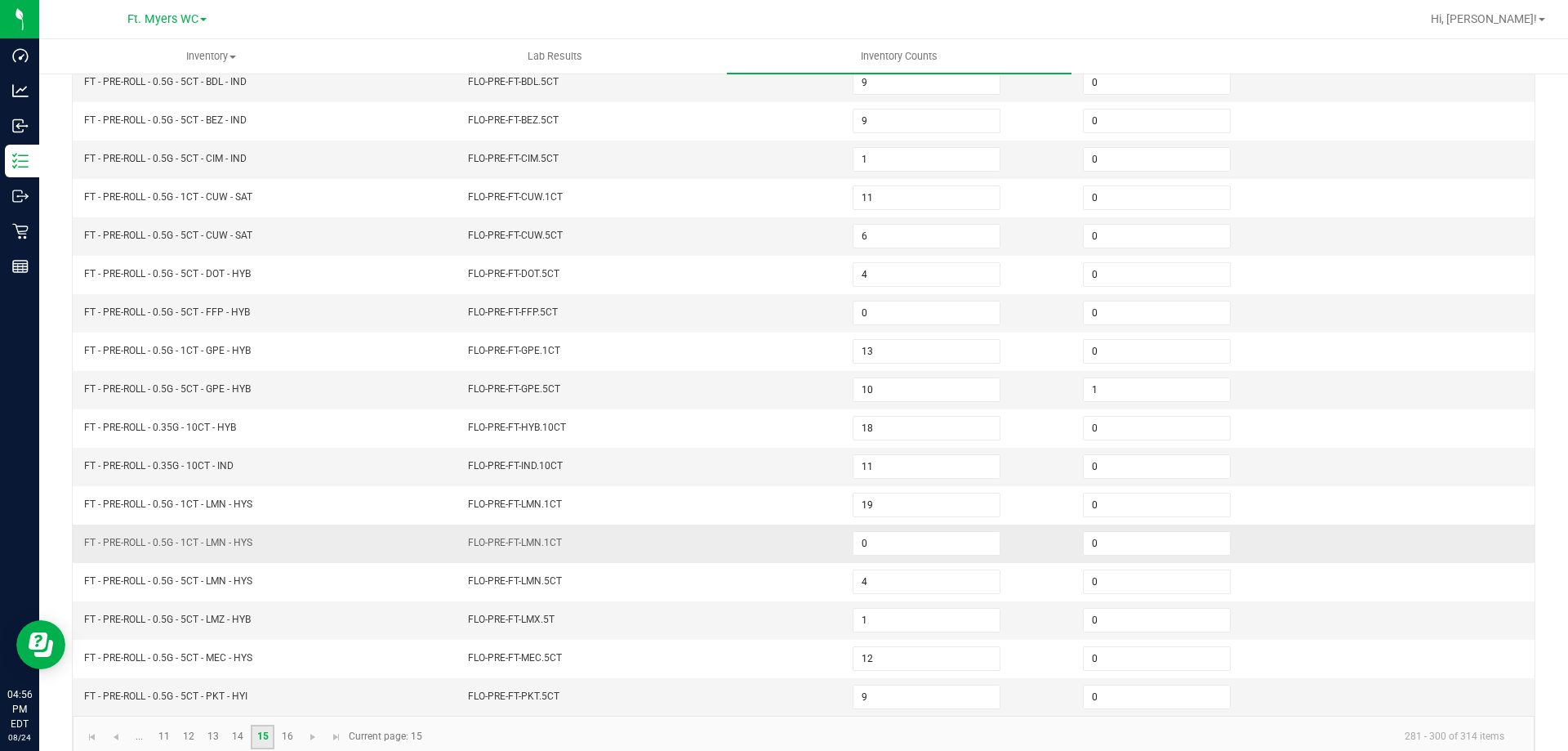
scroll to position [339, 0]
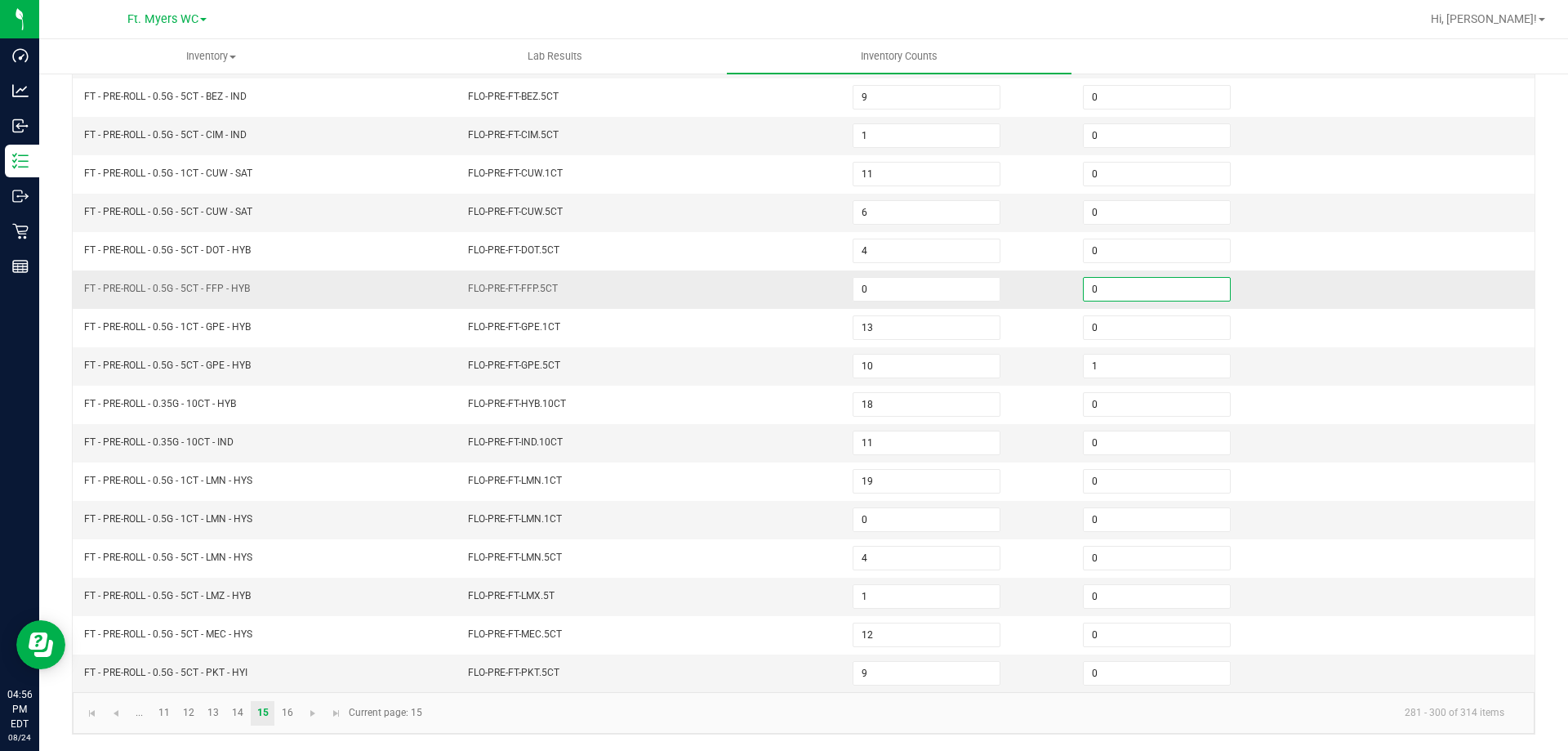
click at [1100, 287] on input "0" at bounding box center [1156, 289] width 146 height 23
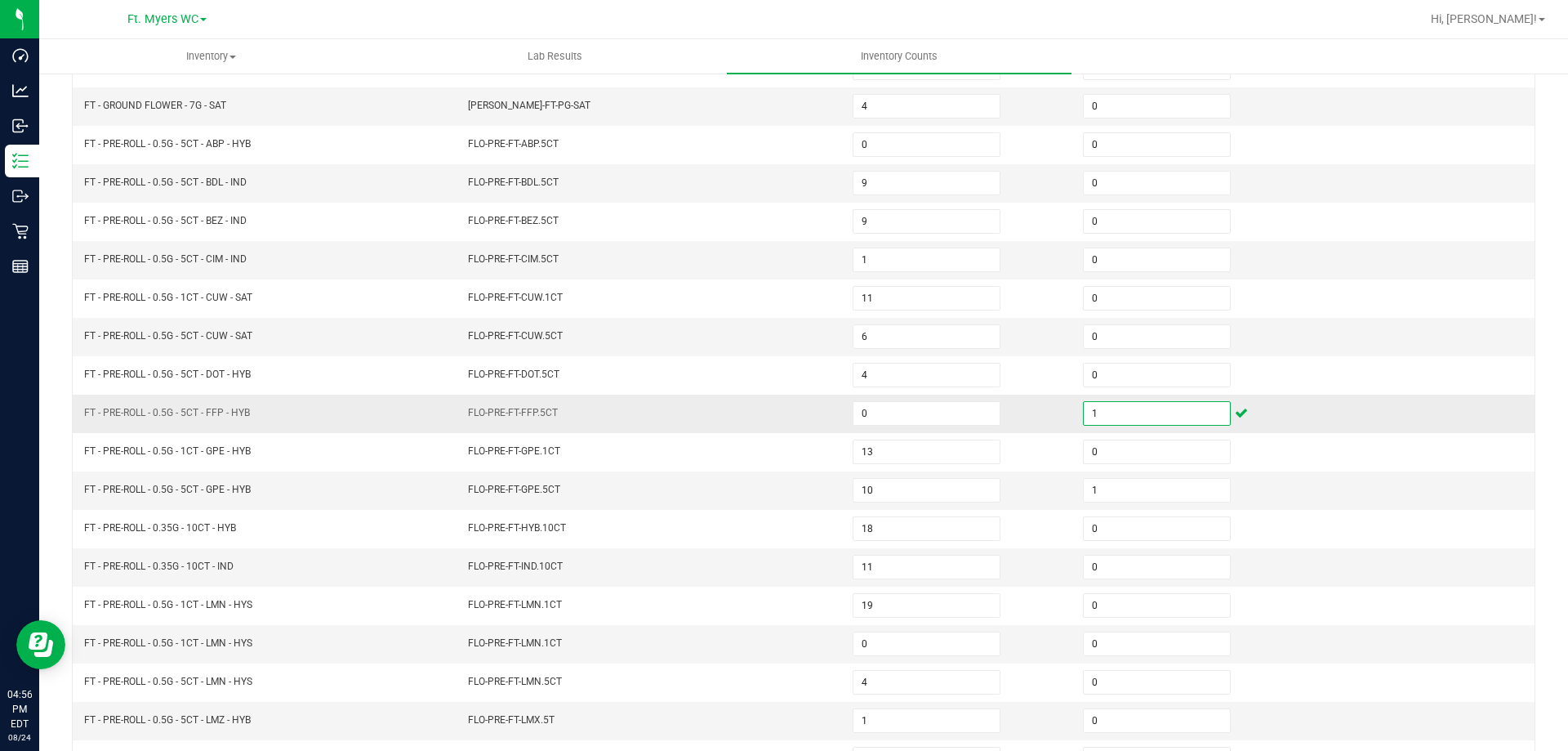
scroll to position [176, 0]
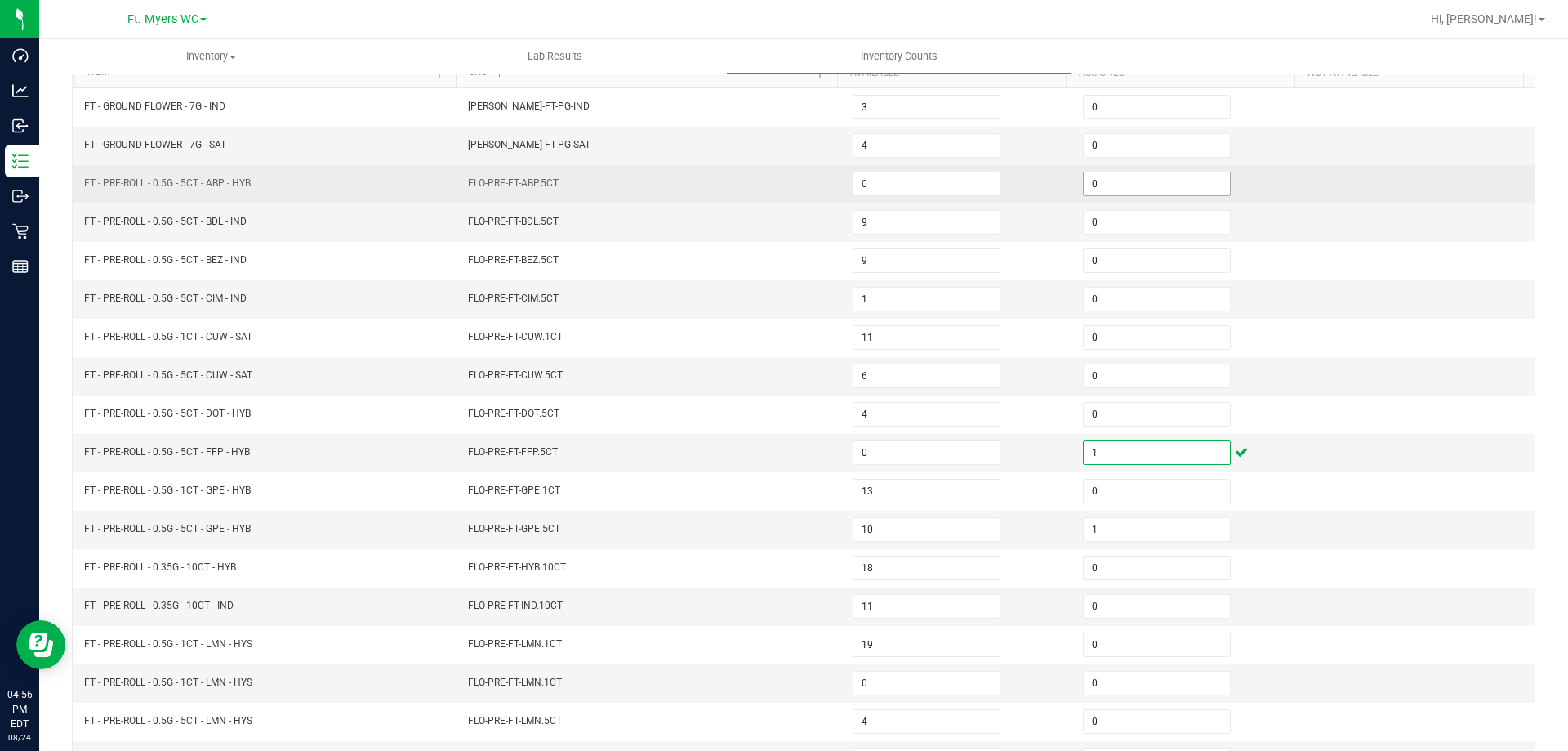
click at [1181, 184] on input "0" at bounding box center [1156, 184] width 146 height 23
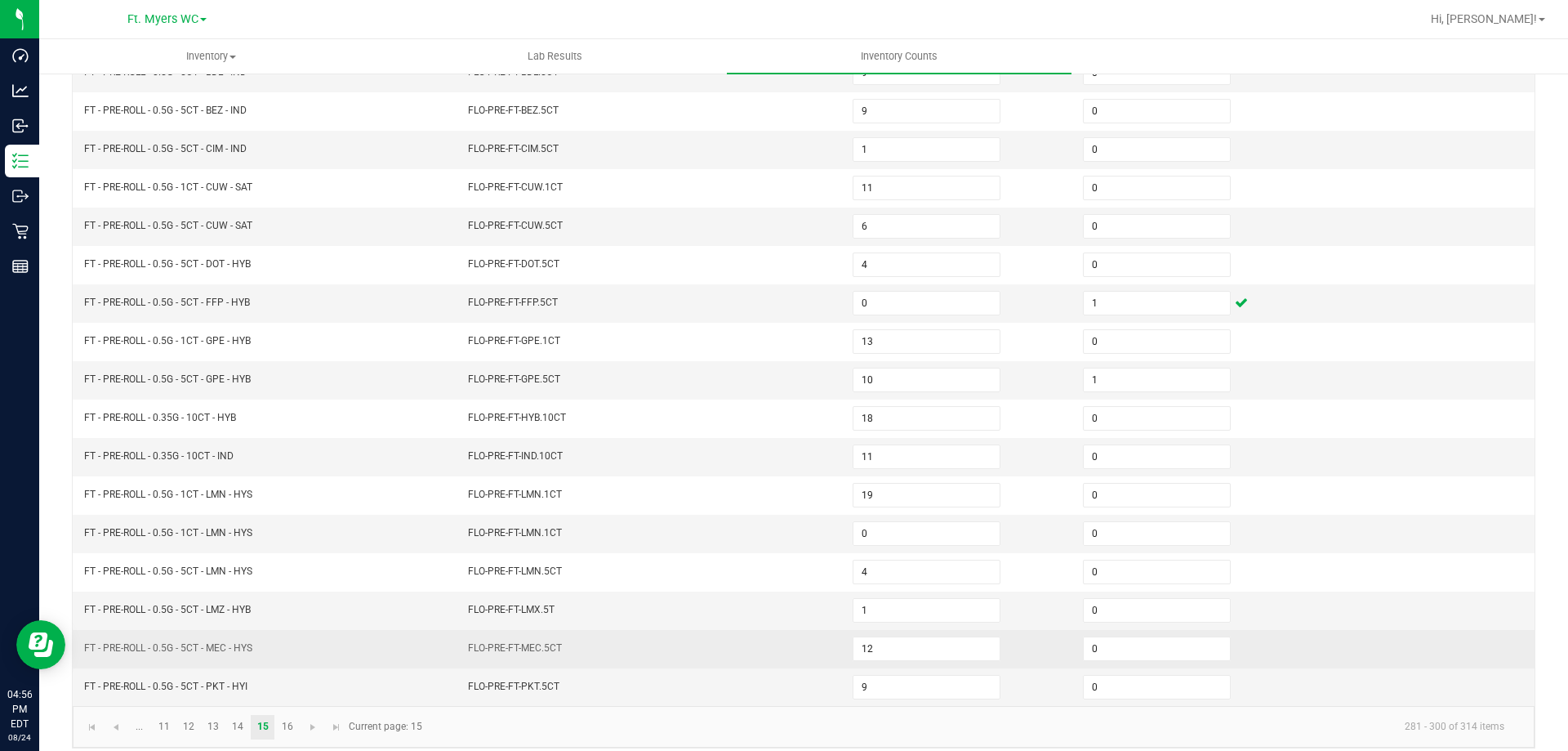
scroll to position [339, 0]
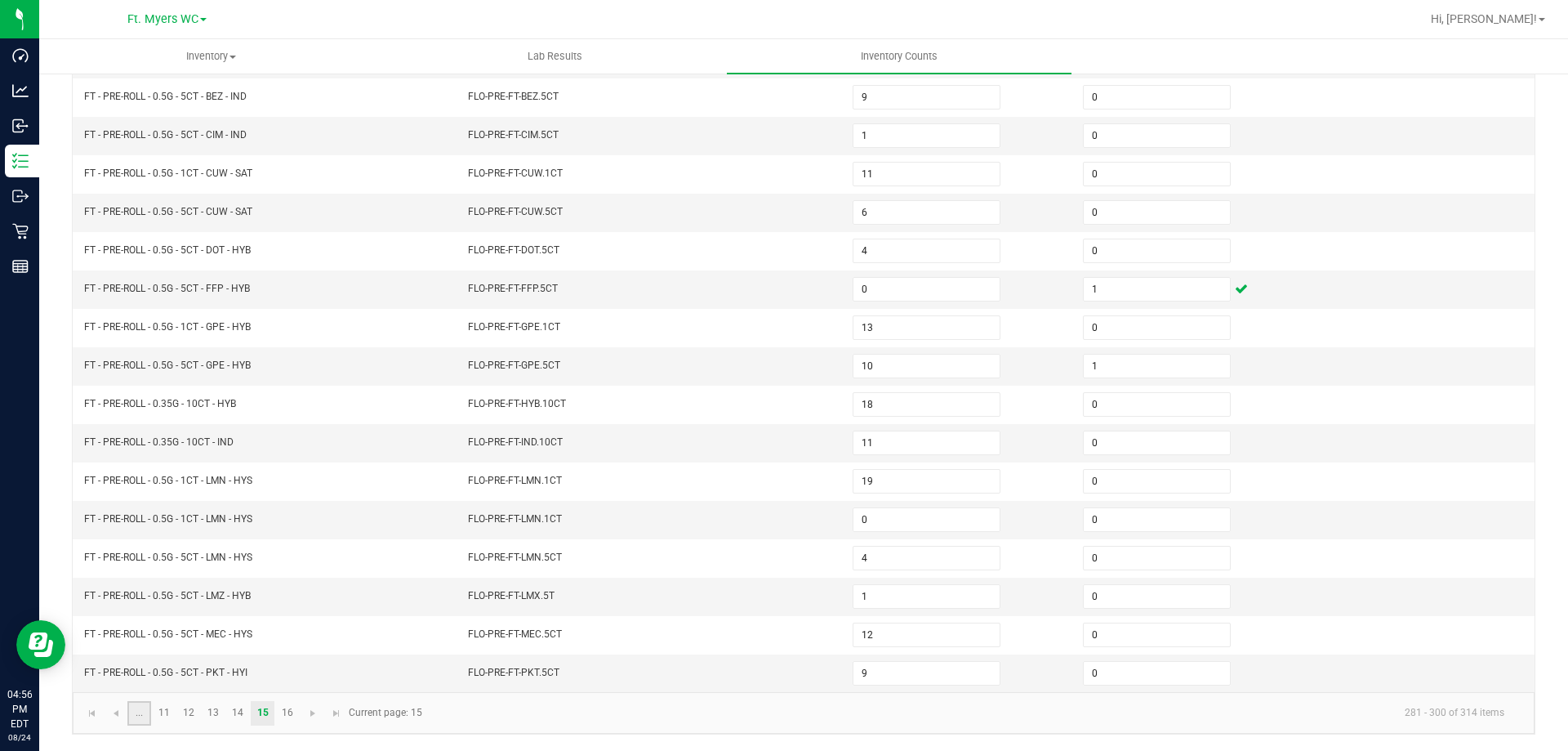
click at [143, 717] on link "..." at bounding box center [139, 712] width 24 height 24
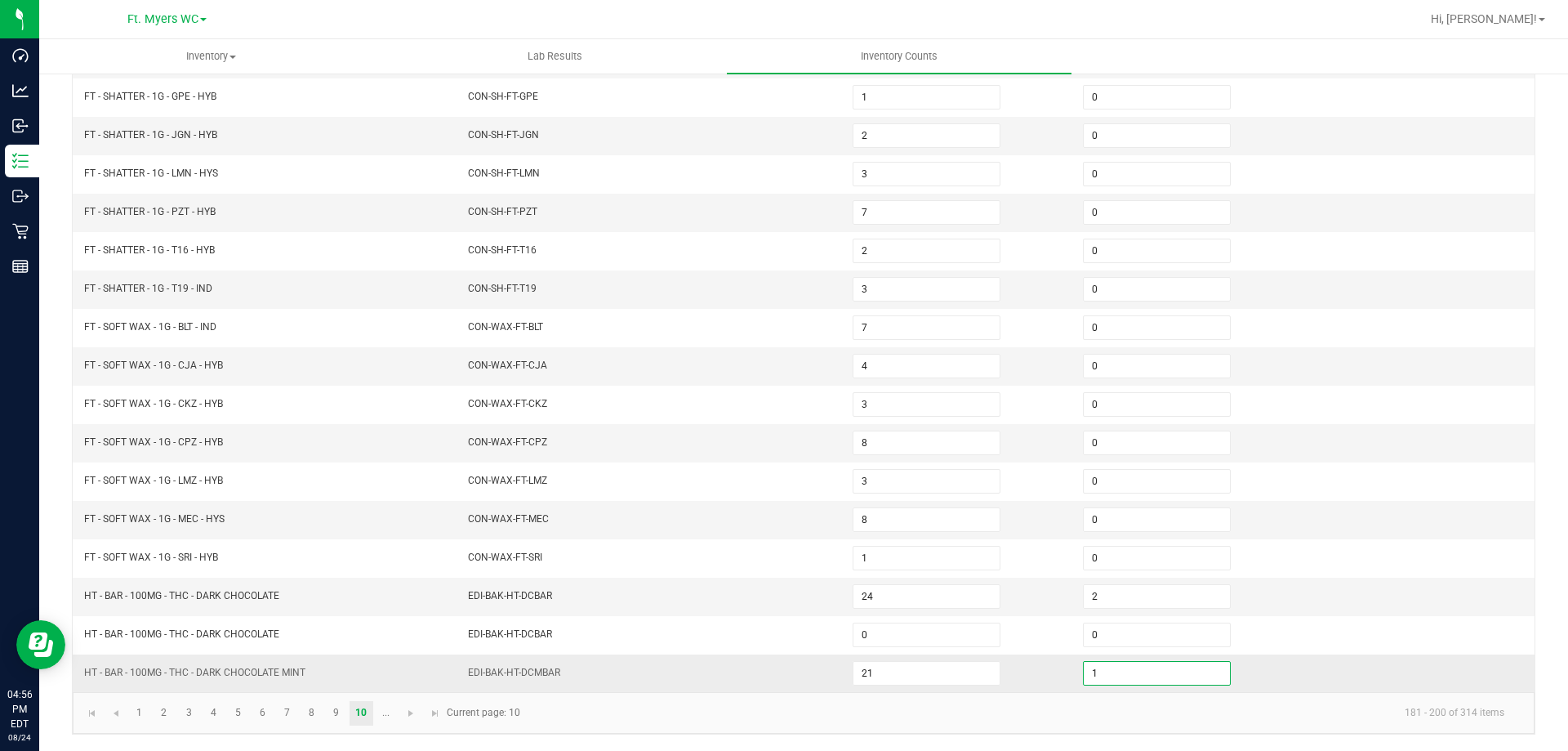
click at [1089, 676] on input "1" at bounding box center [1156, 674] width 146 height 23
click at [401, 718] on link at bounding box center [411, 712] width 24 height 24
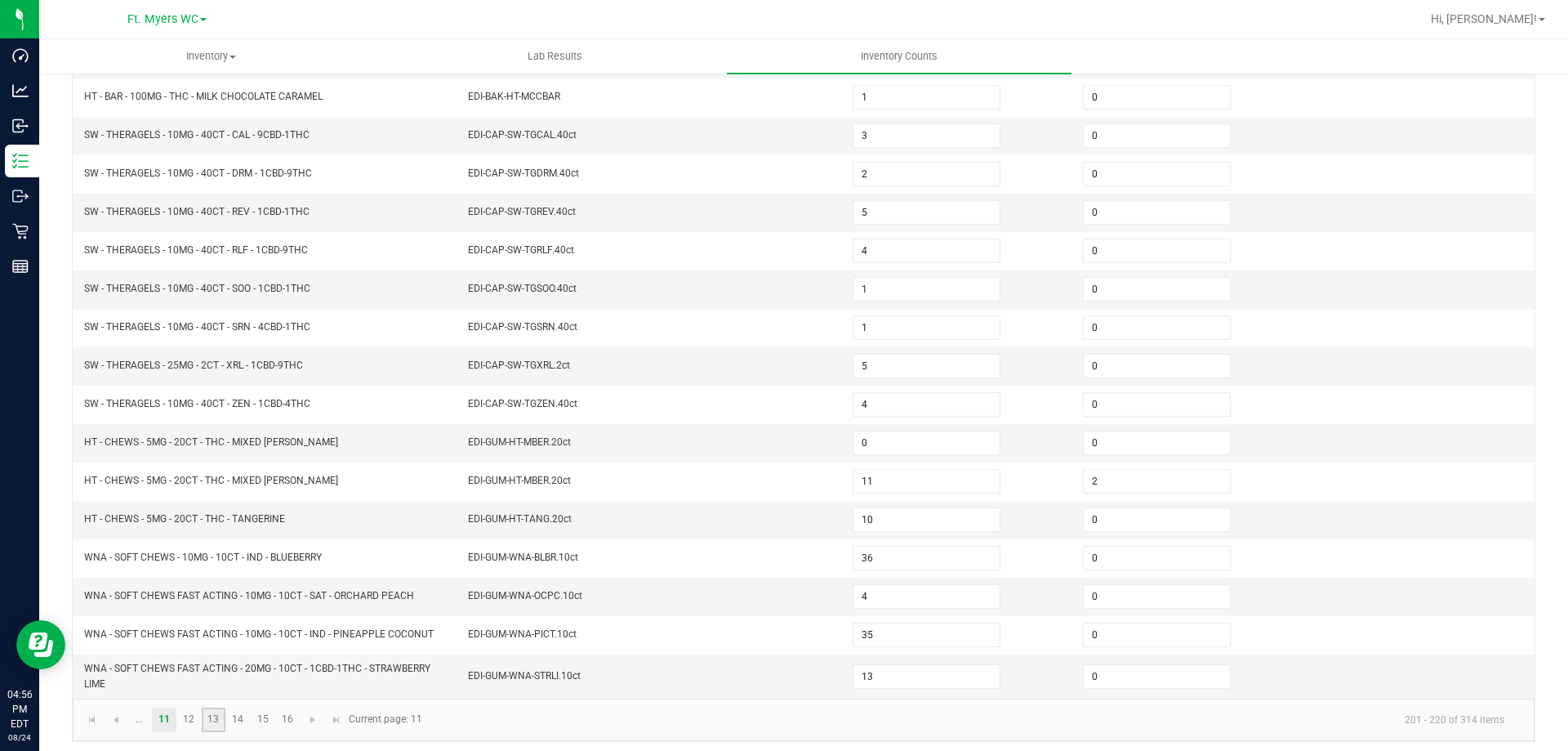
click at [214, 717] on link "13" at bounding box center [214, 719] width 24 height 24
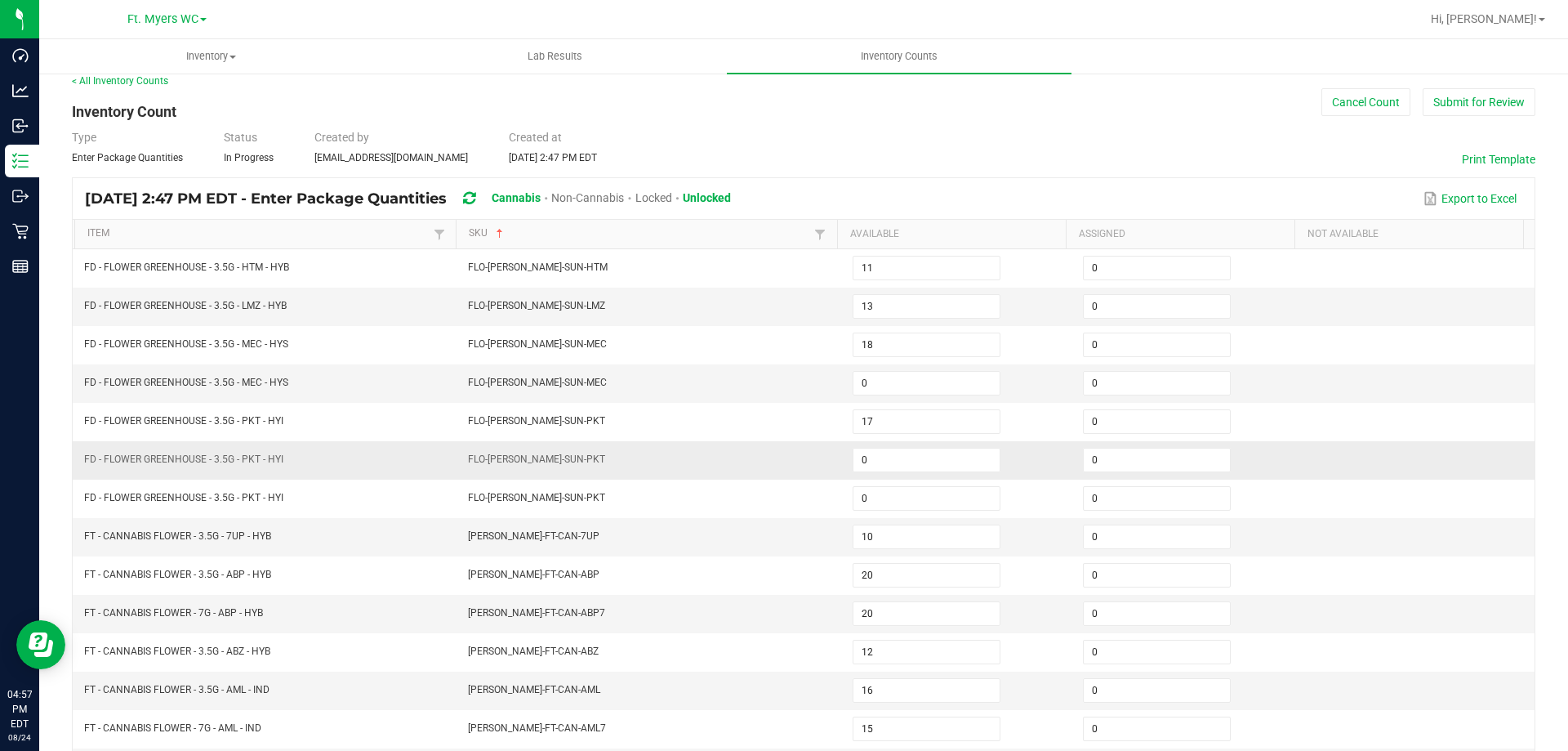
scroll to position [0, 0]
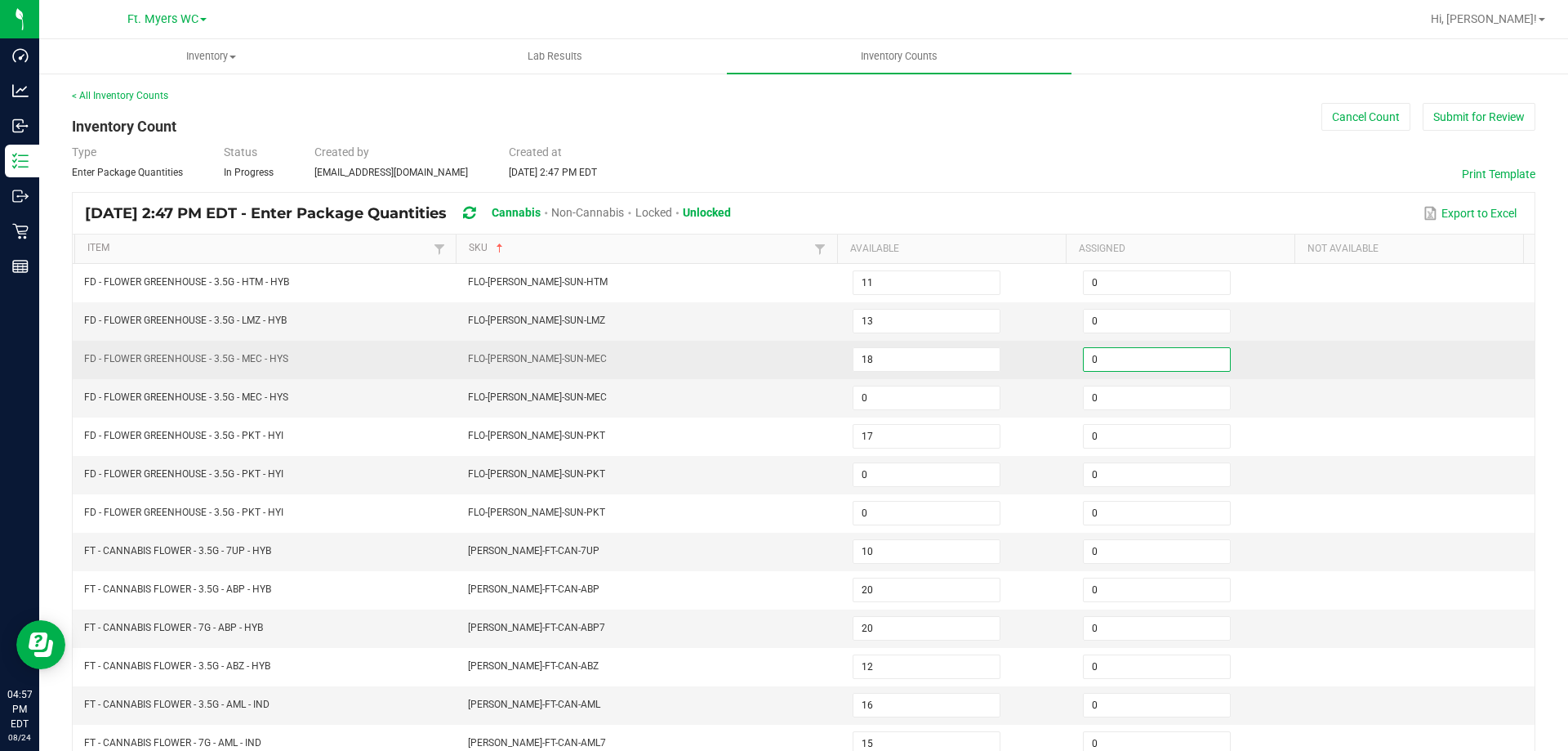
click at [1086, 360] on input "0" at bounding box center [1156, 360] width 146 height 23
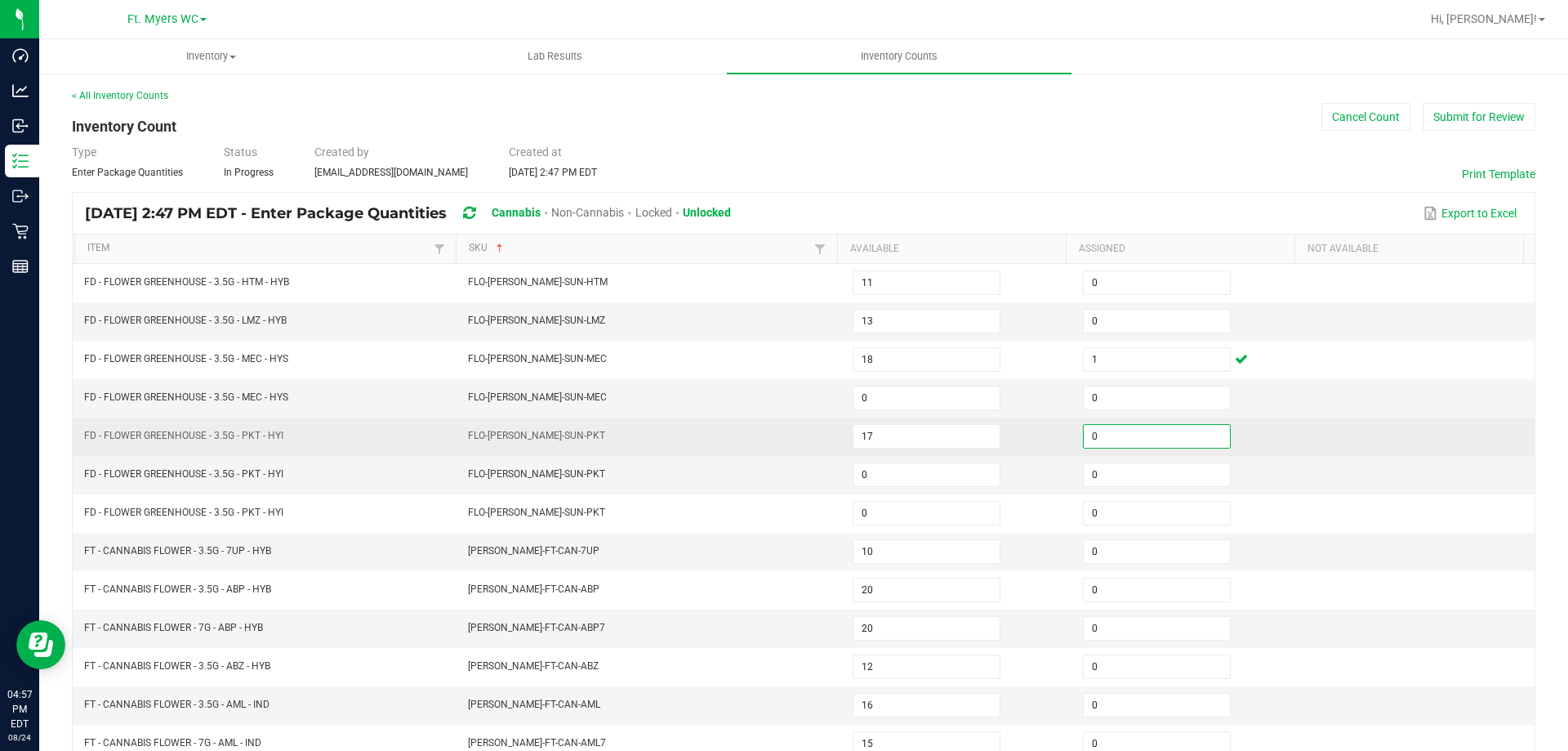
click at [1149, 435] on input "0" at bounding box center [1156, 436] width 146 height 23
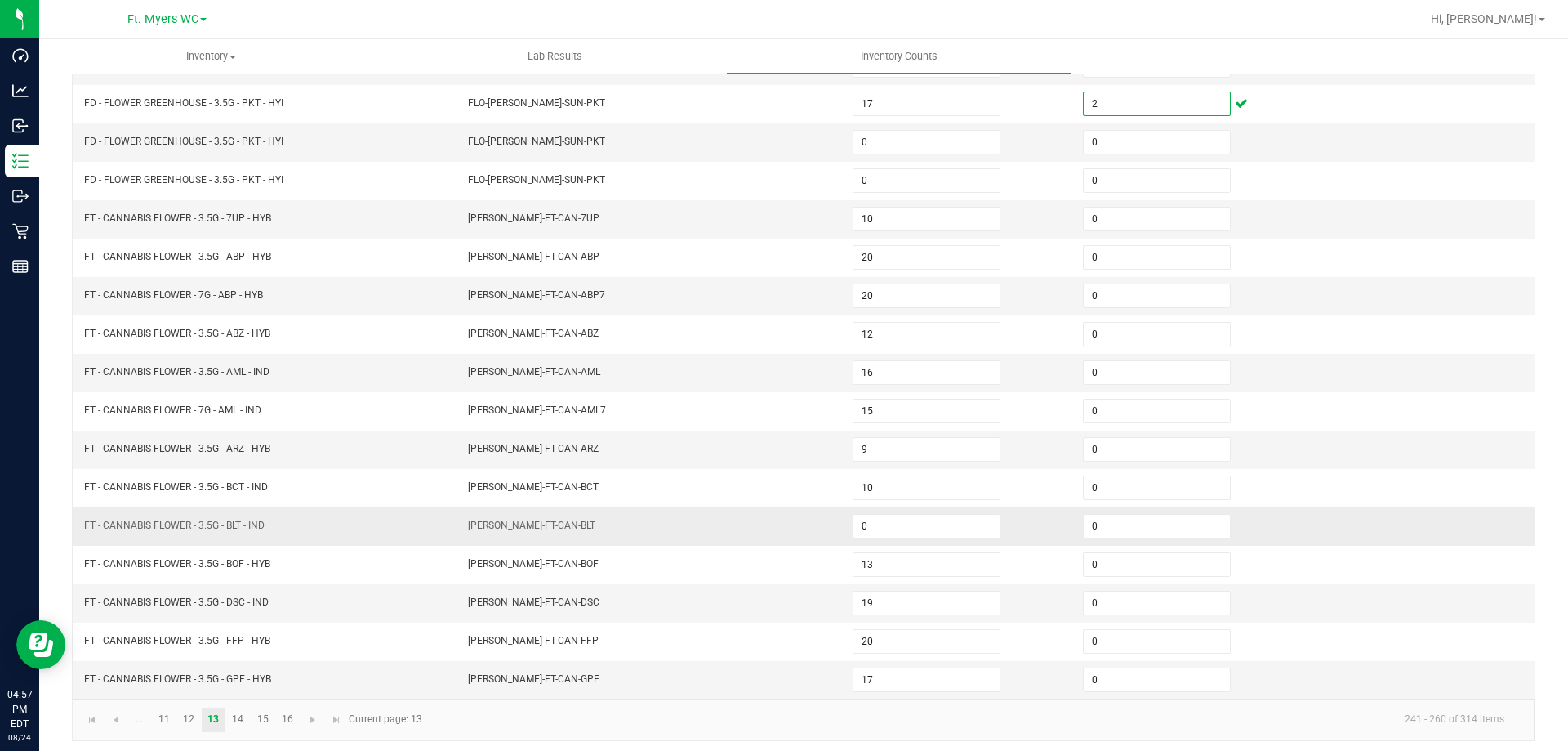
scroll to position [339, 0]
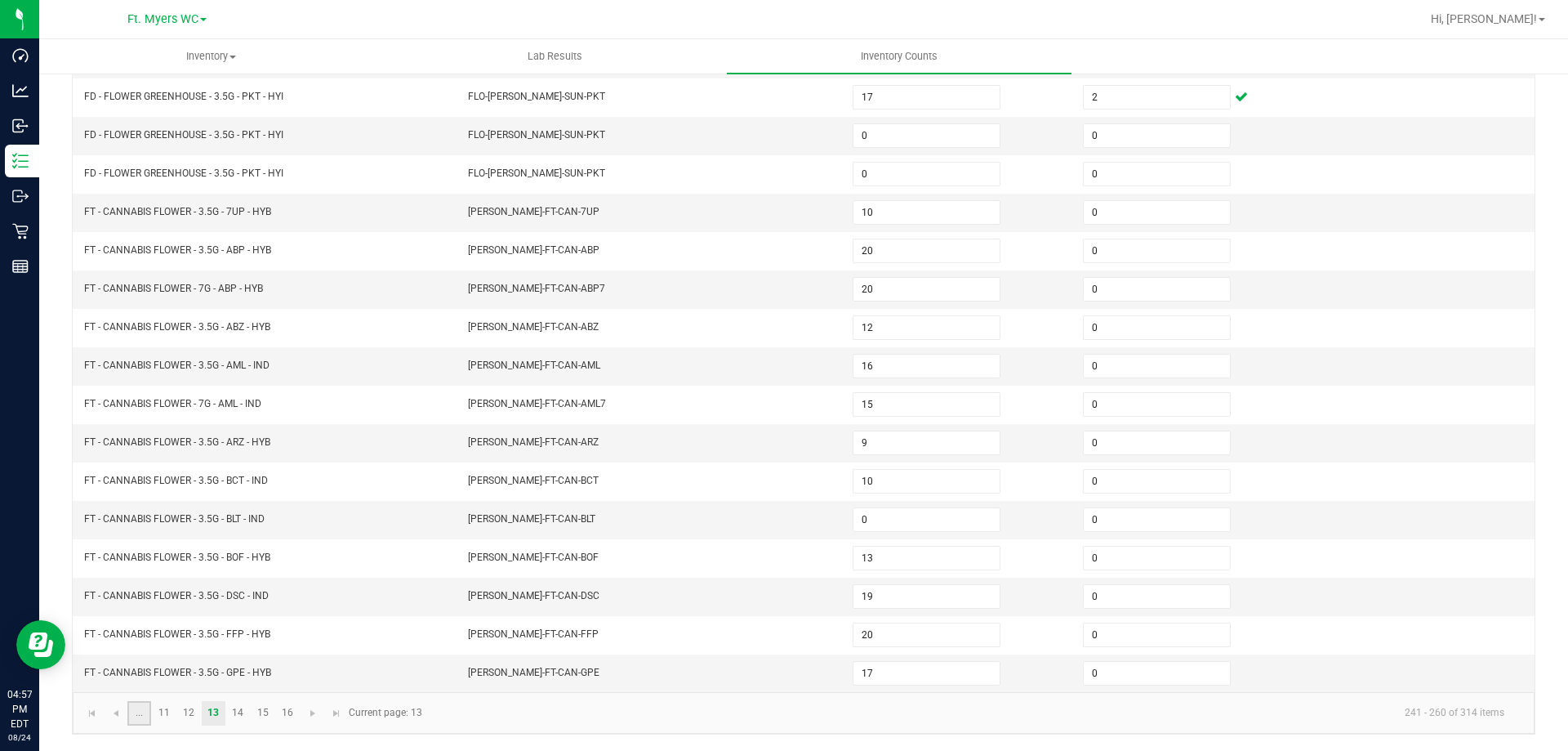
click at [142, 715] on link "..." at bounding box center [139, 712] width 24 height 24
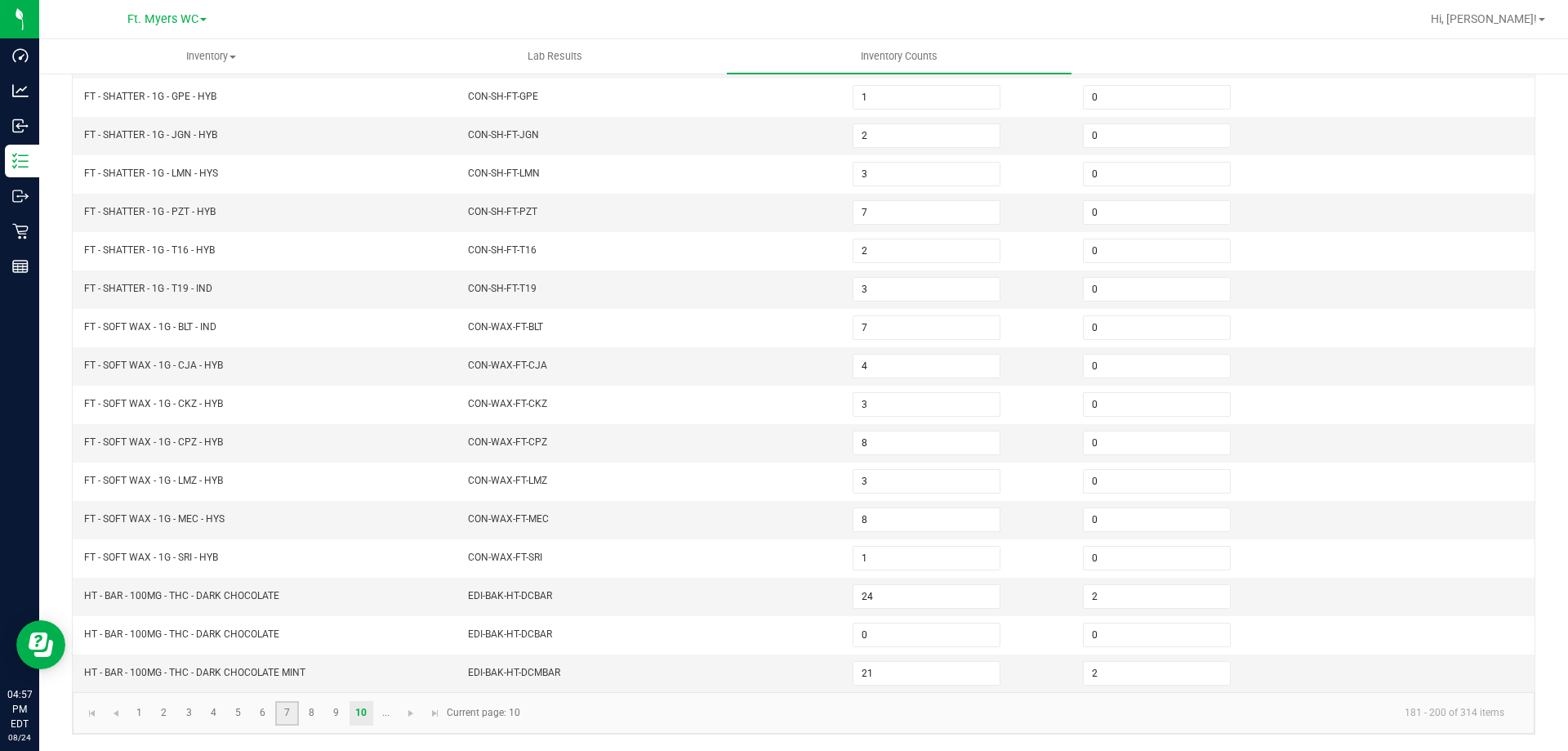
click at [291, 716] on link "7" at bounding box center [287, 712] width 24 height 24
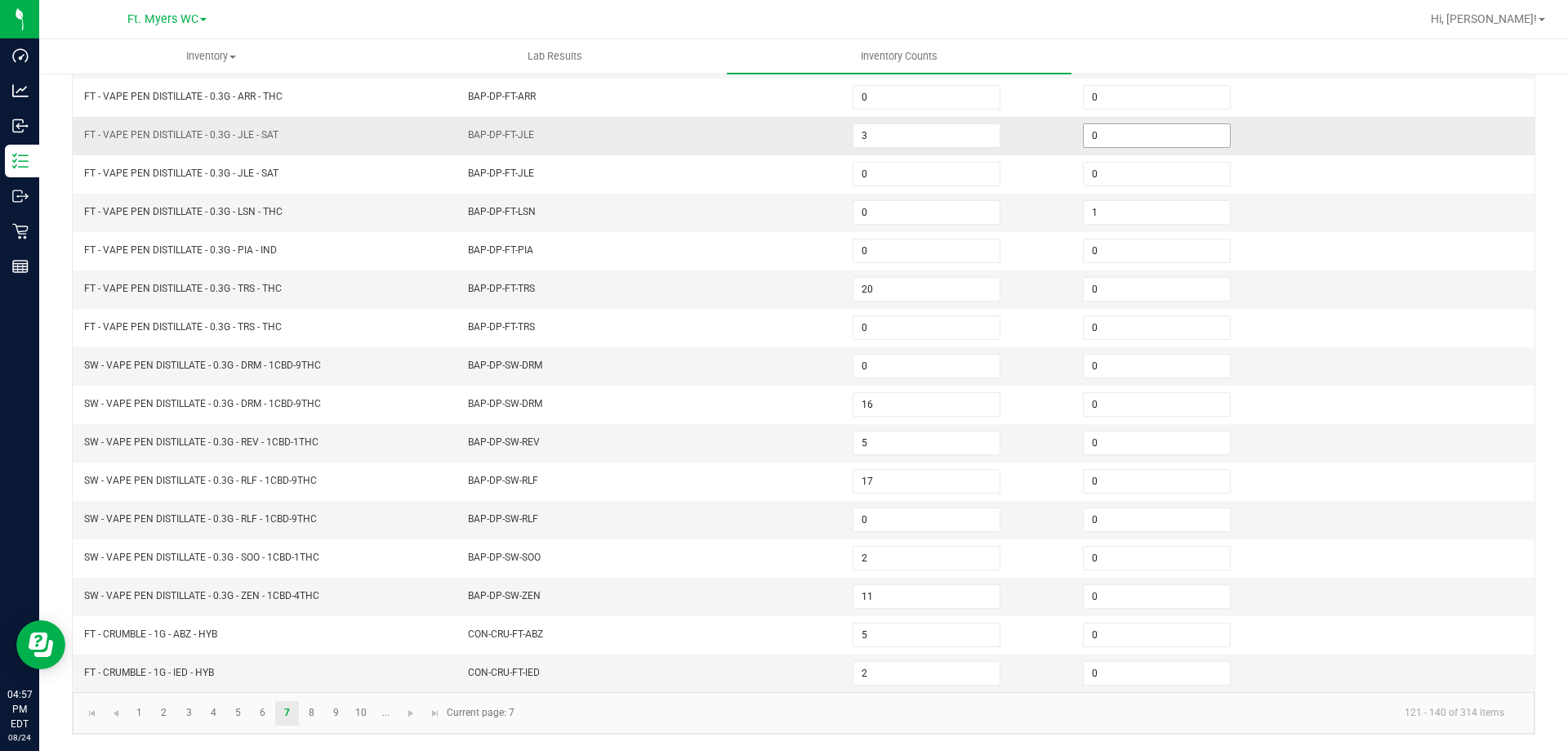
click at [1129, 129] on input "0" at bounding box center [1156, 135] width 146 height 23
click at [385, 716] on link "..." at bounding box center [385, 712] width 24 height 24
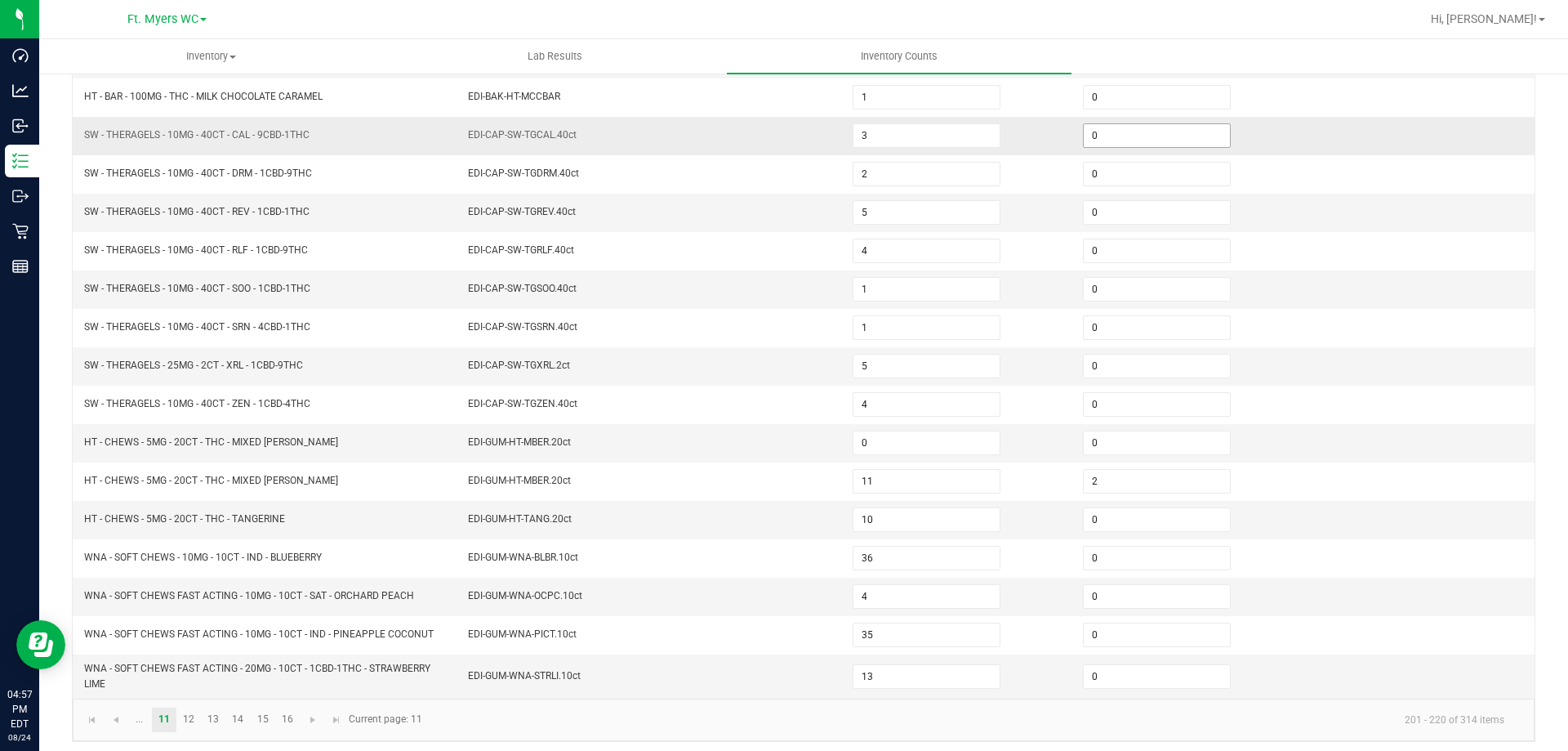
click at [1099, 139] on input "0" at bounding box center [1156, 135] width 146 height 23
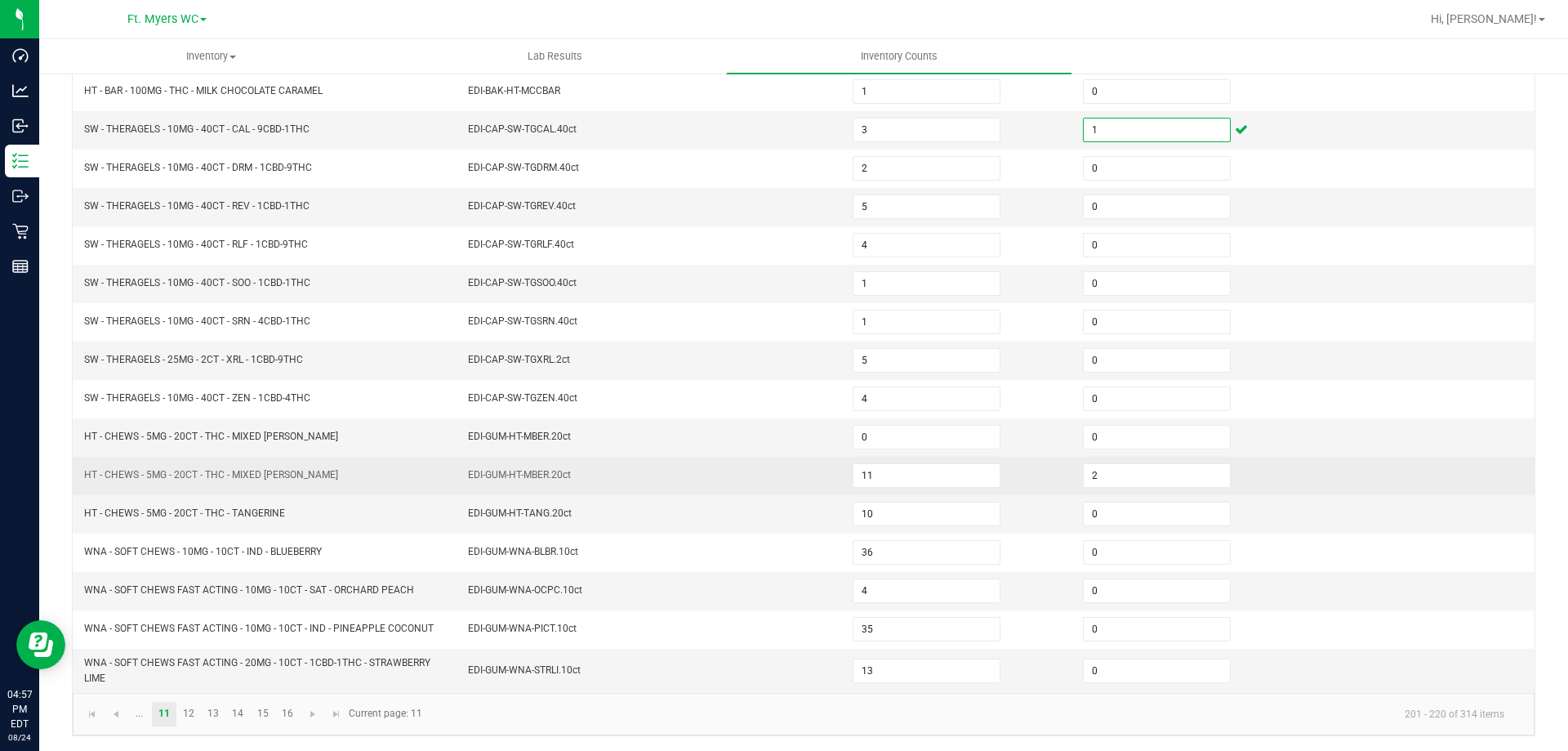
scroll to position [346, 0]
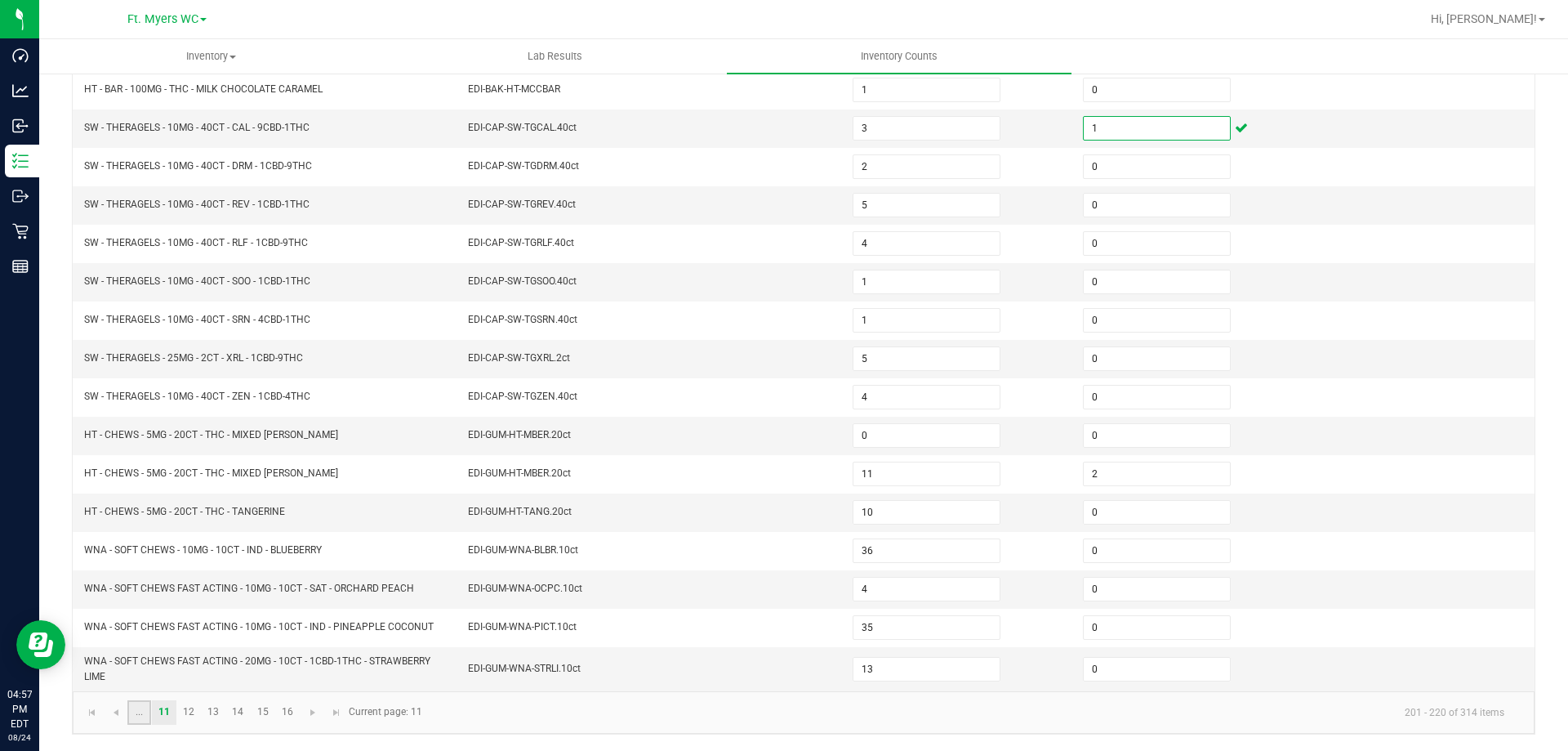
click at [129, 714] on link "..." at bounding box center [139, 711] width 24 height 24
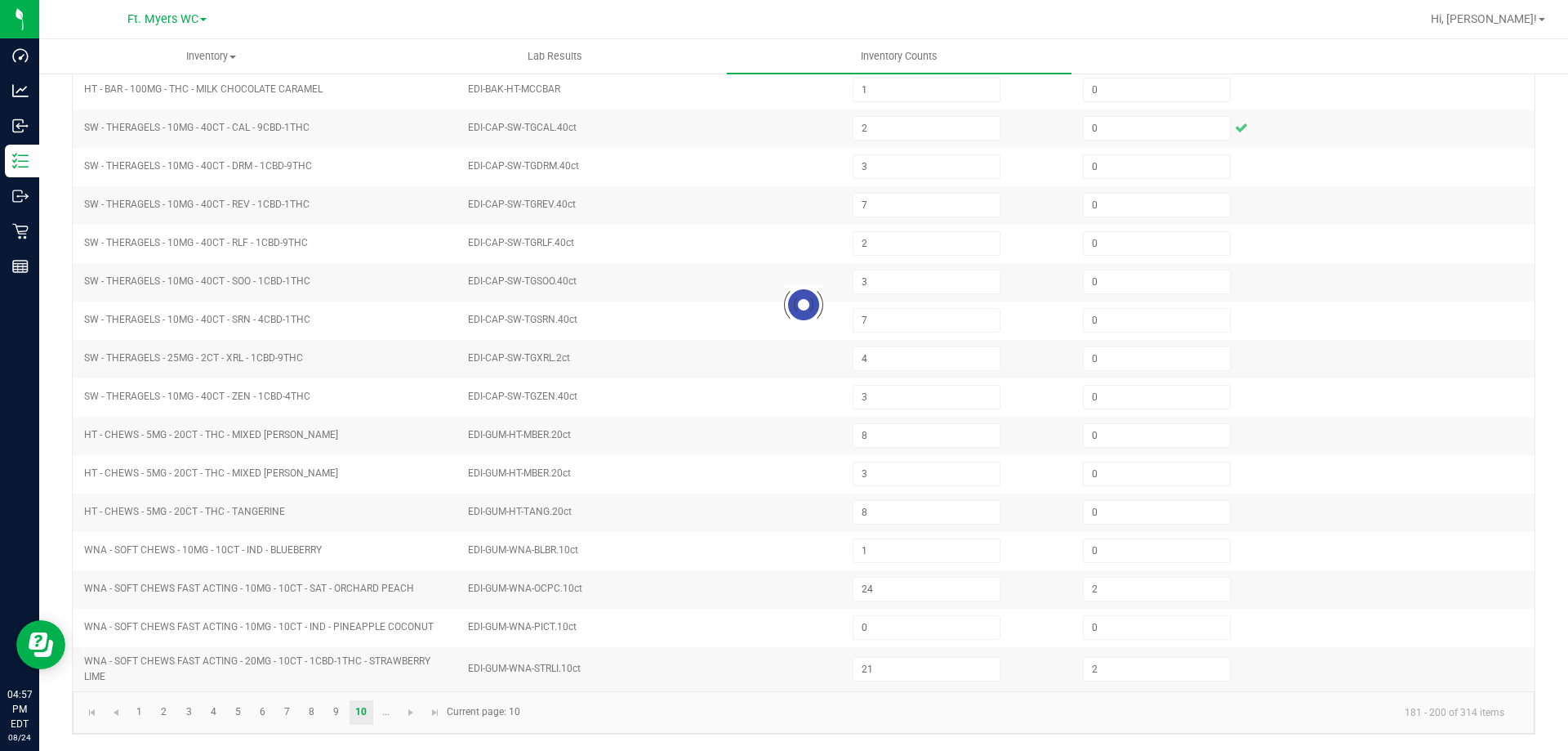
scroll to position [339, 0]
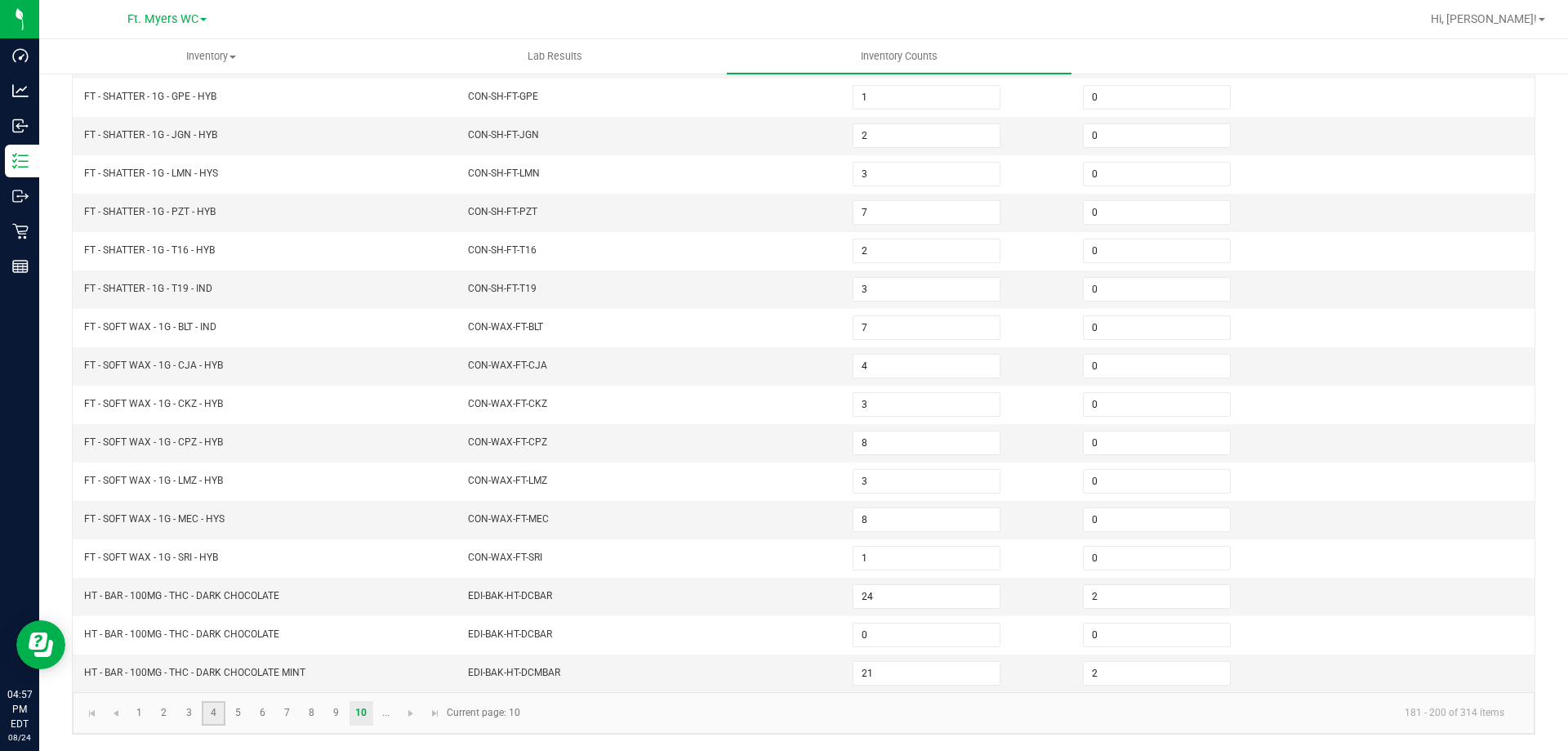
click at [222, 708] on link "4" at bounding box center [214, 712] width 24 height 24
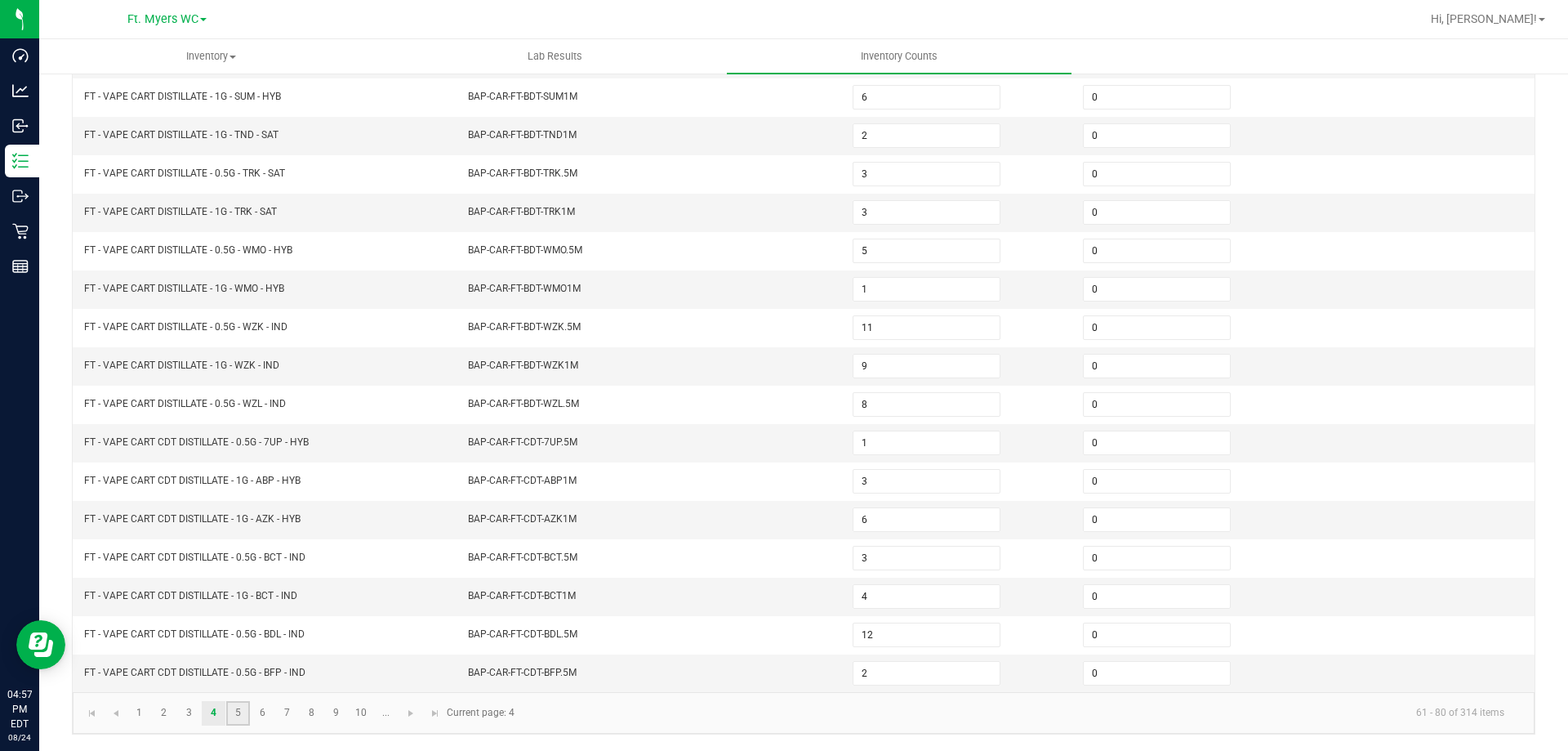
click at [247, 712] on link "5" at bounding box center [238, 712] width 24 height 24
click at [261, 712] on link "6" at bounding box center [262, 712] width 24 height 24
click at [244, 714] on link "5" at bounding box center [238, 712] width 24 height 24
click at [268, 709] on link "6" at bounding box center [262, 712] width 24 height 24
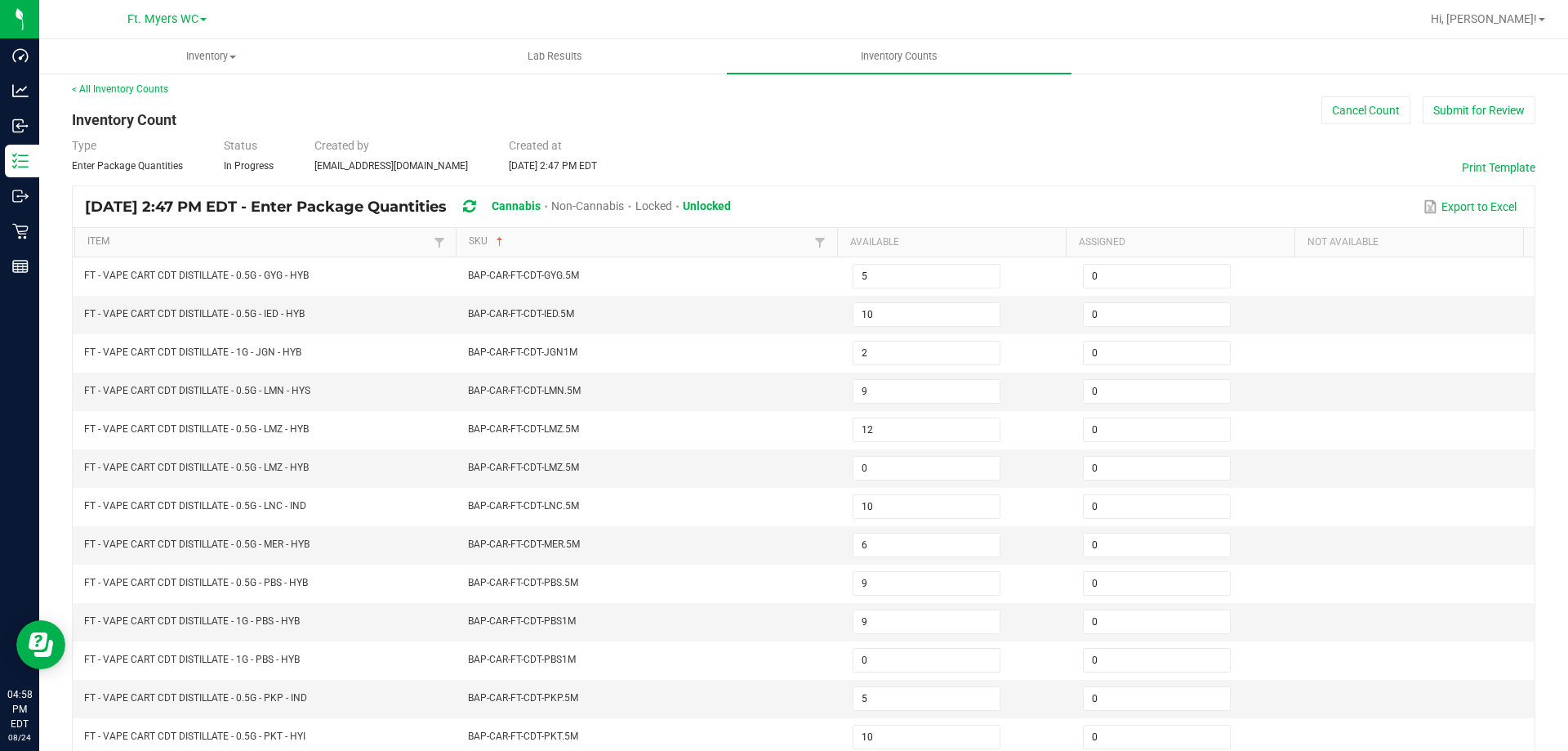
scroll to position [0, 0]
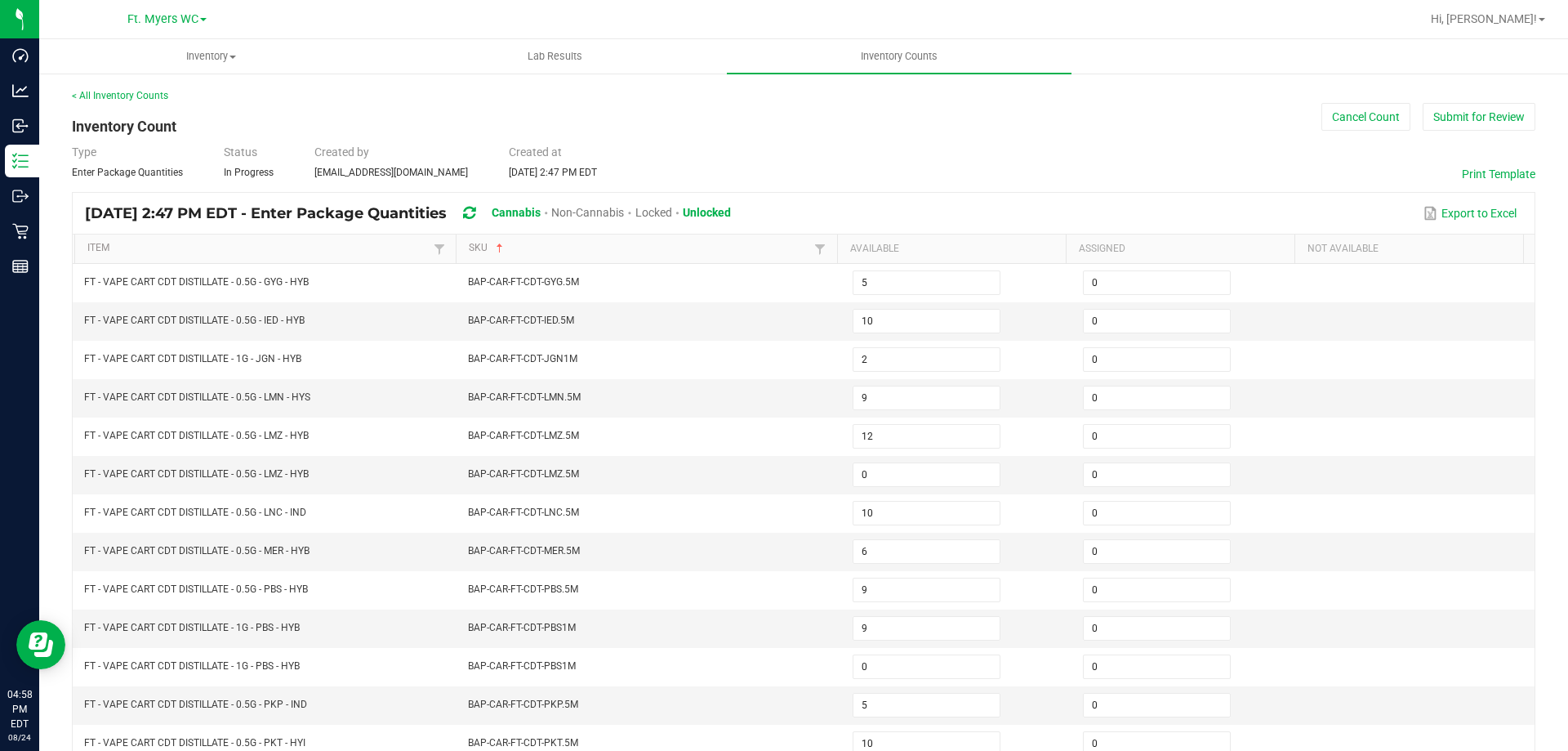
click at [300, 241] on th "Item" at bounding box center [265, 249] width 382 height 29
click at [214, 253] on link "Item" at bounding box center [257, 248] width 341 height 14
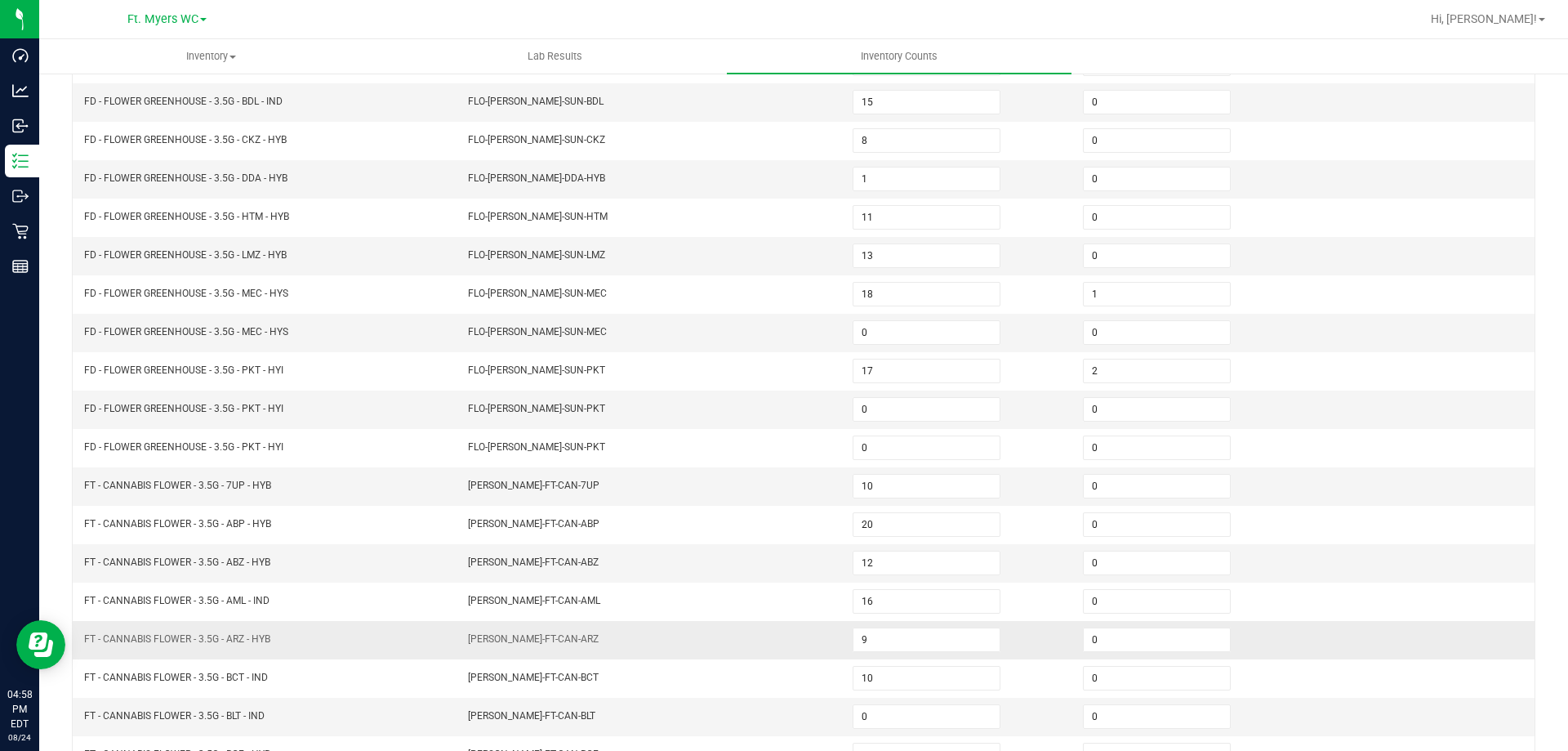
scroll to position [339, 0]
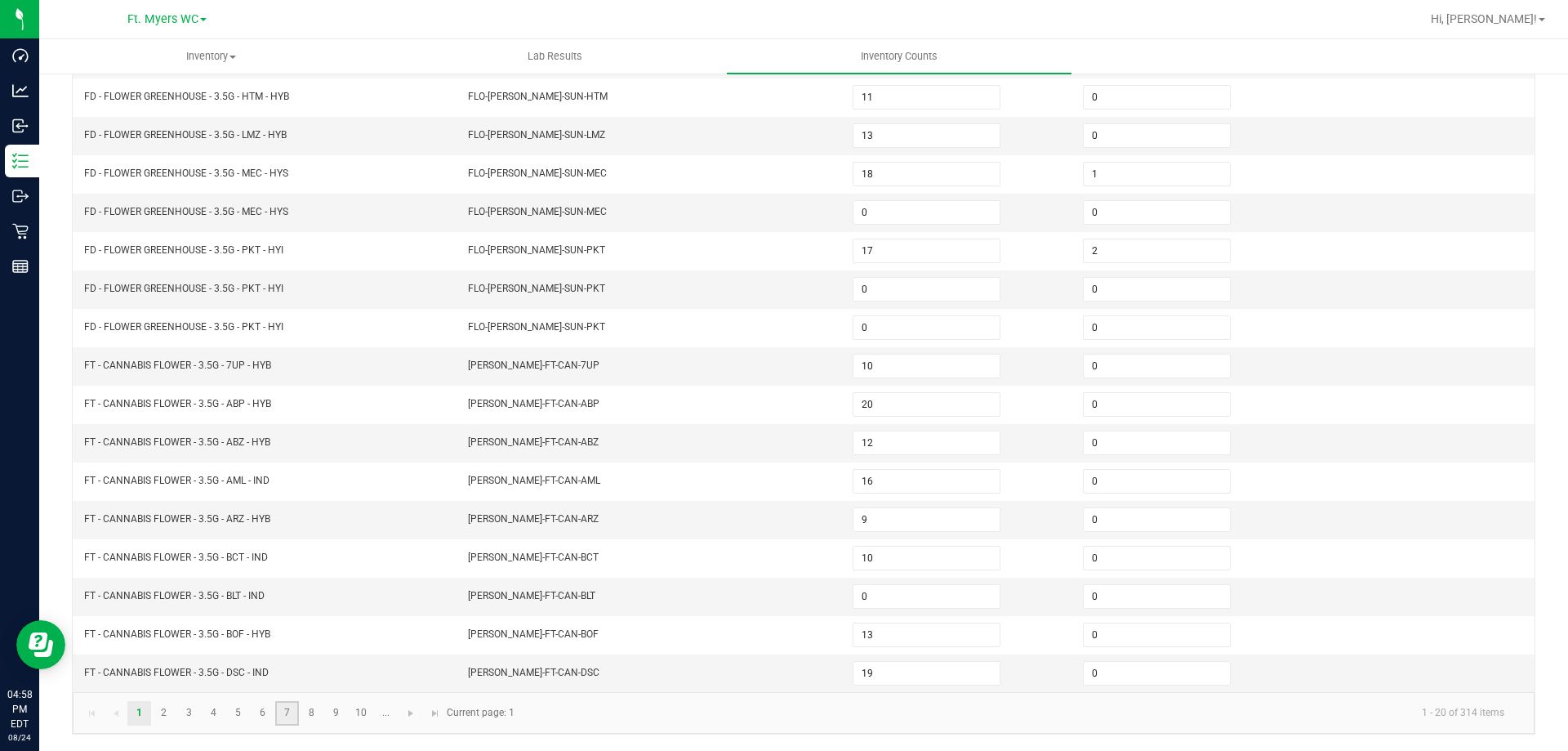
click at [280, 705] on link "7" at bounding box center [287, 712] width 24 height 24
click at [310, 719] on link "8" at bounding box center [311, 712] width 24 height 24
click at [335, 713] on link "9" at bounding box center [336, 712] width 24 height 24
click at [314, 708] on link "8" at bounding box center [311, 712] width 24 height 24
click at [370, 708] on link "10" at bounding box center [361, 712] width 24 height 24
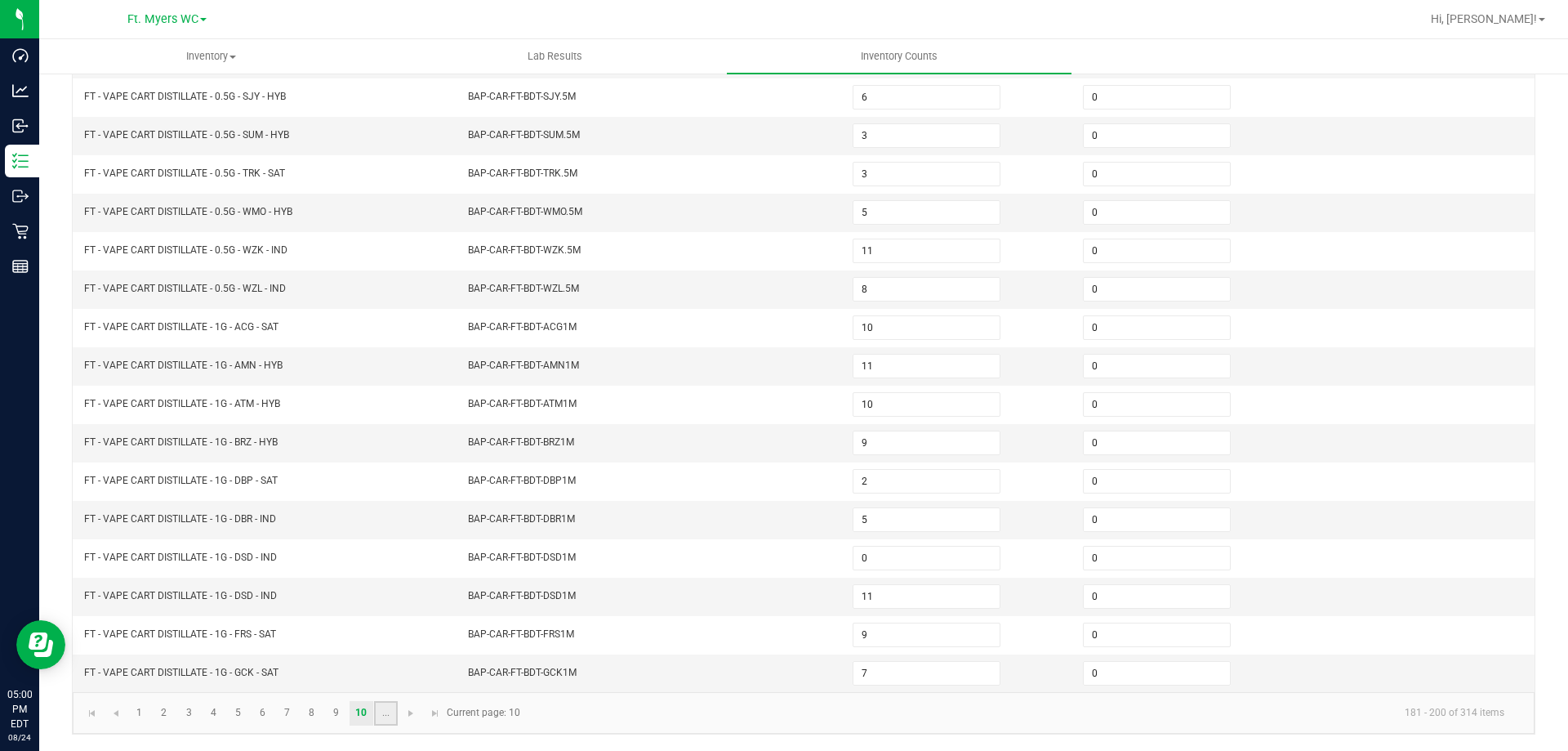
click at [383, 715] on link "..." at bounding box center [385, 712] width 24 height 24
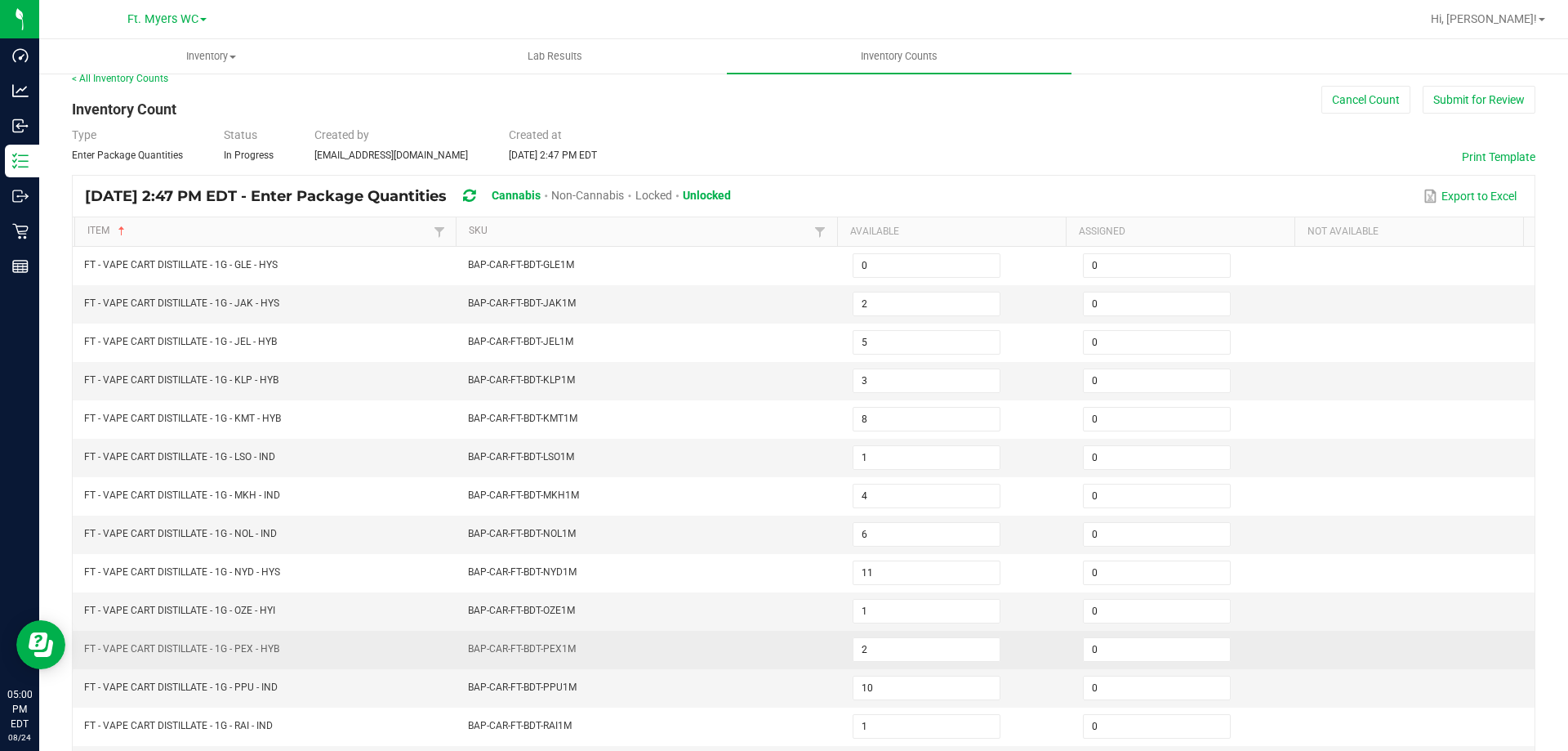
scroll to position [0, 0]
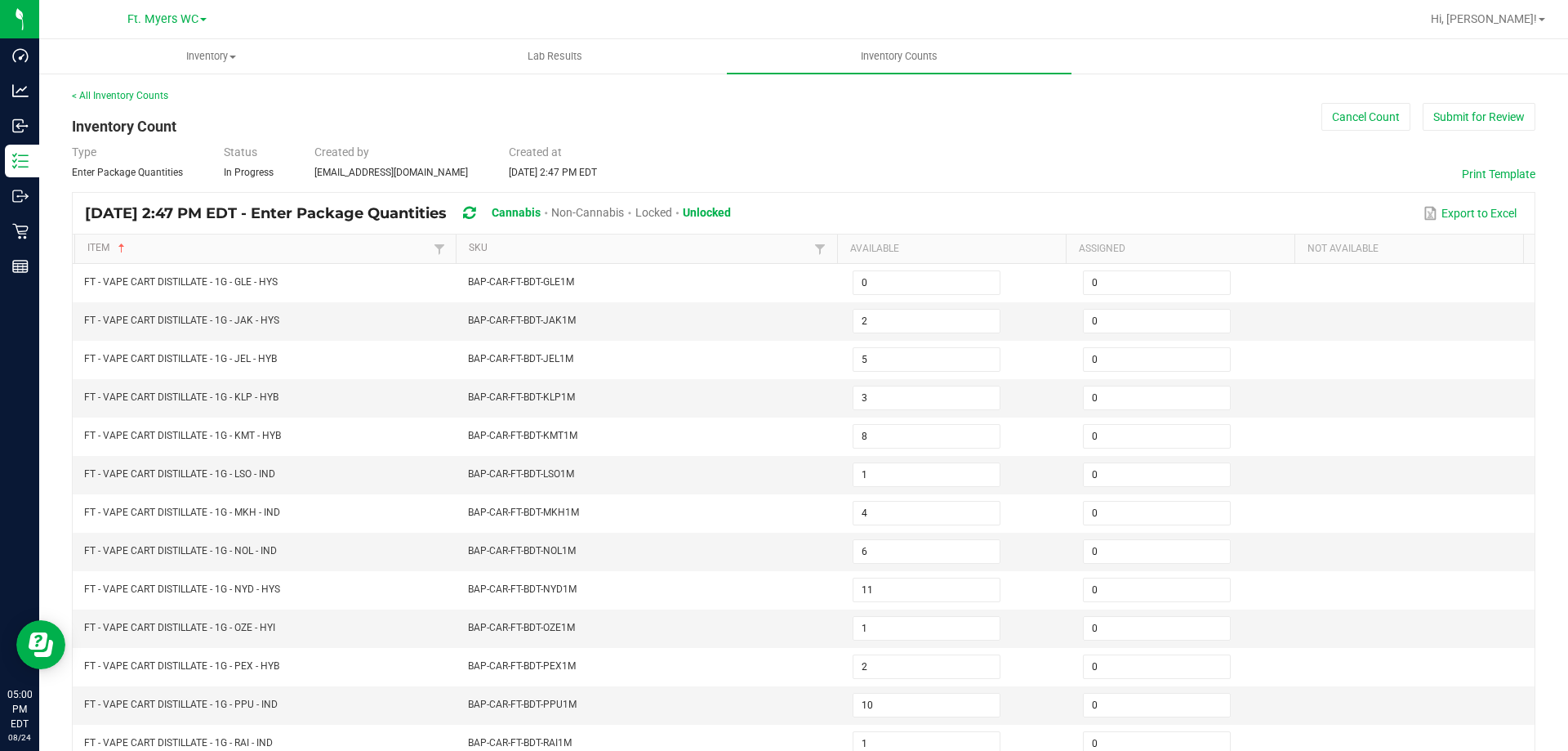
click at [520, 239] on th "SKU Not Sorted" at bounding box center [646, 249] width 382 height 29
click at [499, 252] on link "SKU" at bounding box center [639, 248] width 341 height 14
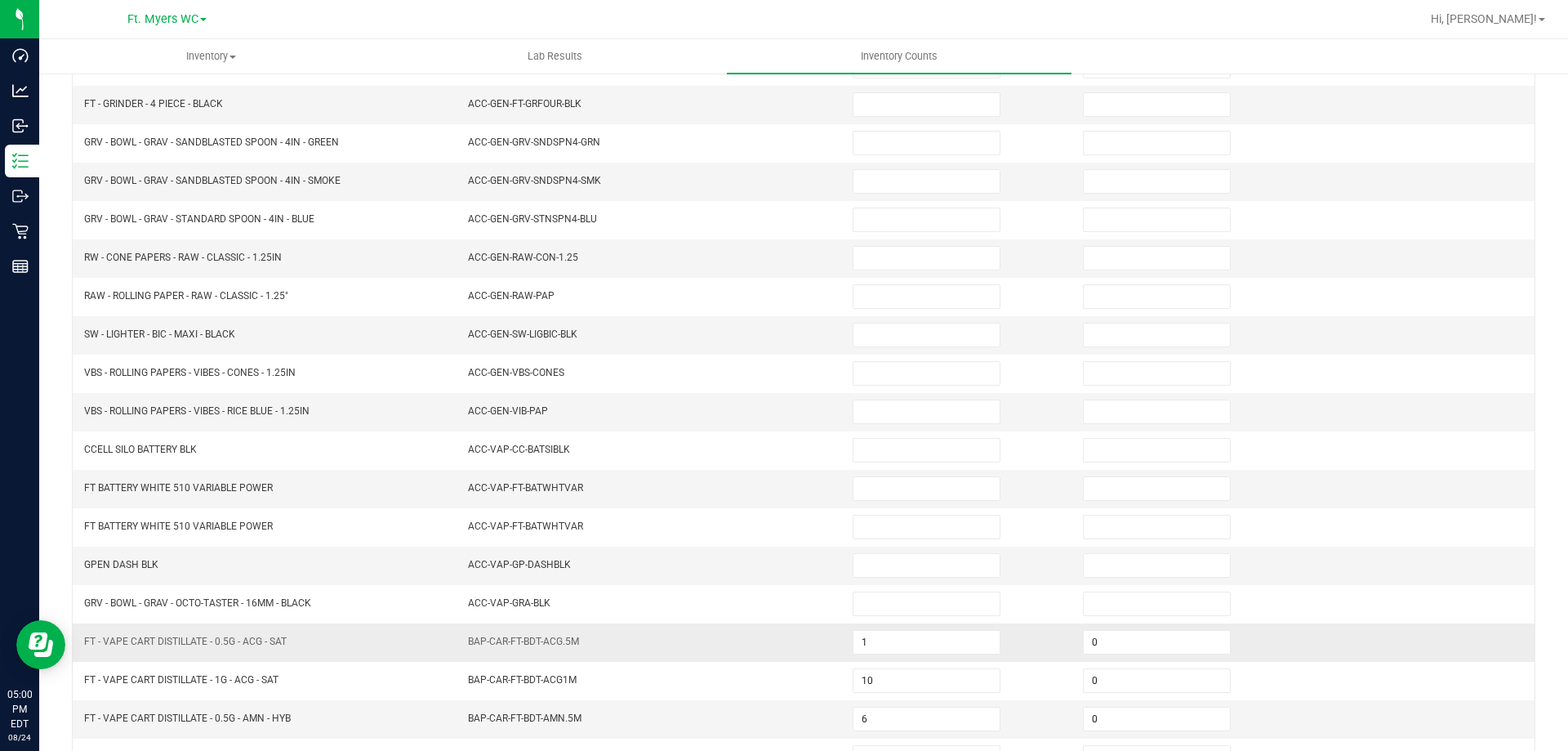
scroll to position [339, 0]
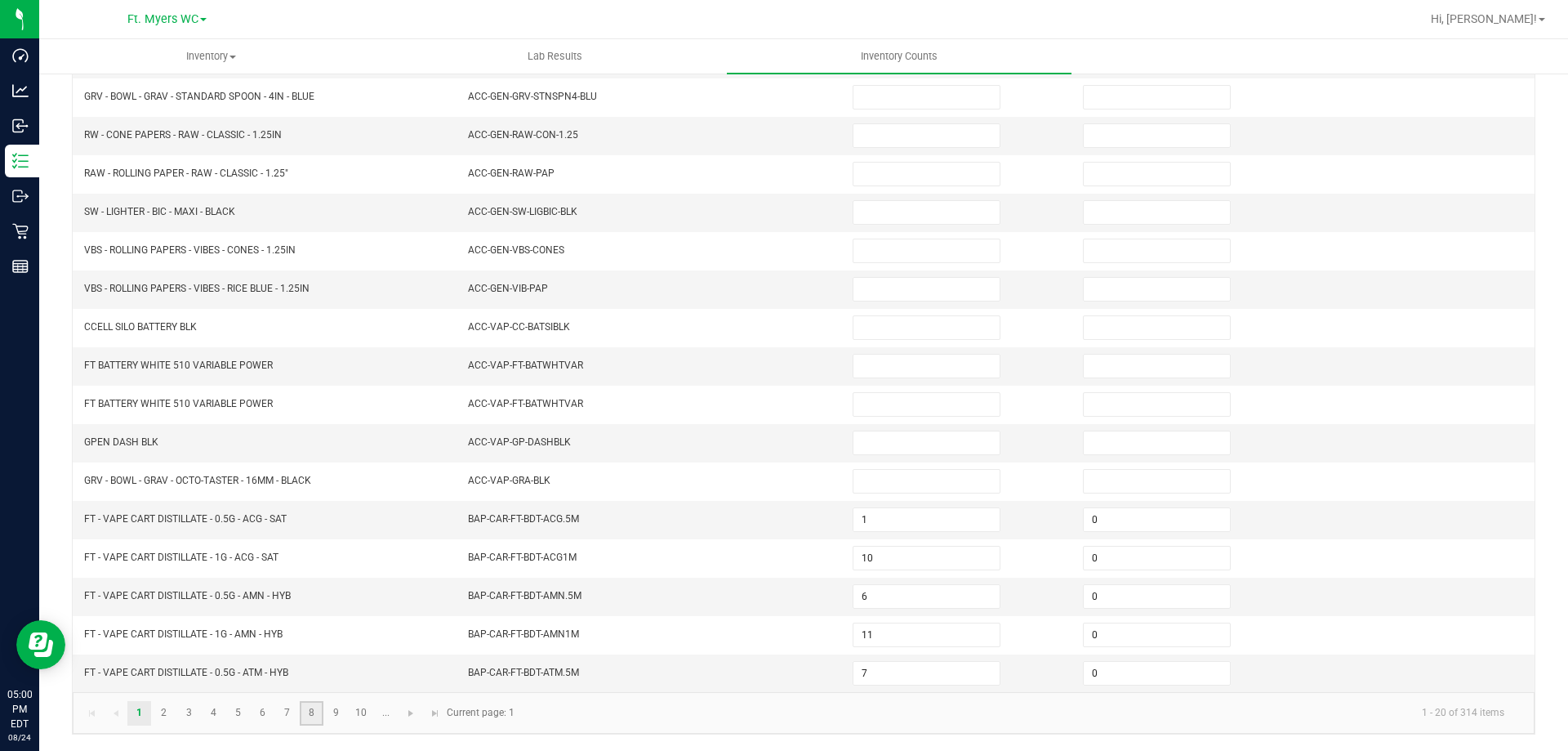
click at [312, 713] on link "8" at bounding box center [311, 712] width 24 height 24
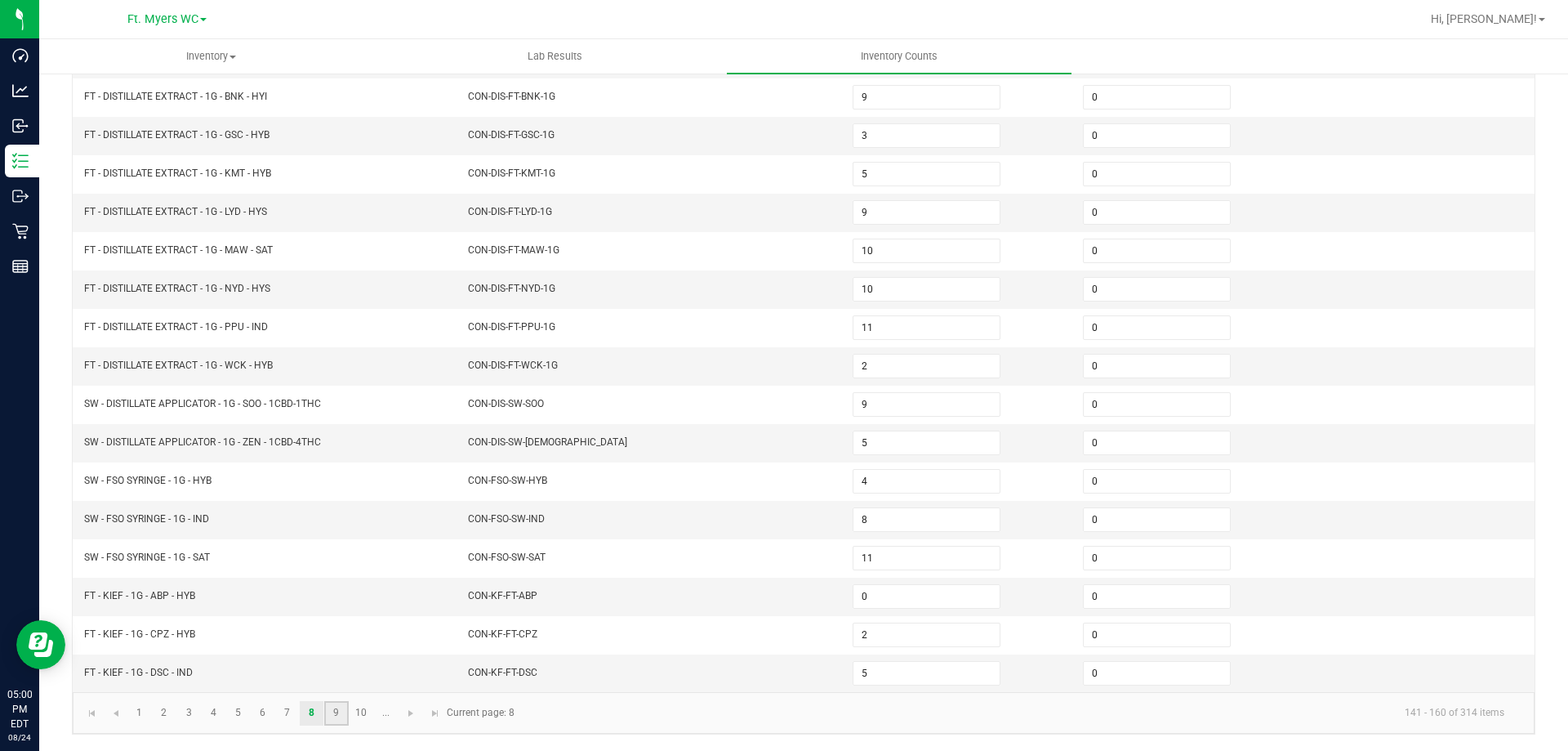
click at [334, 715] on link "9" at bounding box center [336, 712] width 24 height 24
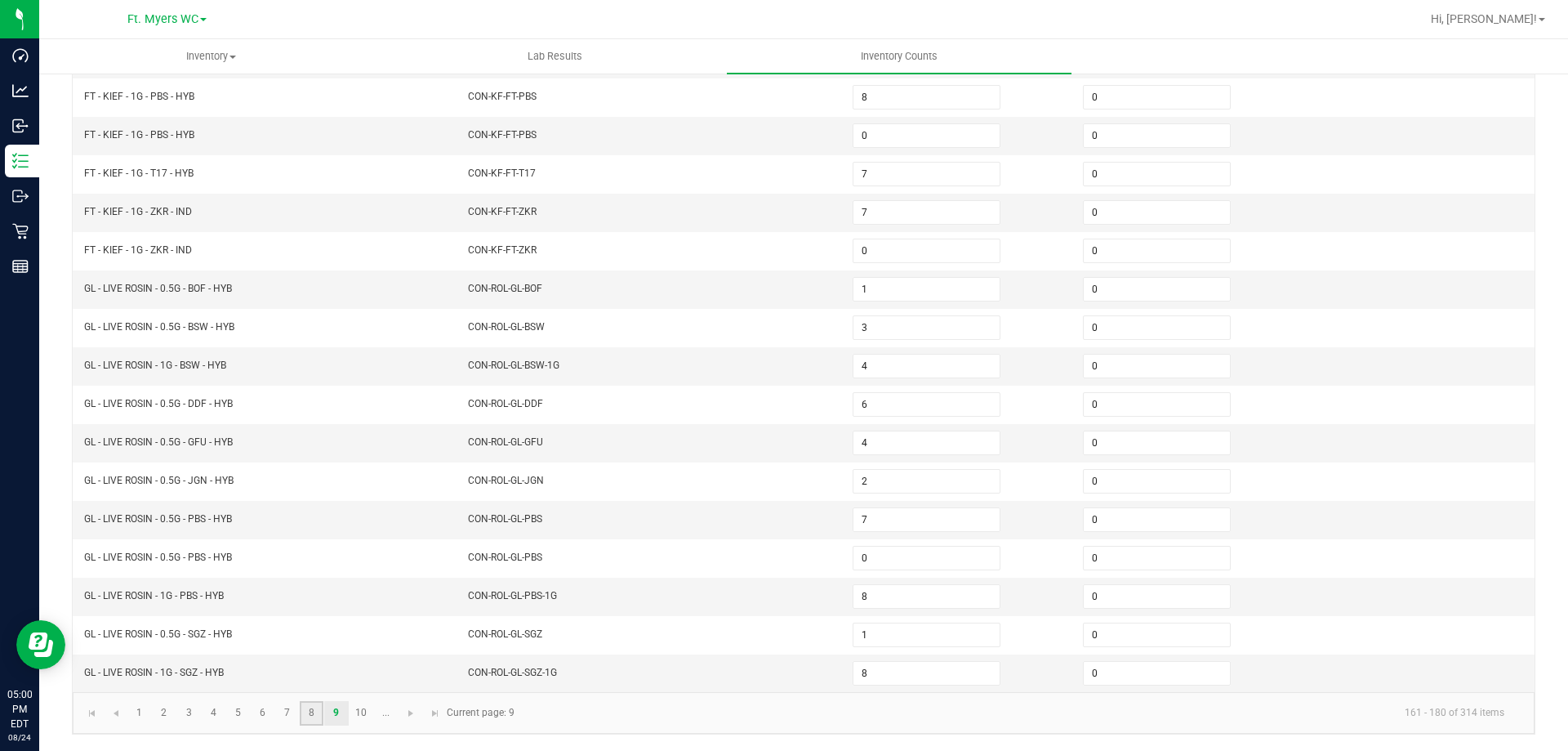
click at [302, 715] on link "8" at bounding box center [311, 712] width 24 height 24
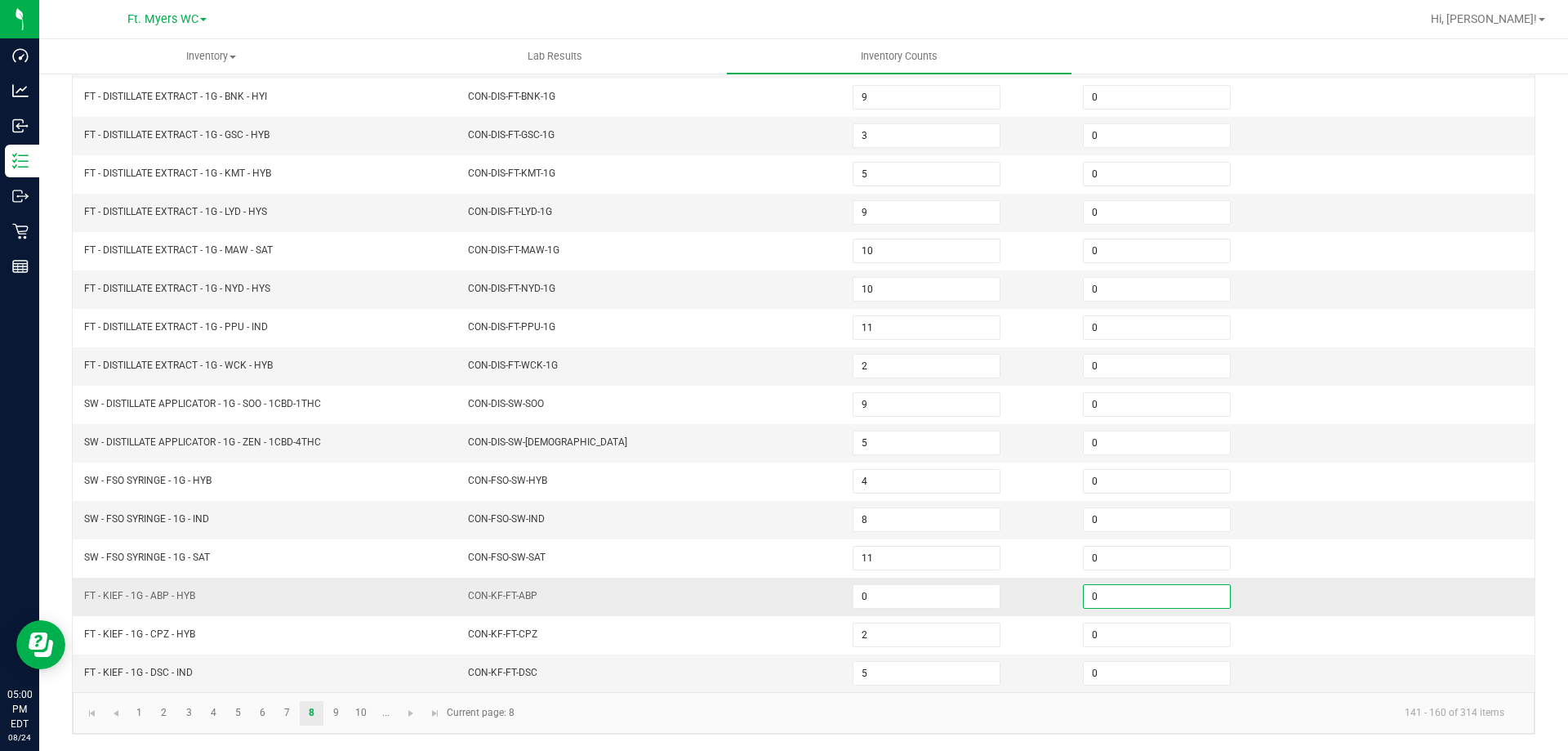
click at [1119, 589] on input "0" at bounding box center [1156, 596] width 146 height 23
click at [1103, 673] on input "0" at bounding box center [1156, 674] width 146 height 23
click at [337, 715] on link "9" at bounding box center [336, 712] width 24 height 24
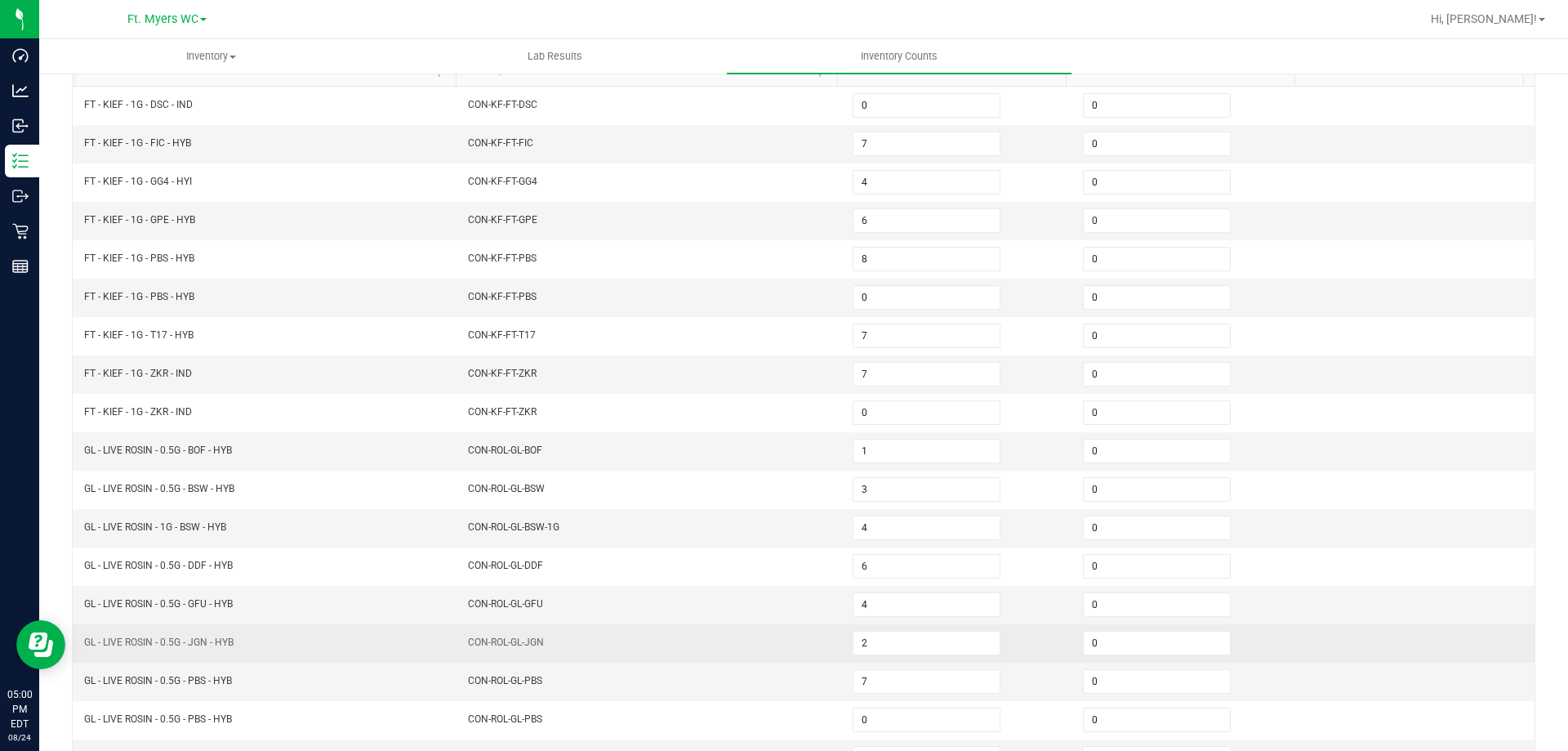
scroll to position [176, 0]
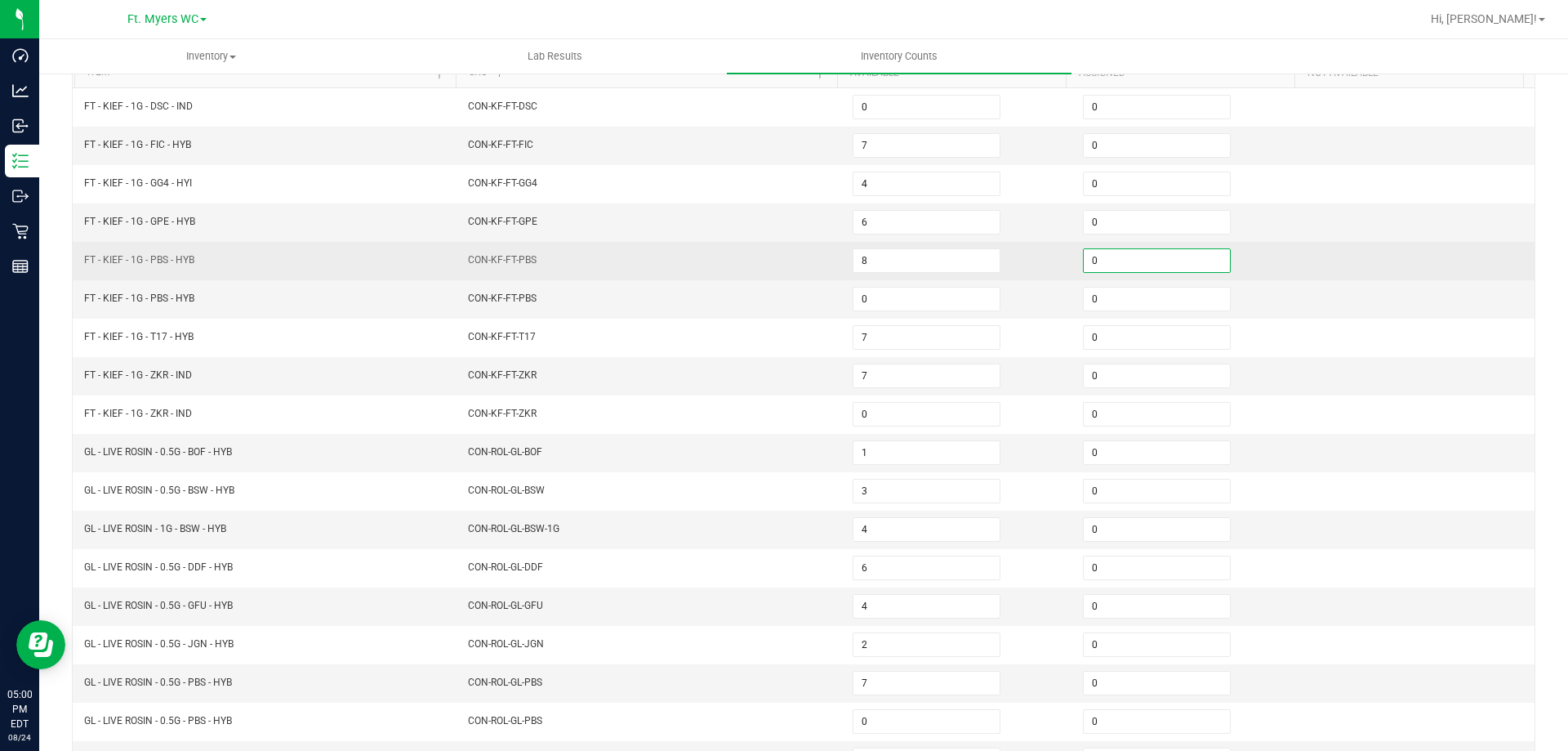
click at [1146, 265] on input "0" at bounding box center [1156, 261] width 146 height 23
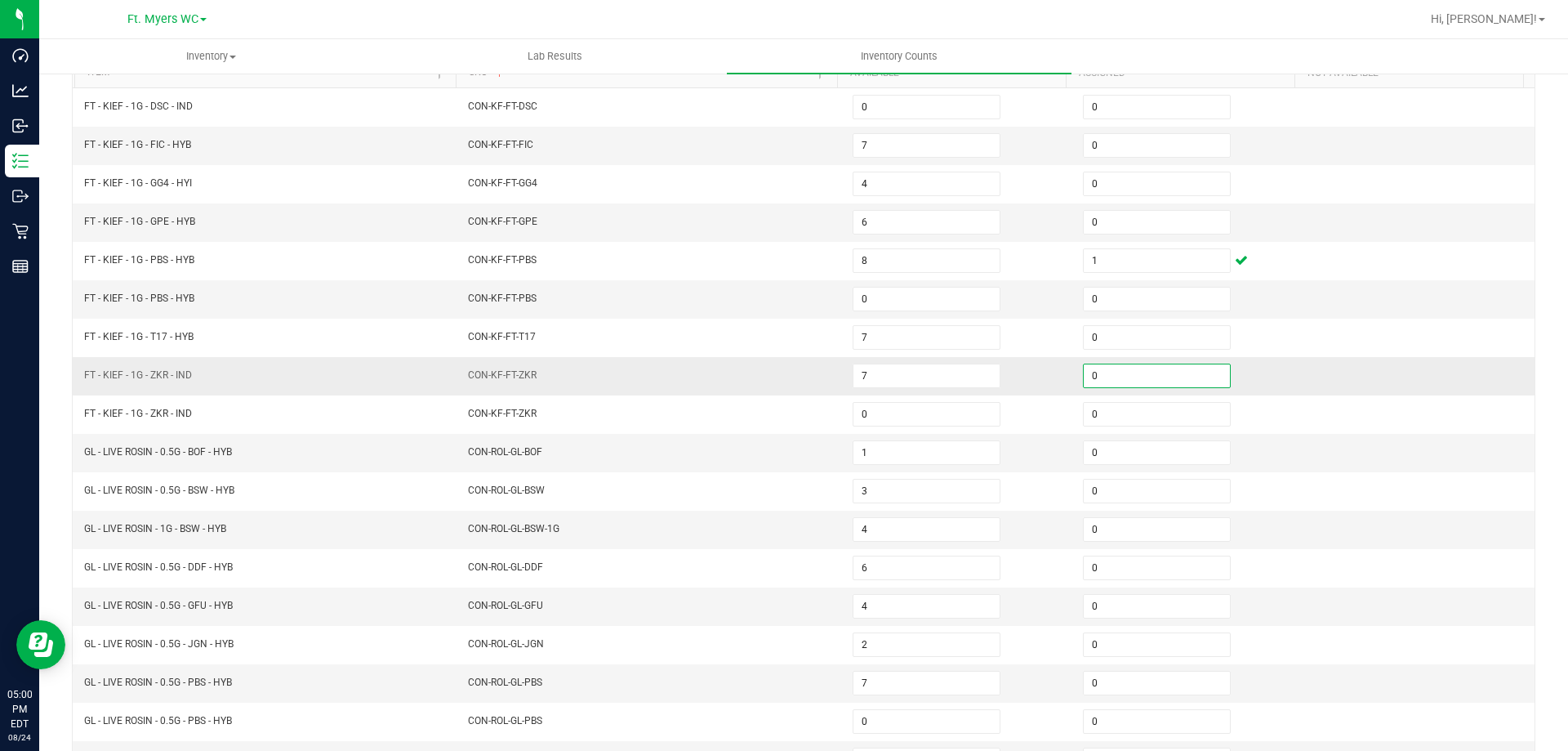
click at [1128, 380] on input "0" at bounding box center [1156, 376] width 146 height 23
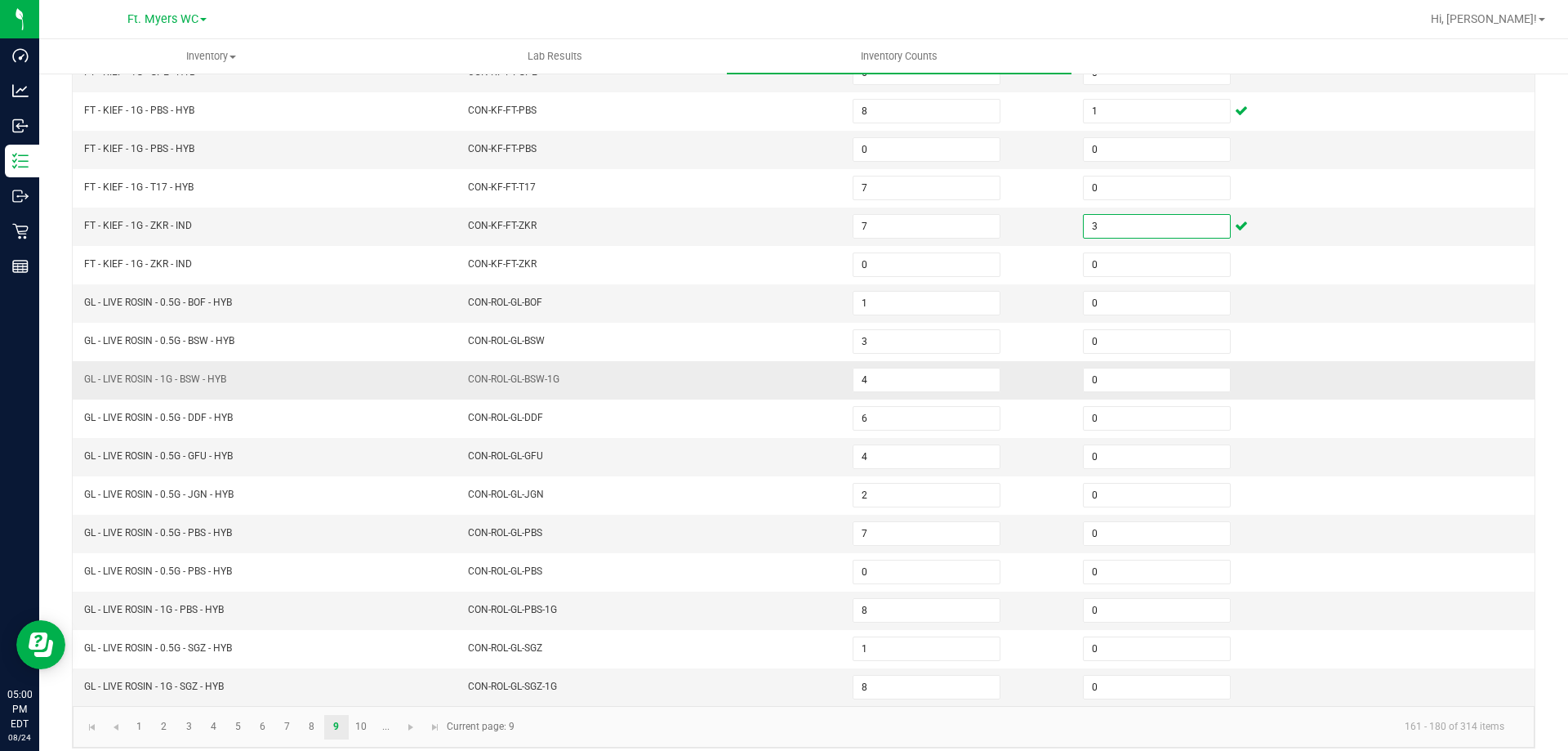
scroll to position [339, 0]
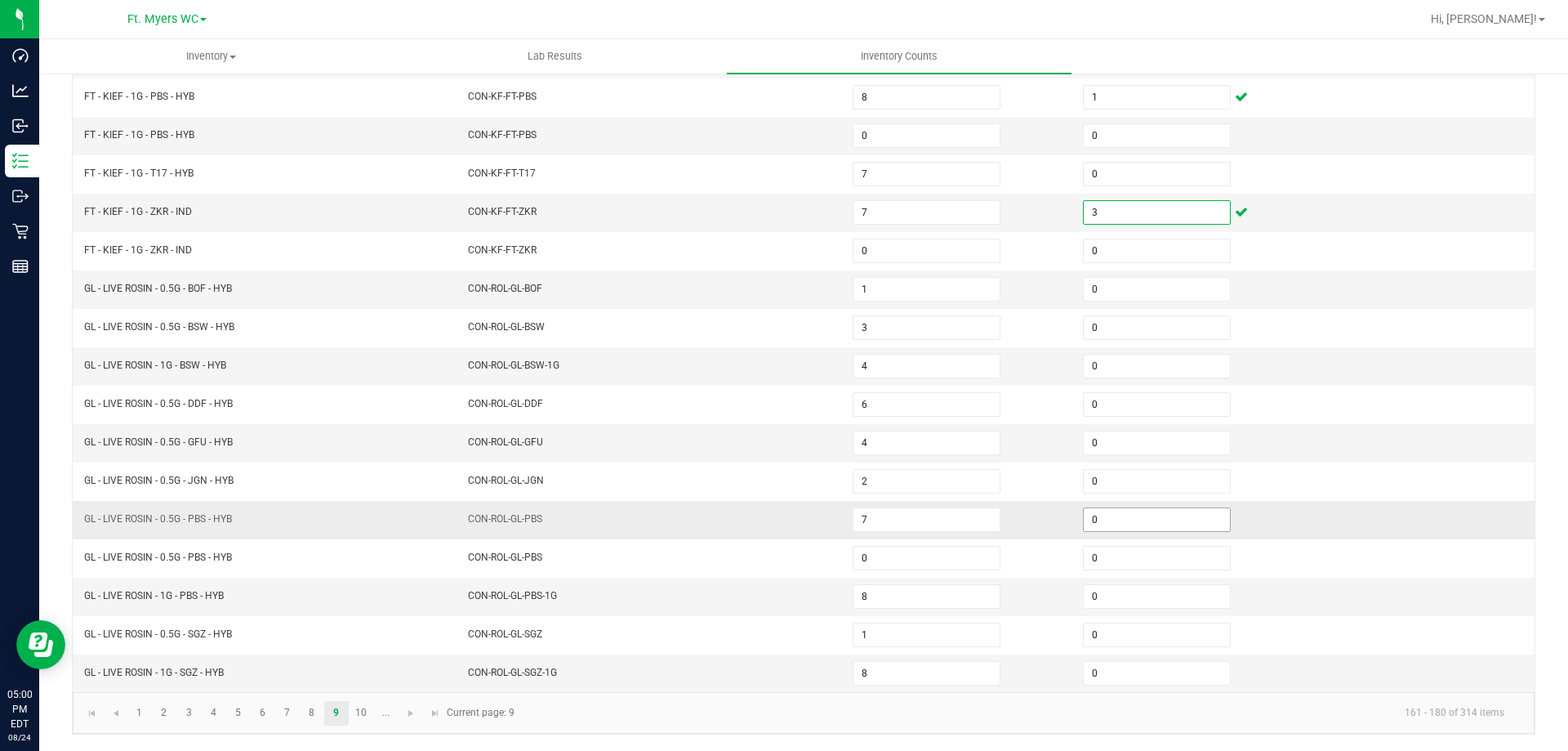
click at [1125, 516] on input "0" at bounding box center [1156, 520] width 146 height 23
click at [196, 702] on link "3" at bounding box center [188, 712] width 24 height 24
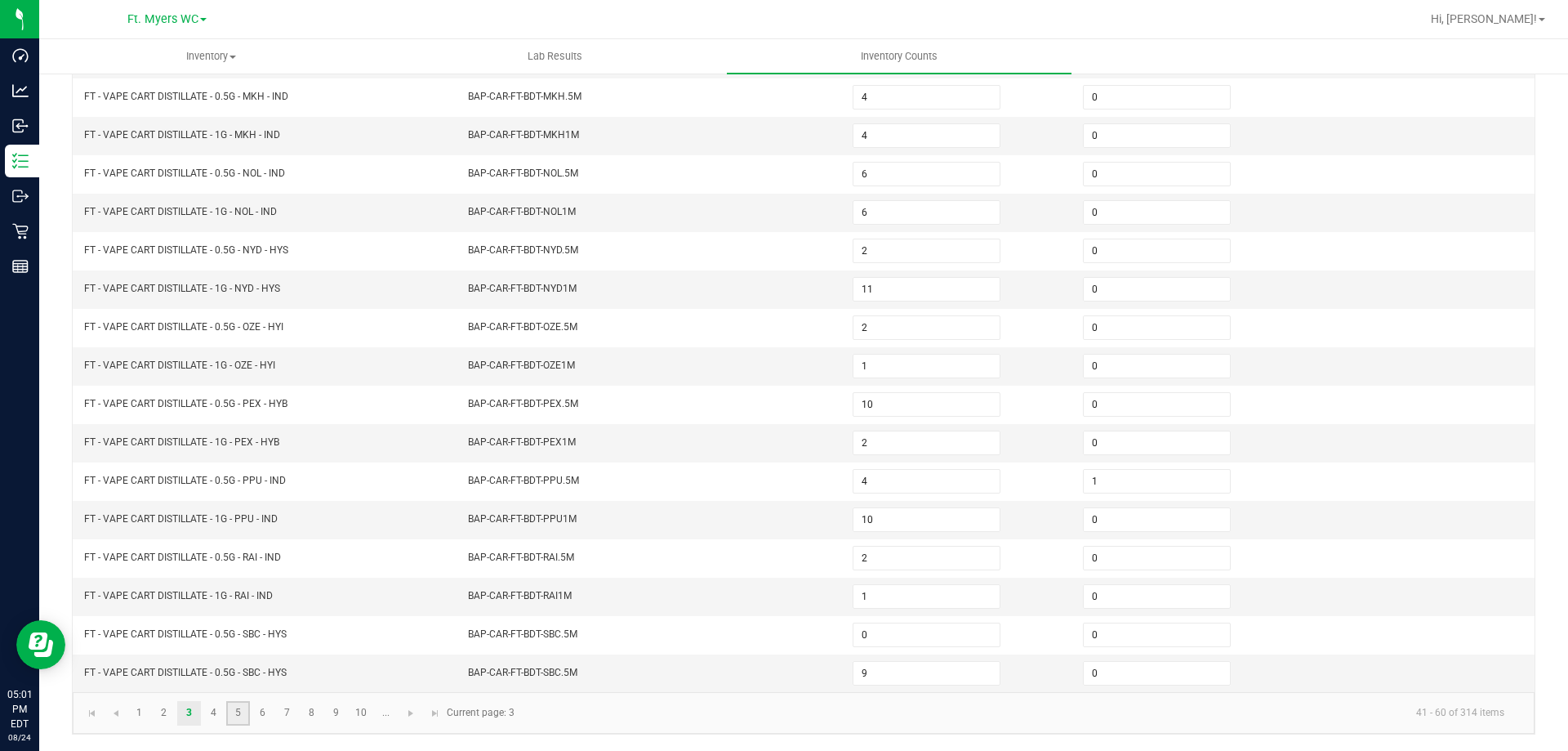
click at [235, 707] on link "5" at bounding box center [238, 712] width 24 height 24
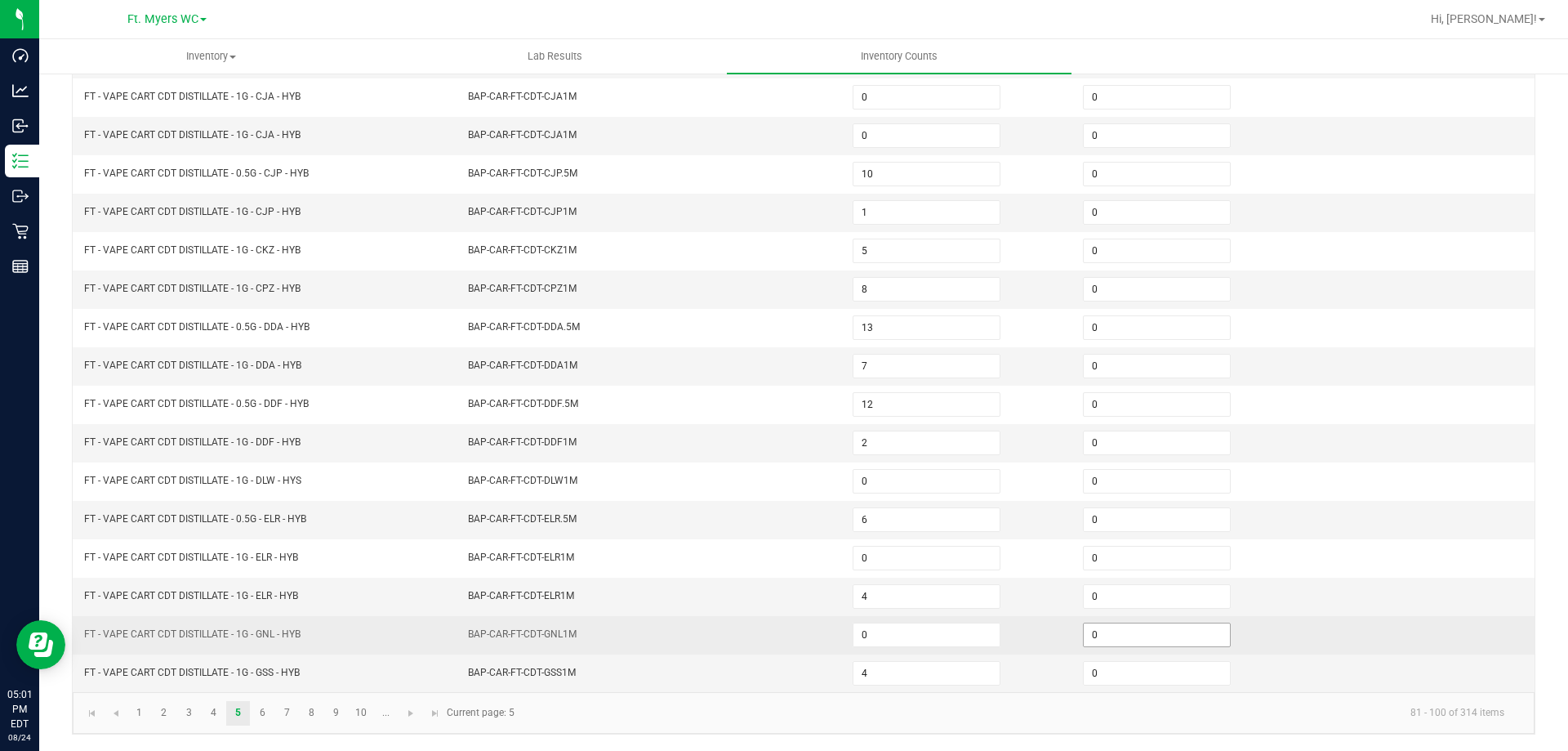
click at [1142, 640] on input "0" at bounding box center [1156, 635] width 146 height 23
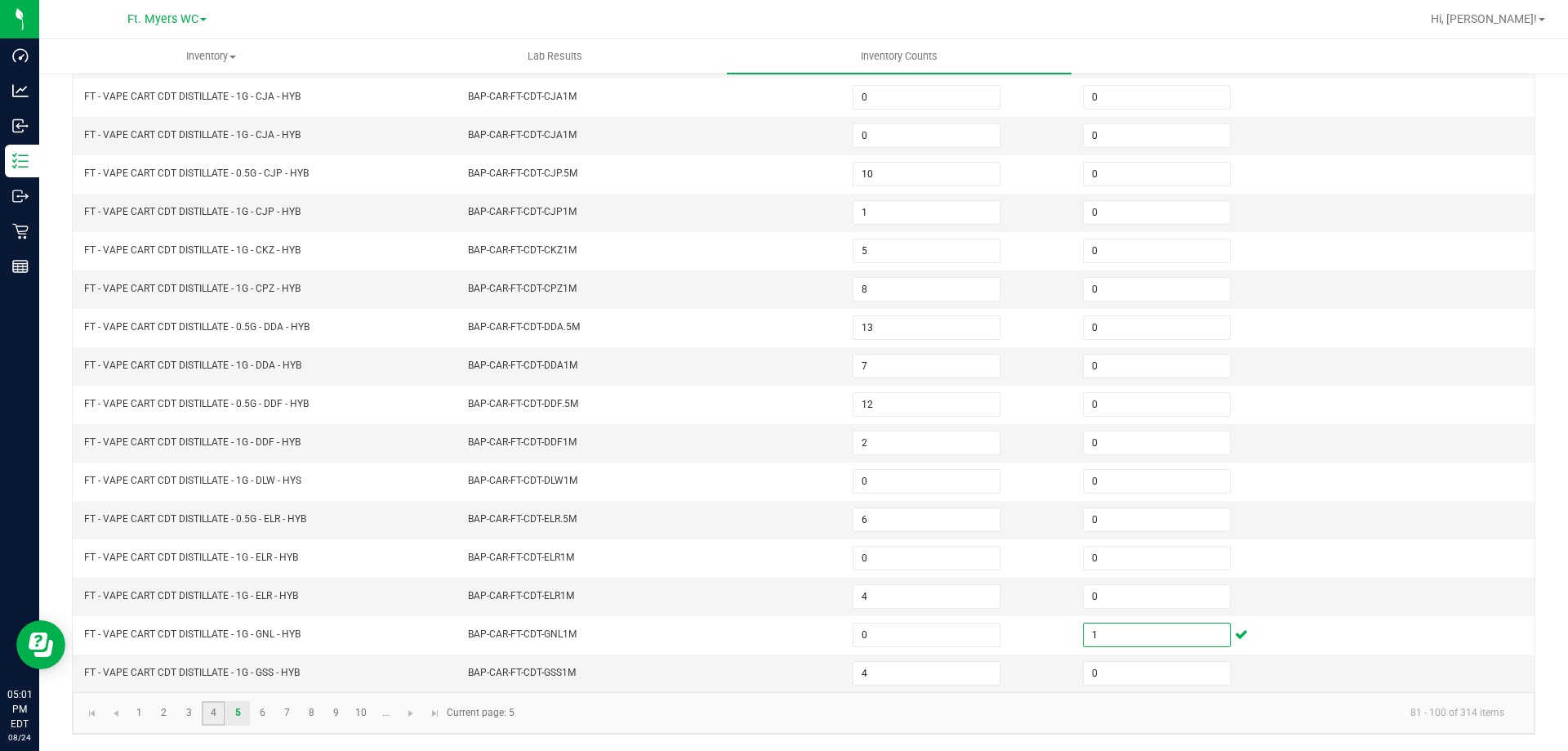
click at [203, 724] on link "4" at bounding box center [214, 712] width 24 height 24
click at [189, 720] on link "3" at bounding box center [188, 712] width 24 height 24
click at [166, 714] on link "2" at bounding box center [163, 712] width 24 height 24
click at [1139, 437] on input "0" at bounding box center [1156, 443] width 146 height 23
click at [202, 711] on link "4" at bounding box center [214, 712] width 24 height 24
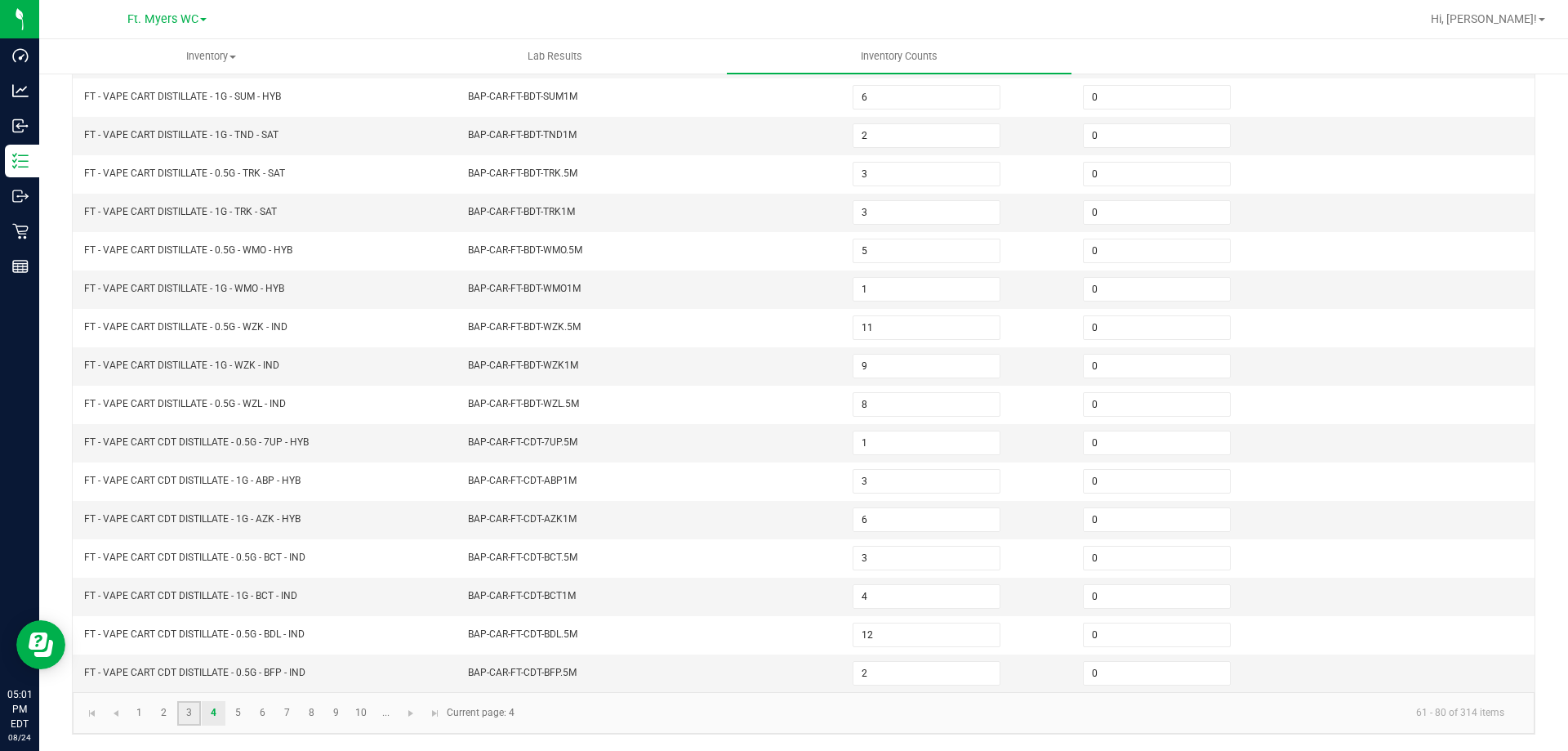
click at [178, 711] on link "3" at bounding box center [188, 712] width 24 height 24
click at [1179, 673] on input "0" at bounding box center [1156, 674] width 146 height 23
click at [217, 714] on link "4" at bounding box center [214, 712] width 24 height 24
click at [237, 709] on link "5" at bounding box center [238, 712] width 24 height 24
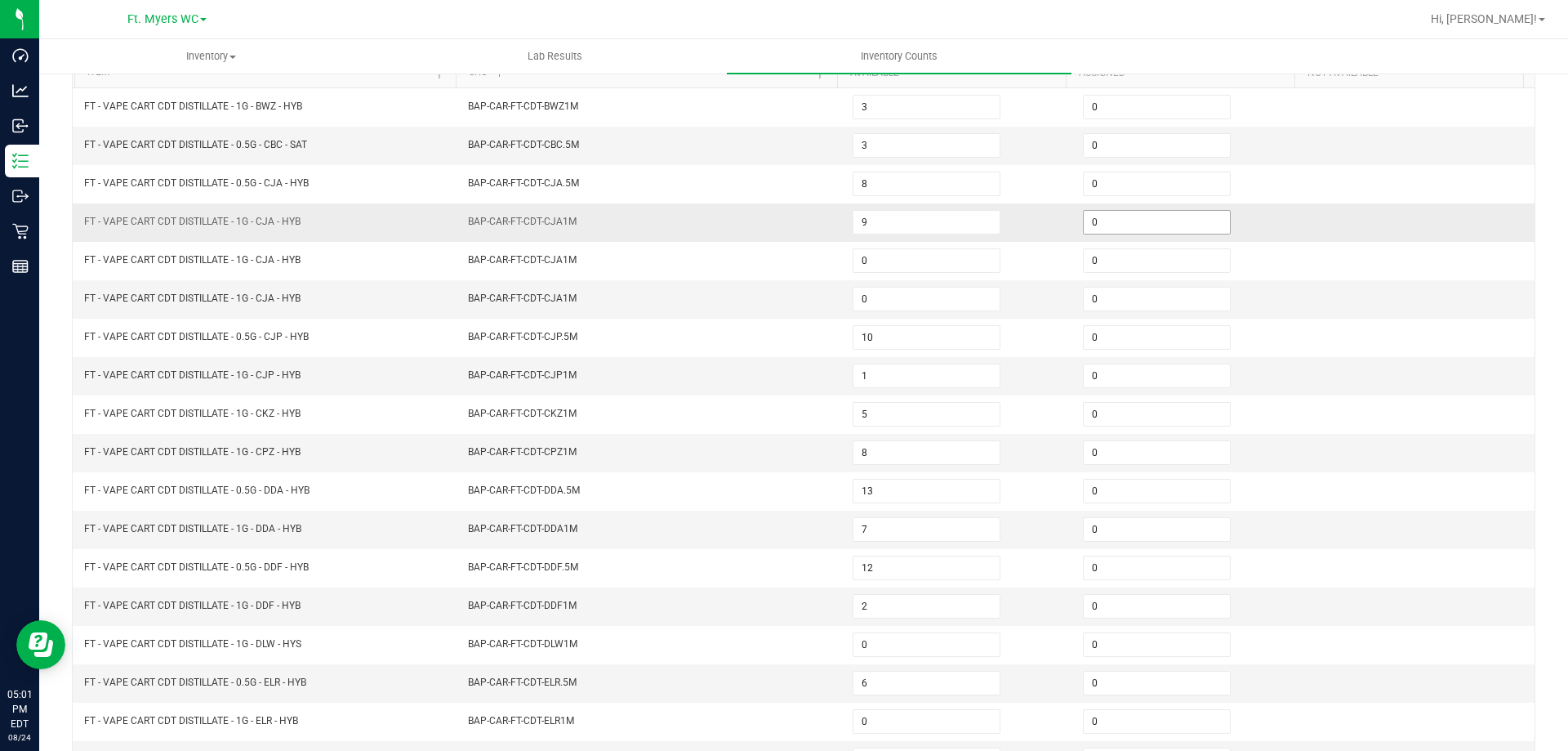
click at [1140, 219] on input "0" at bounding box center [1156, 222] width 146 height 23
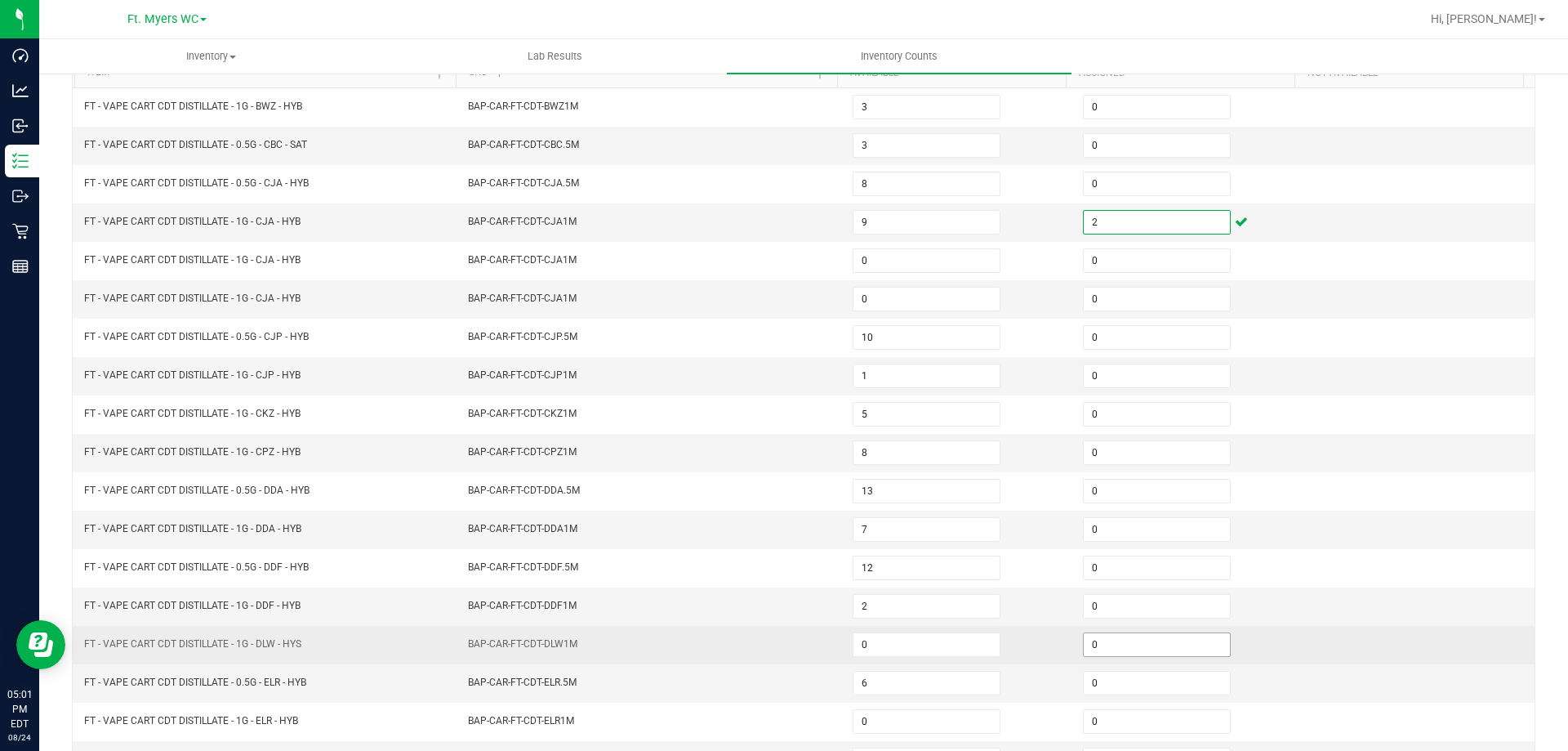
click at [1116, 650] on input "0" at bounding box center [1156, 645] width 146 height 23
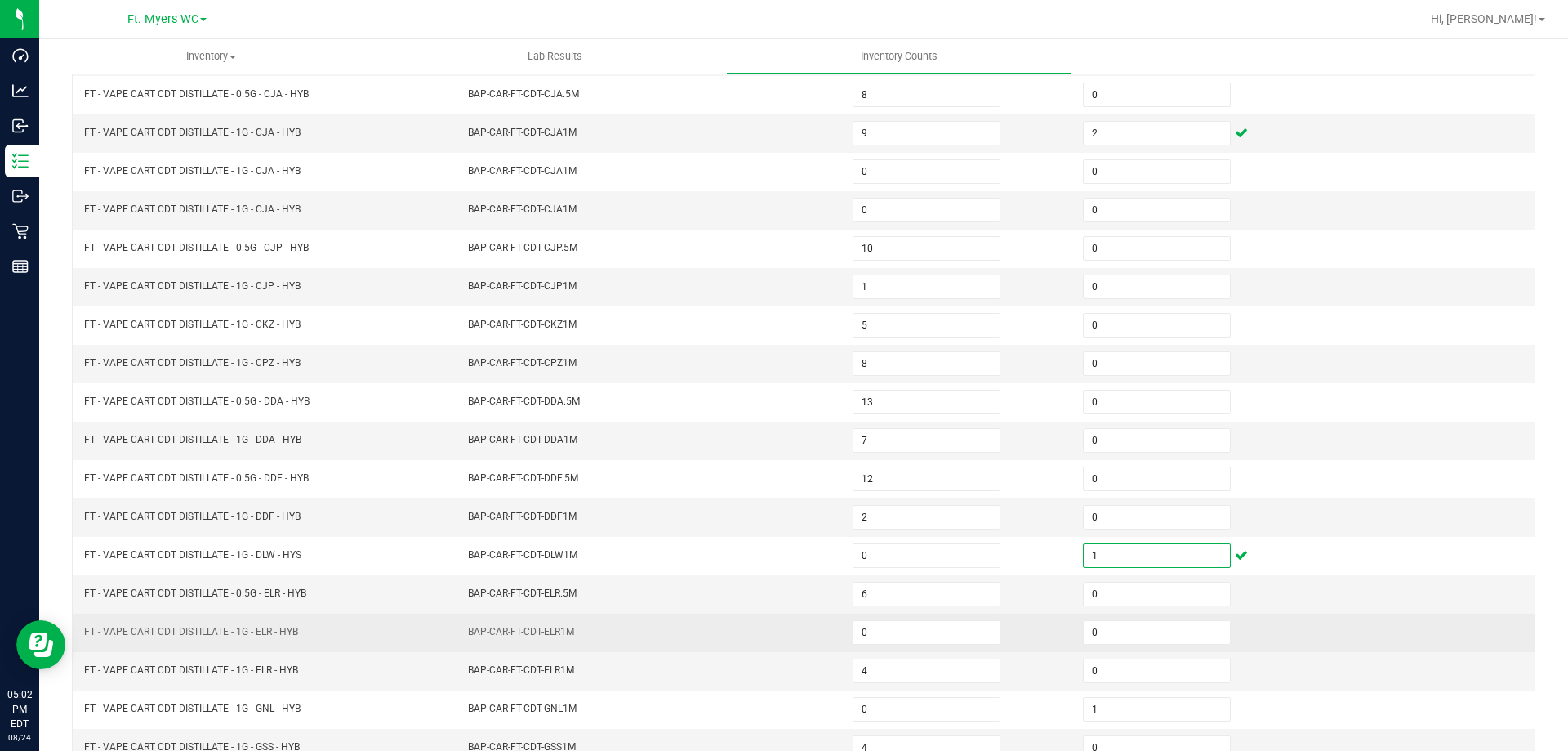
scroll to position [339, 0]
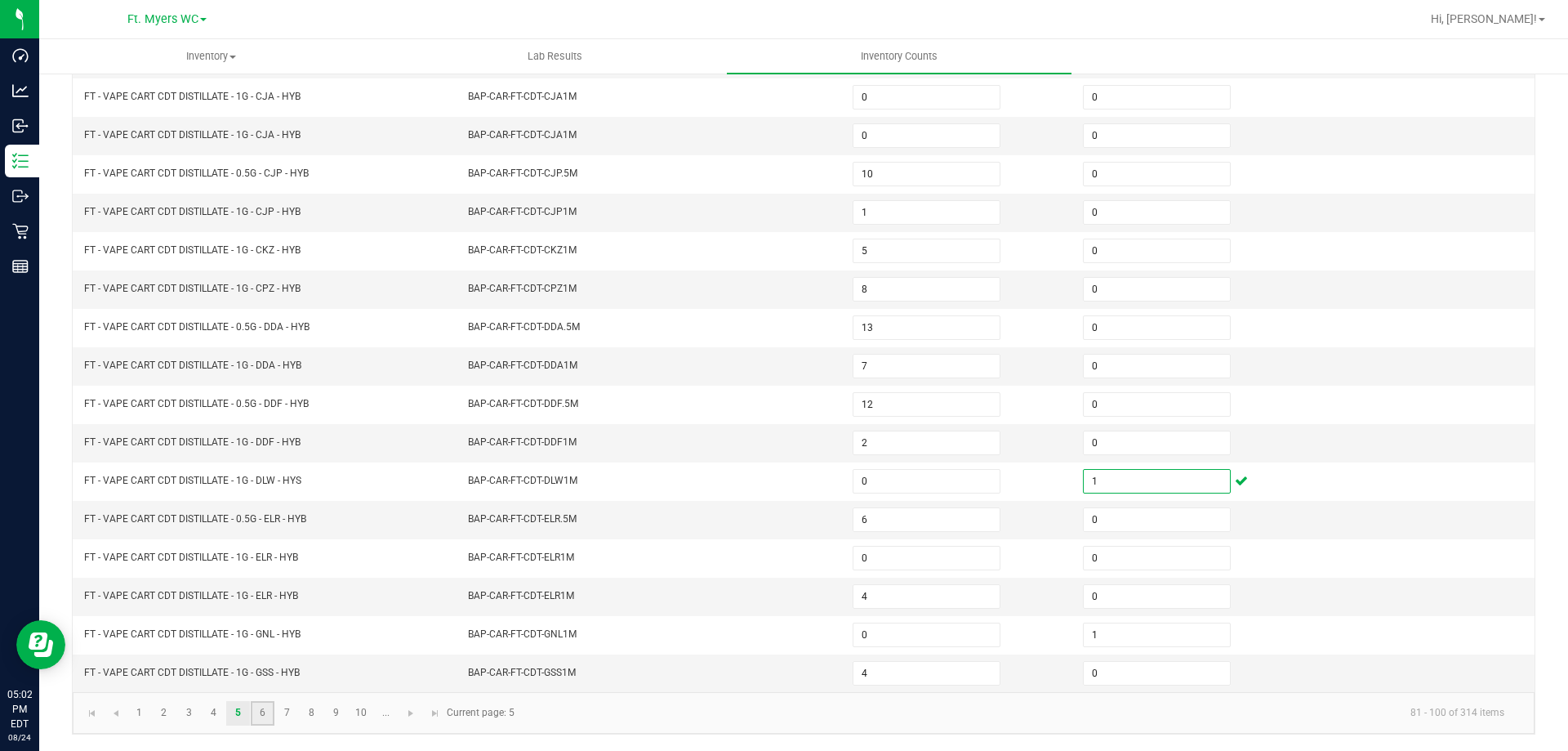
click at [261, 710] on link "6" at bounding box center [262, 712] width 24 height 24
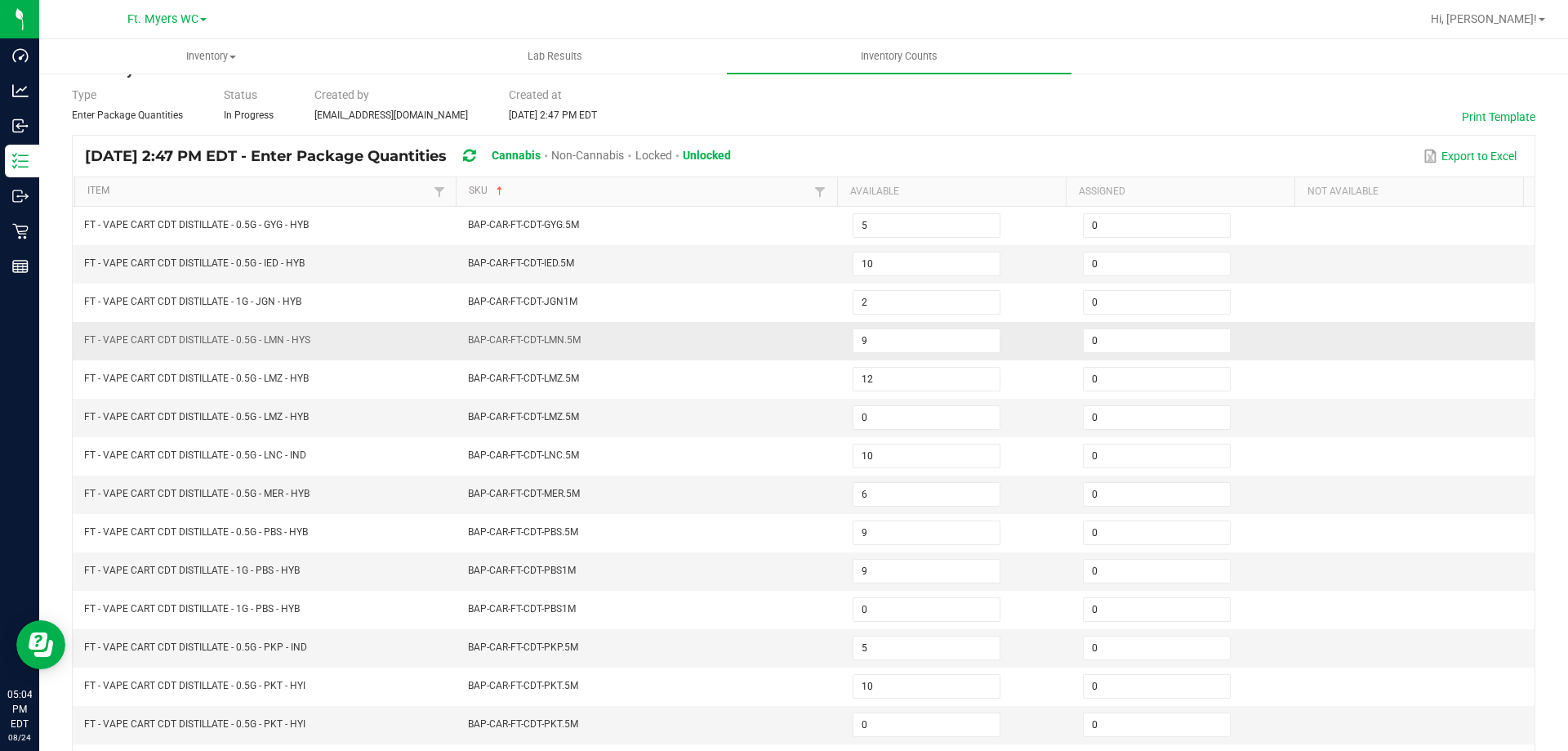
scroll to position [0, 0]
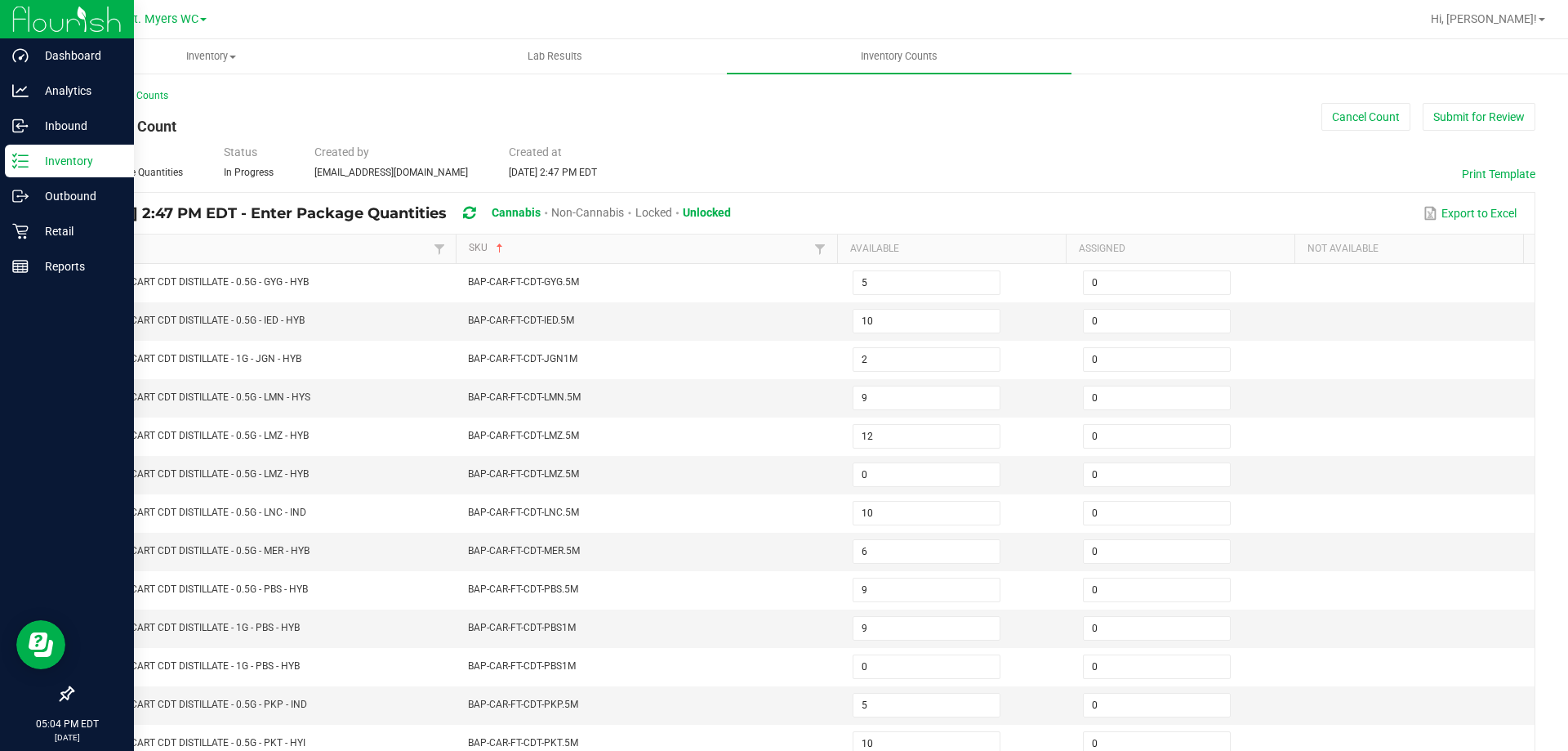
click at [25, 156] on line at bounding box center [22, 156] width 9 height 0
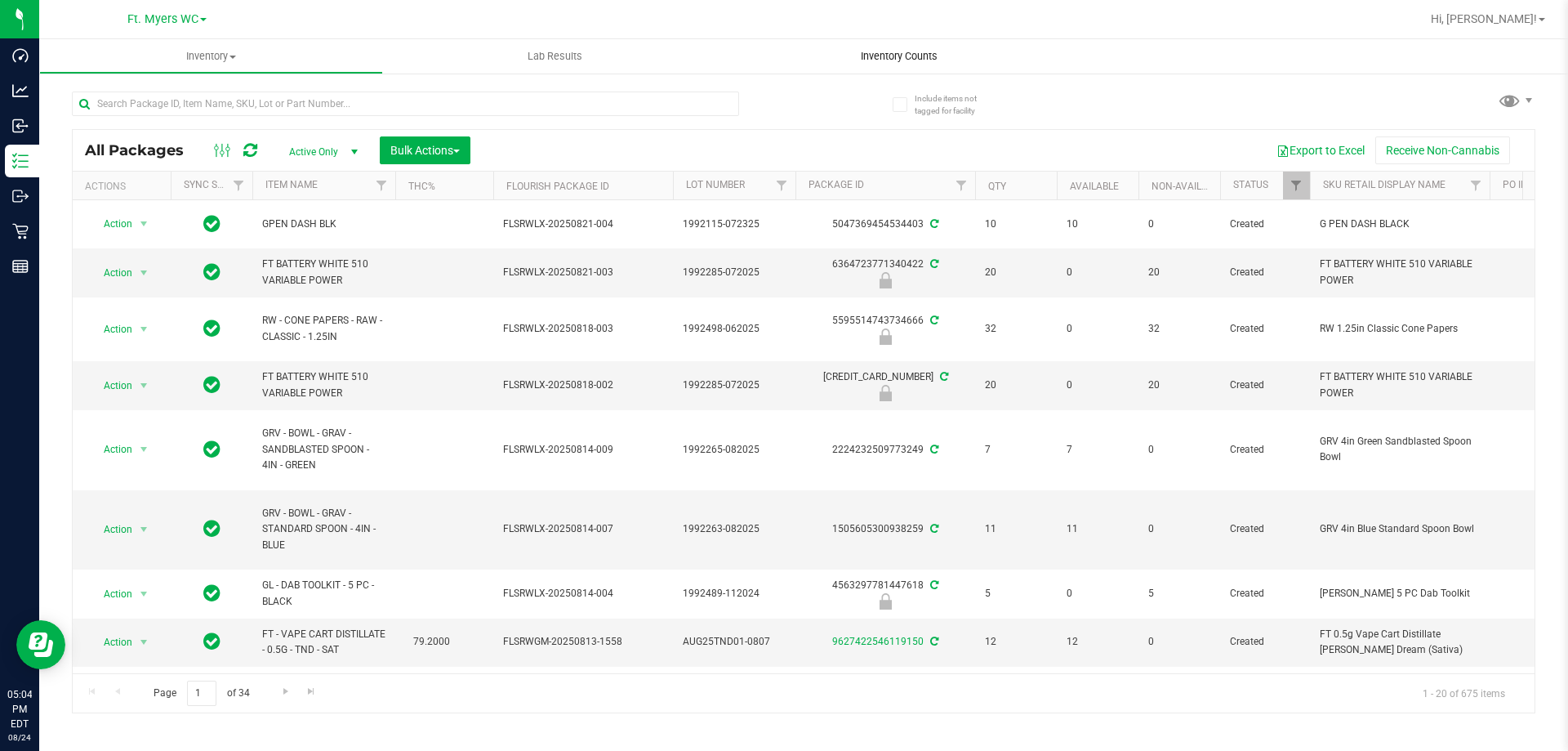
click at [947, 62] on span "Inventory Counts" at bounding box center [898, 56] width 121 height 14
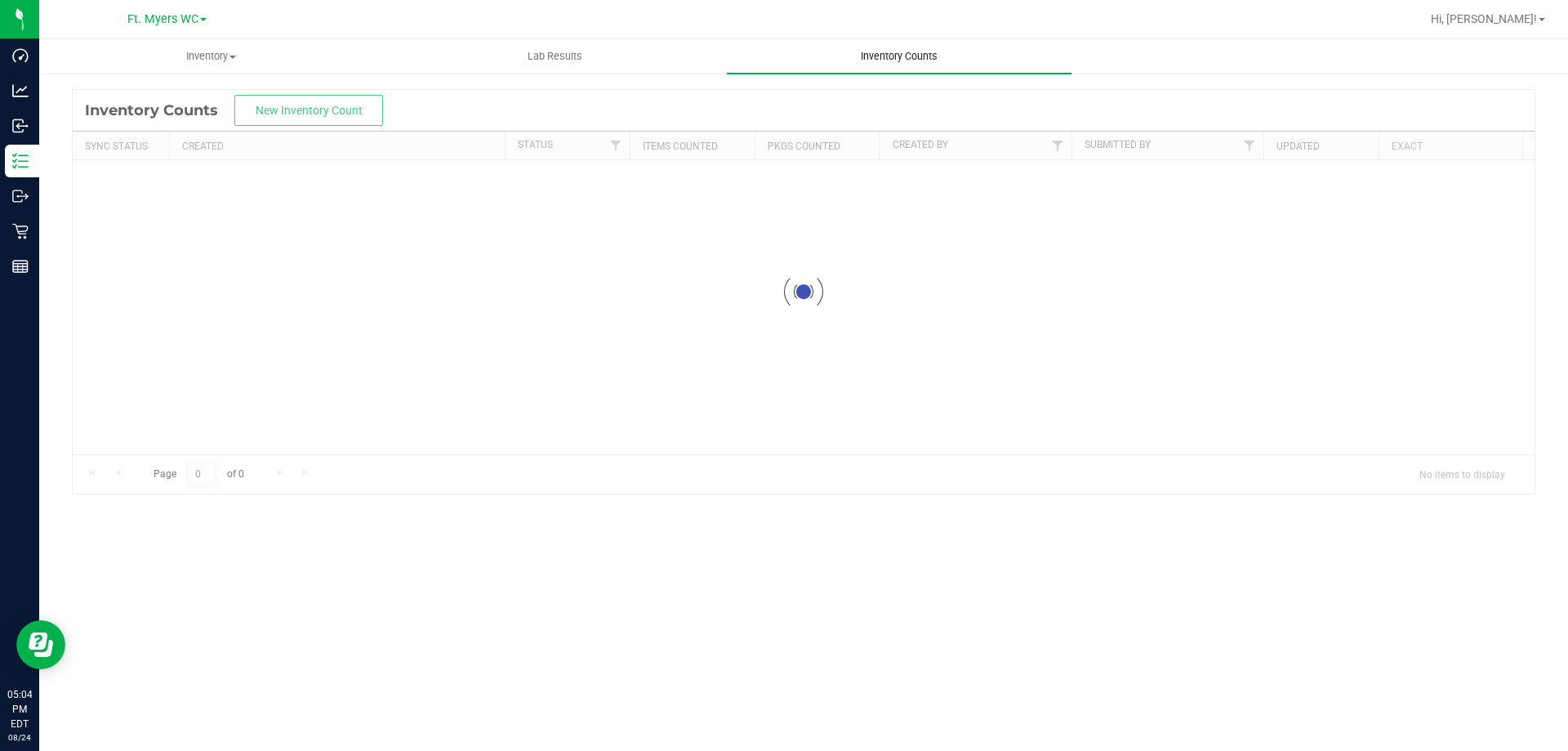
click at [927, 49] on span "Inventory Counts" at bounding box center [898, 56] width 121 height 14
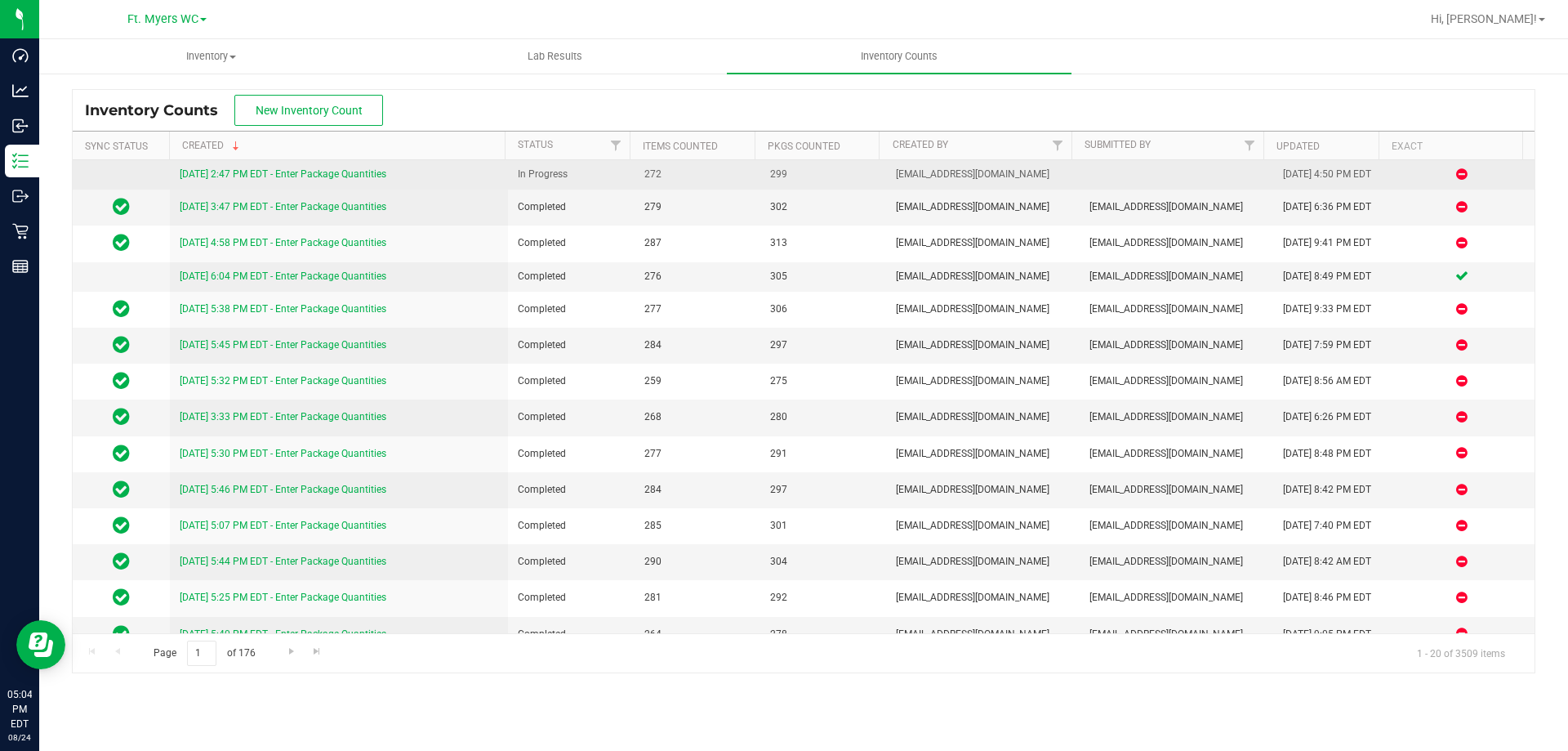
click at [355, 178] on link "[DATE] 2:47 PM EDT - Enter Package Quantities" at bounding box center [283, 174] width 207 height 12
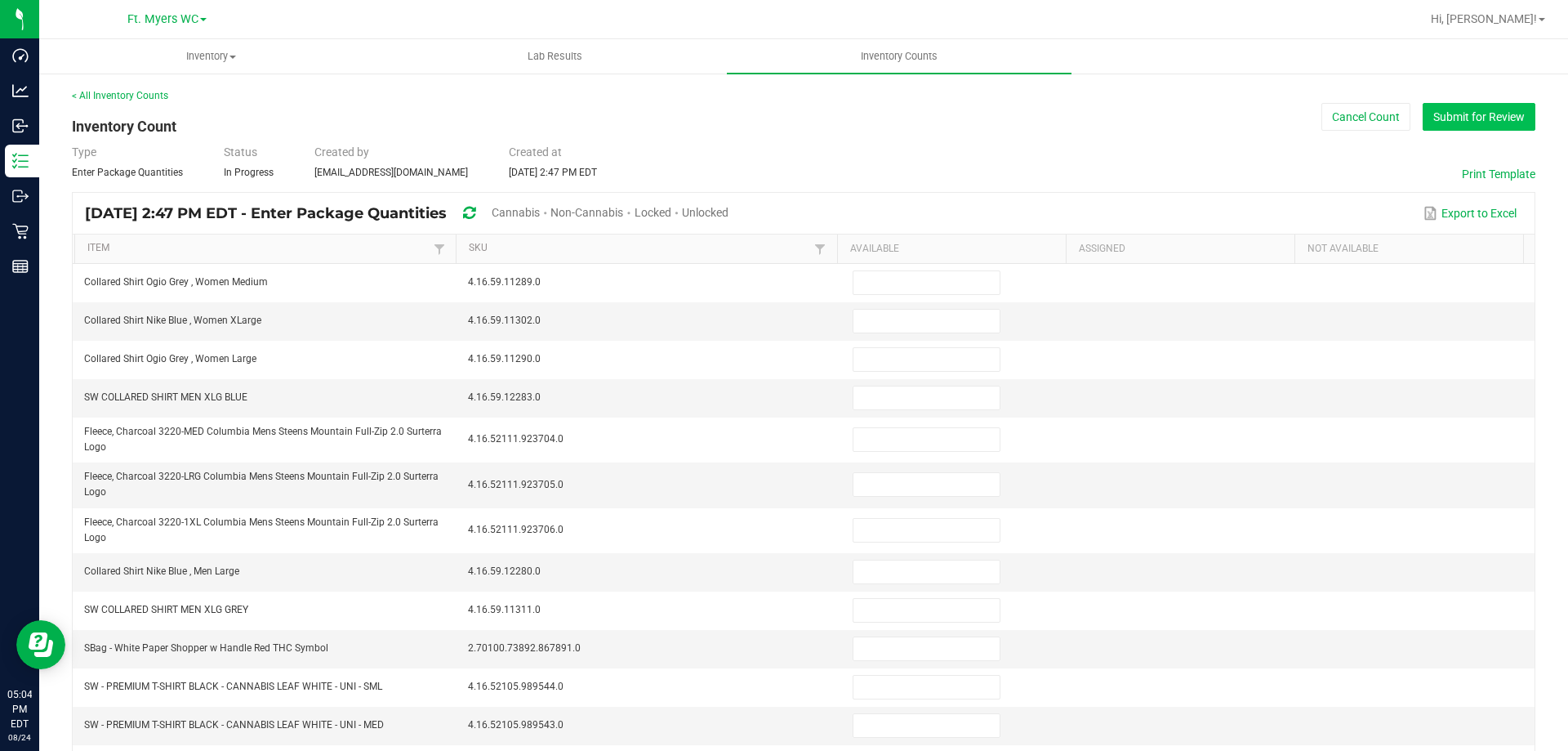
click at [1440, 113] on button "Submit for Review" at bounding box center [1478, 116] width 113 height 28
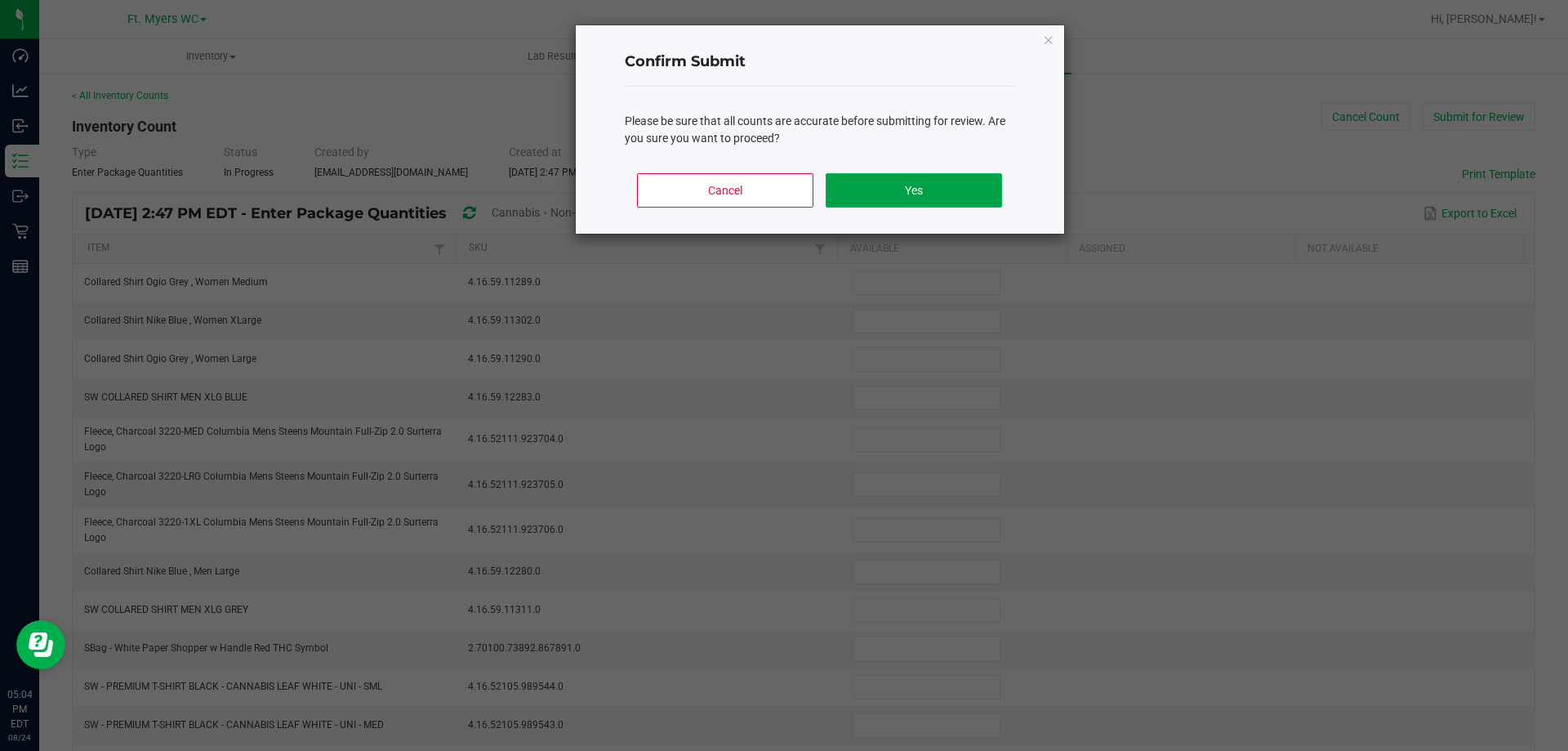
click at [895, 182] on button "Yes" at bounding box center [913, 189] width 176 height 34
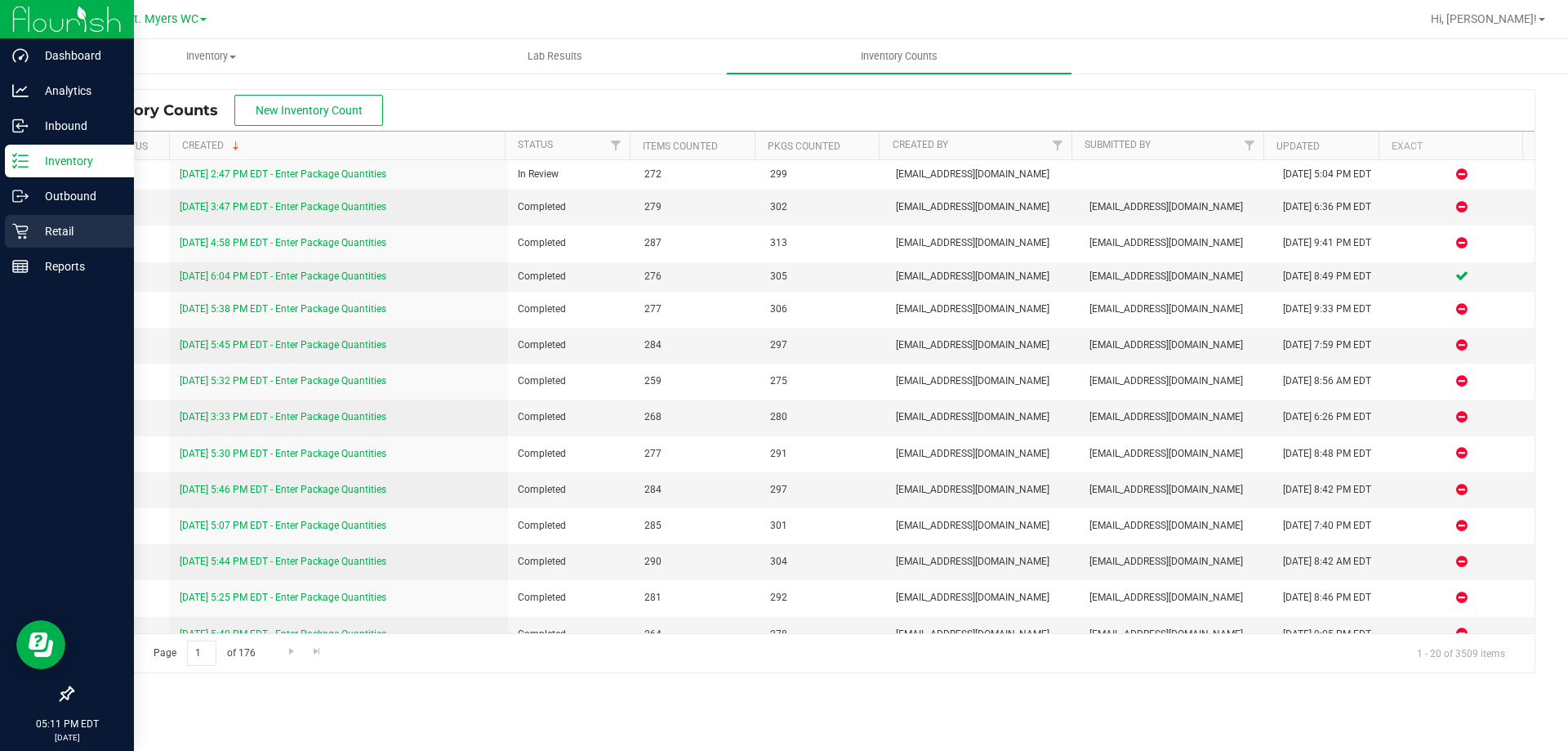
click at [79, 230] on p "Retail" at bounding box center [77, 231] width 98 height 19
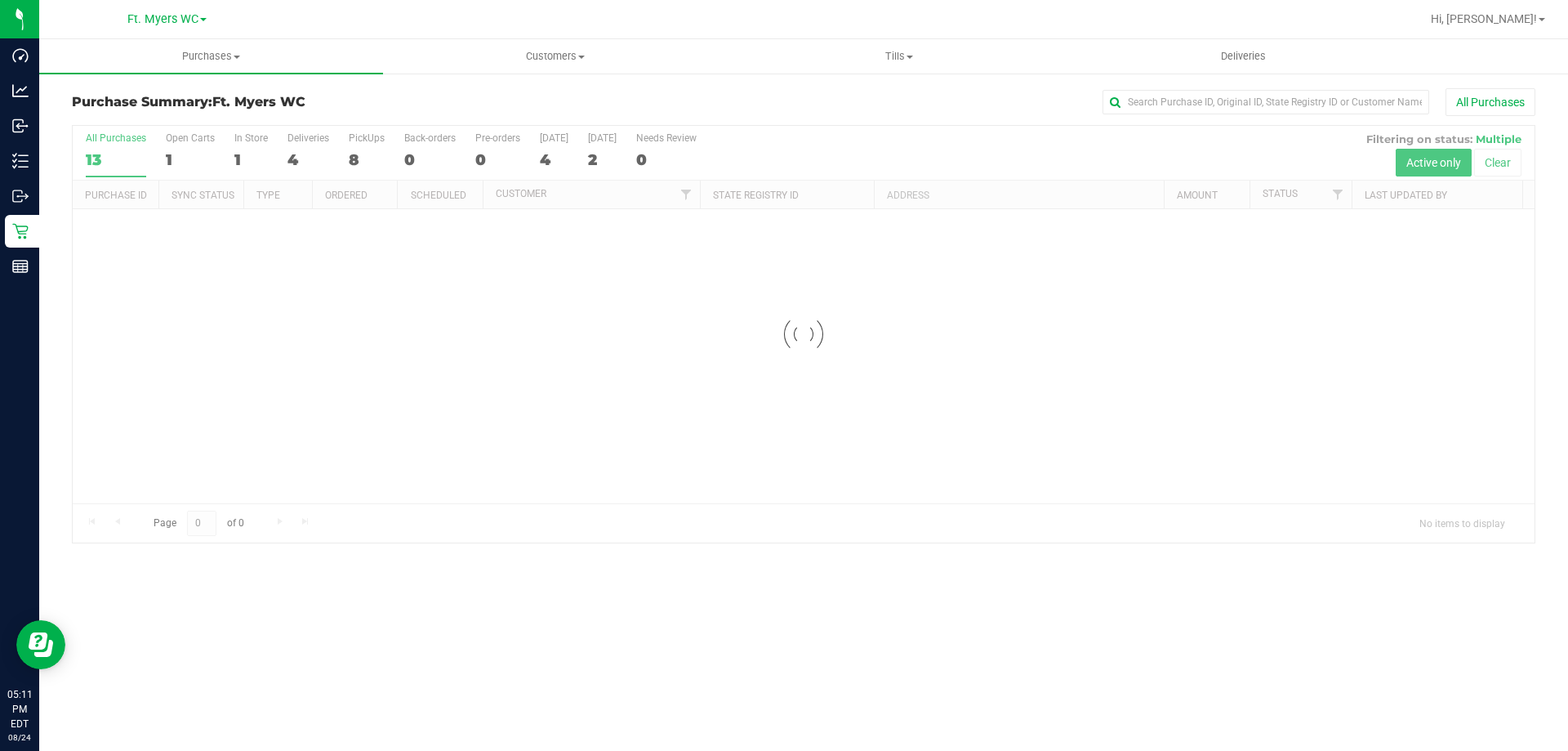
click at [878, 40] on link "Tills Manage tills Reconcile e-payments" at bounding box center [898, 56] width 344 height 34
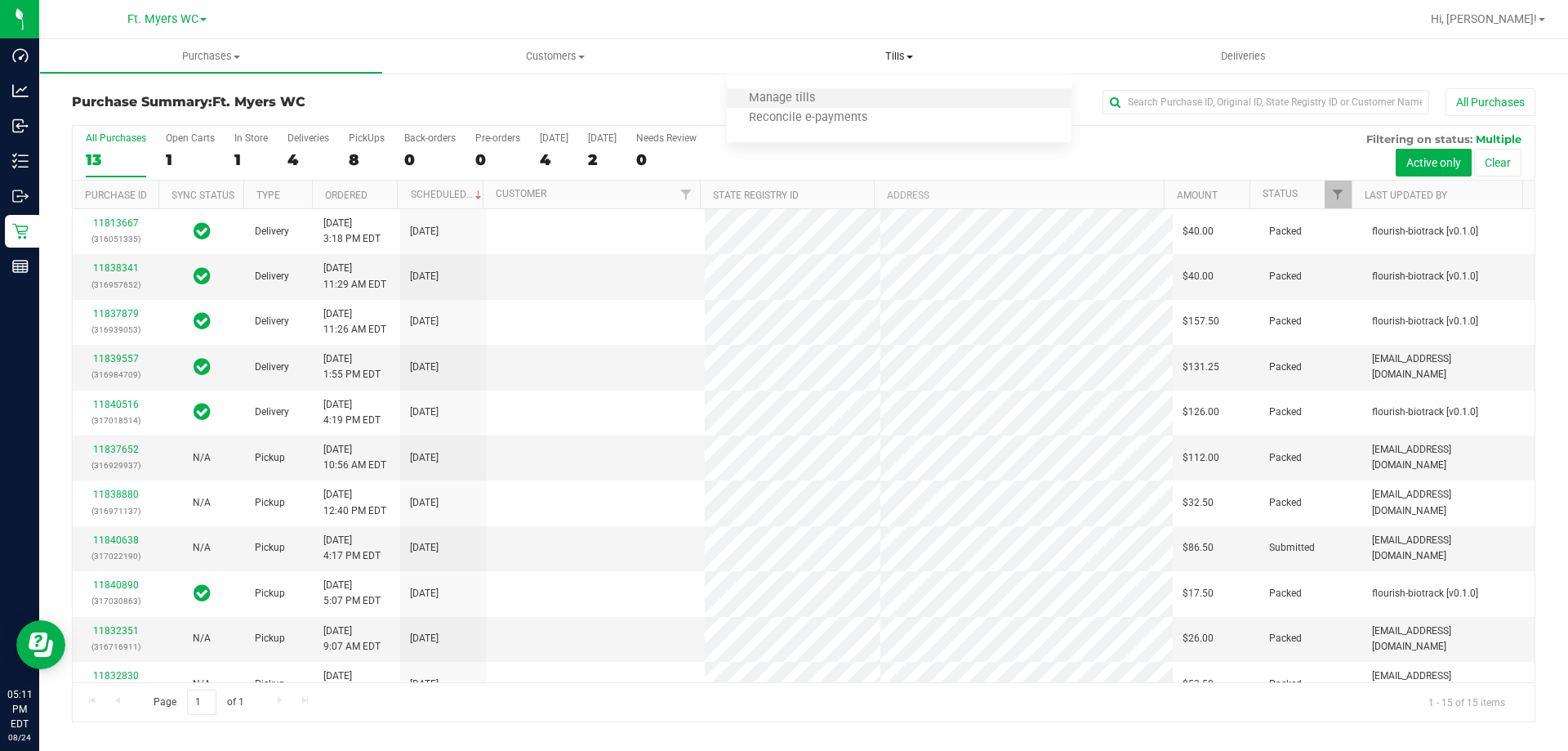
click at [836, 99] on li "Manage tills" at bounding box center [898, 99] width 344 height 19
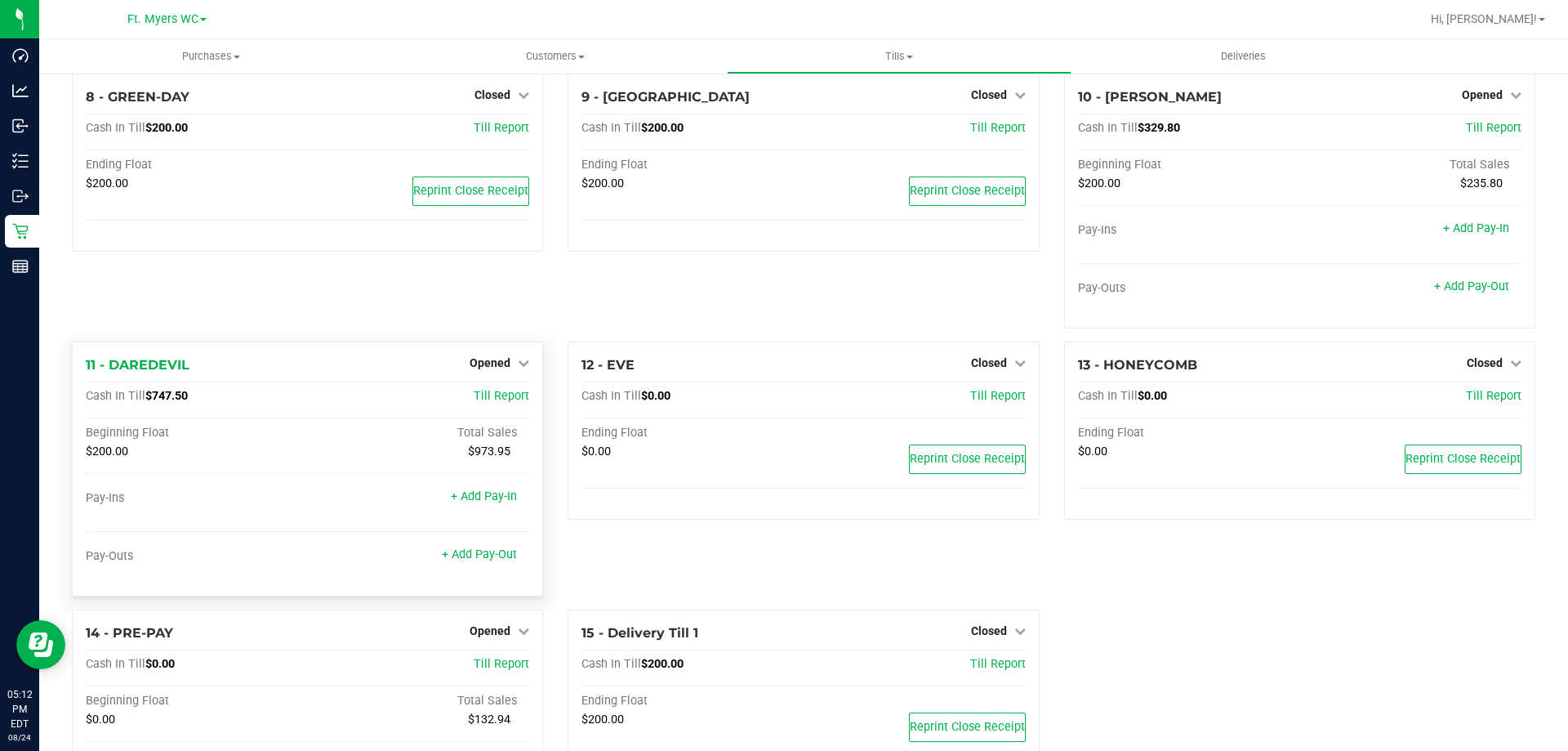
scroll to position [564, 0]
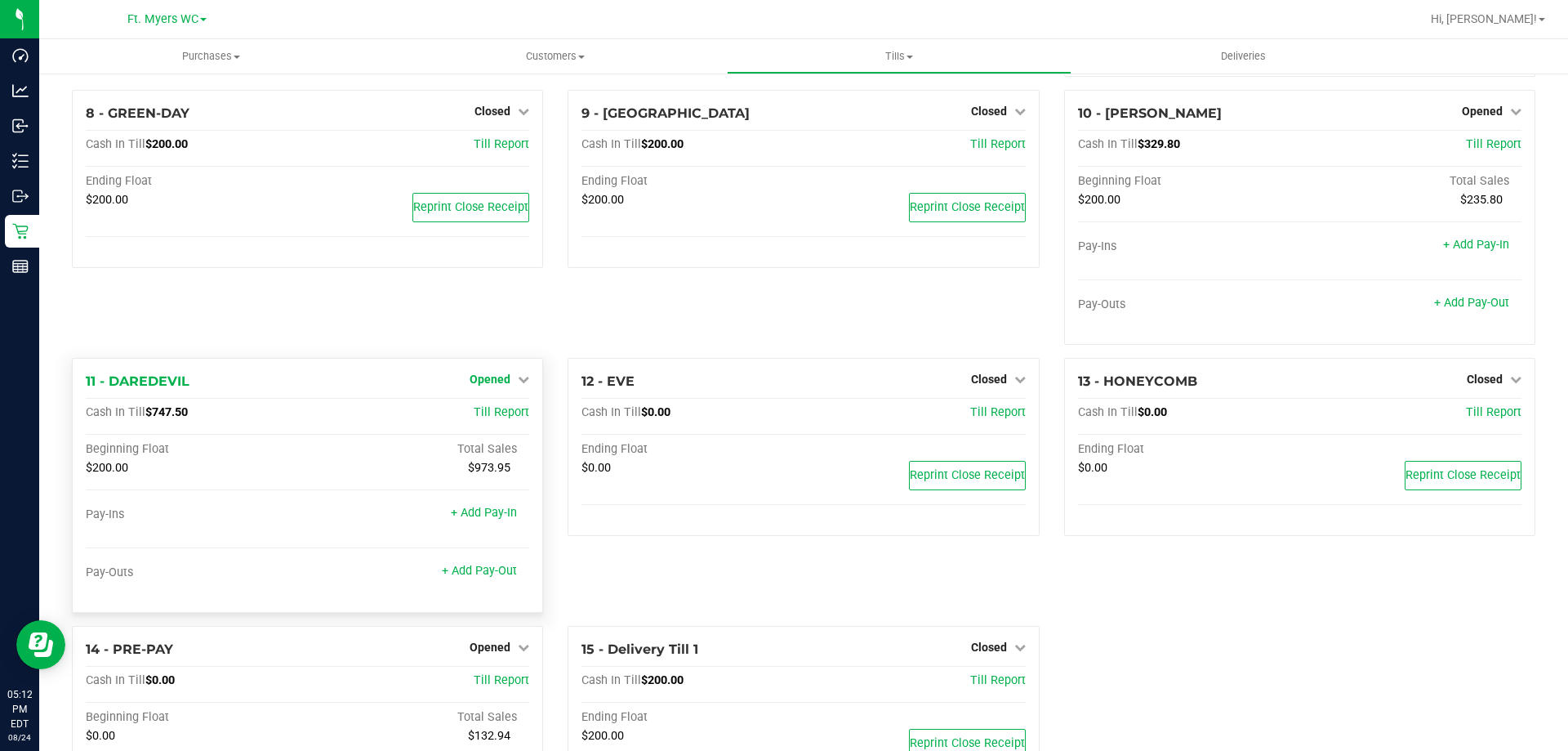
click at [482, 386] on span "Opened" at bounding box center [490, 379] width 41 height 14
click at [496, 419] on link "Close Till" at bounding box center [493, 413] width 44 height 14
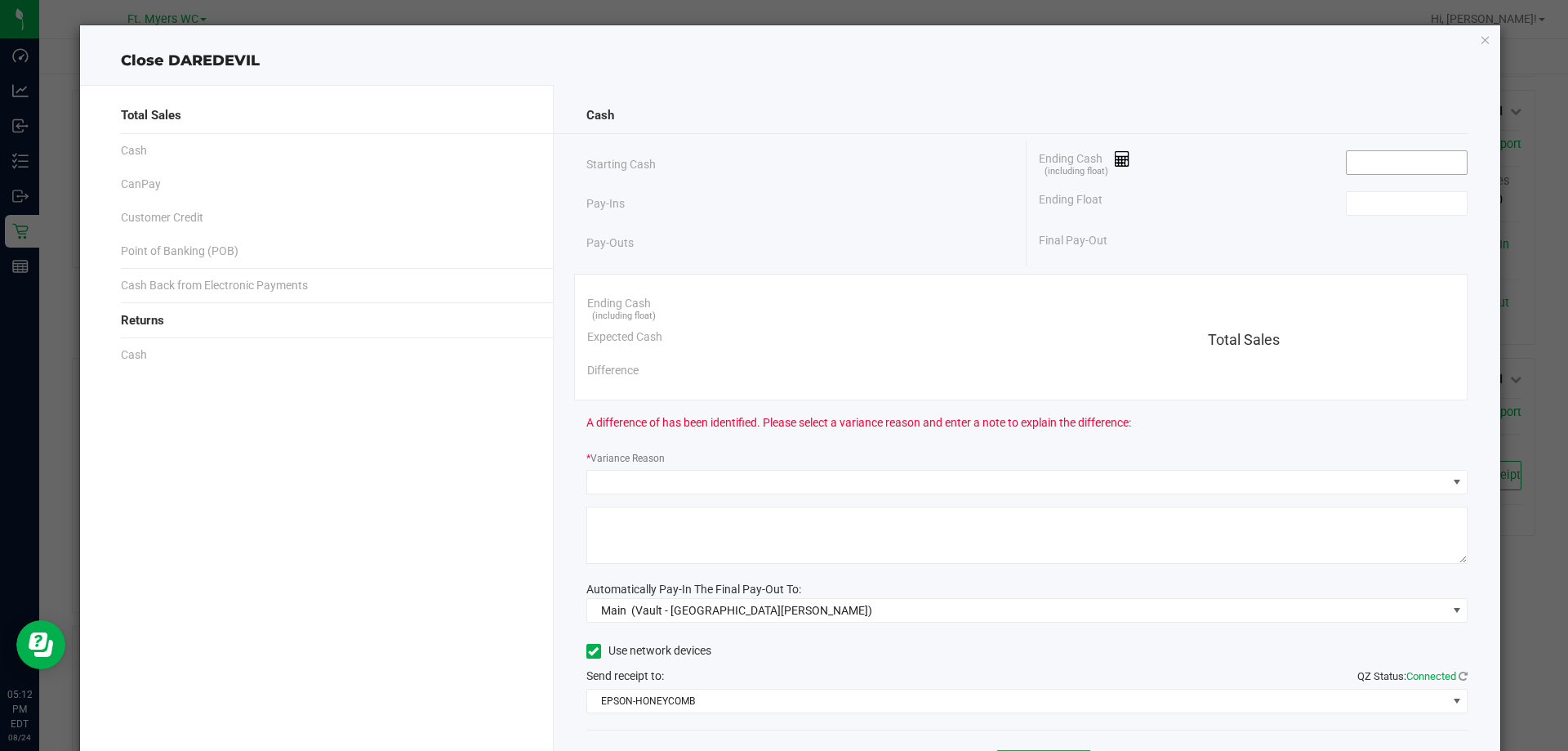
click at [1358, 162] on input at bounding box center [1407, 162] width 120 height 23
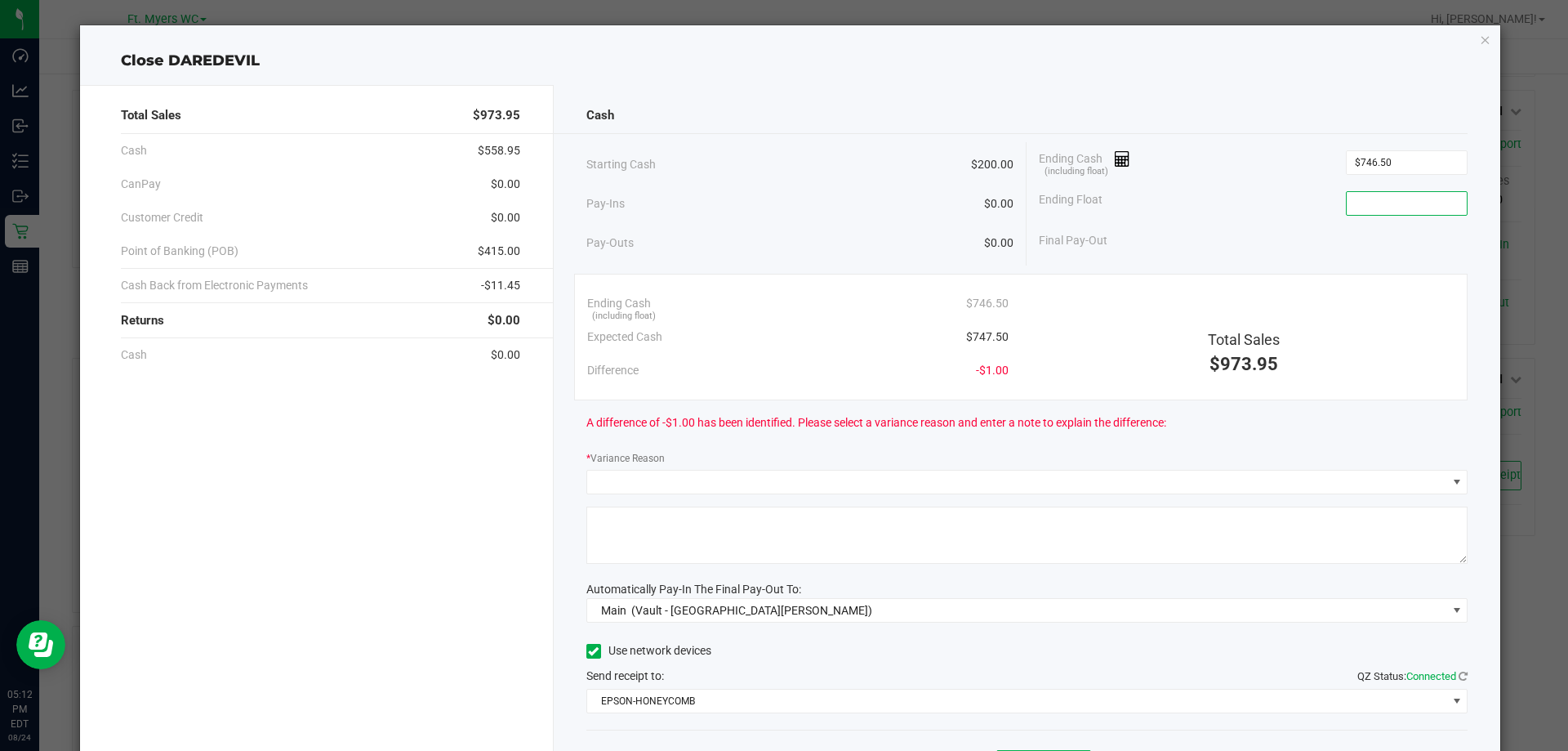
click at [1362, 213] on input at bounding box center [1407, 204] width 120 height 23
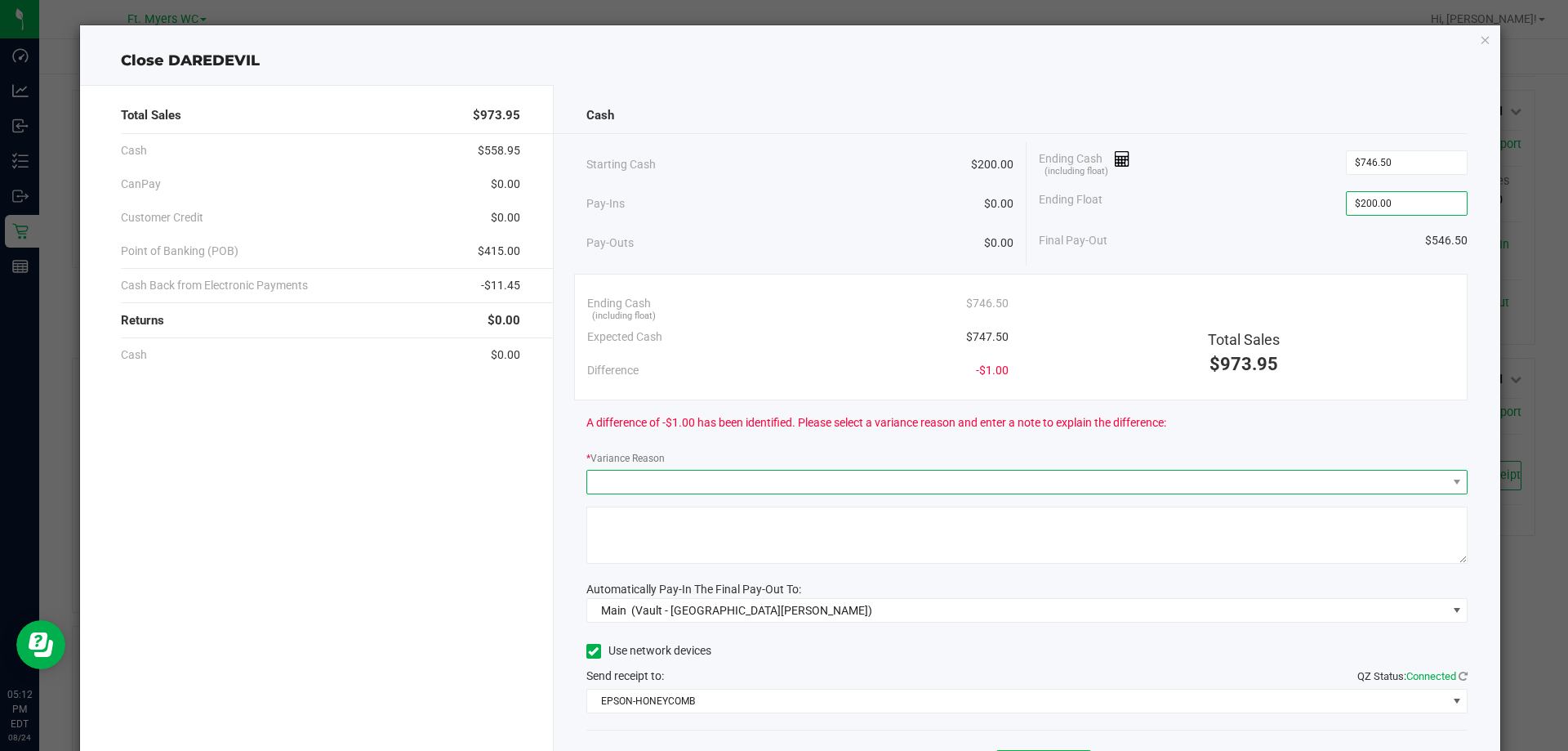
click at [891, 477] on span at bounding box center [1017, 482] width 860 height 23
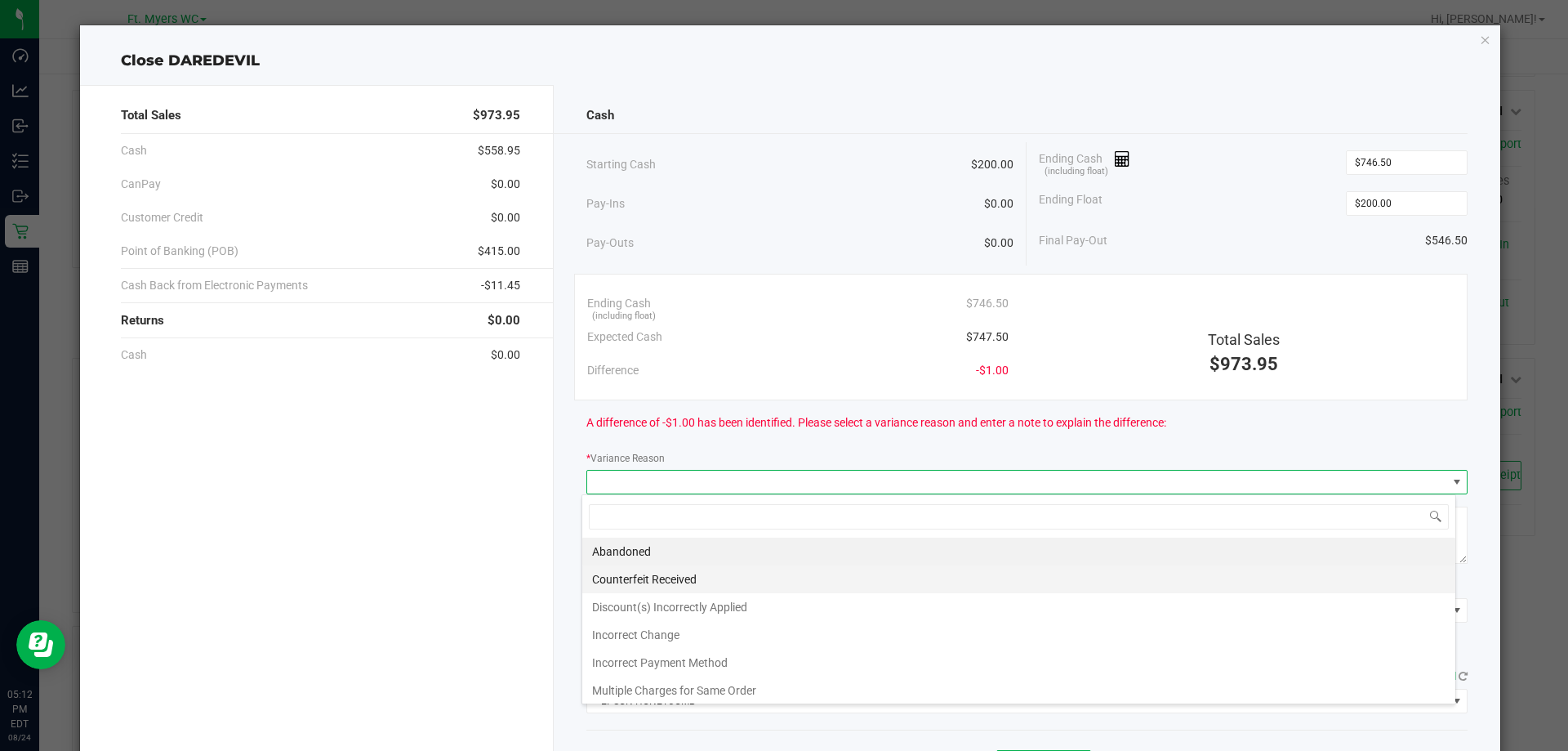
scroll to position [24, 873]
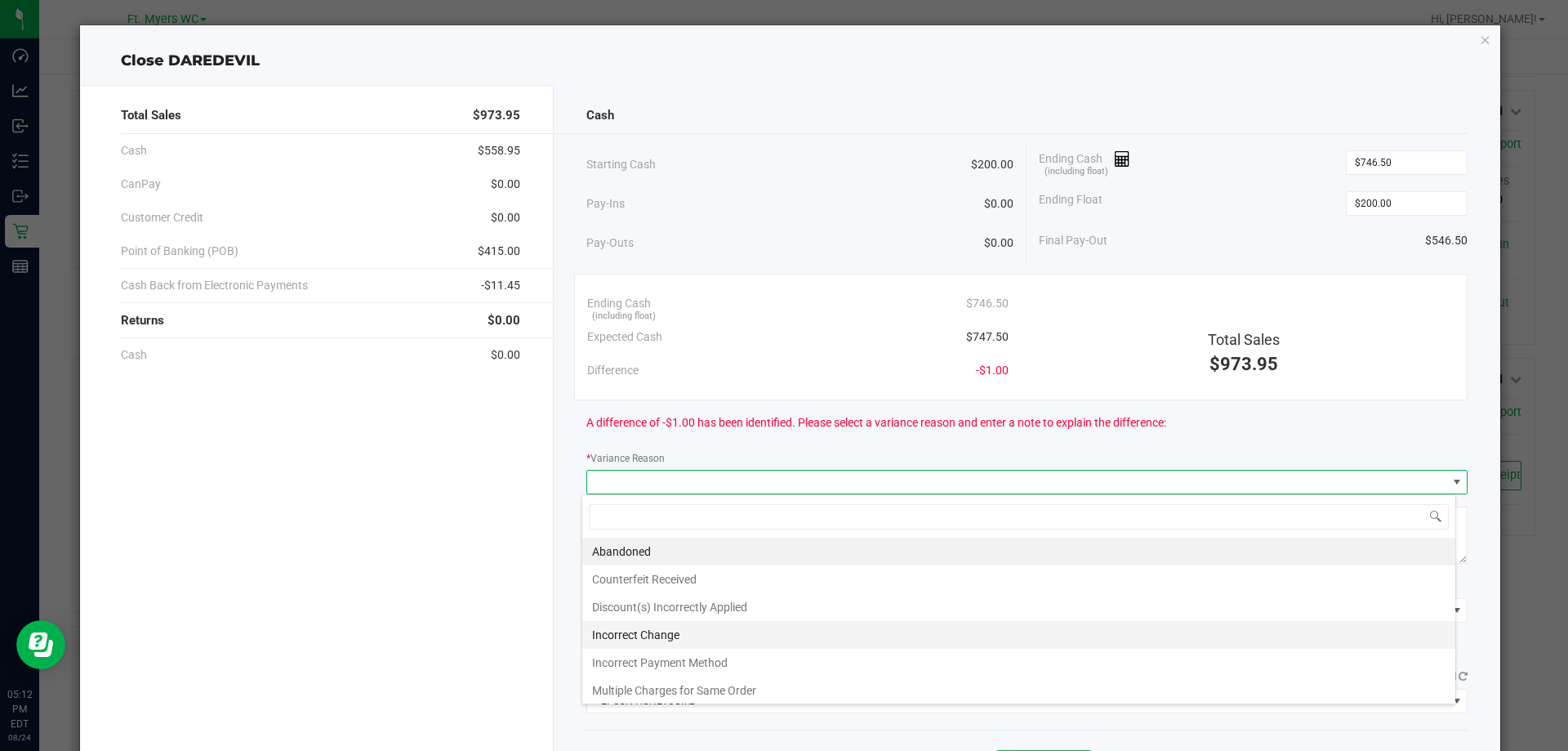
click at [690, 625] on li "Incorrect Change" at bounding box center [1018, 634] width 872 height 28
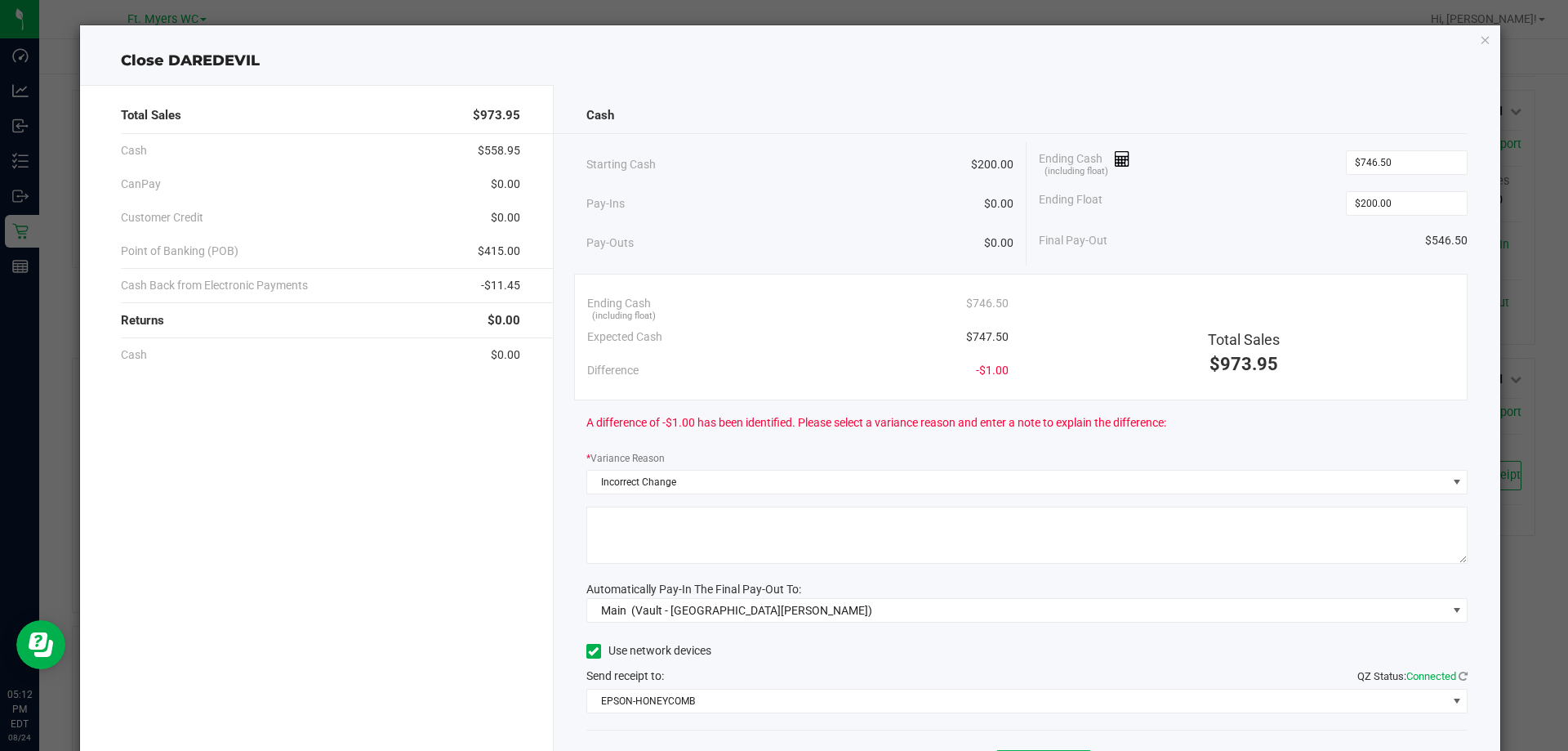
click at [734, 538] on textarea at bounding box center [1027, 534] width 882 height 57
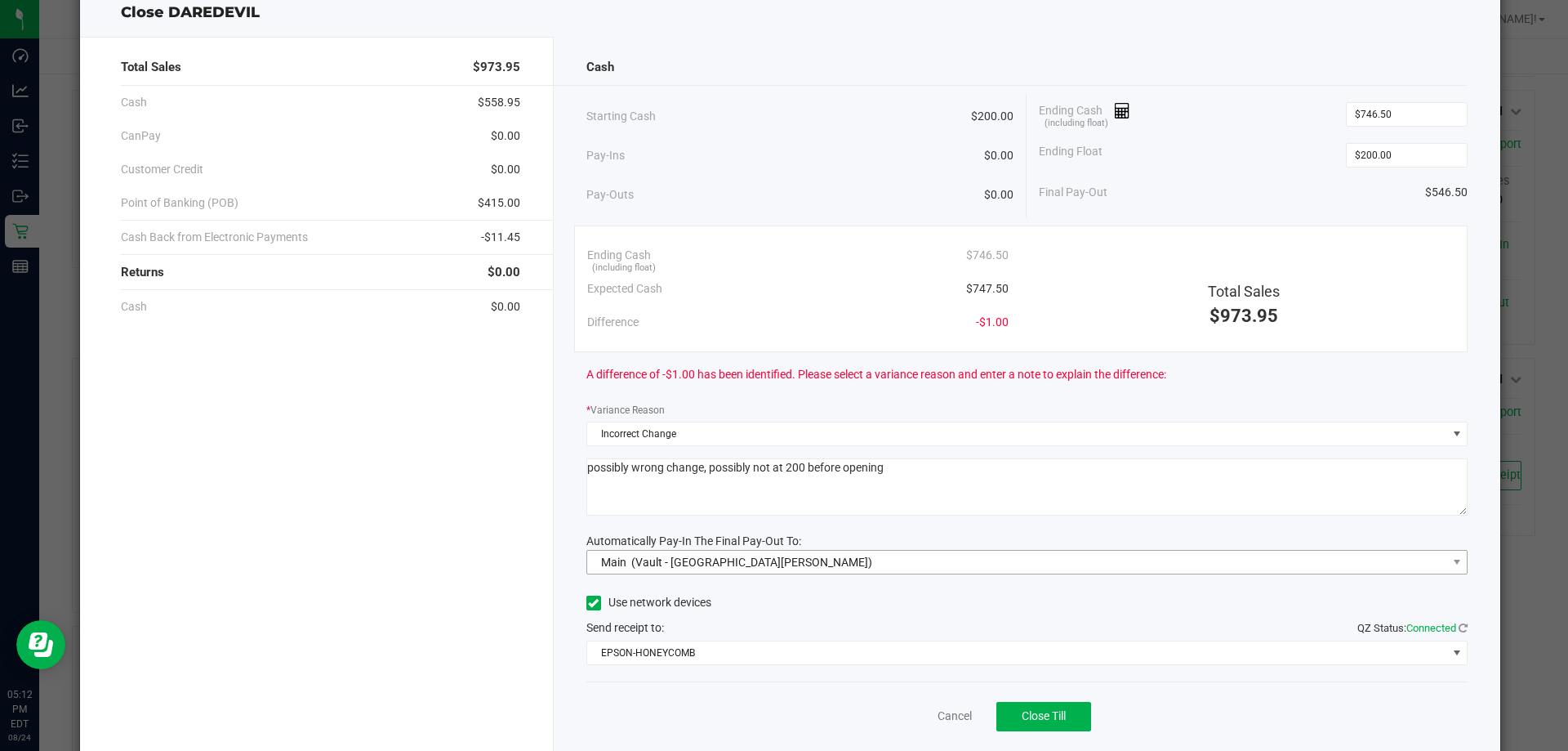
scroll to position [96, 0]
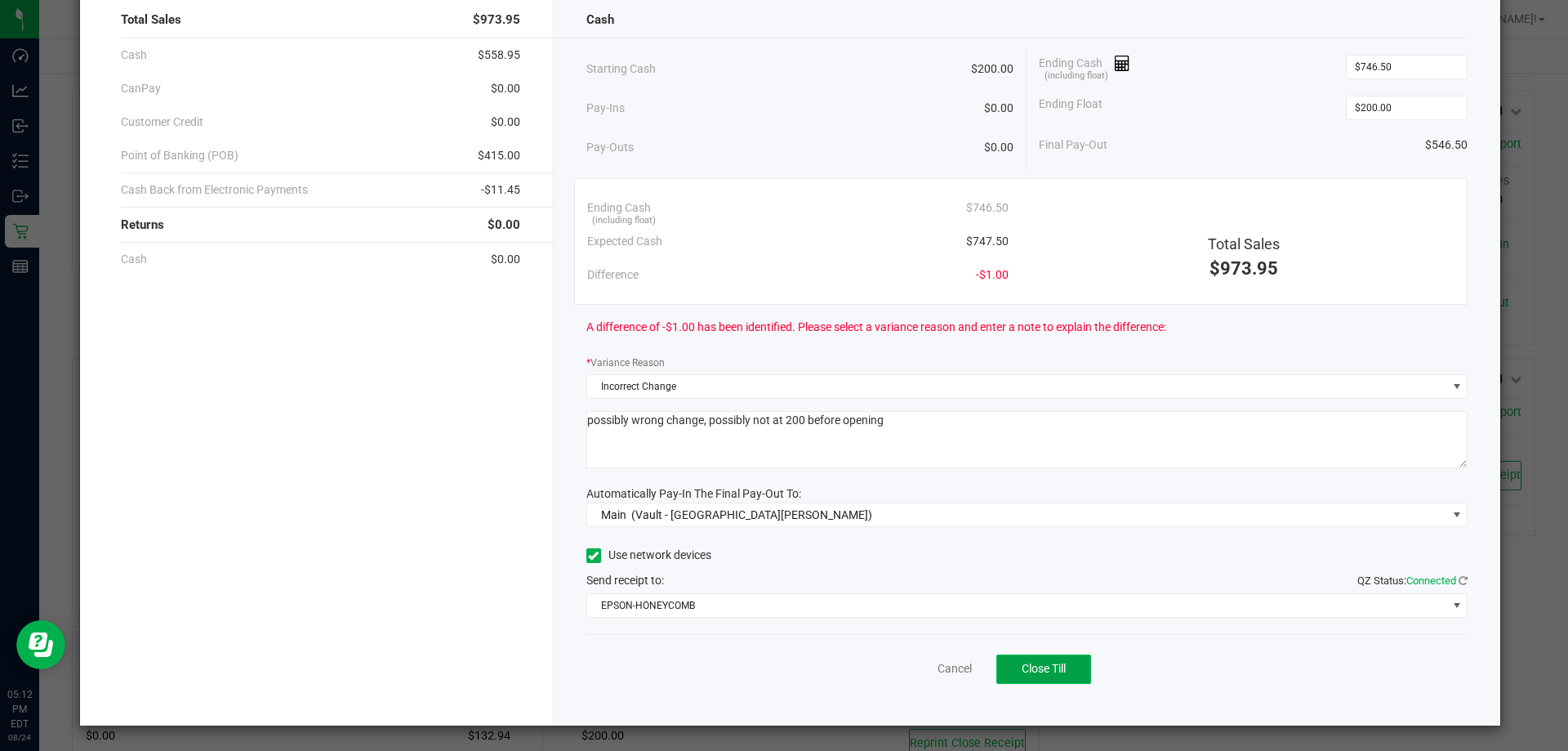
click at [1034, 663] on span "Close Till" at bounding box center [1043, 669] width 44 height 14
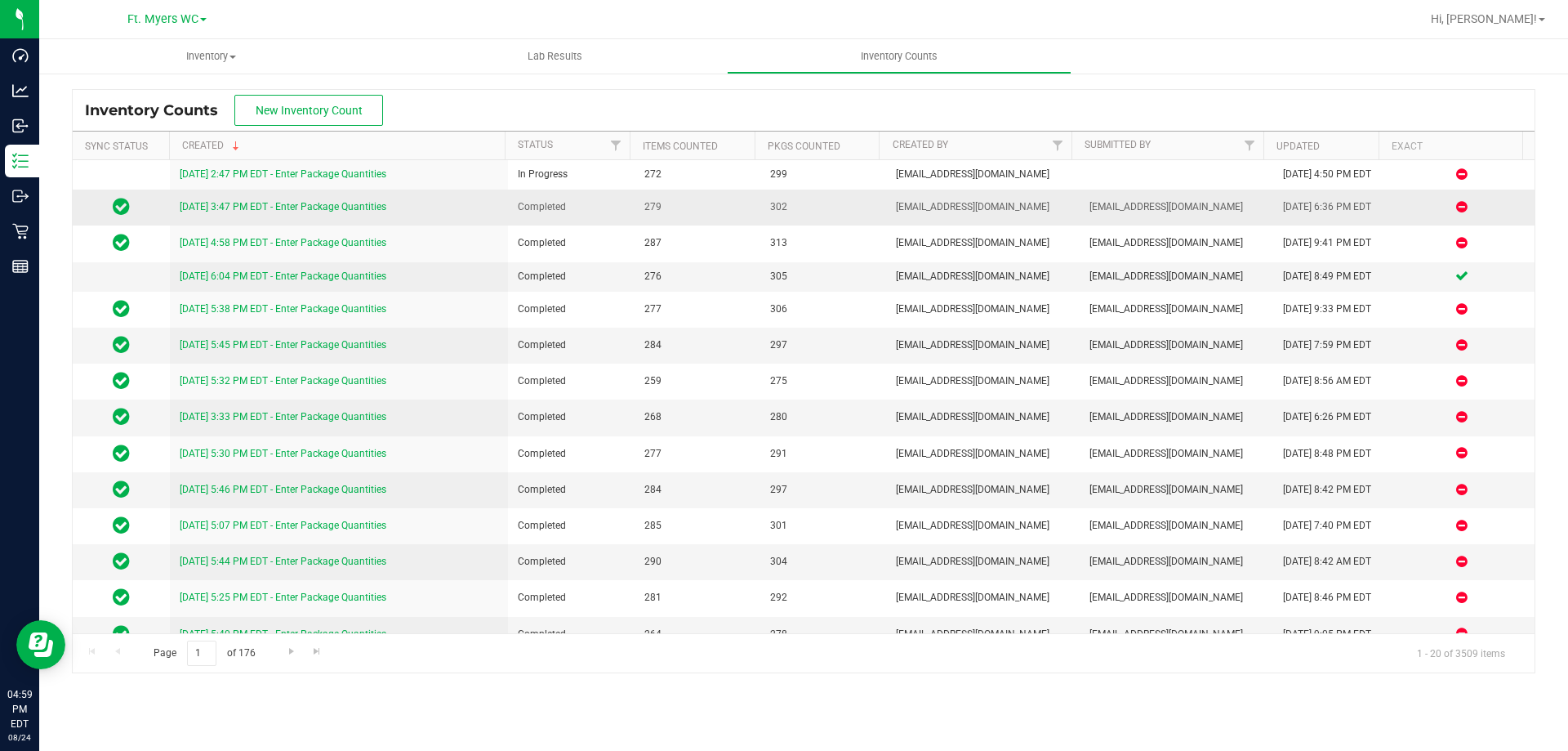
click at [329, 212] on link "[DATE] 3:47 PM EDT - Enter Package Quantities" at bounding box center [283, 207] width 207 height 12
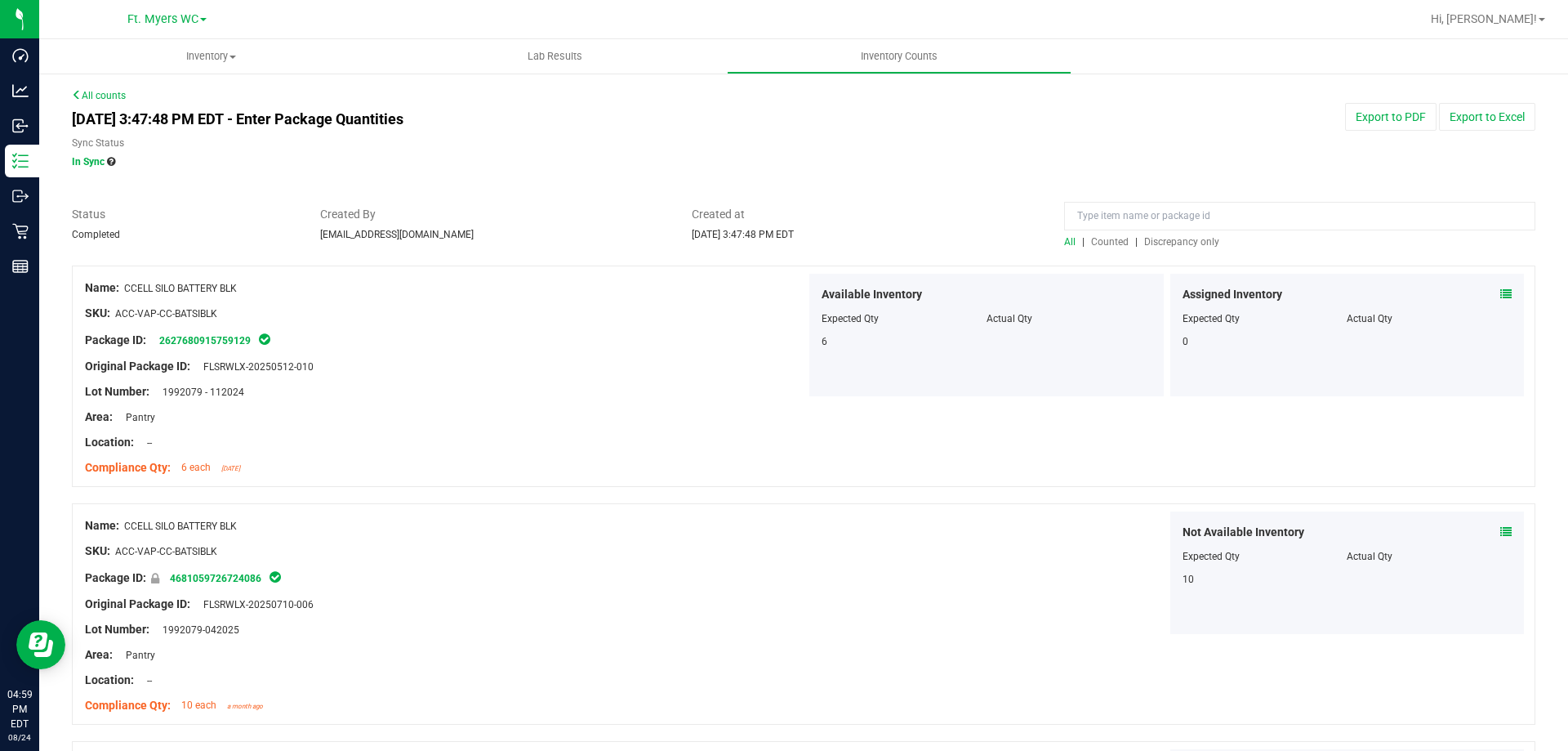
click at [1179, 236] on span "Discrepancy only" at bounding box center [1182, 242] width 75 height 12
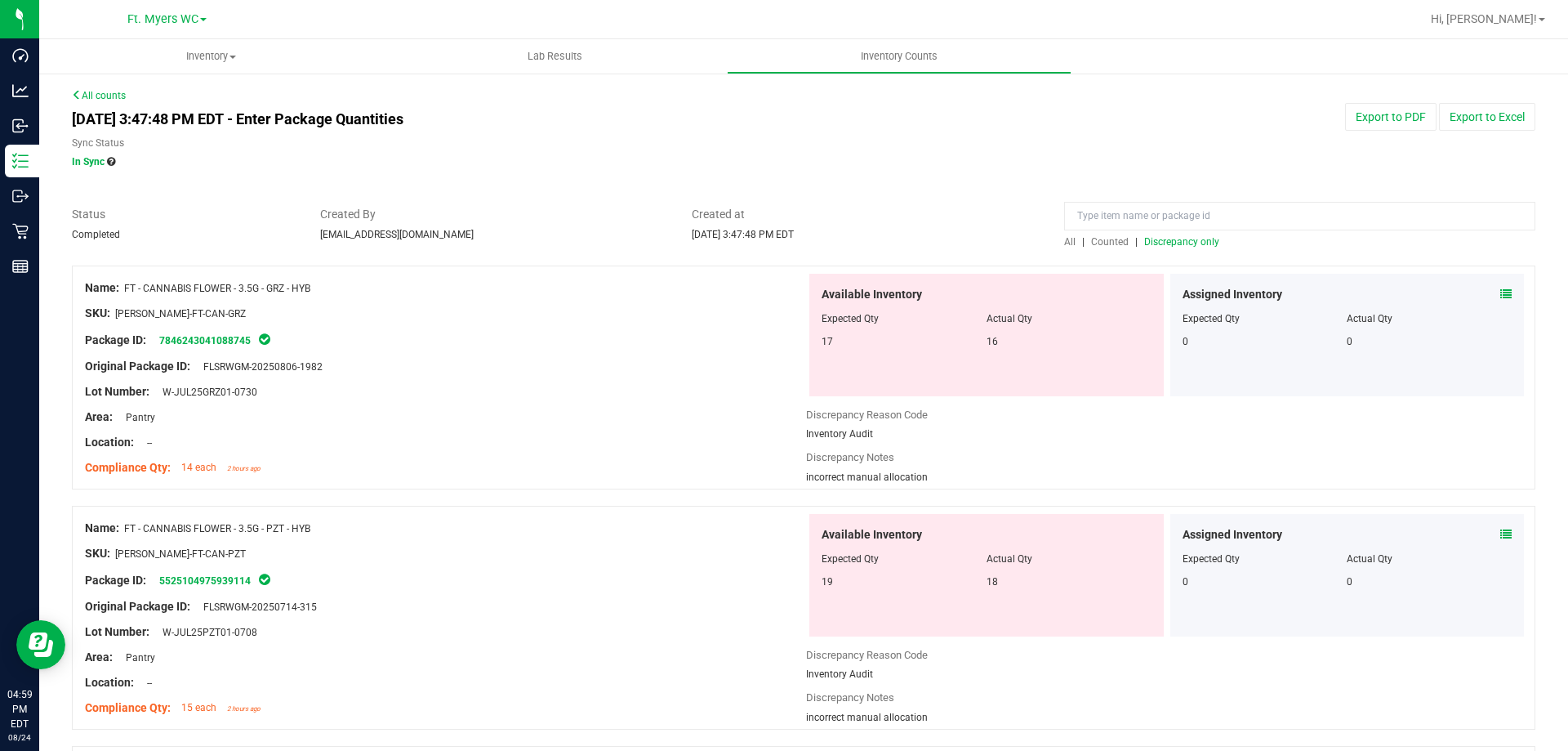
click at [112, 98] on link "All counts" at bounding box center [99, 96] width 54 height 12
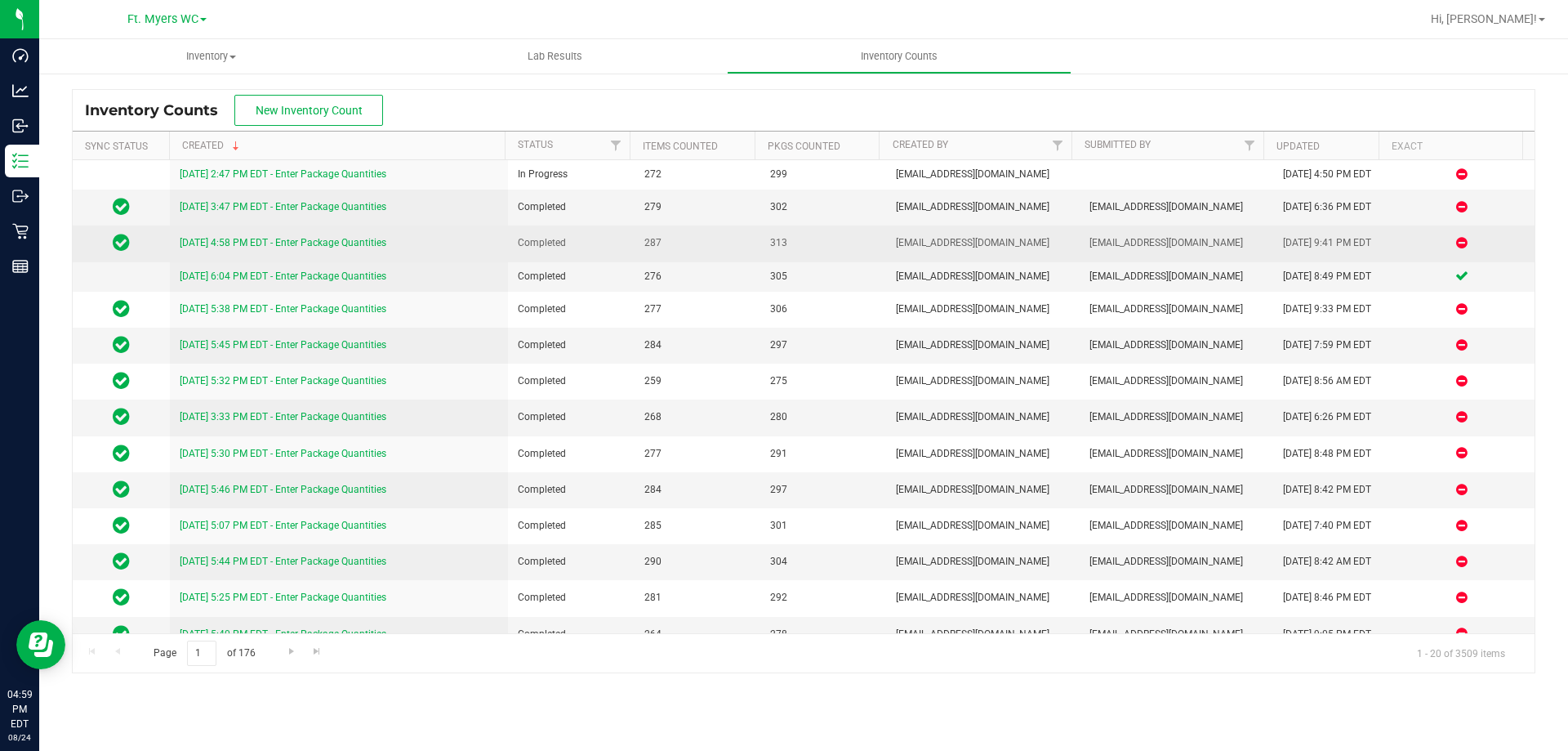
click at [351, 240] on link "[DATE] 4:58 PM EDT - Enter Package Quantities" at bounding box center [283, 243] width 207 height 12
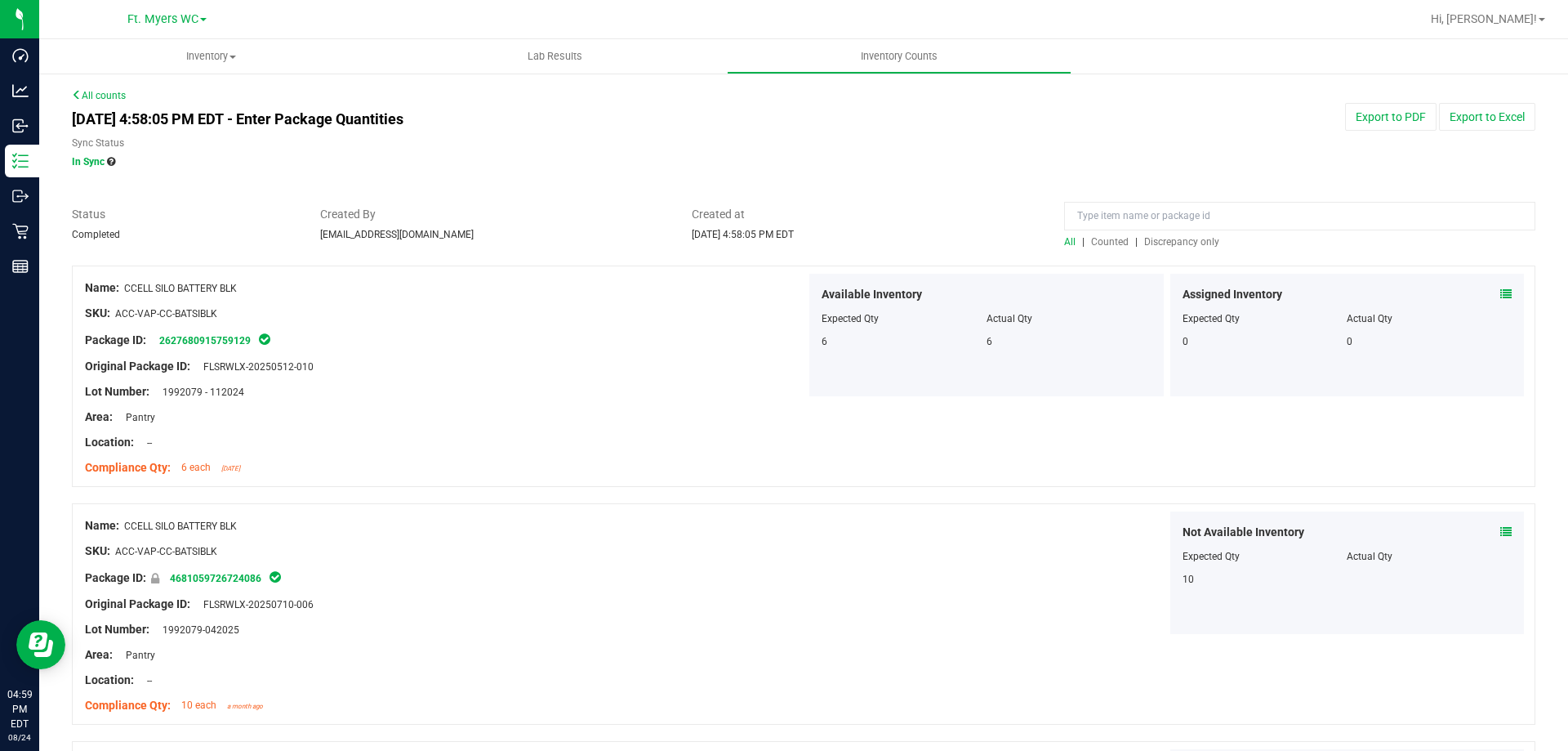
click at [1173, 246] on span "Discrepancy only" at bounding box center [1182, 242] width 75 height 12
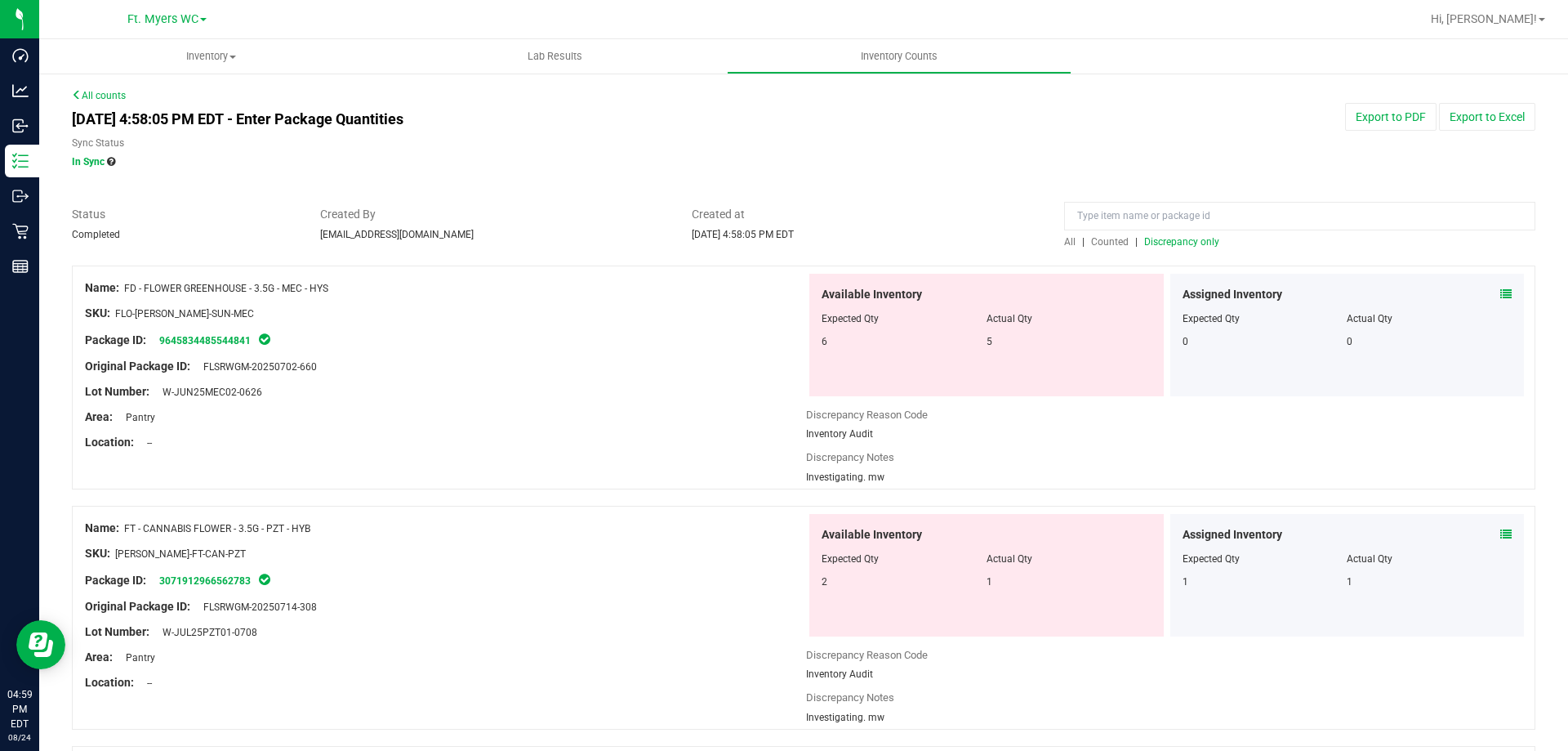
click at [109, 102] on div "All counts [DATE] 4:58:05 PM EDT - Enter Package Quantities Sync Status In Sync…" at bounding box center [803, 556] width 1464 height 937
click at [110, 95] on link "All counts" at bounding box center [99, 96] width 54 height 12
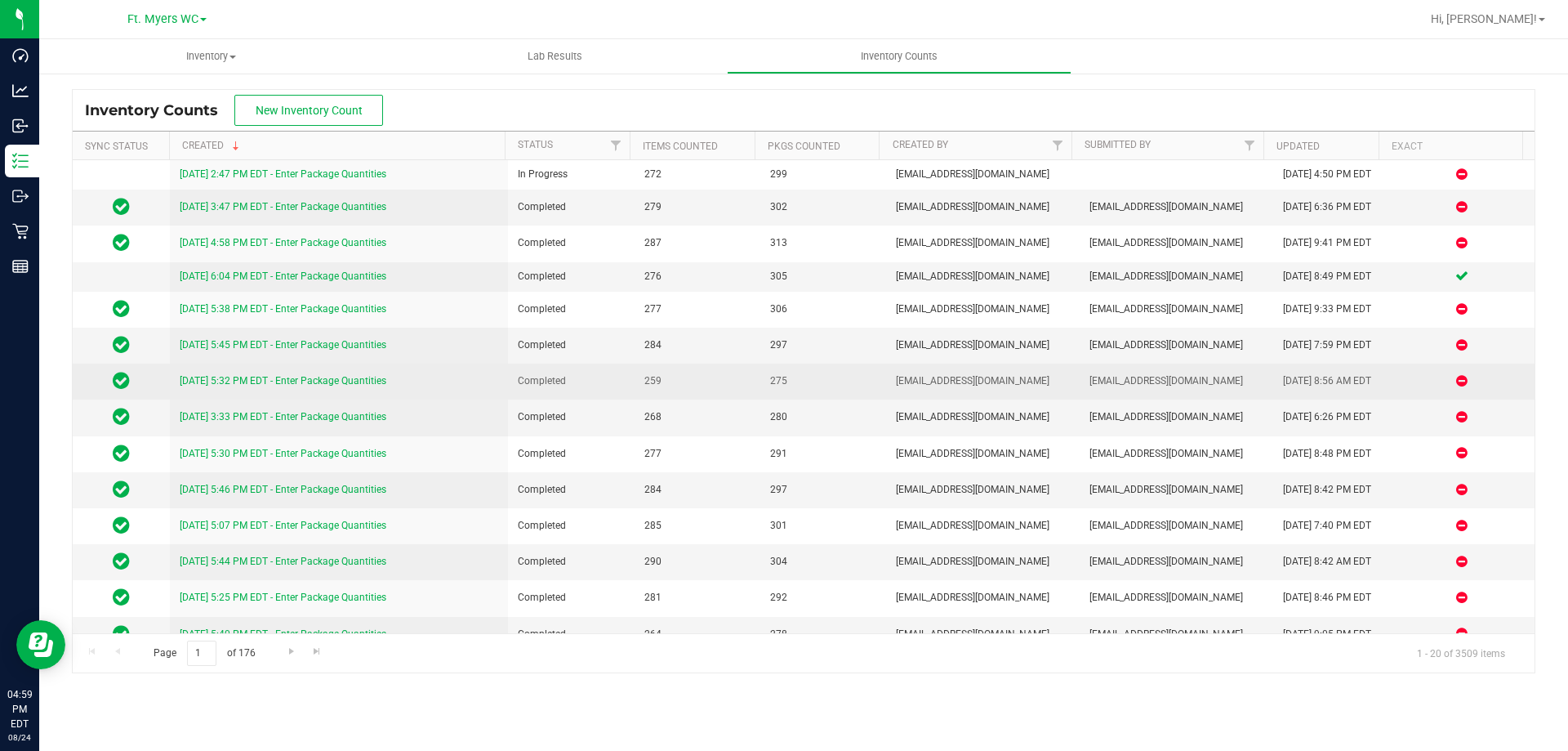
click at [250, 383] on link "[DATE] 5:32 PM EDT - Enter Package Quantities" at bounding box center [283, 381] width 207 height 12
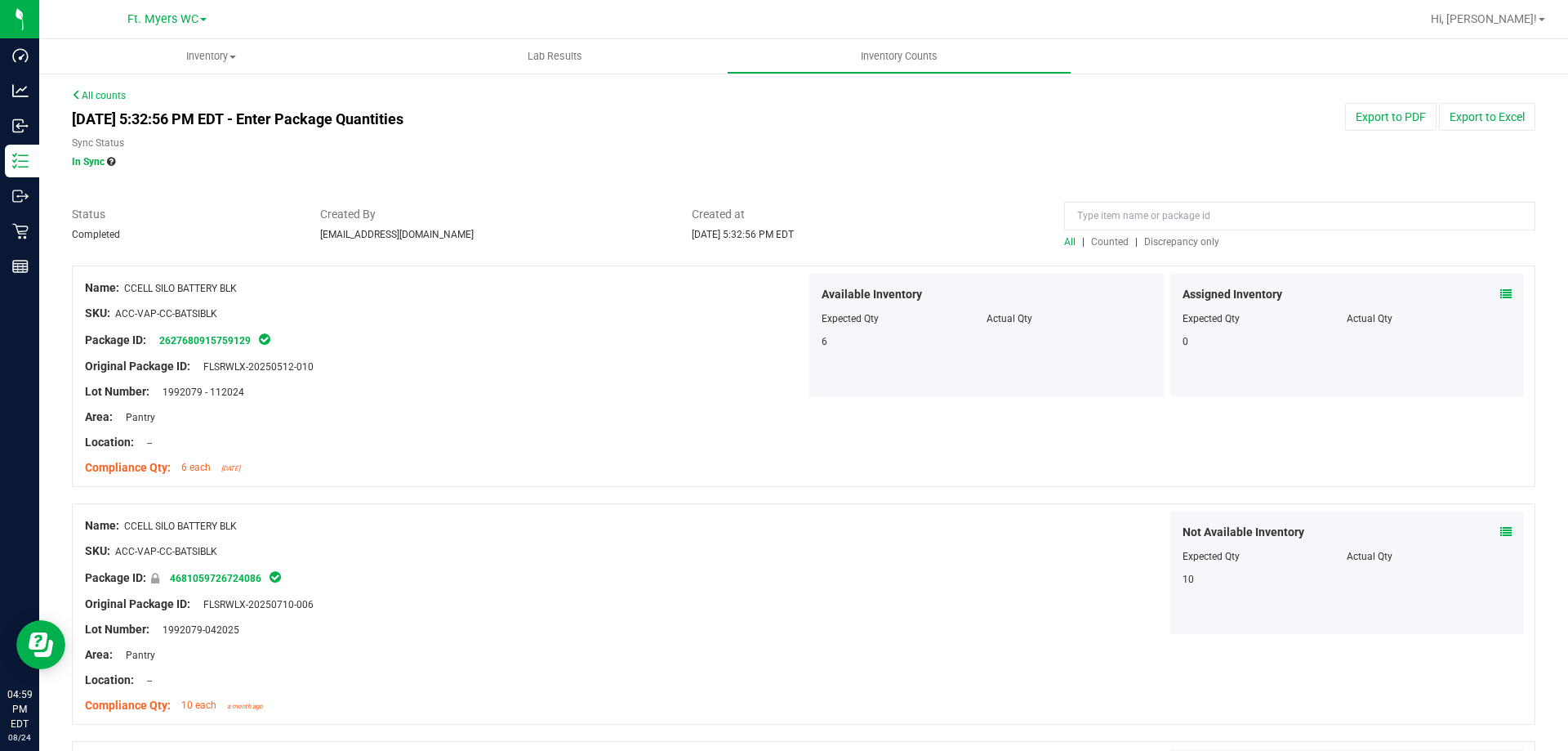
click at [1149, 246] on span "Discrepancy only" at bounding box center [1182, 242] width 75 height 12
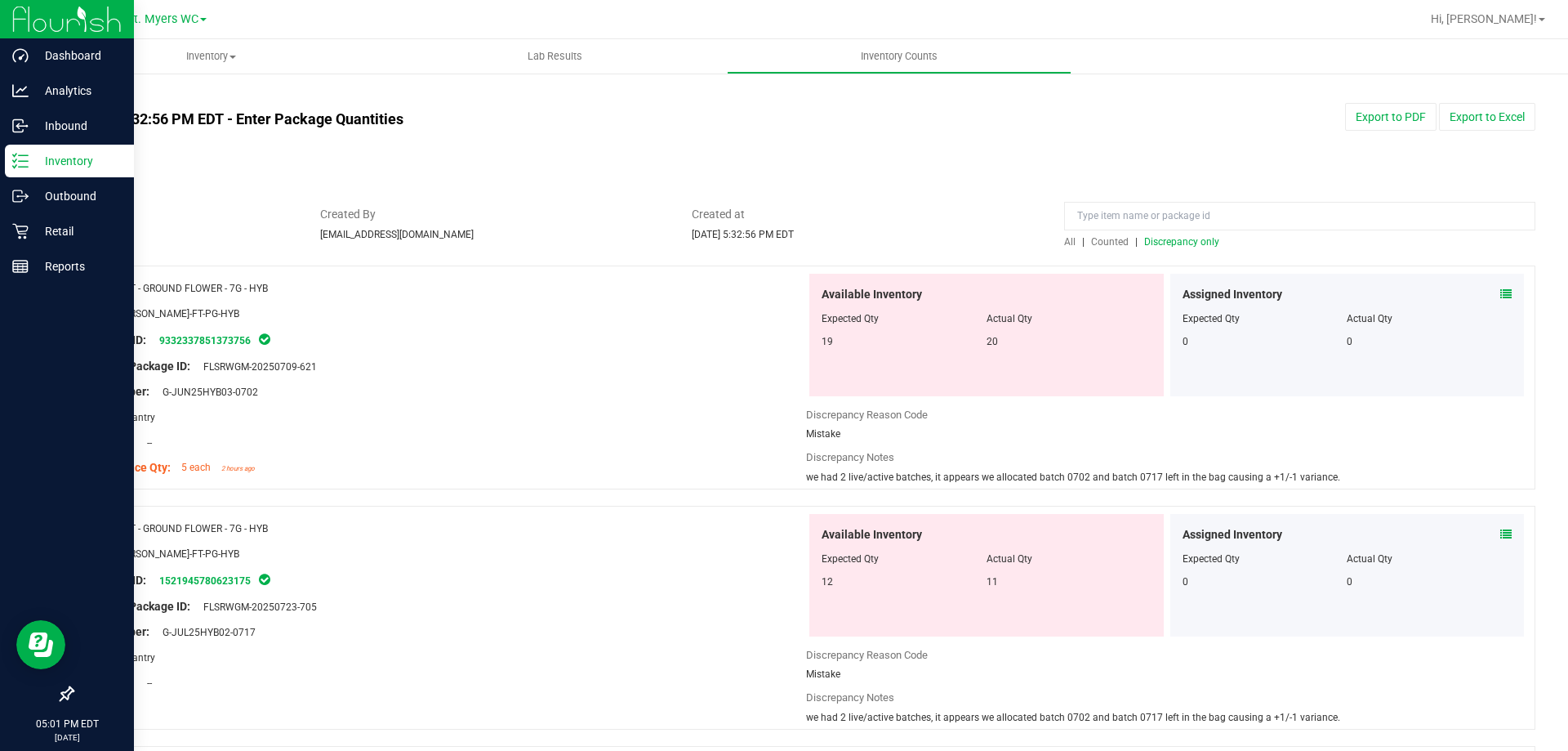
click at [55, 154] on p "Inventory" at bounding box center [77, 160] width 98 height 19
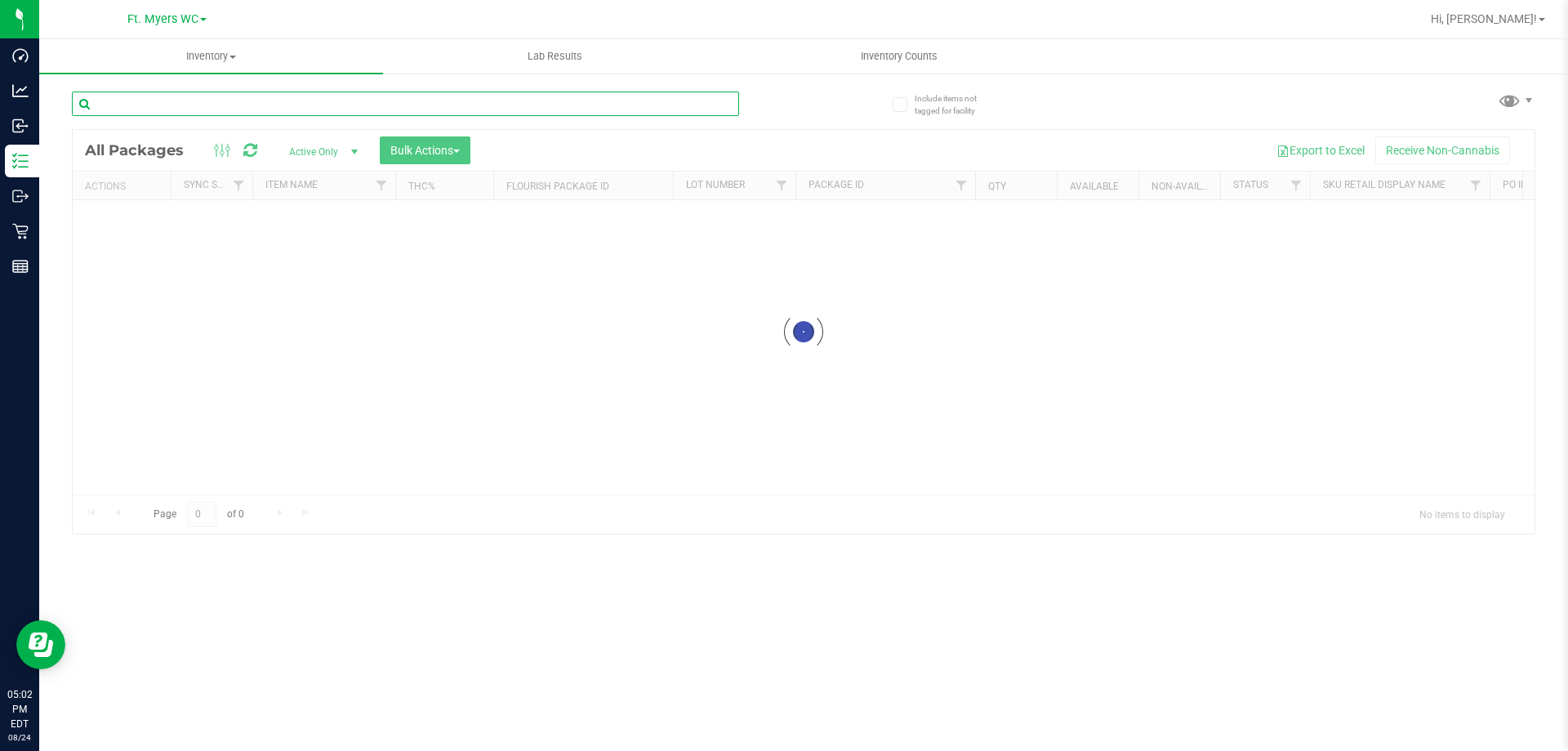
click at [316, 96] on div "Inventory All packages All inventory Waste log Create inventory Lab Results Inv…" at bounding box center [804, 395] width 1528 height 711
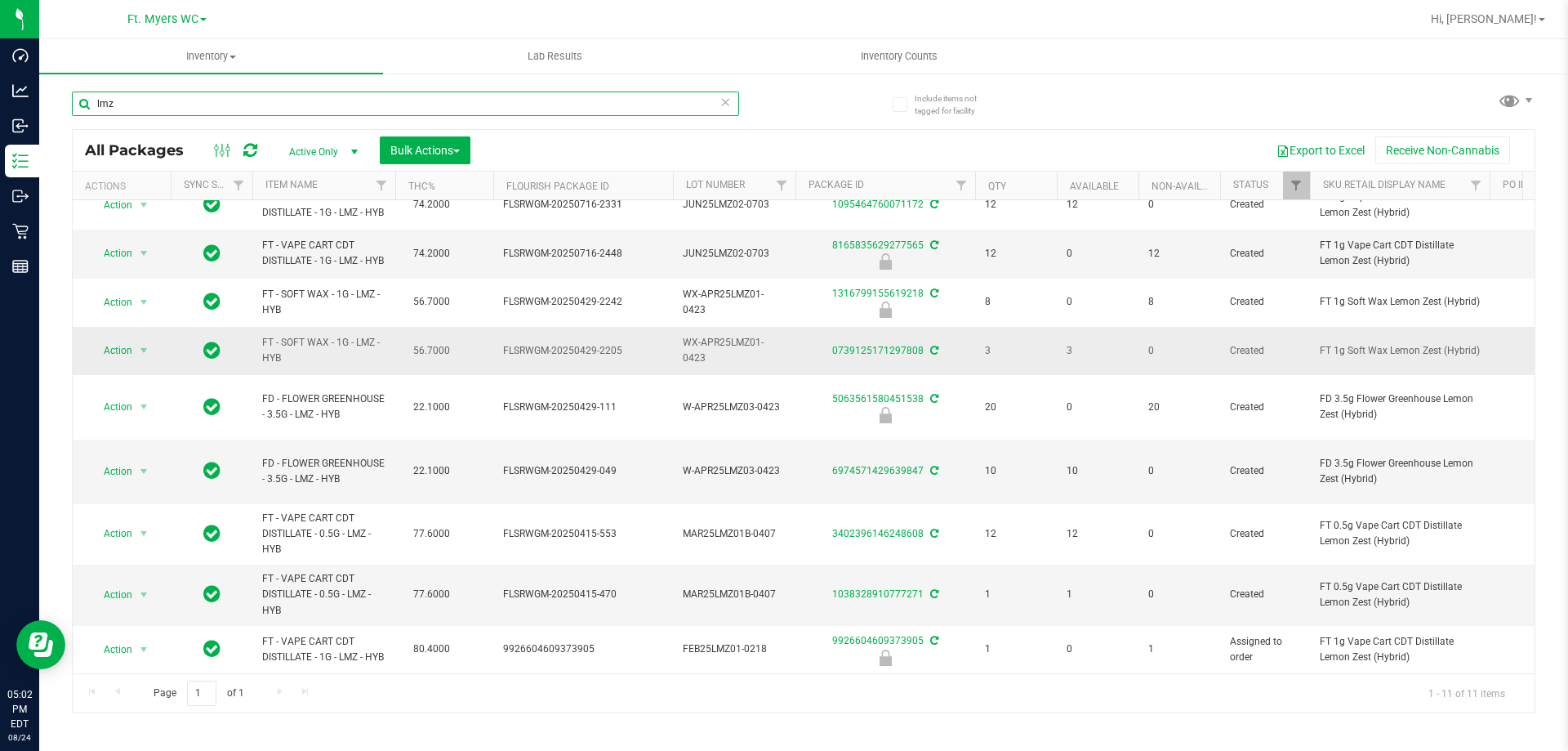
scroll to position [134, 0]
type input "lmz"
